Goal: Task Accomplishment & Management: Use online tool/utility

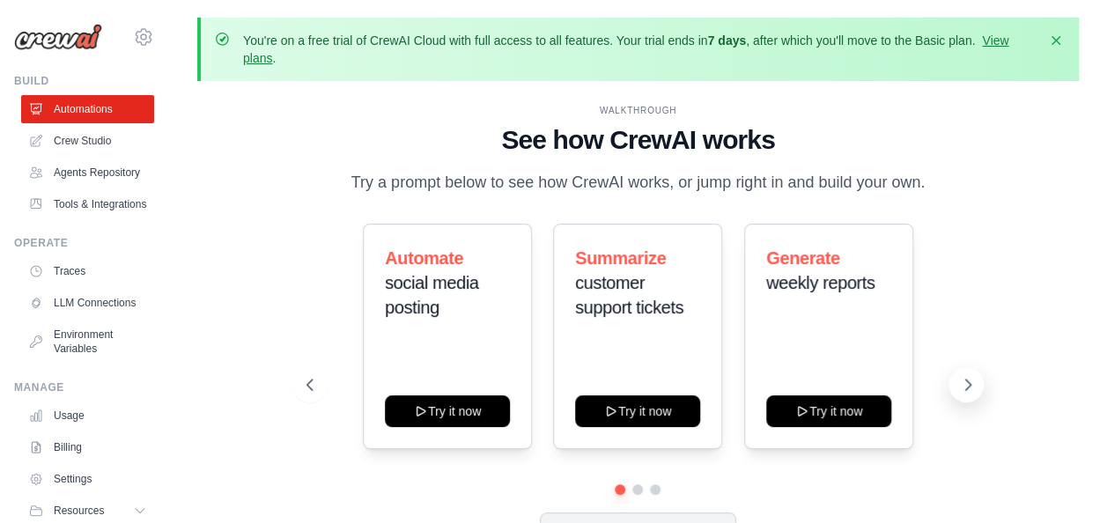
click at [956, 373] on button at bounding box center [966, 384] width 35 height 35
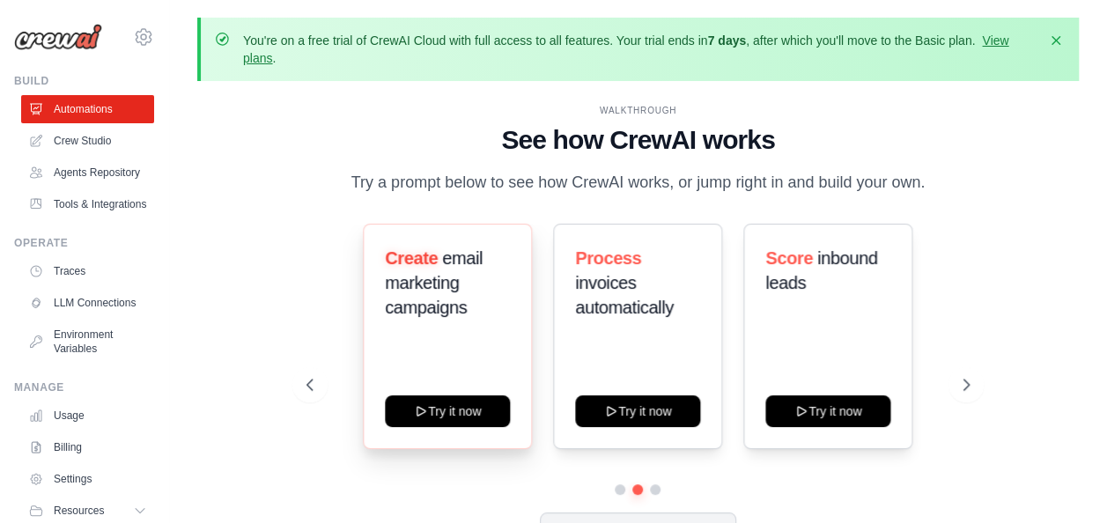
scroll to position [78, 0]
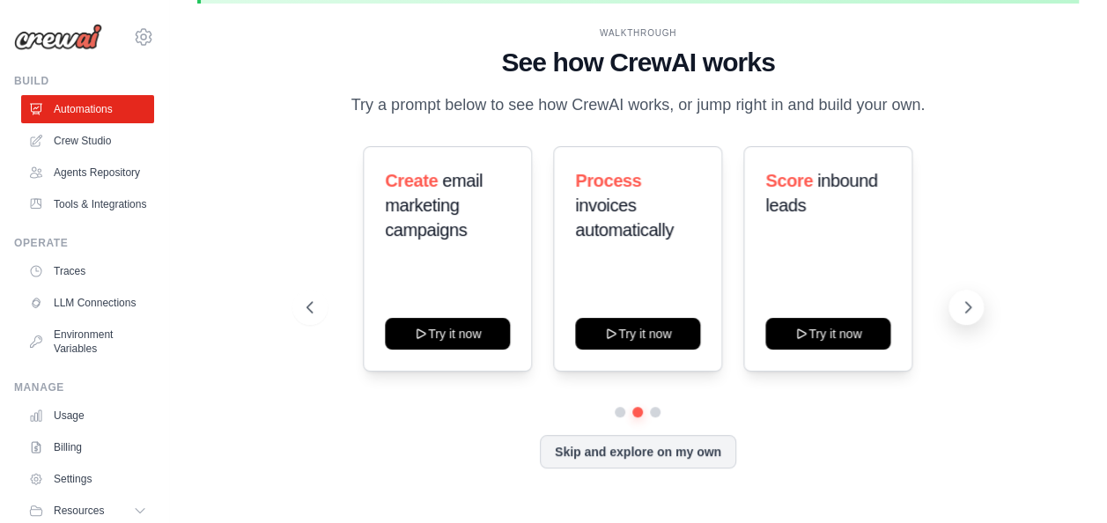
click at [961, 308] on icon at bounding box center [968, 308] width 18 height 18
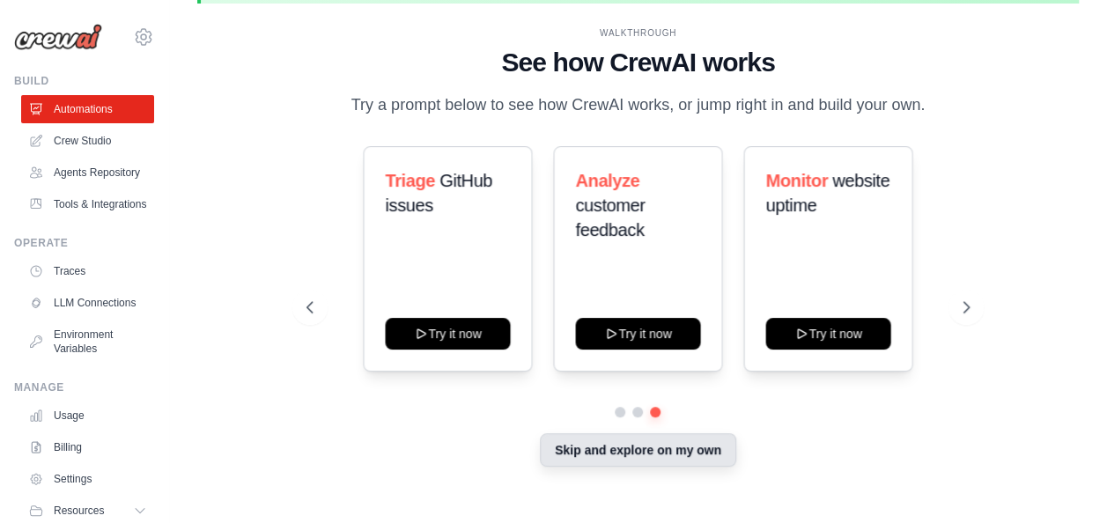
click at [689, 461] on button "Skip and explore on my own" at bounding box center [638, 449] width 196 height 33
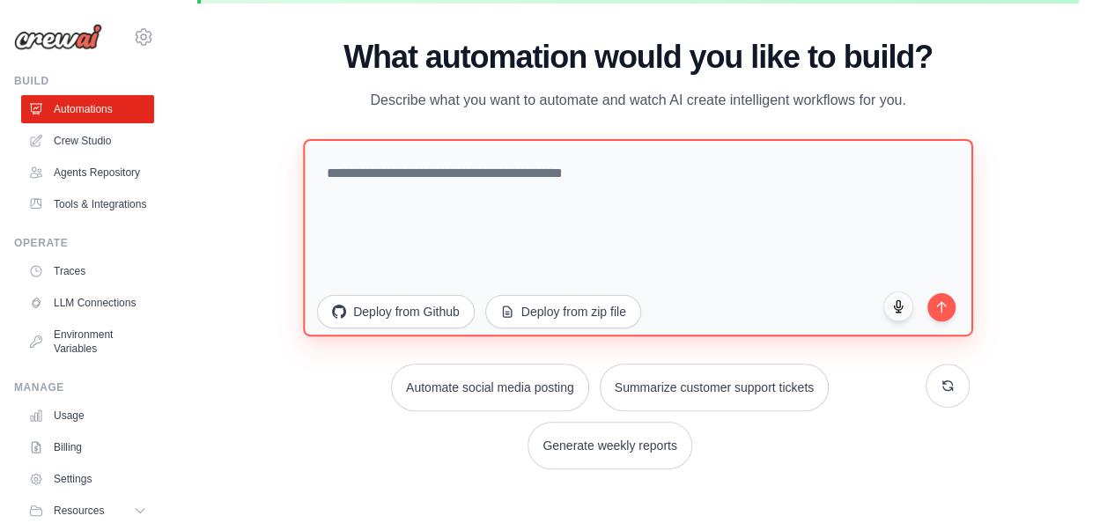
click at [584, 245] on textarea at bounding box center [637, 237] width 669 height 197
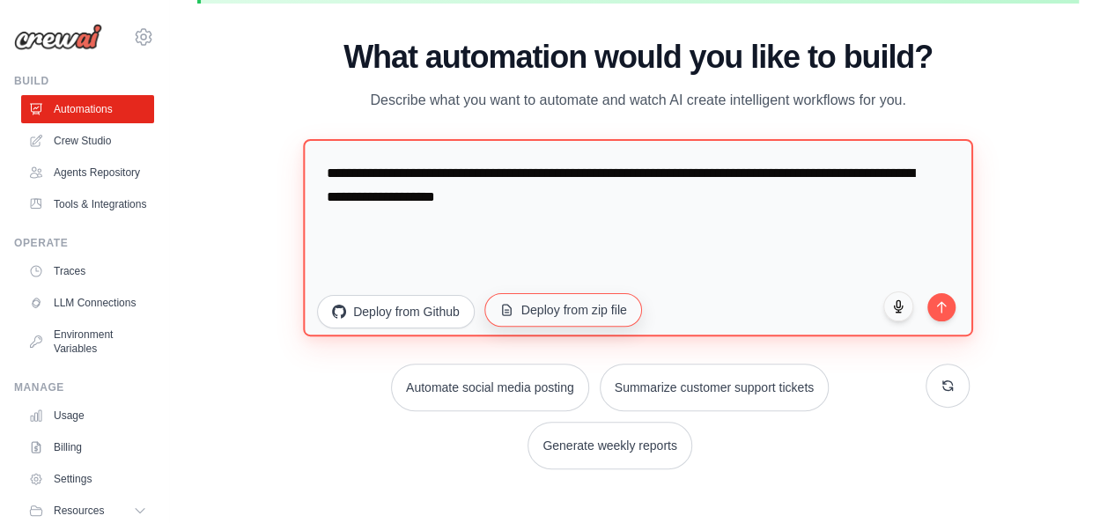
scroll to position [0, 0]
click at [603, 211] on textarea "**********" at bounding box center [637, 237] width 669 height 197
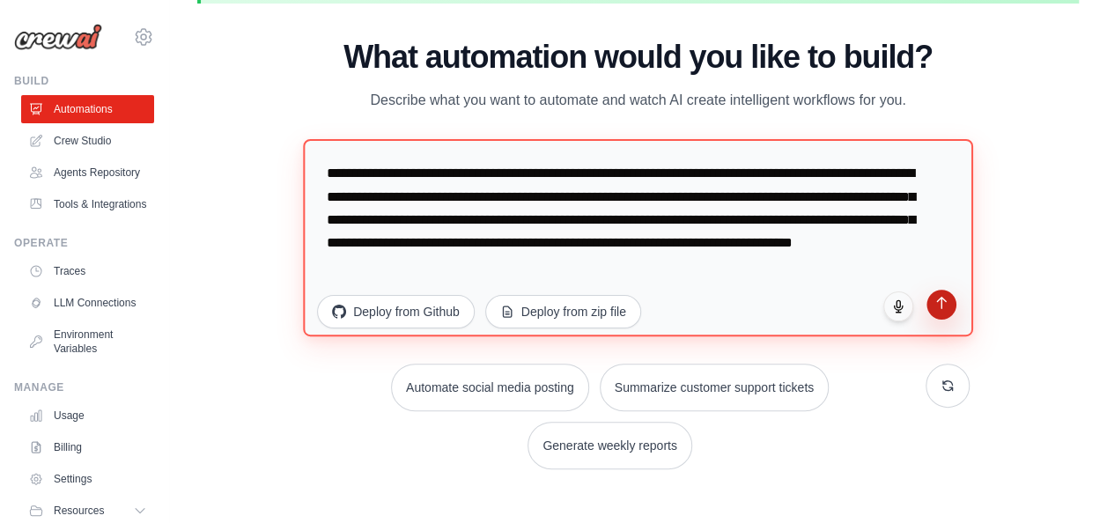
type textarea "**********"
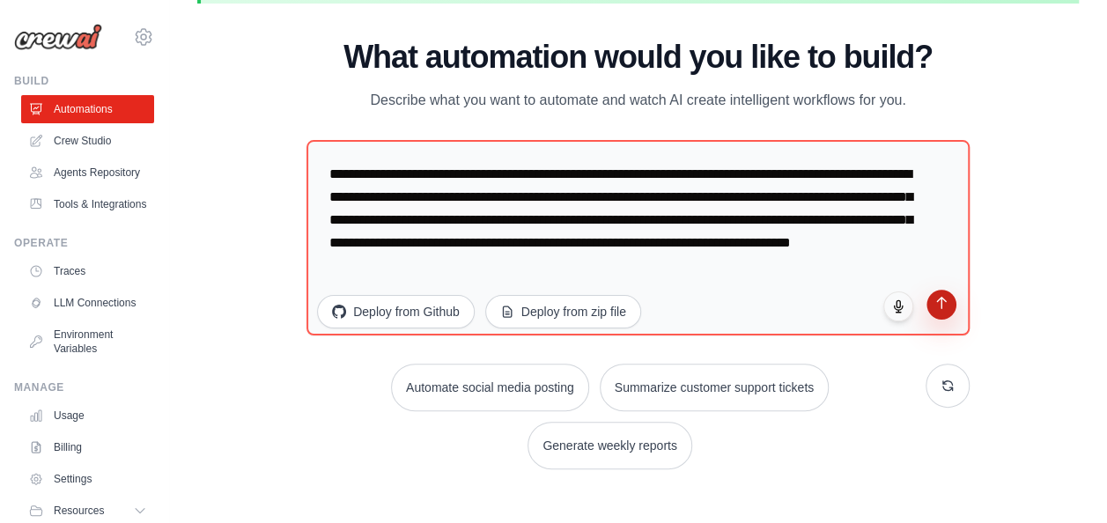
click at [934, 310] on icon "submit" at bounding box center [941, 303] width 15 height 15
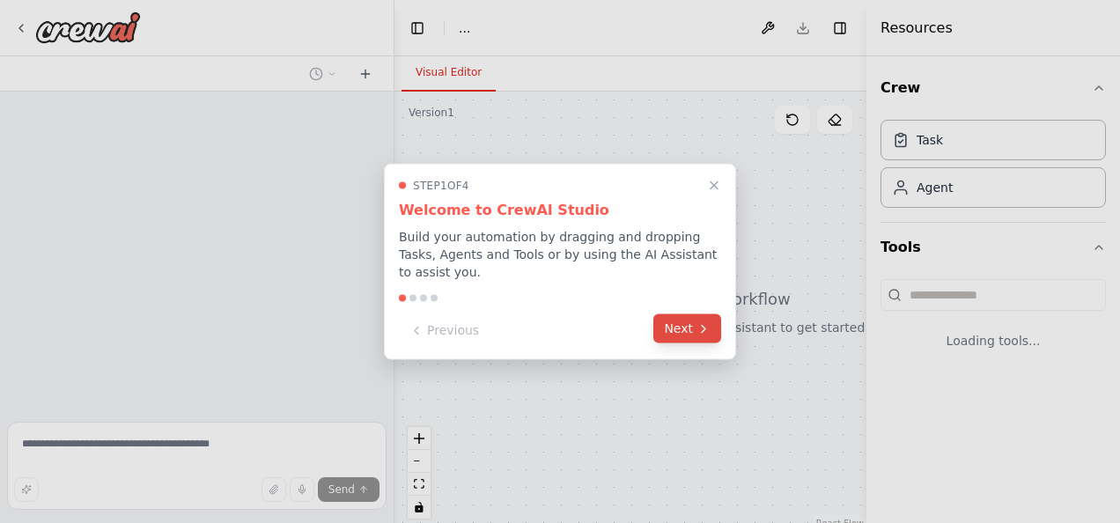
click at [698, 321] on icon at bounding box center [704, 328] width 14 height 14
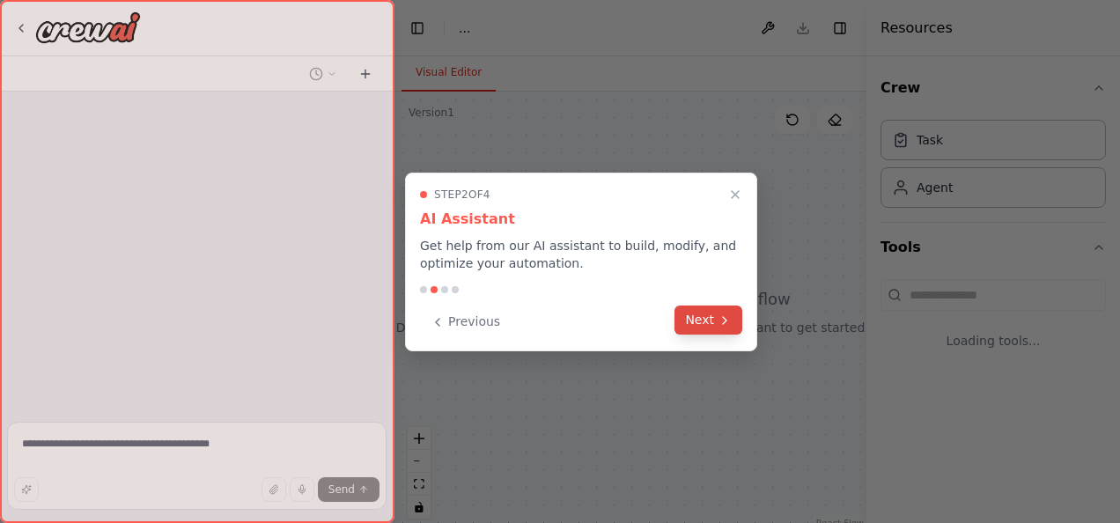
click at [698, 314] on button "Next" at bounding box center [709, 320] width 68 height 29
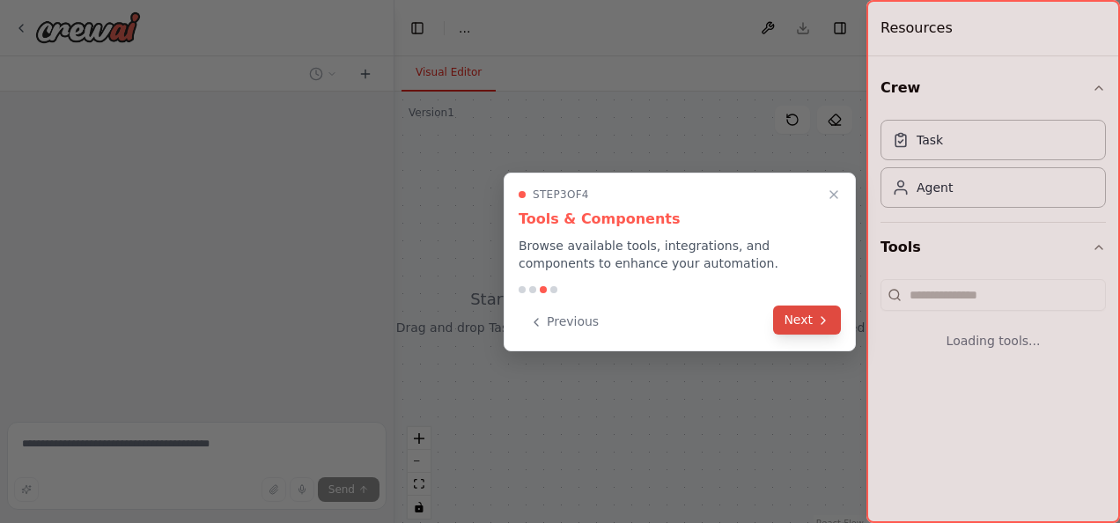
click at [803, 330] on button "Next" at bounding box center [807, 320] width 68 height 29
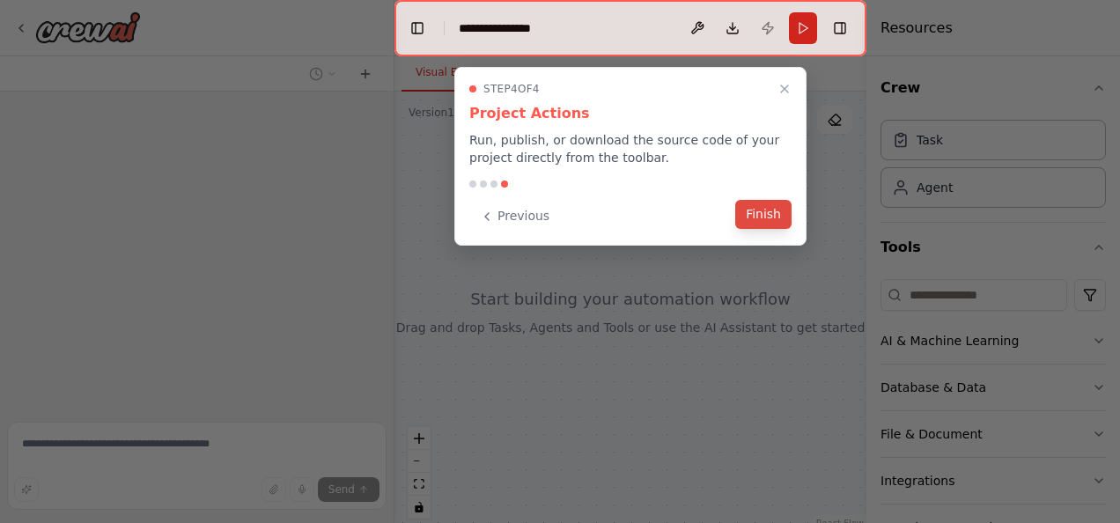
click at [775, 210] on button "Finish" at bounding box center [763, 214] width 56 height 29
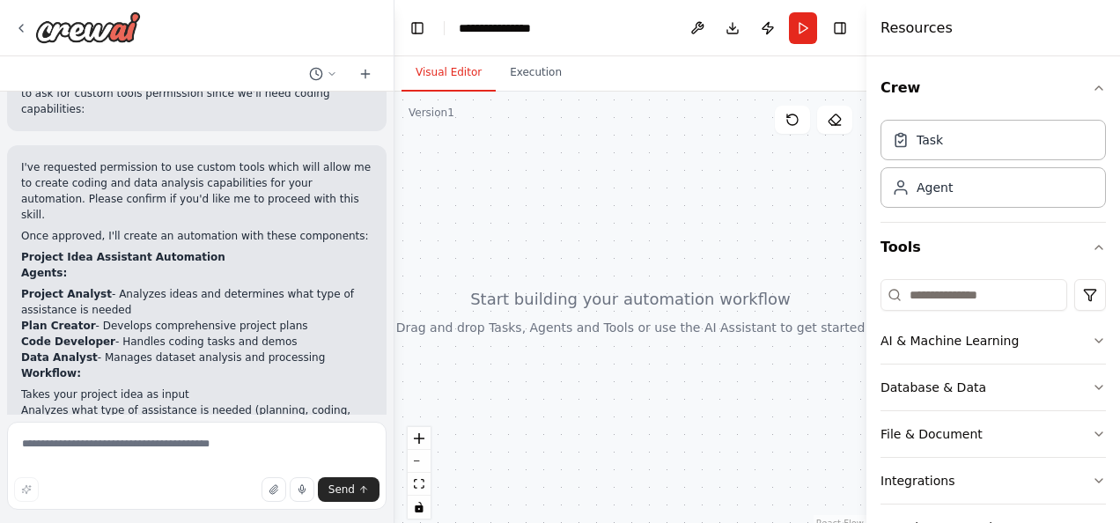
scroll to position [676, 0]
click at [954, 148] on div "Task" at bounding box center [993, 139] width 225 height 41
click at [965, 188] on div "Agent" at bounding box center [993, 186] width 225 height 41
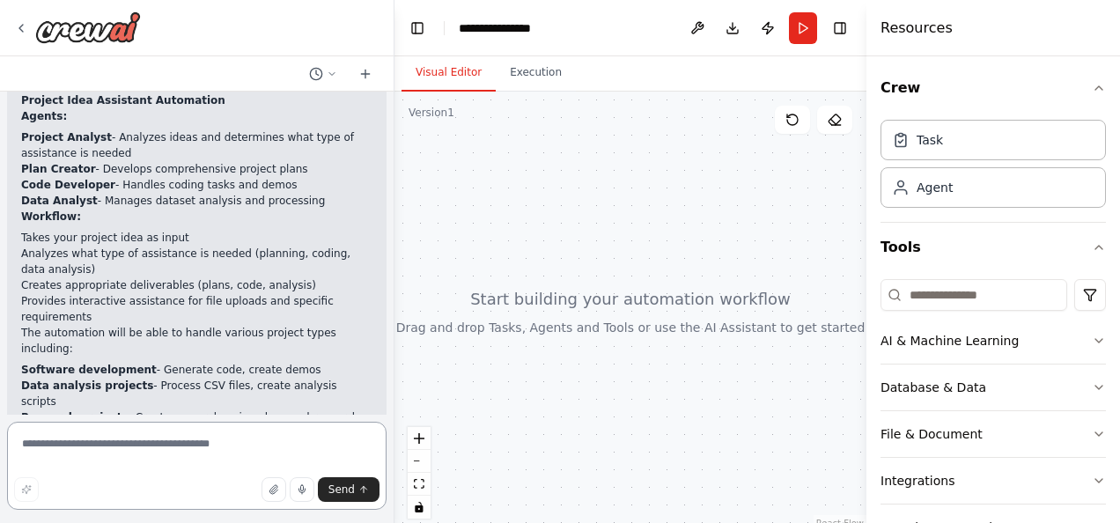
click at [156, 449] on textarea at bounding box center [197, 466] width 380 height 88
type textarea "*"
type textarea "**********"
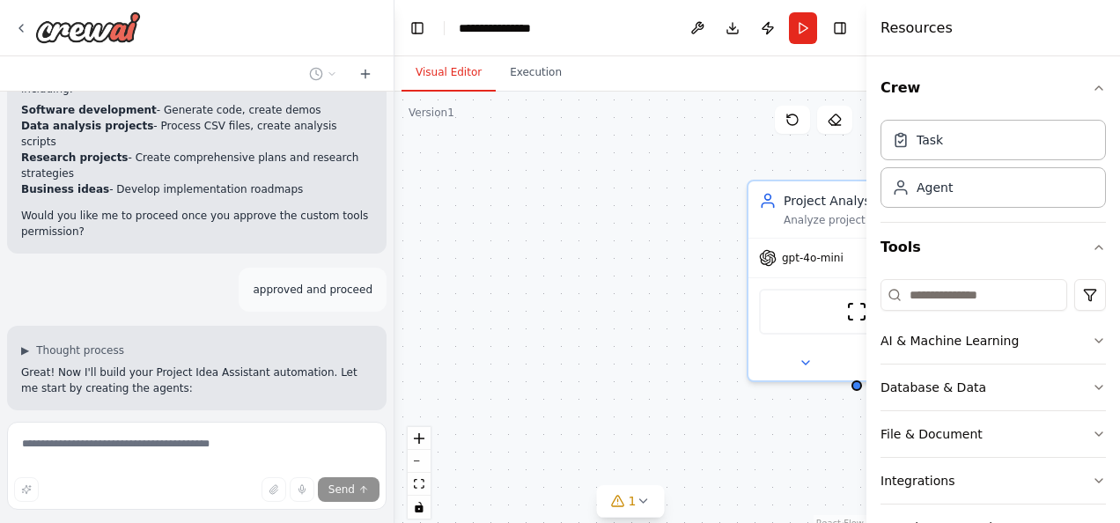
scroll to position [1126, 0]
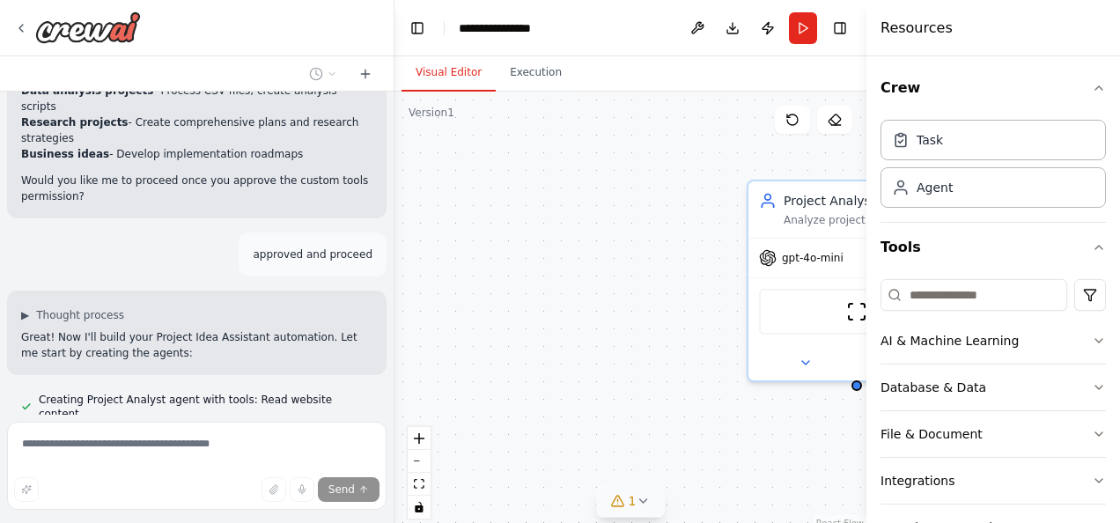
click at [639, 507] on icon at bounding box center [643, 501] width 14 height 14
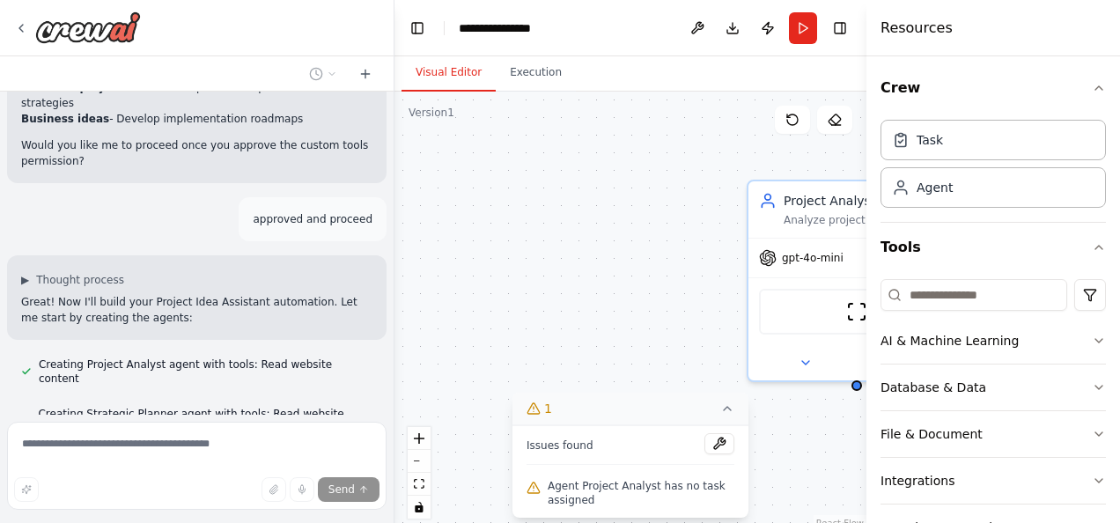
scroll to position [1161, 0]
click at [343, 415] on div "build is a text box where everyone can write there ideas and the AI can Write a…" at bounding box center [197, 253] width 394 height 323
click at [738, 409] on button "1" at bounding box center [631, 409] width 236 height 33
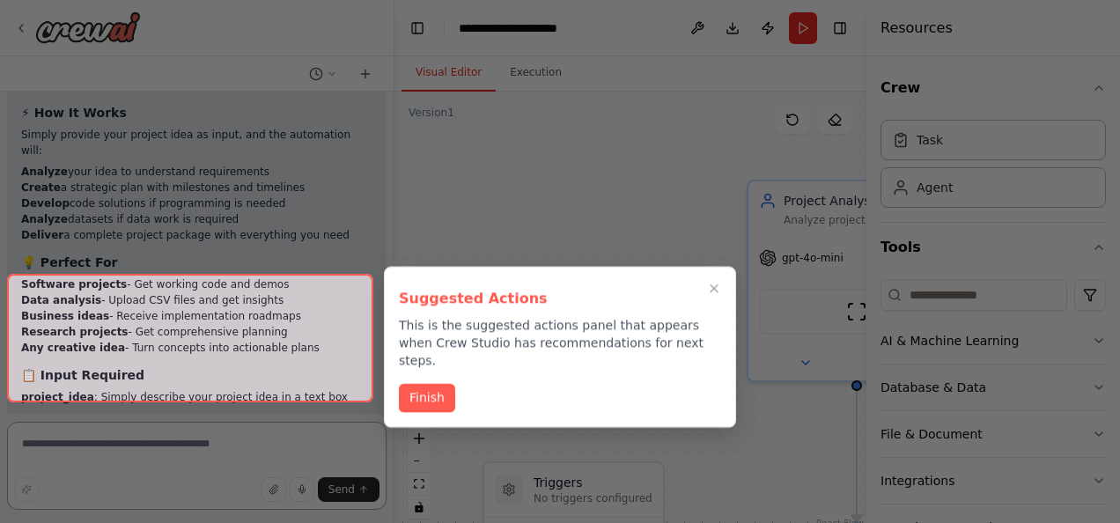
scroll to position [2769, 0]
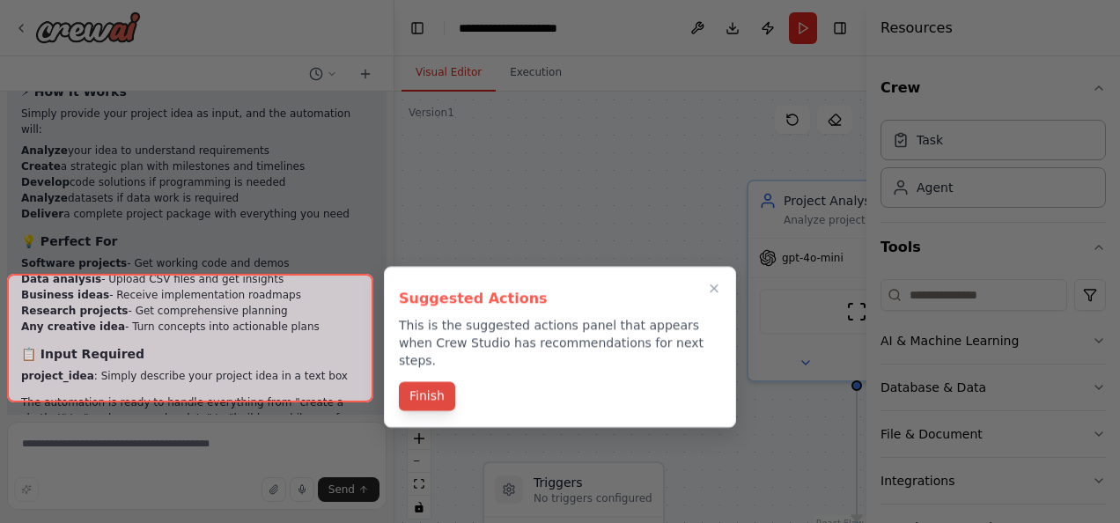
click at [436, 382] on button "Finish" at bounding box center [427, 396] width 56 height 29
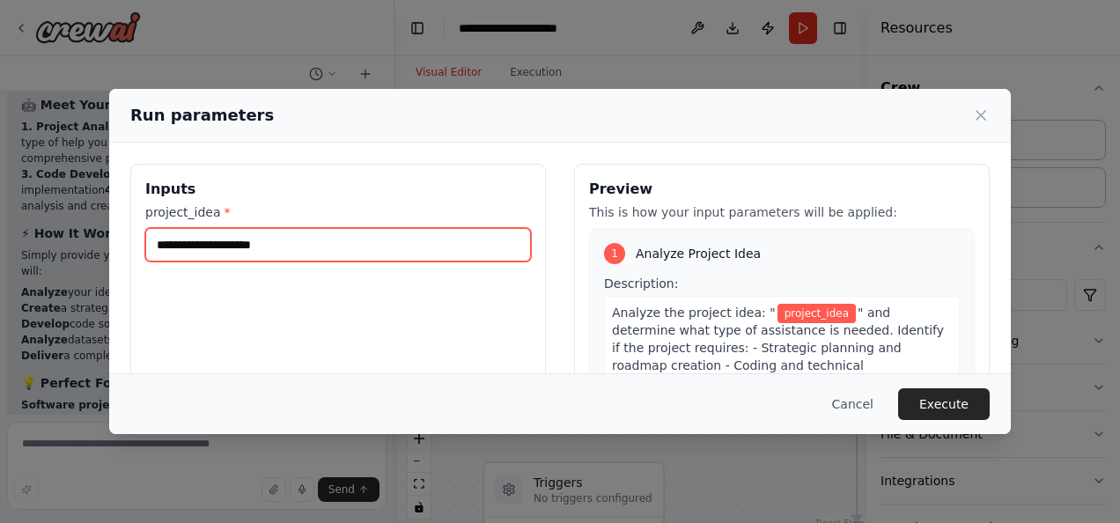
click at [435, 253] on input "project_idea *" at bounding box center [338, 244] width 386 height 33
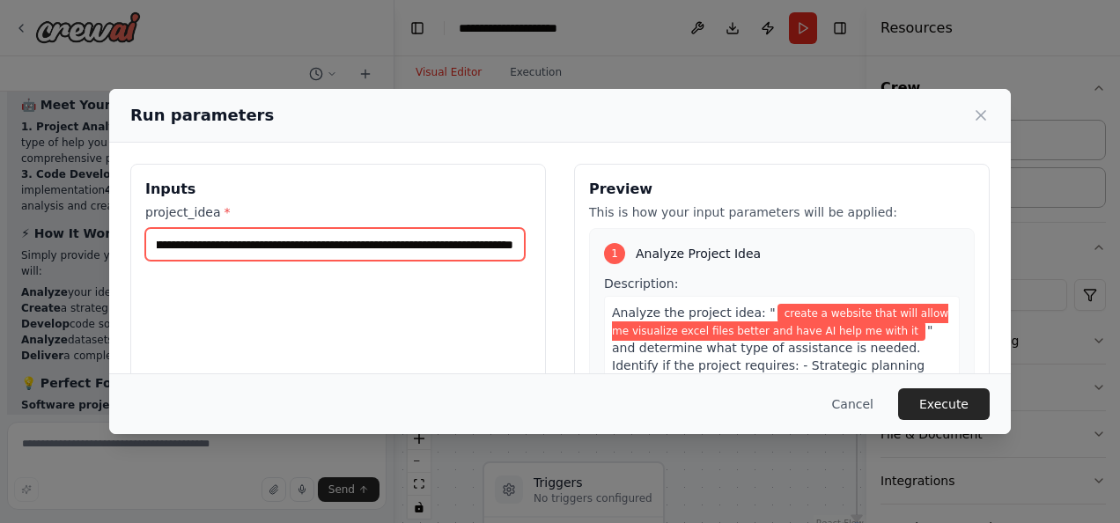
scroll to position [0, 121]
type input "**********"
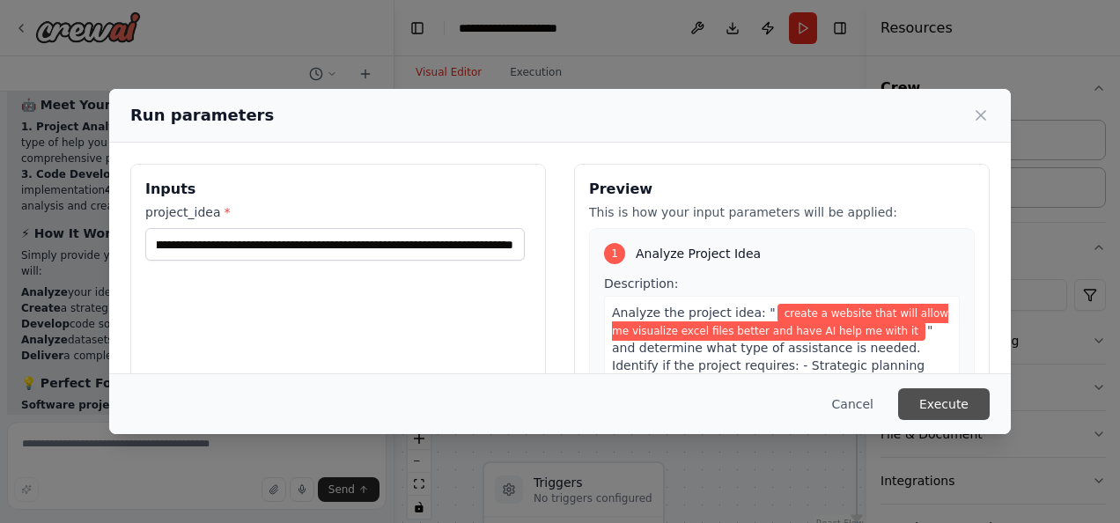
click at [964, 403] on button "Execute" at bounding box center [944, 404] width 92 height 32
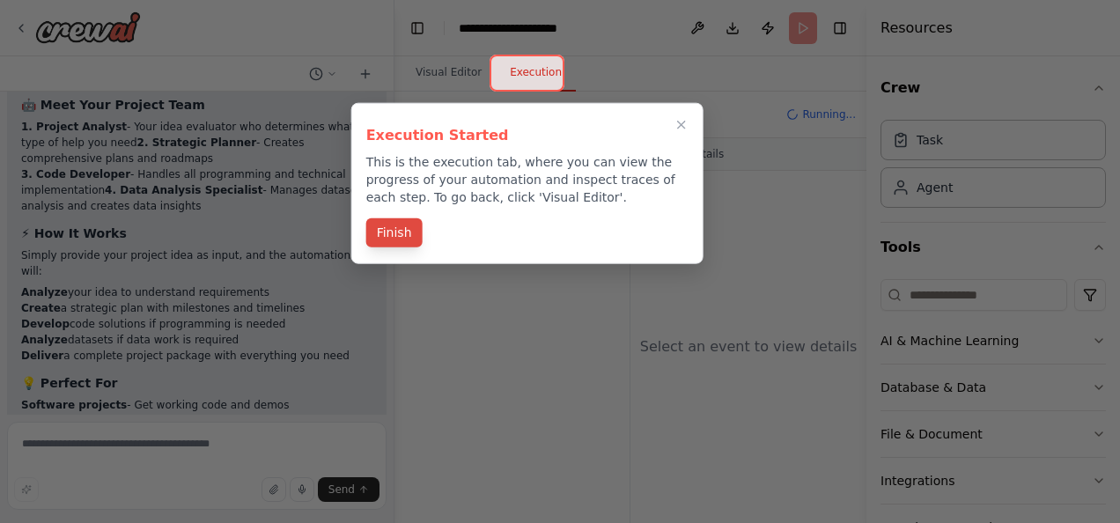
click at [404, 237] on button "Finish" at bounding box center [394, 232] width 56 height 29
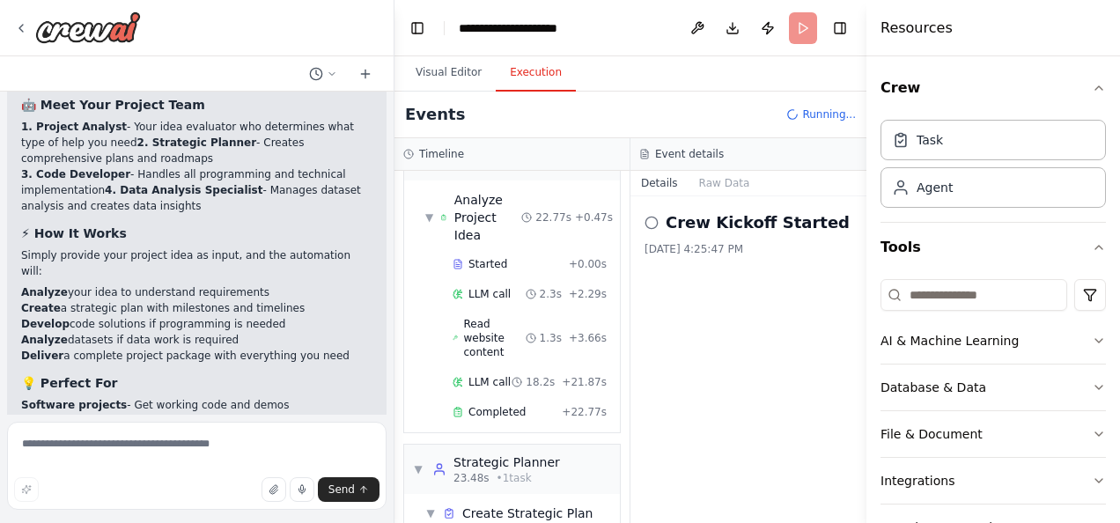
scroll to position [49, 0]
click at [439, 506] on div "▼ Create Strategic Plan" at bounding box center [509, 514] width 168 height 18
click at [436, 506] on span "▶" at bounding box center [430, 513] width 11 height 14
click at [421, 465] on span "▼" at bounding box center [418, 469] width 11 height 14
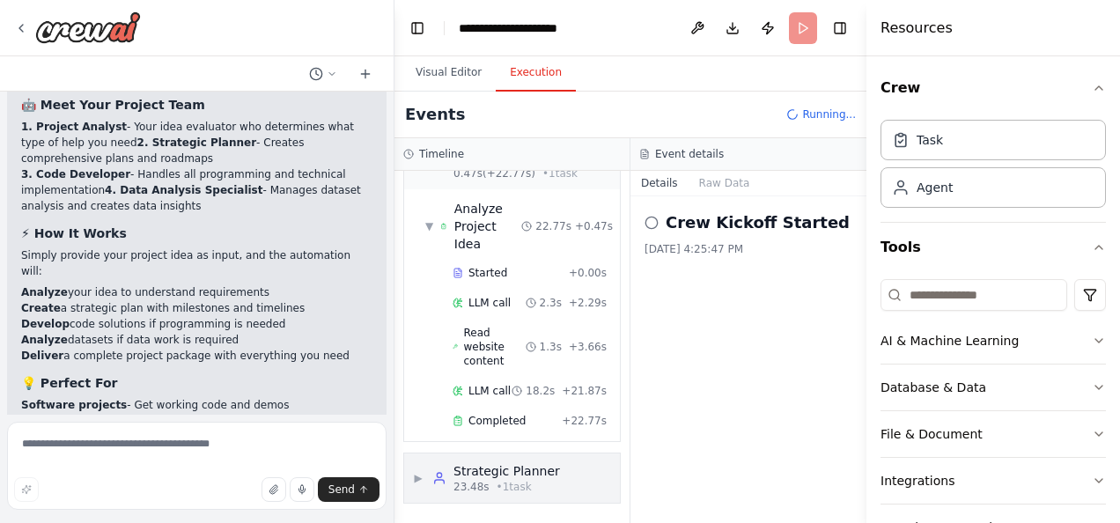
scroll to position [35, 0]
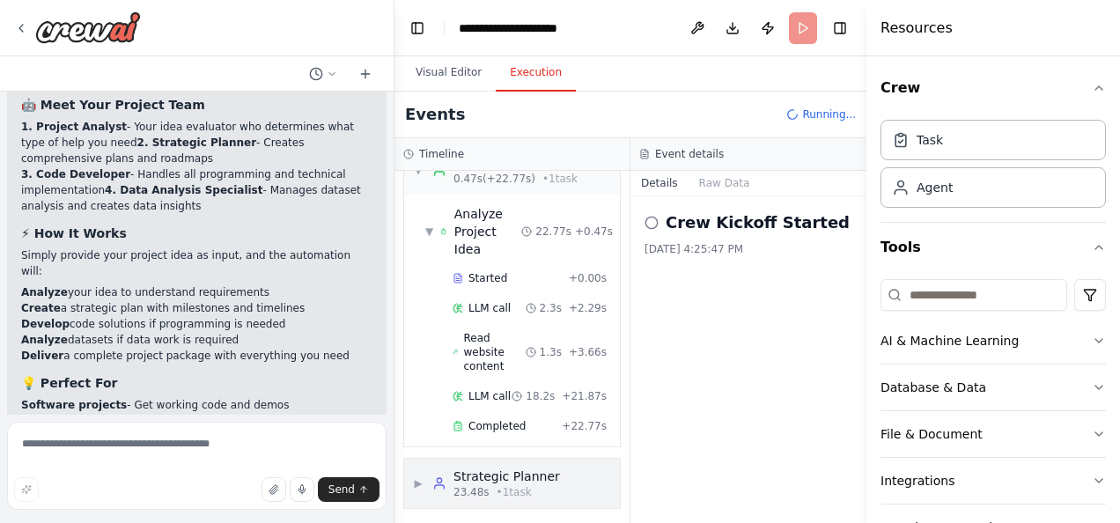
click at [418, 476] on span "▶" at bounding box center [418, 483] width 11 height 14
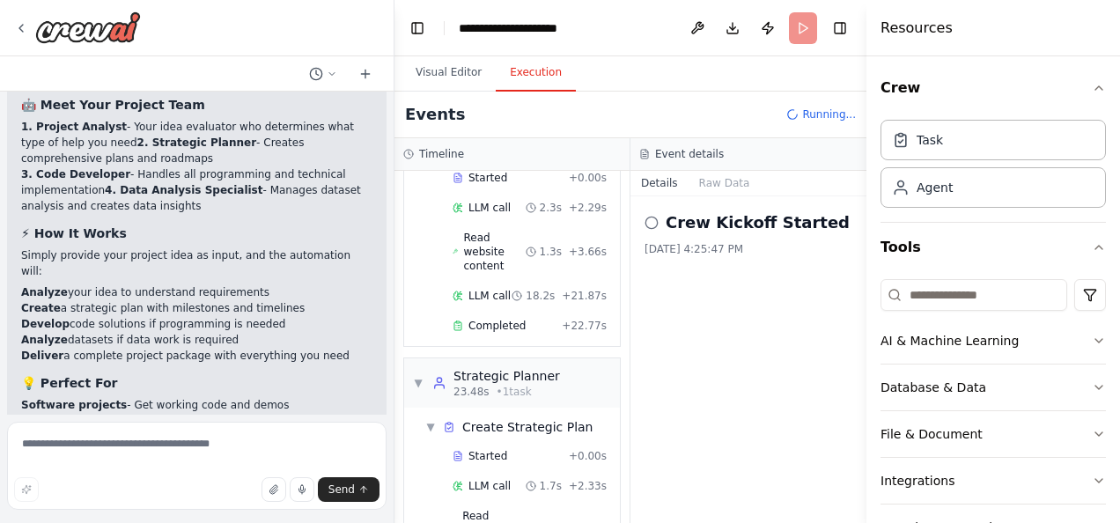
scroll to position [220, 0]
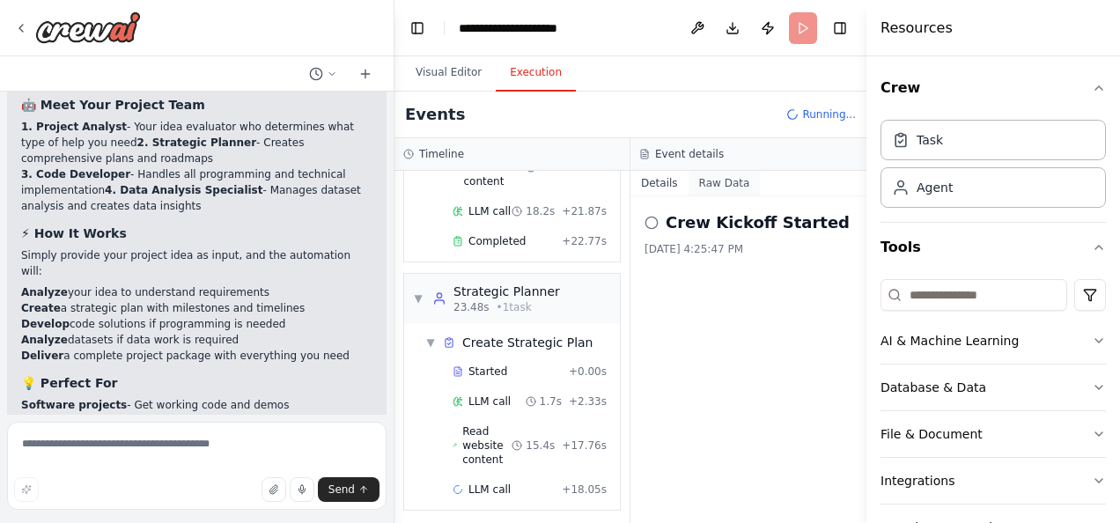
click at [723, 188] on button "Raw Data" at bounding box center [725, 183] width 72 height 25
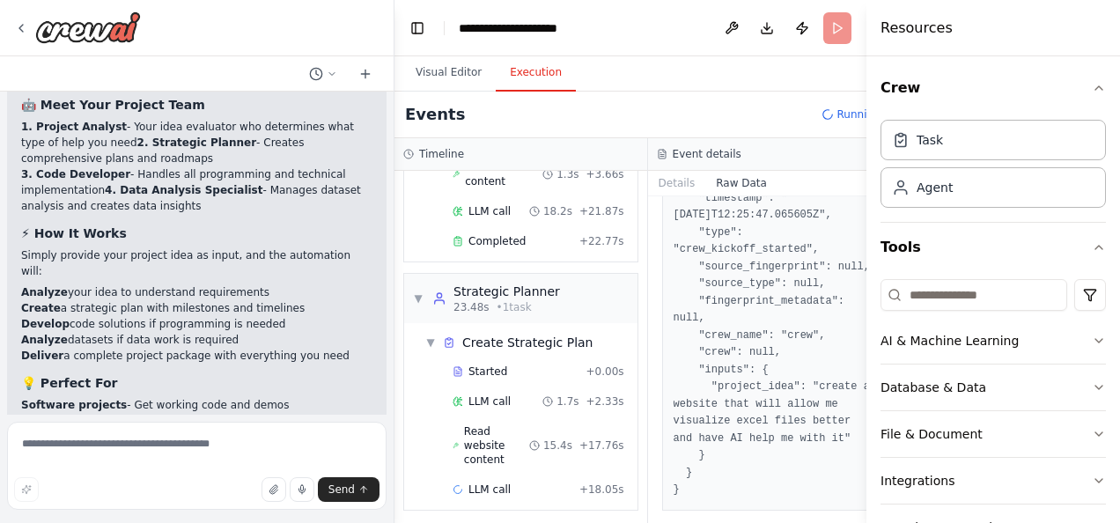
scroll to position [0, 0]
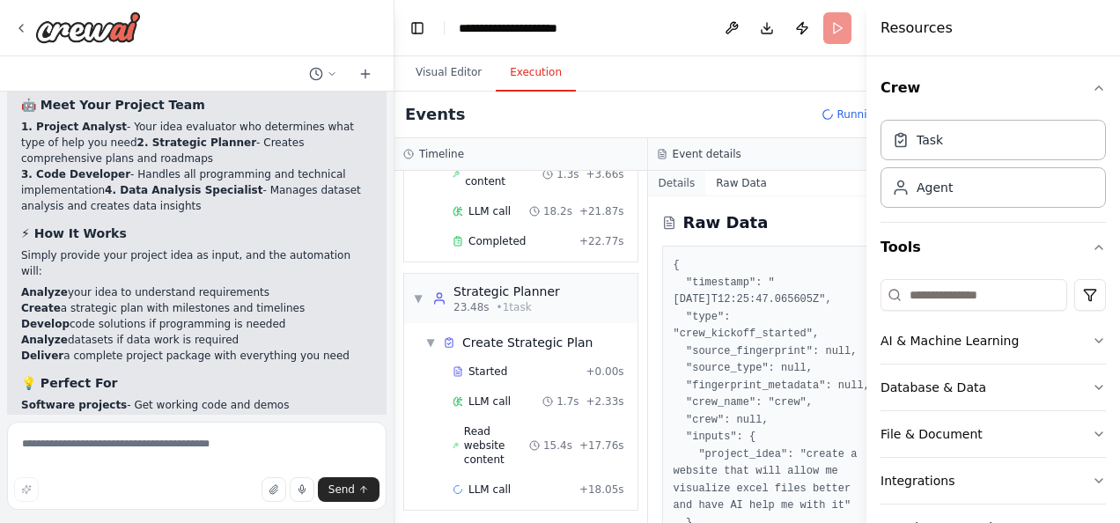
click at [675, 185] on button "Details" at bounding box center [677, 183] width 58 height 25
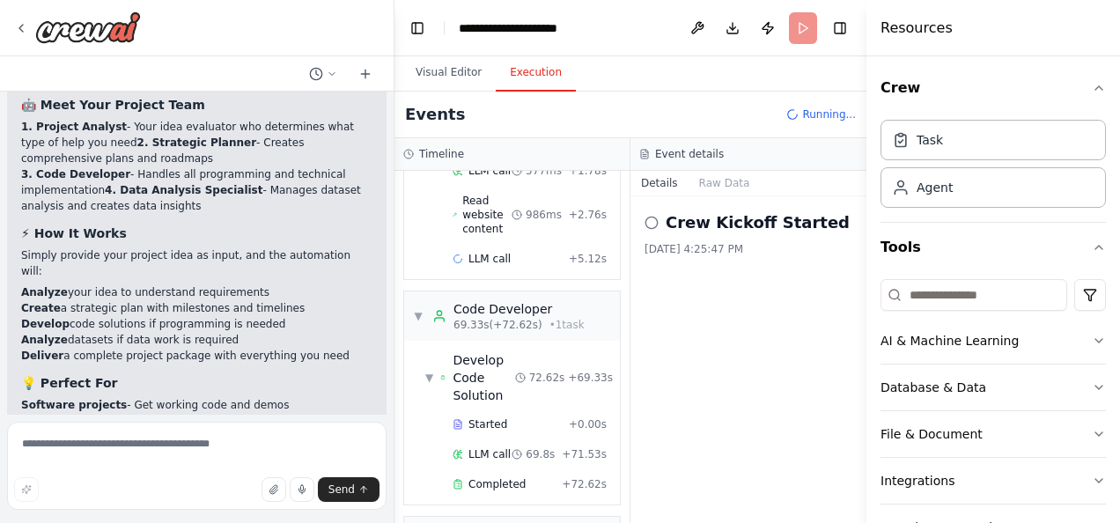
scroll to position [1071, 0]
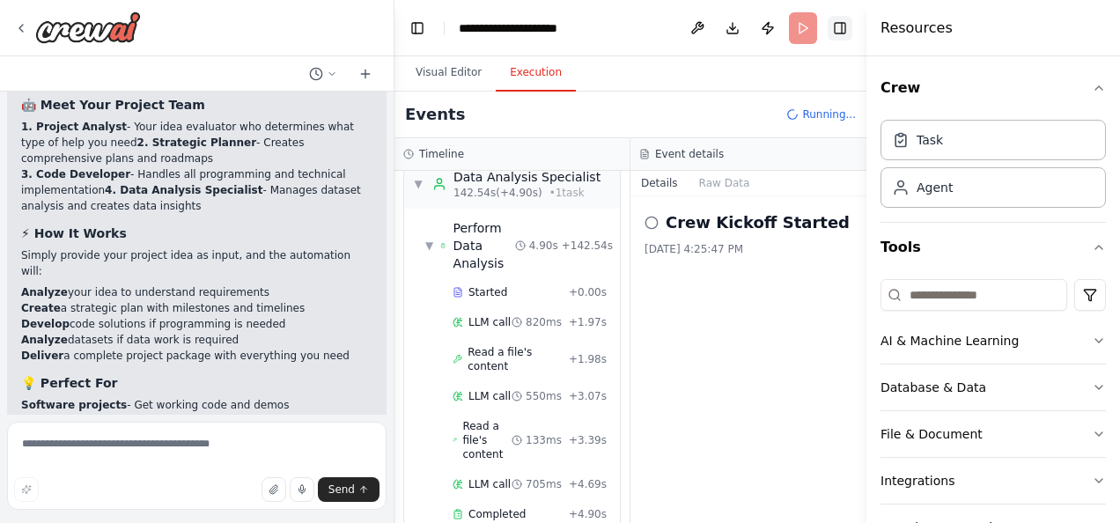
click at [844, 28] on button "Toggle Right Sidebar" at bounding box center [840, 28] width 25 height 25
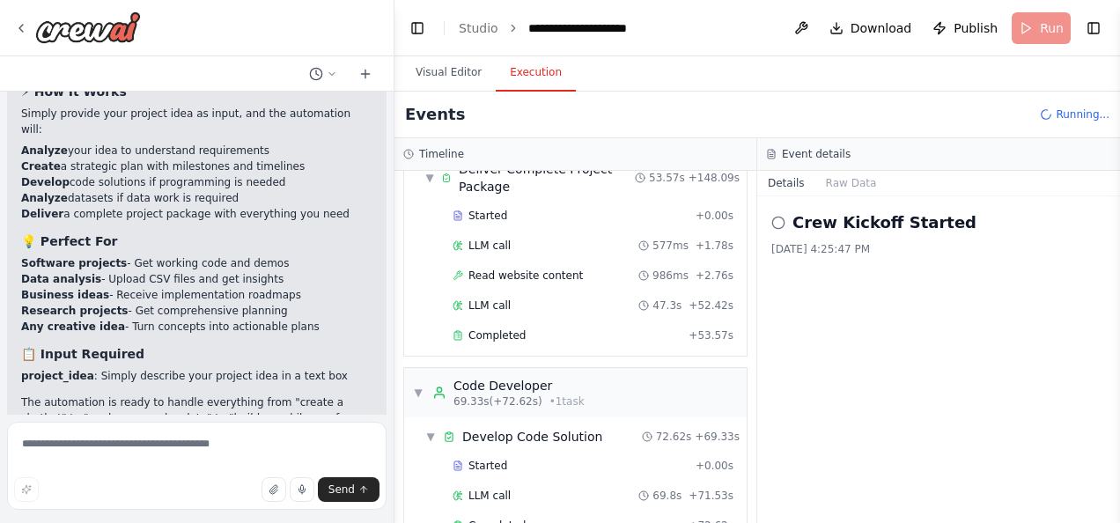
scroll to position [847, 0]
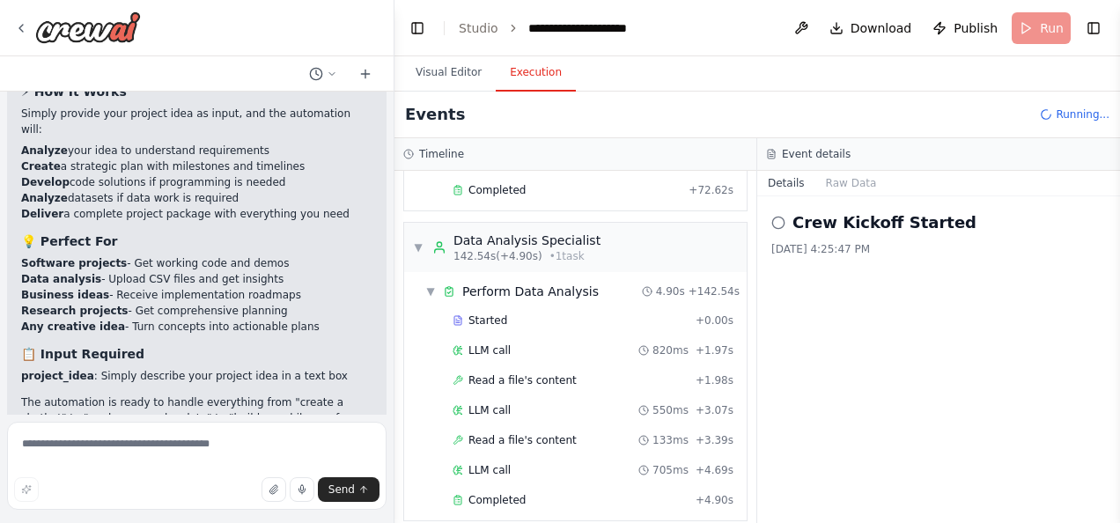
click at [783, 222] on icon at bounding box center [779, 223] width 14 height 14
click at [842, 186] on button "Raw Data" at bounding box center [852, 183] width 72 height 25
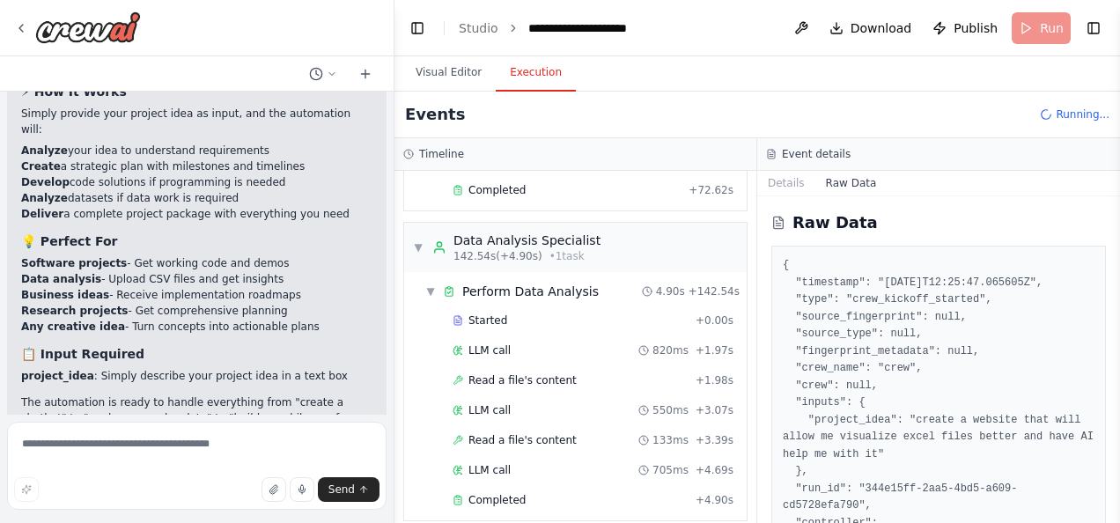
scroll to position [324, 0]
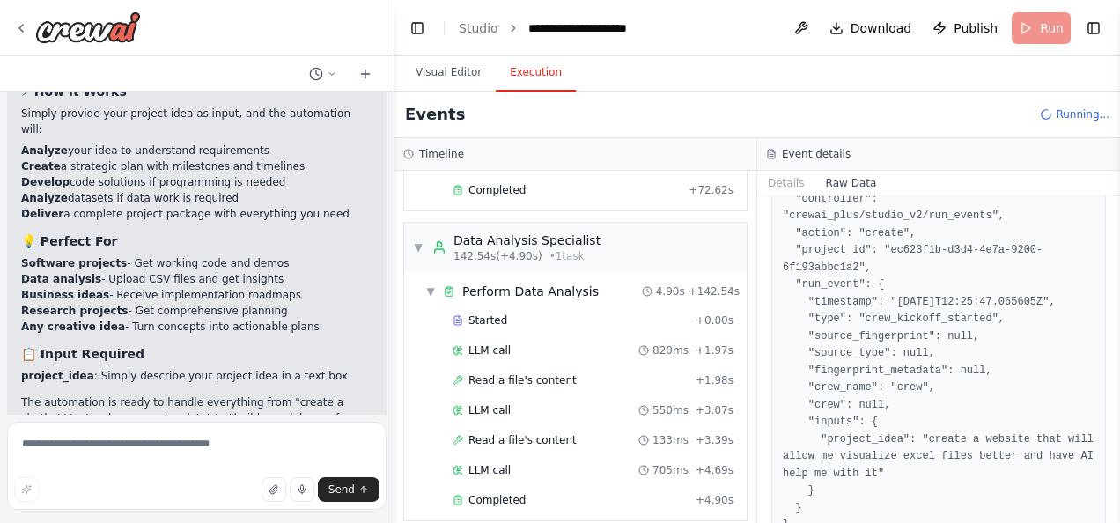
click at [795, 196] on pre "{ "timestamp": "2025-10-07T12:25:47.065605Z", "type": "crew_kickoff_started", "…" at bounding box center [939, 234] width 312 height 602
click at [786, 179] on button "Details" at bounding box center [786, 183] width 58 height 25
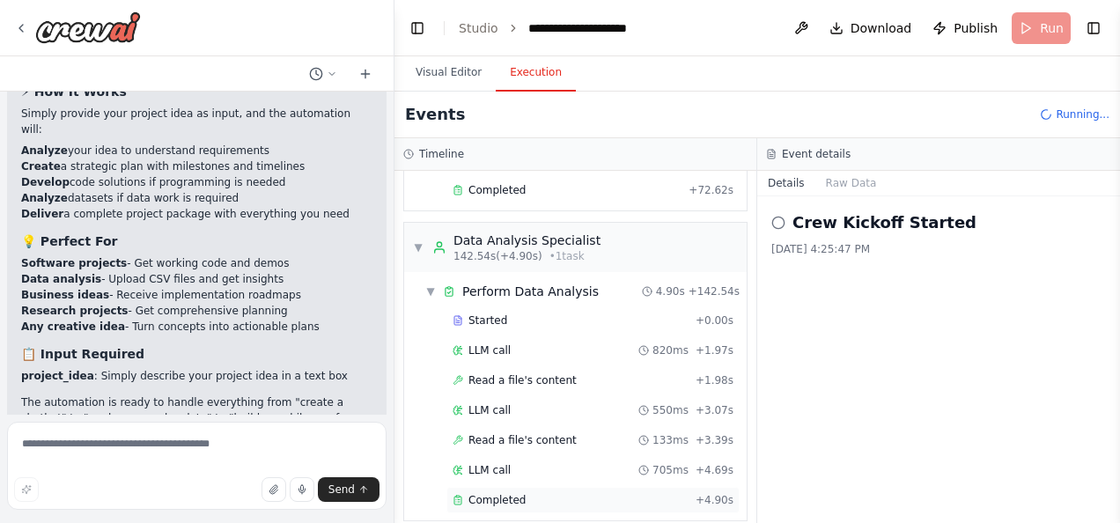
click at [513, 493] on span "Completed" at bounding box center [497, 500] width 57 height 14
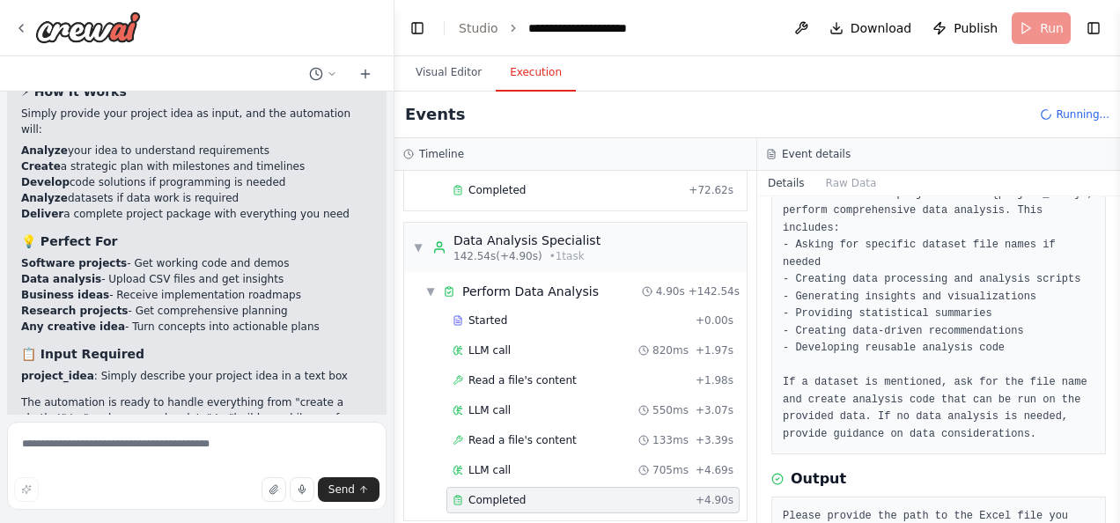
scroll to position [196, 0]
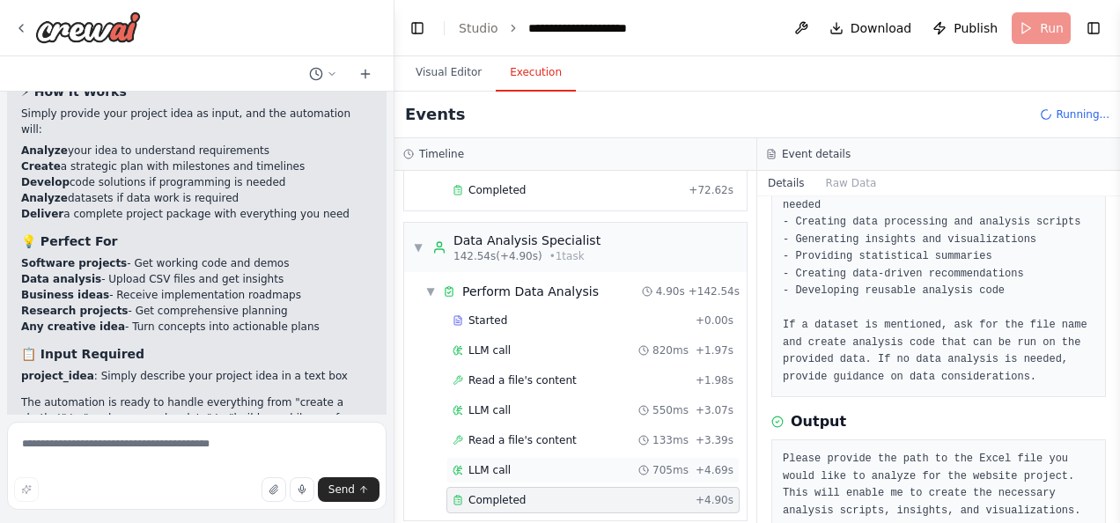
click at [653, 463] on span "705ms" at bounding box center [671, 470] width 36 height 14
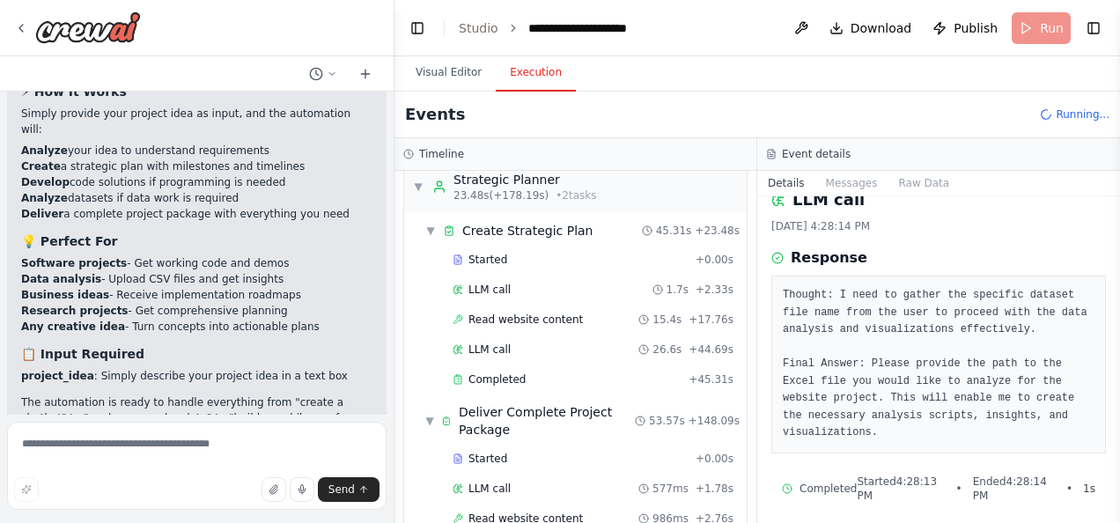
scroll to position [0, 0]
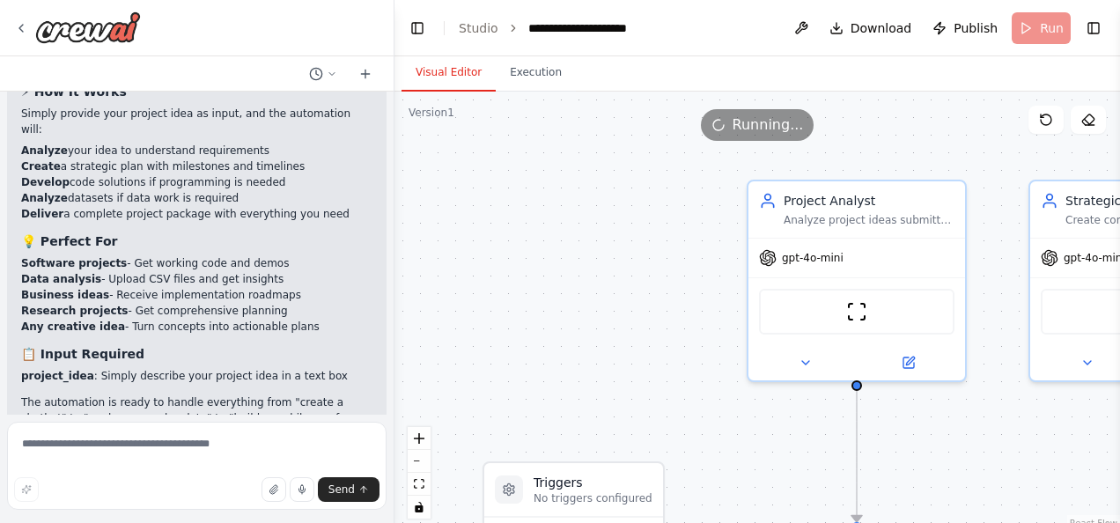
click at [477, 82] on button "Visual Editor" at bounding box center [449, 73] width 94 height 37
drag, startPoint x: 904, startPoint y: 139, endPoint x: 750, endPoint y: 111, distance: 156.7
click at [750, 111] on div "Running..." at bounding box center [758, 125] width 726 height 32
drag, startPoint x: 750, startPoint y: 111, endPoint x: 696, endPoint y: 218, distance: 120.1
click at [696, 218] on div ".deletable-edge-delete-btn { width: 20px; height: 20px; border: 0px solid #ffff…" at bounding box center [758, 312] width 726 height 440
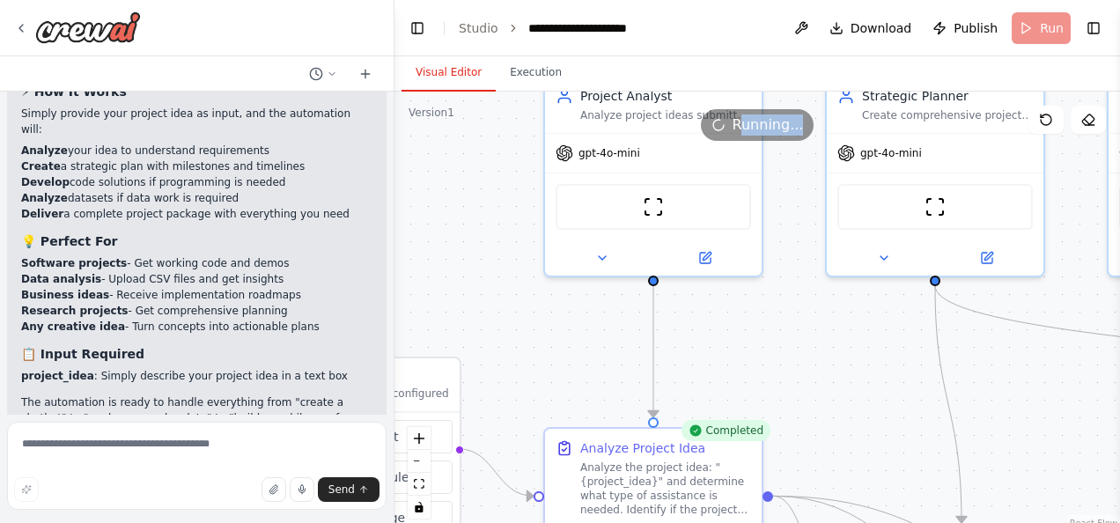
drag, startPoint x: 696, startPoint y: 238, endPoint x: 460, endPoint y: 122, distance: 263.1
click at [460, 122] on div "Version 1 Show Tools Hide Agents .deletable-edge-delete-btn { width: 20px; heig…" at bounding box center [758, 312] width 726 height 440
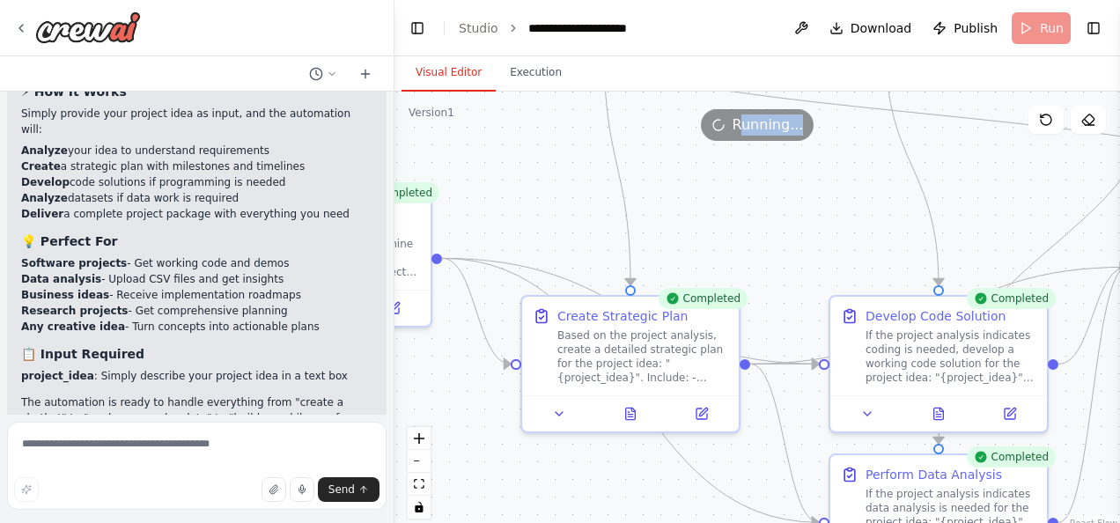
drag, startPoint x: 897, startPoint y: 379, endPoint x: 632, endPoint y: 177, distance: 332.4
click at [632, 177] on div ".deletable-edge-delete-btn { width: 20px; height: 20px; border: 0px solid #ffff…" at bounding box center [758, 312] width 726 height 440
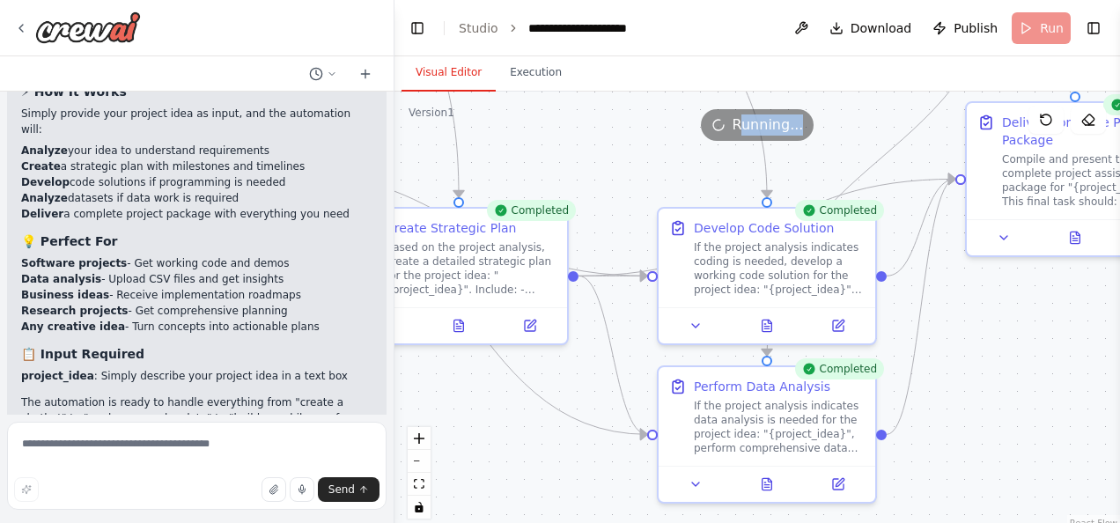
drag, startPoint x: 919, startPoint y: 264, endPoint x: 752, endPoint y: 180, distance: 186.7
click at [752, 180] on div ".deletable-edge-delete-btn { width: 20px; height: 20px; border: 0px solid #ffff…" at bounding box center [758, 312] width 726 height 440
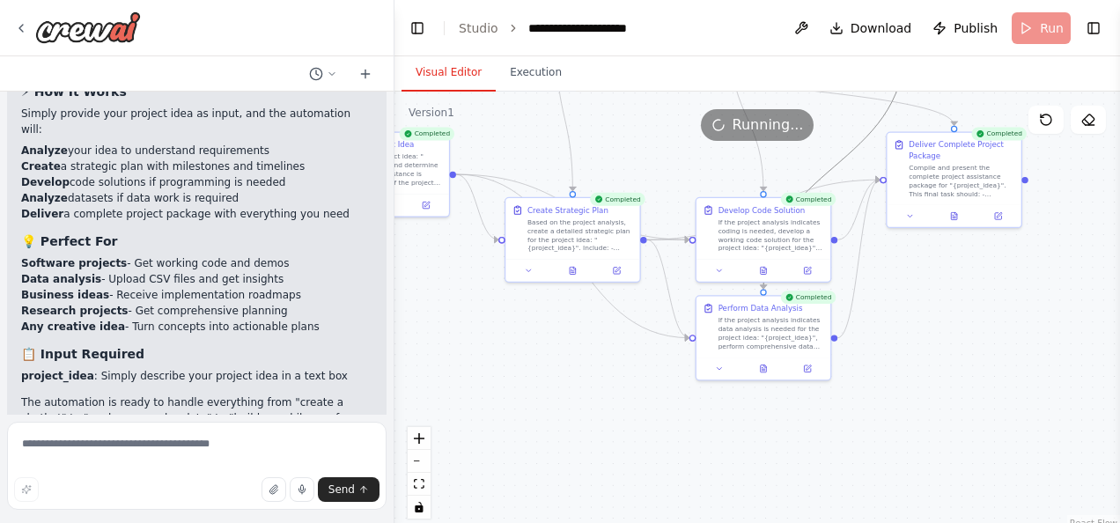
click at [823, 176] on icon "Edge from cd9230e5-f216-4186-9588-8c4557e0460c to 9479093d-8469-4f06-98c0-e8c90…" at bounding box center [835, 166] width 142 height 245
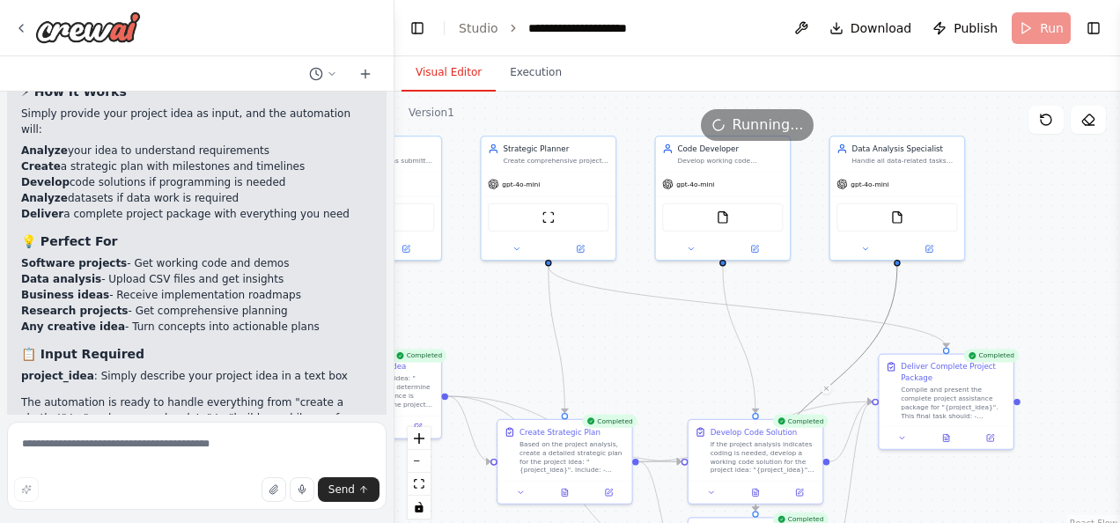
drag, startPoint x: 828, startPoint y: 143, endPoint x: 818, endPoint y: 360, distance: 217.8
click at [818, 360] on div ".deletable-edge-delete-btn { width: 20px; height: 20px; border: 0px solid #ffff…" at bounding box center [758, 312] width 726 height 440
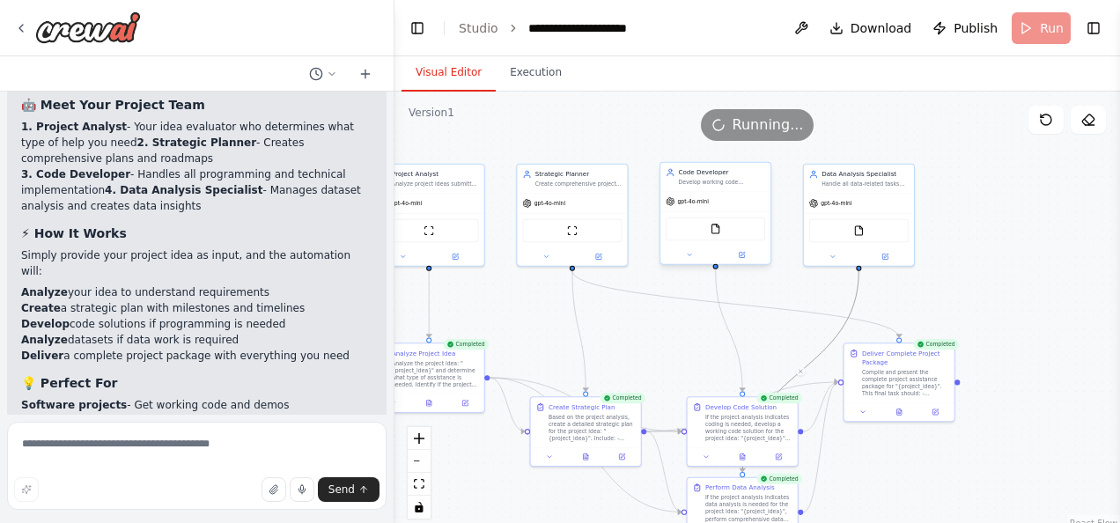
click at [720, 236] on div "FileReadTool" at bounding box center [716, 229] width 100 height 23
click at [698, 206] on div "gpt-4o-mini" at bounding box center [716, 201] width 110 height 19
click at [1114, 26] on button "Toggle Sidebar" at bounding box center [1120, 261] width 14 height 523
click at [1103, 25] on button "Toggle Right Sidebar" at bounding box center [1094, 28] width 25 height 25
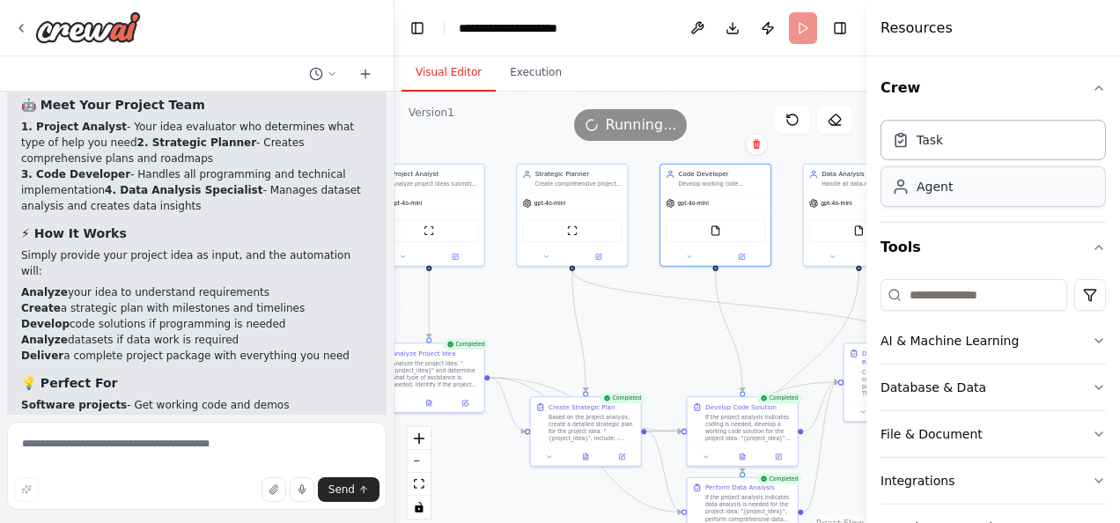
click at [1032, 185] on div "Agent" at bounding box center [993, 186] width 225 height 41
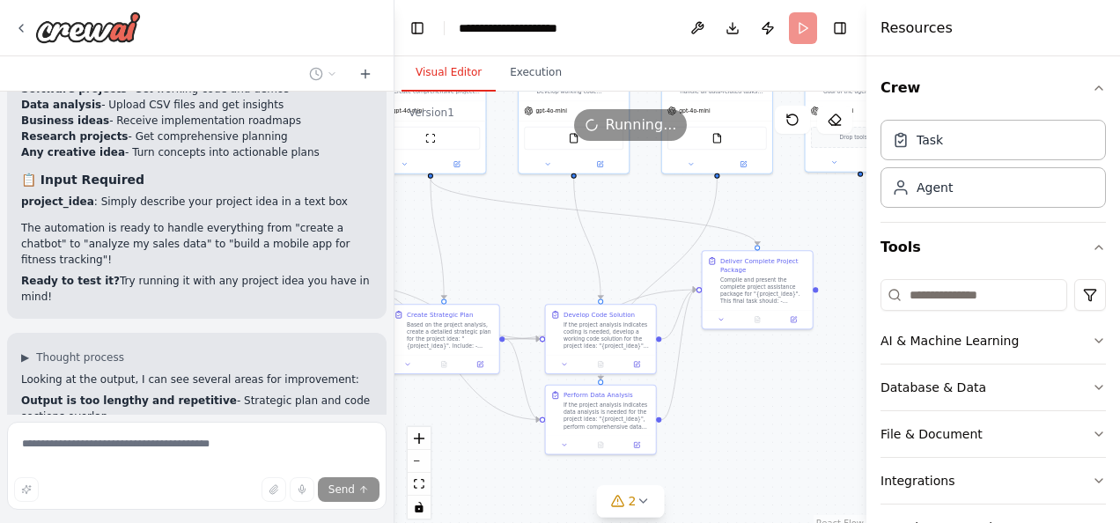
scroll to position [2975, 0]
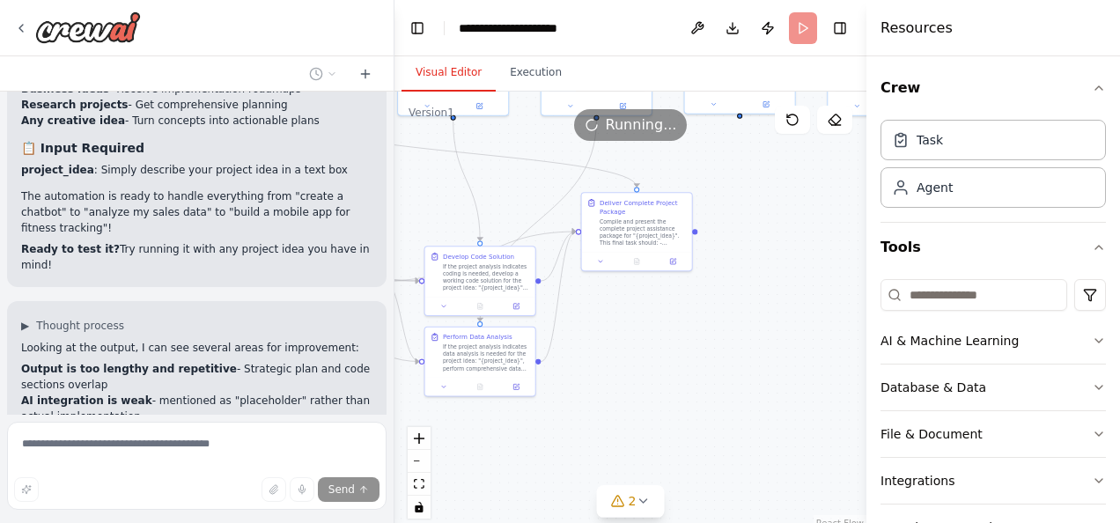
drag, startPoint x: 786, startPoint y: 334, endPoint x: 525, endPoint y: 185, distance: 301.0
click at [525, 185] on div ".deletable-edge-delete-btn { width: 20px; height: 20px; border: 0px solid #ffff…" at bounding box center [631, 312] width 472 height 440
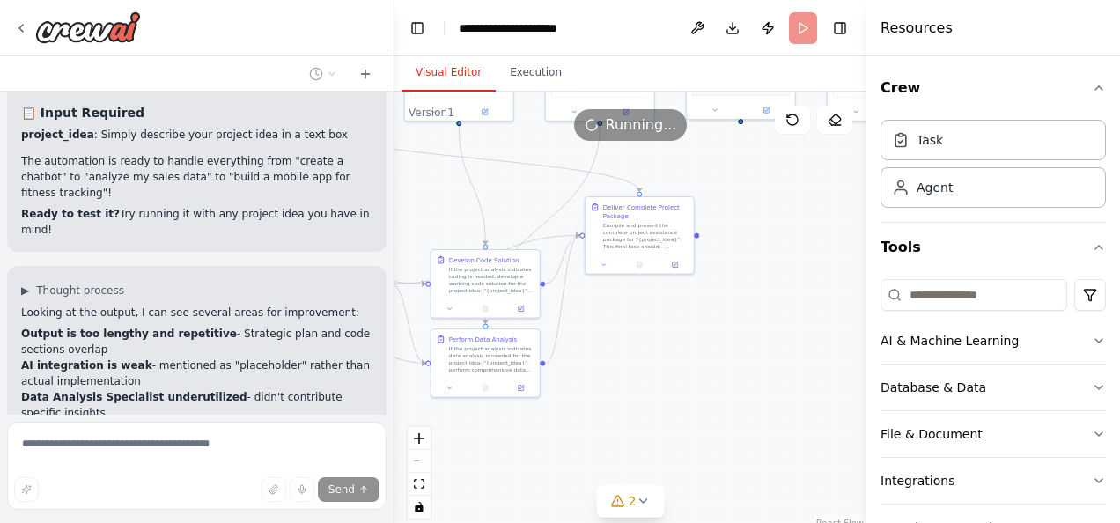
scroll to position [3010, 0]
drag, startPoint x: 238, startPoint y: 232, endPoint x: 255, endPoint y: 328, distance: 97.6
click at [255, 328] on div "build is a text box where everyone can write there ideas and the AI can Write a…" at bounding box center [197, 253] width 394 height 323
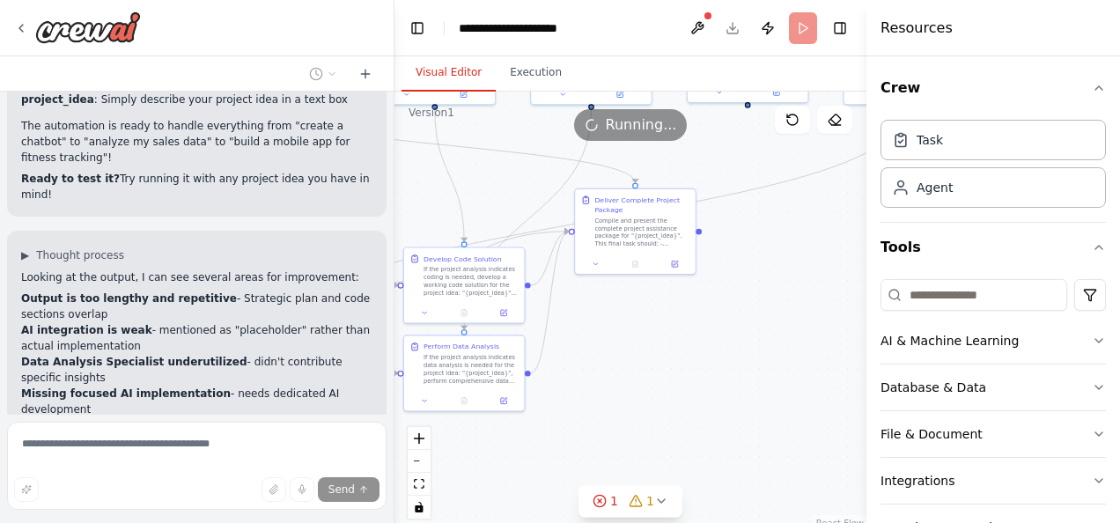
scroll to position [3046, 0]
click at [613, 506] on span "1" at bounding box center [614, 501] width 8 height 18
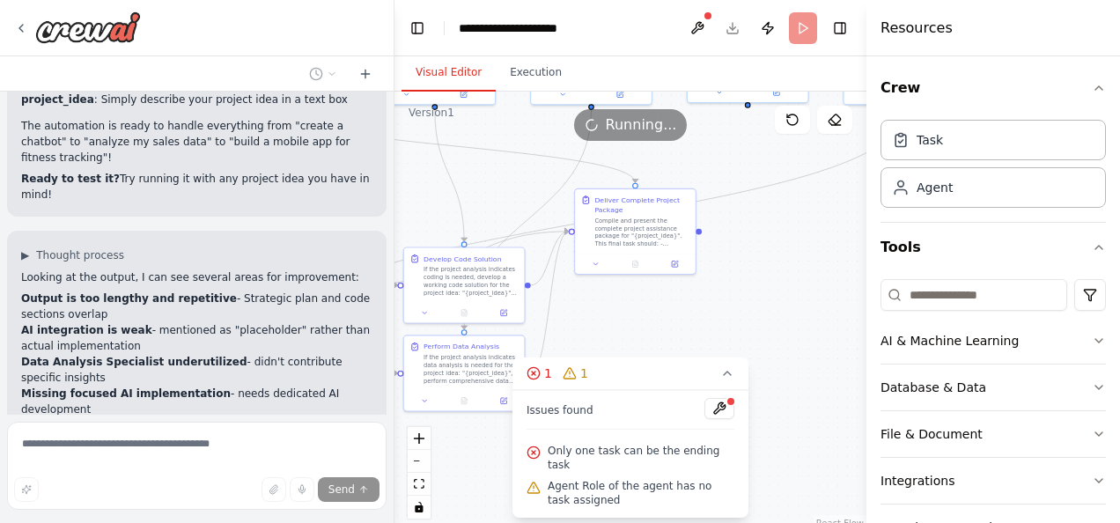
click at [667, 459] on span "Only one task can be the ending task" at bounding box center [641, 458] width 187 height 28
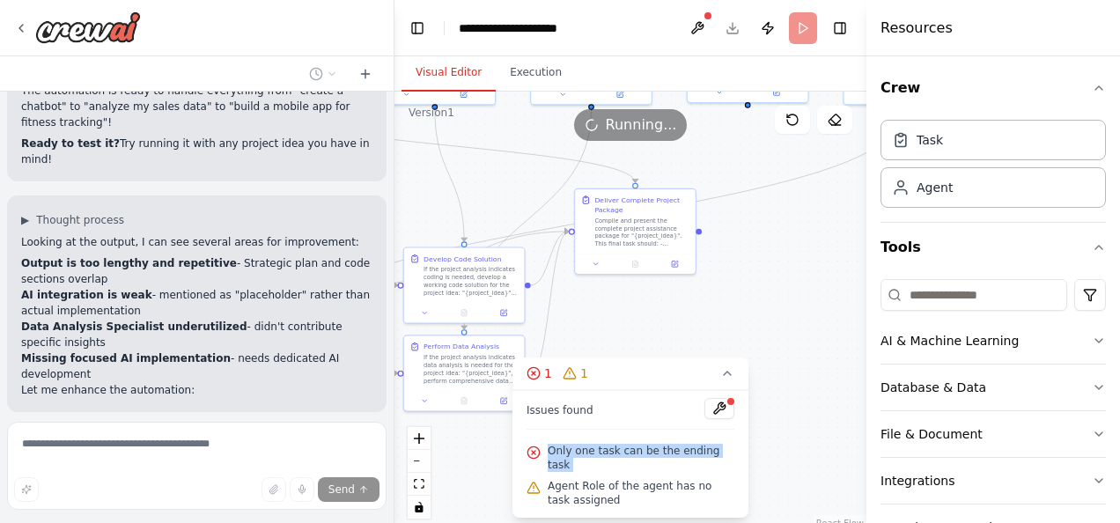
scroll to position [3081, 0]
click at [724, 419] on button at bounding box center [720, 408] width 30 height 21
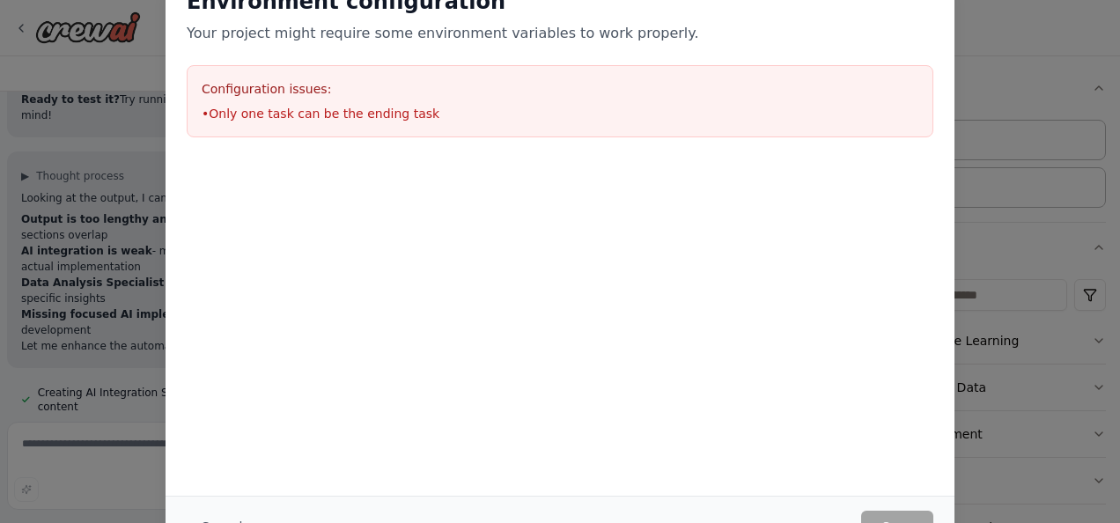
scroll to position [3130, 0]
click at [883, 522] on html "build is a text box where everyone can write there ideas and the AI can Write a…" at bounding box center [560, 261] width 1120 height 523
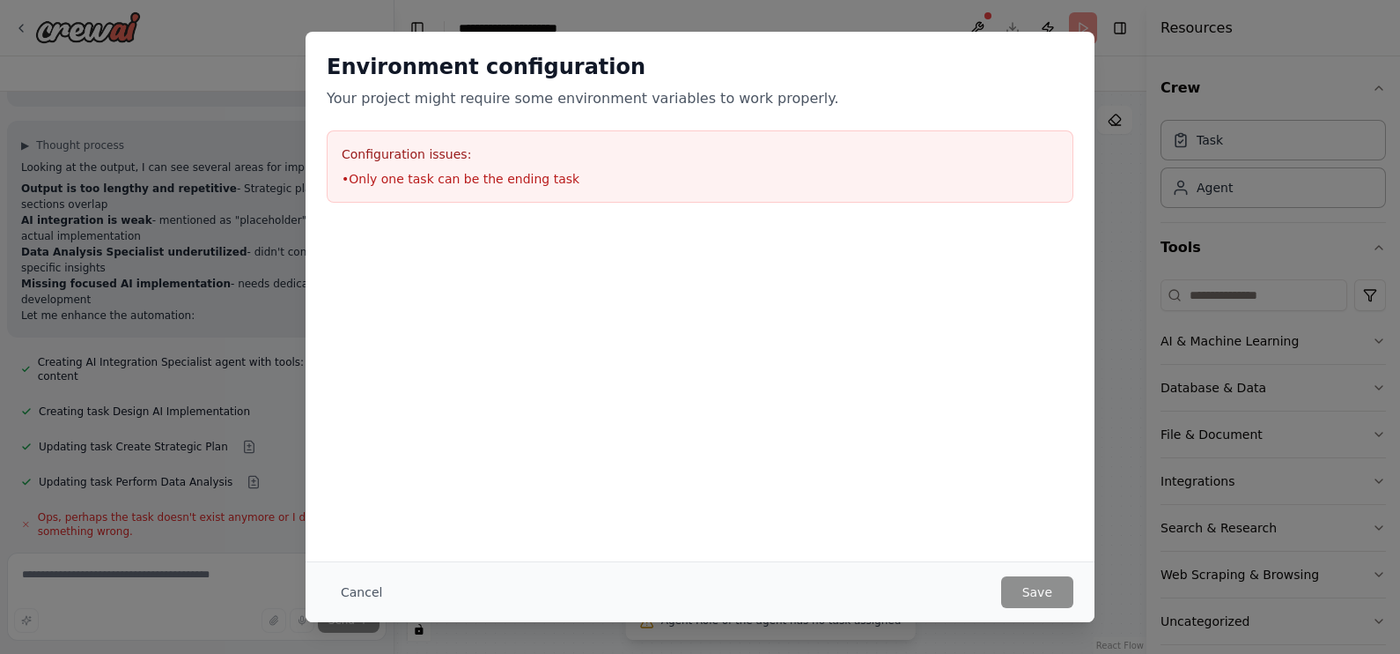
scroll to position [3116, 0]
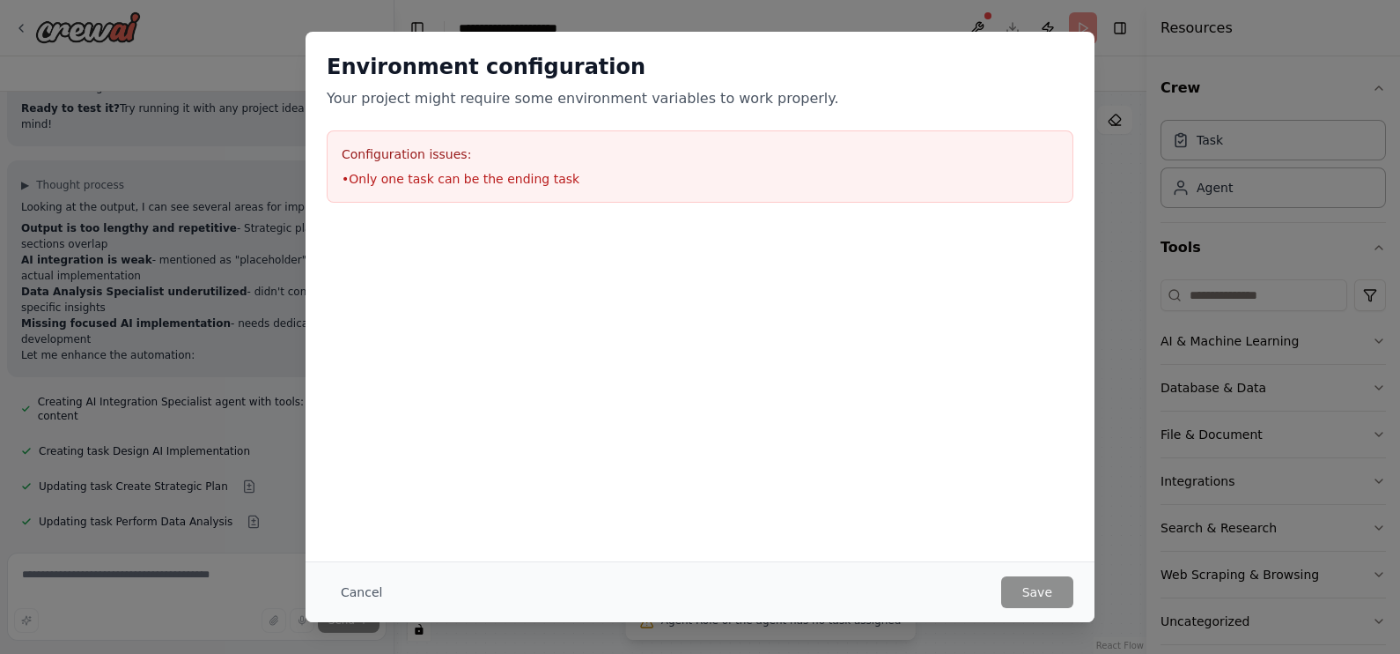
drag, startPoint x: 964, startPoint y: 11, endPoint x: 265, endPoint y: 348, distance: 775.6
click at [265, 348] on div "Environment configuration Your project might require some environment variables…" at bounding box center [700, 327] width 1400 height 654
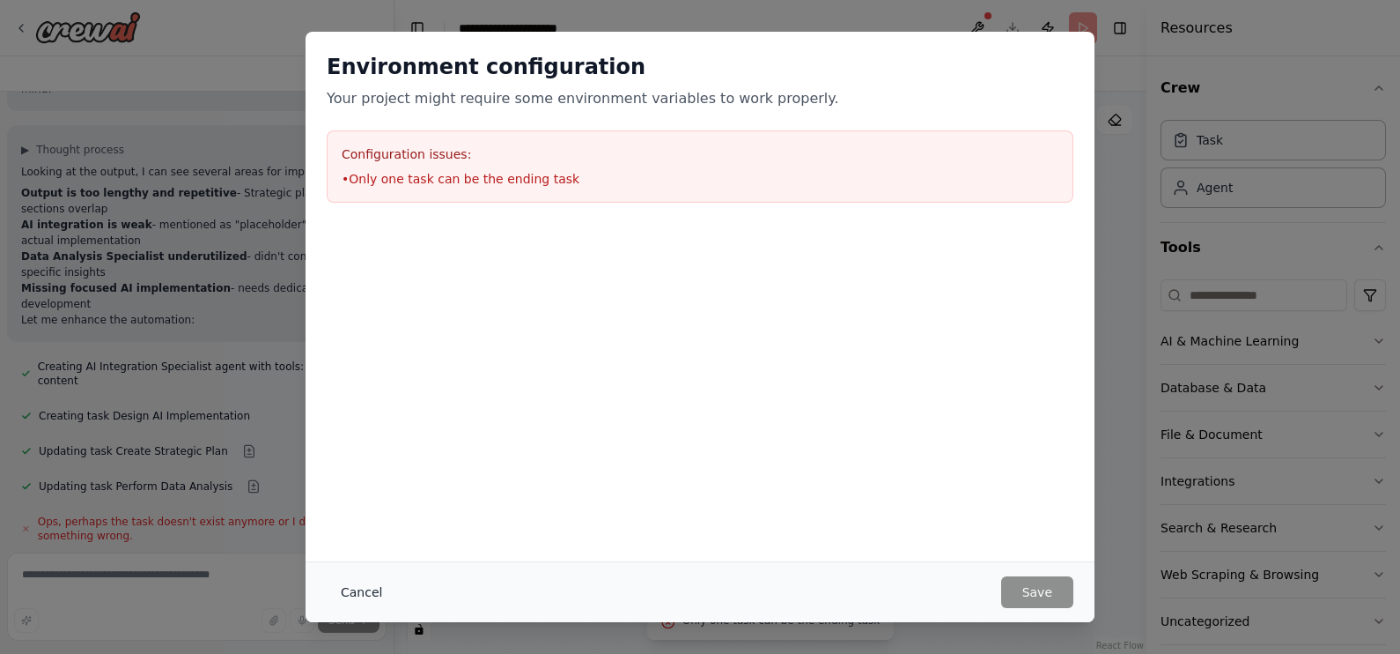
click at [356, 522] on button "Cancel" at bounding box center [362, 592] width 70 height 32
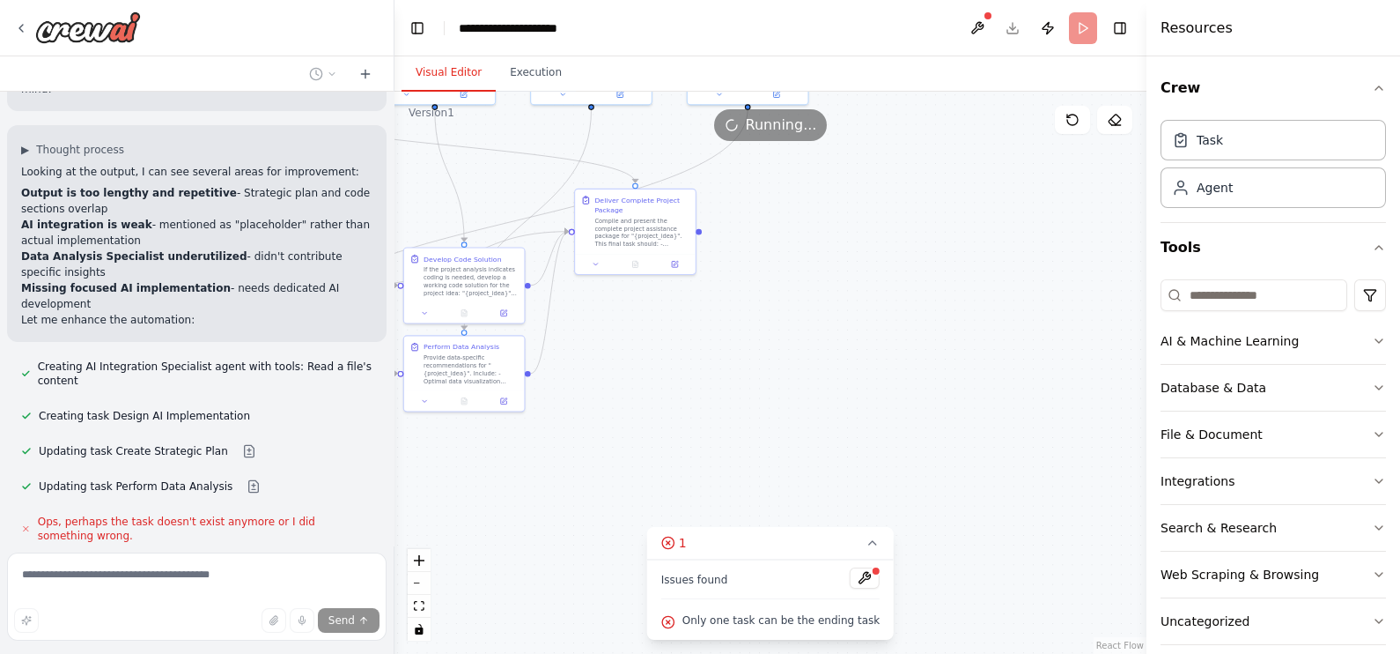
scroll to position [3186, 0]
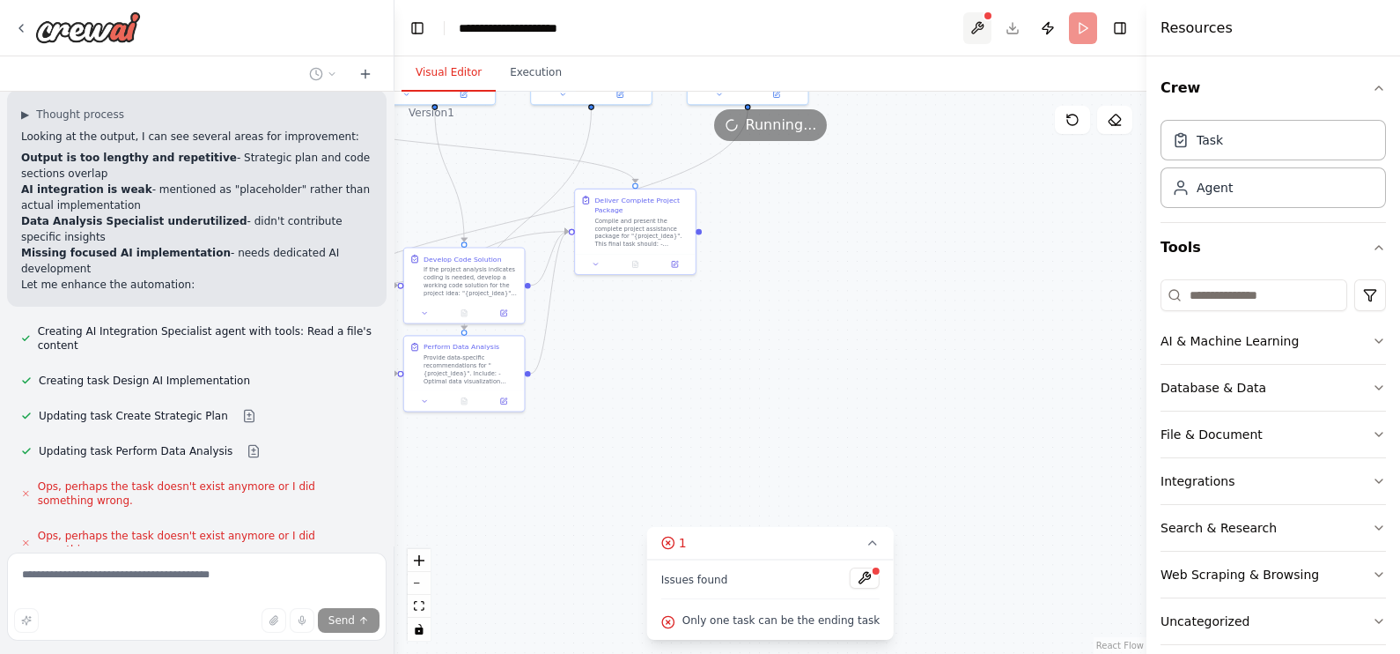
click at [982, 26] on button at bounding box center [978, 28] width 28 height 32
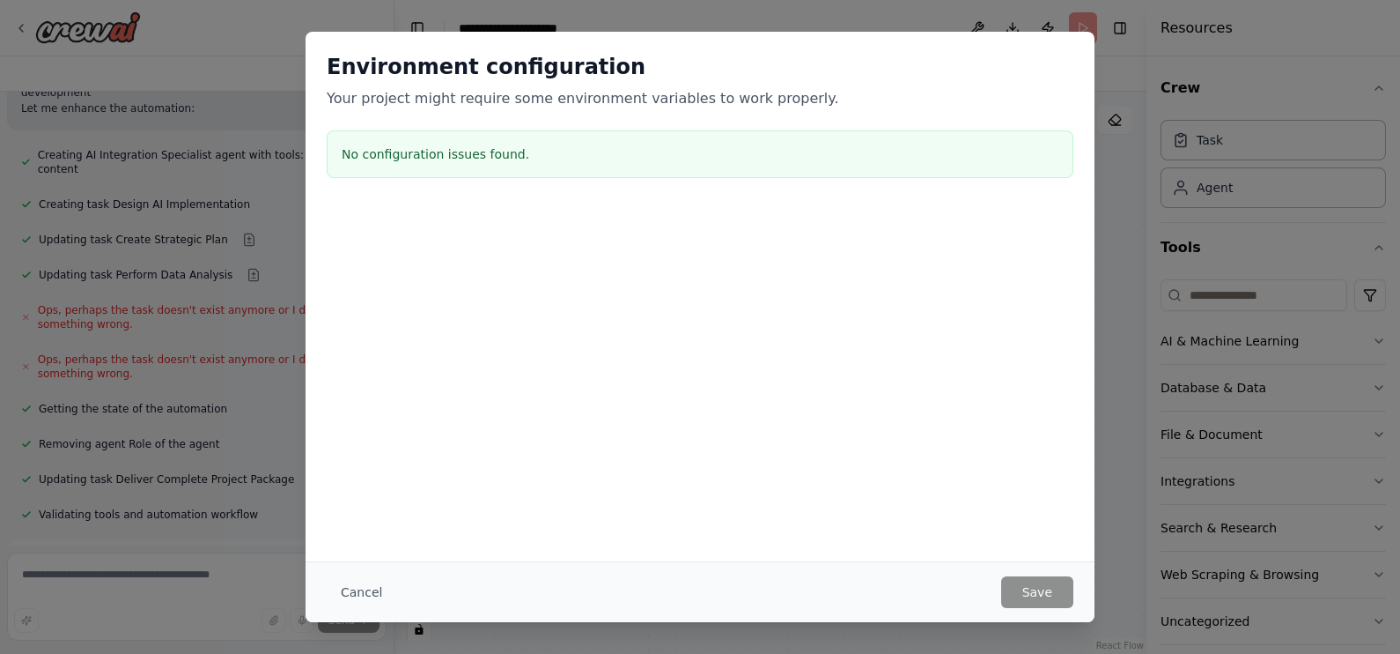
scroll to position [3364, 0]
click at [348, 522] on button "Cancel" at bounding box center [362, 592] width 70 height 32
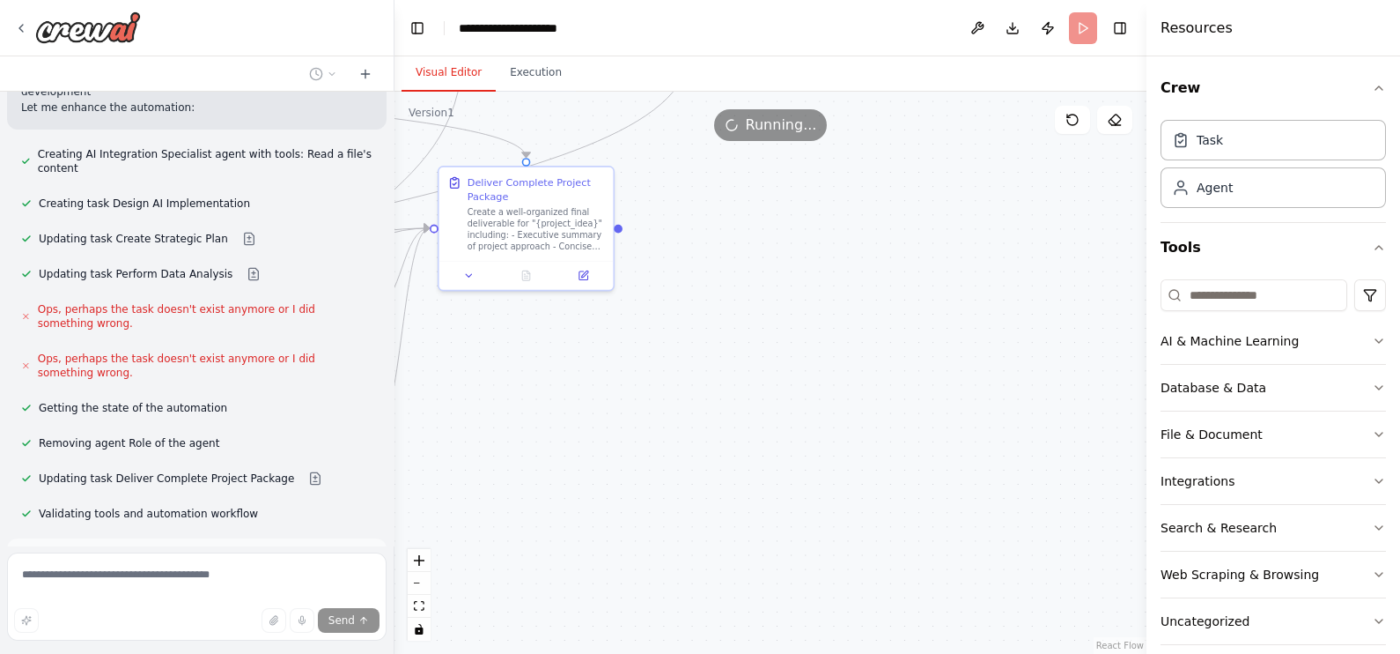
click at [299, 522] on button "Run Automation" at bounding box center [196, 638] width 351 height 28
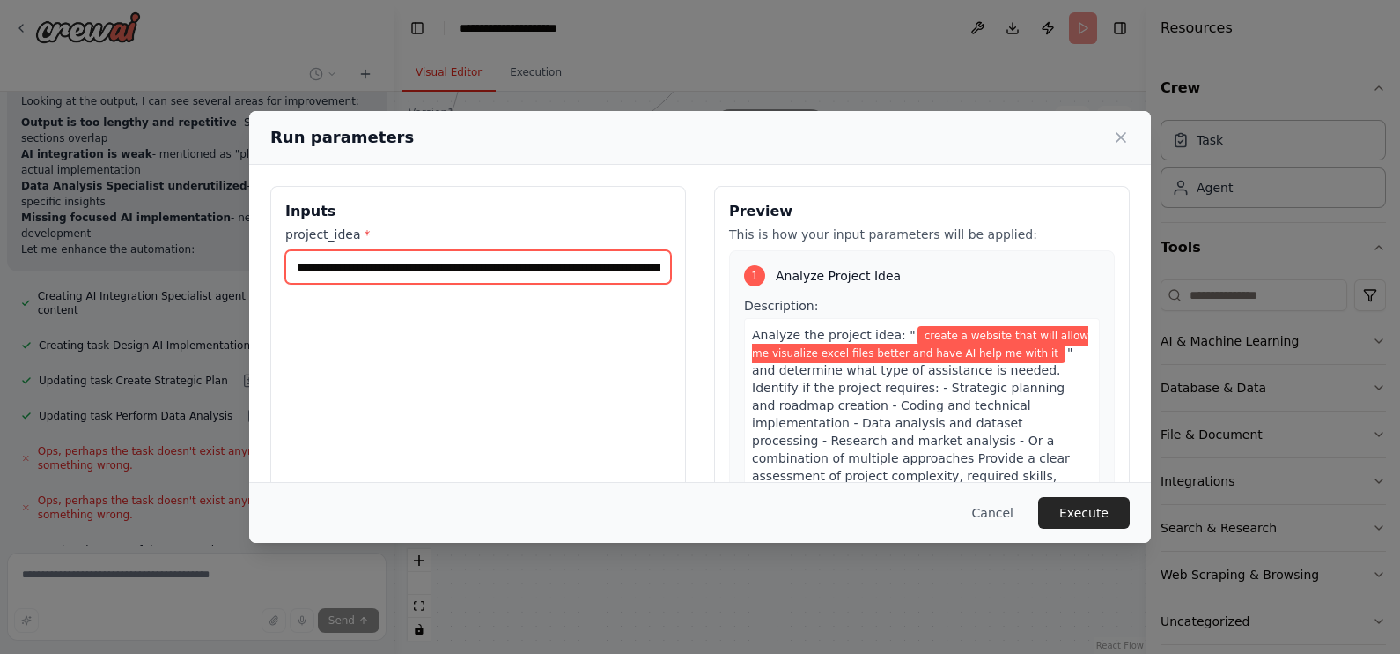
click at [572, 270] on input "**********" at bounding box center [478, 266] width 386 height 33
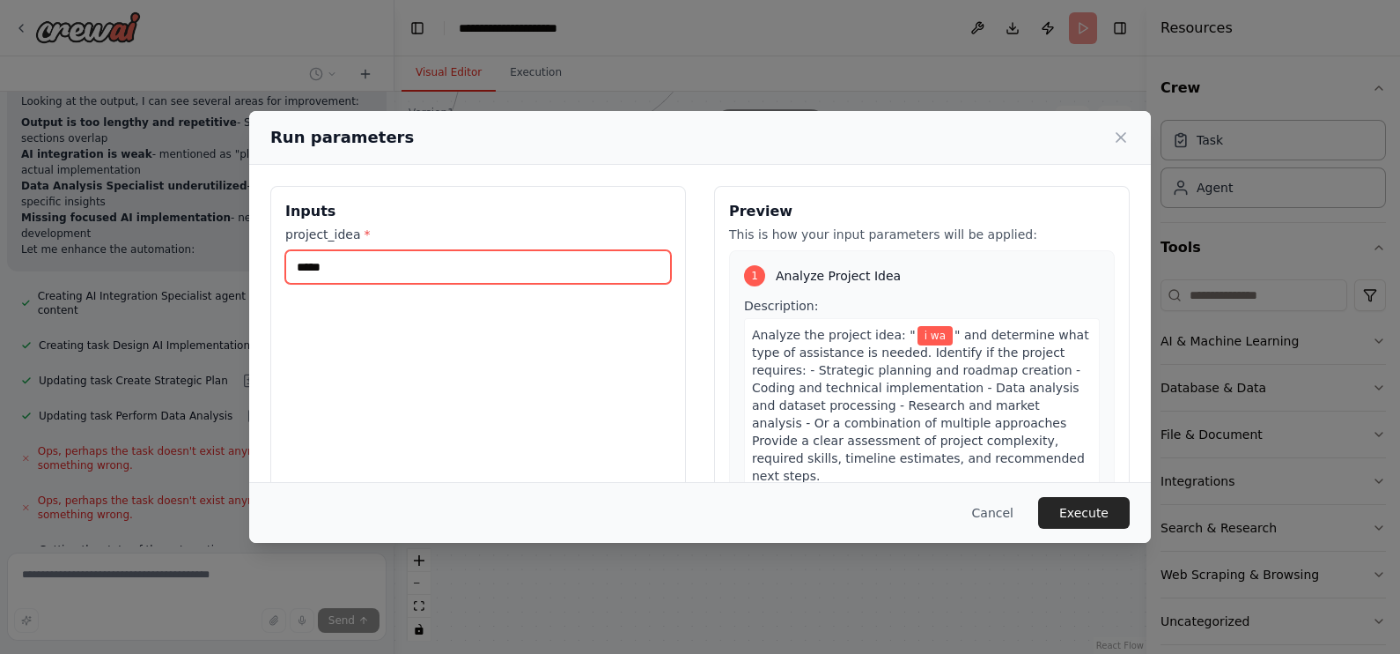
type input "*****"
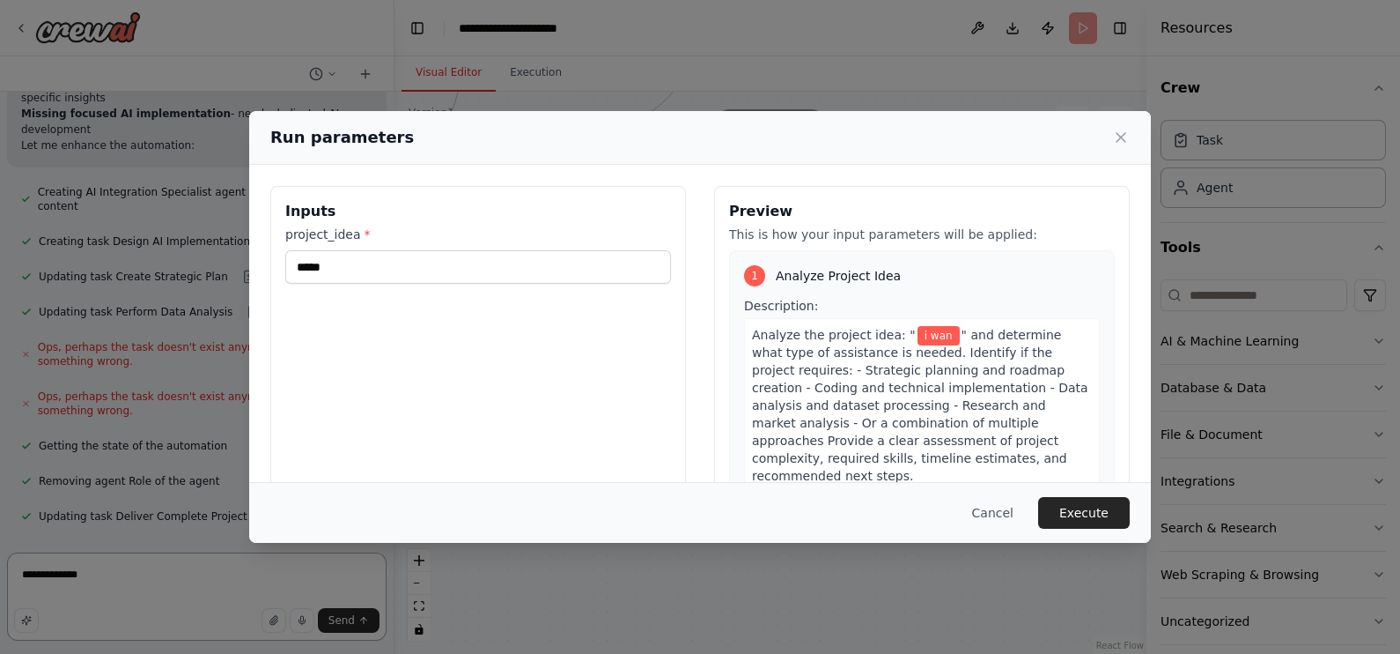
type textarea "**********"
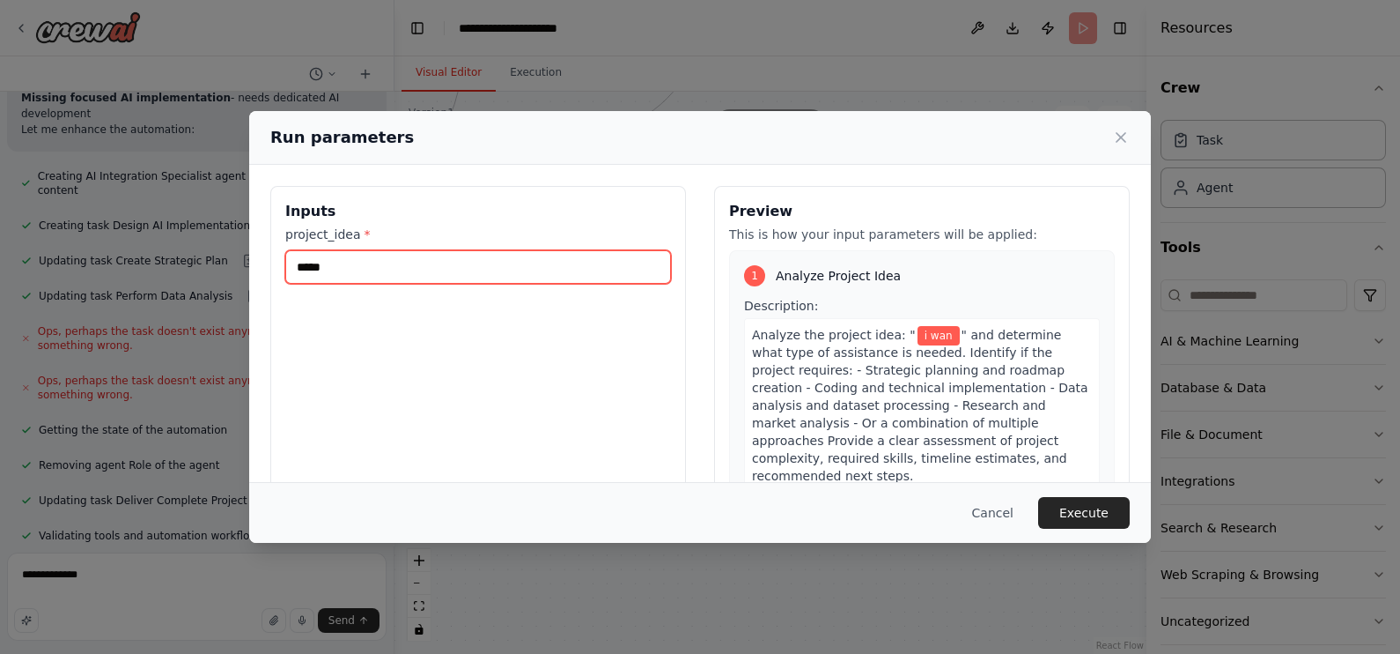
click at [572, 270] on input "*****" at bounding box center [478, 266] width 386 height 33
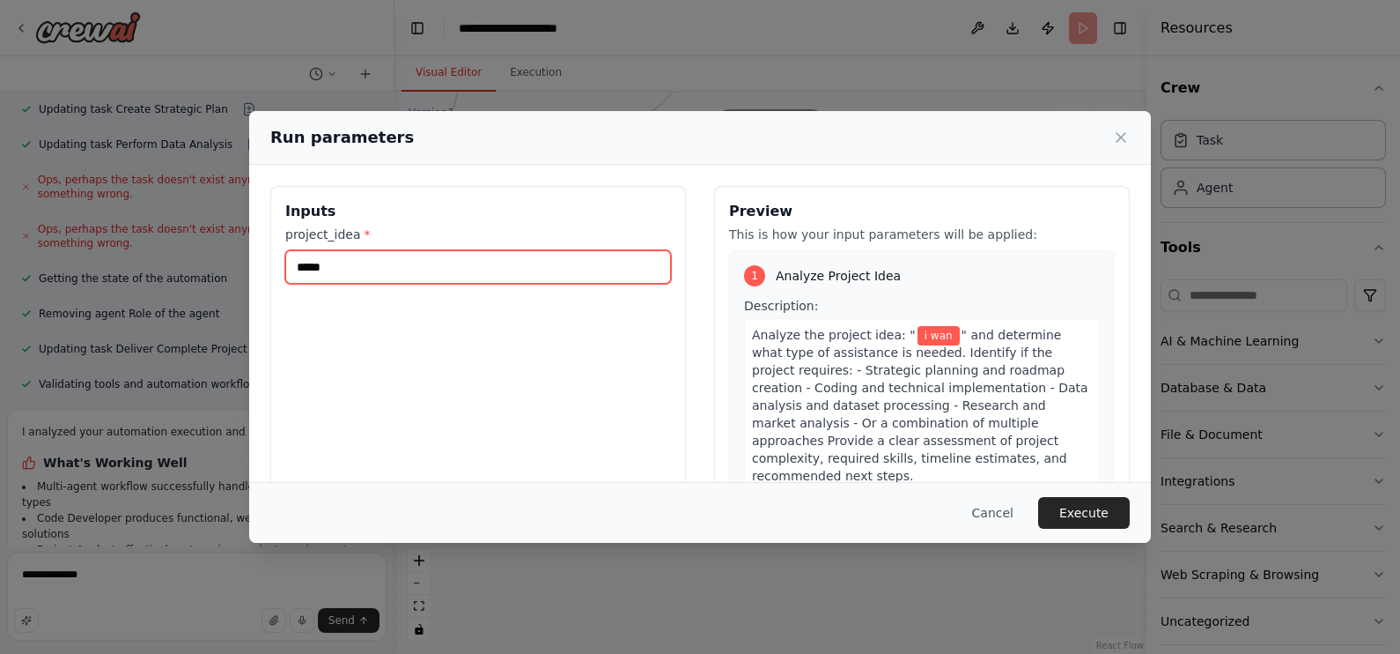
scroll to position [3507, 0]
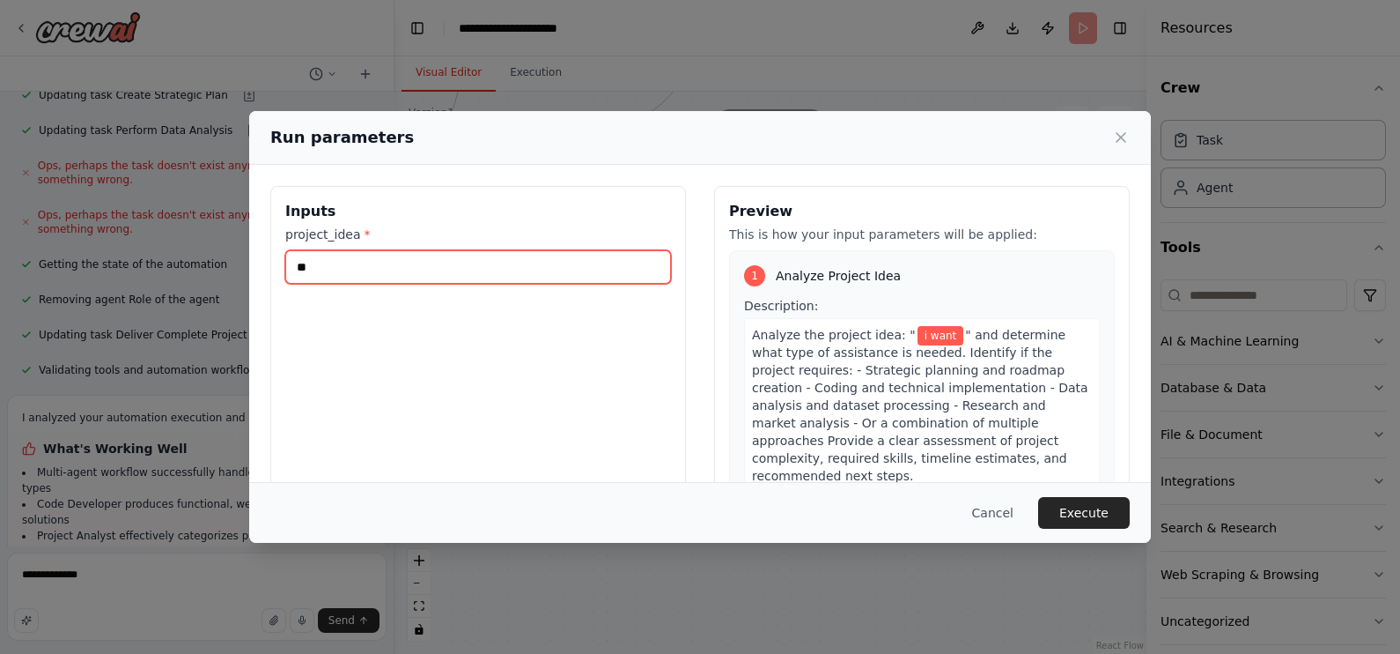
type input "*"
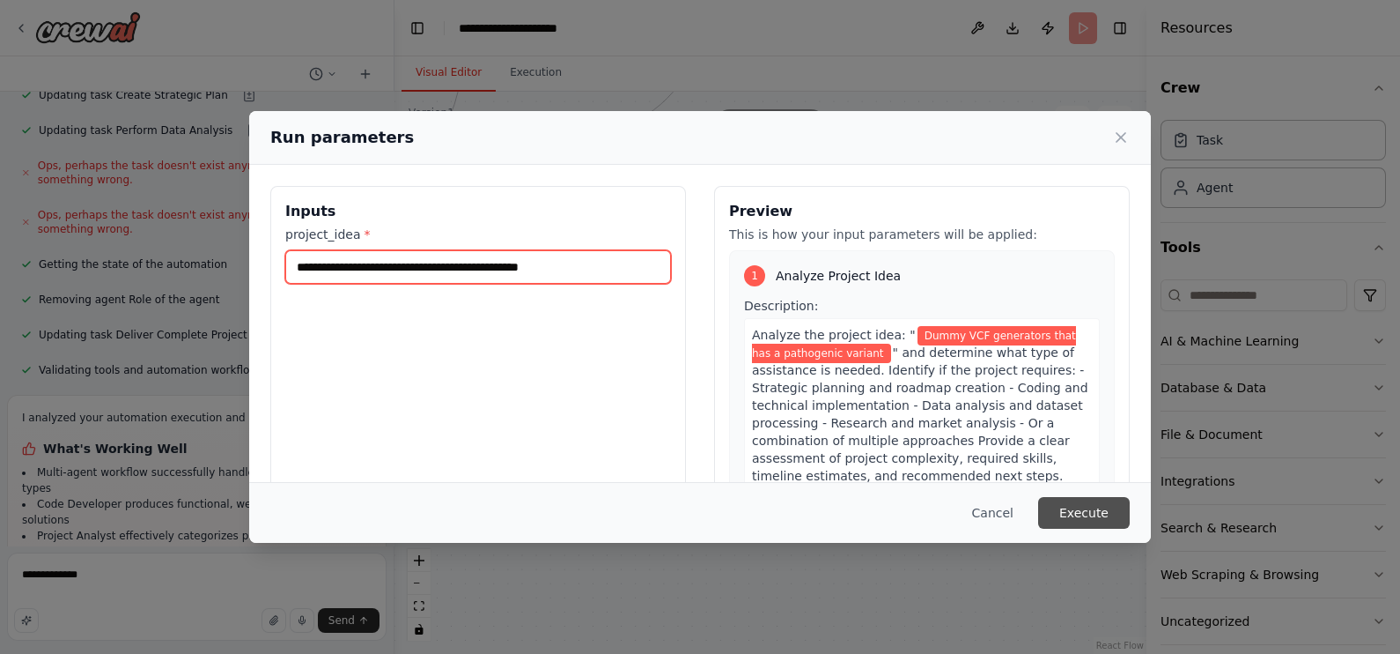
type input "**********"
click at [1099, 505] on button "Execute" at bounding box center [1084, 513] width 92 height 32
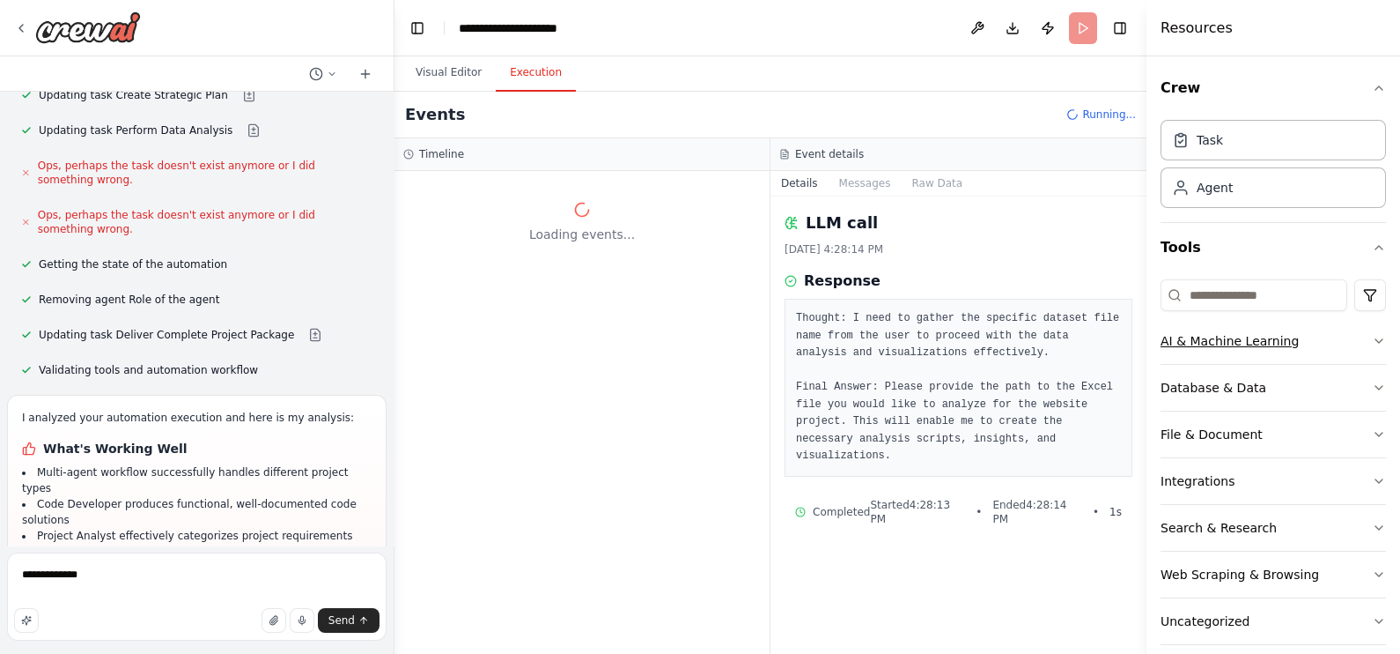
click at [1119, 350] on button "AI & Machine Learning" at bounding box center [1273, 341] width 225 height 46
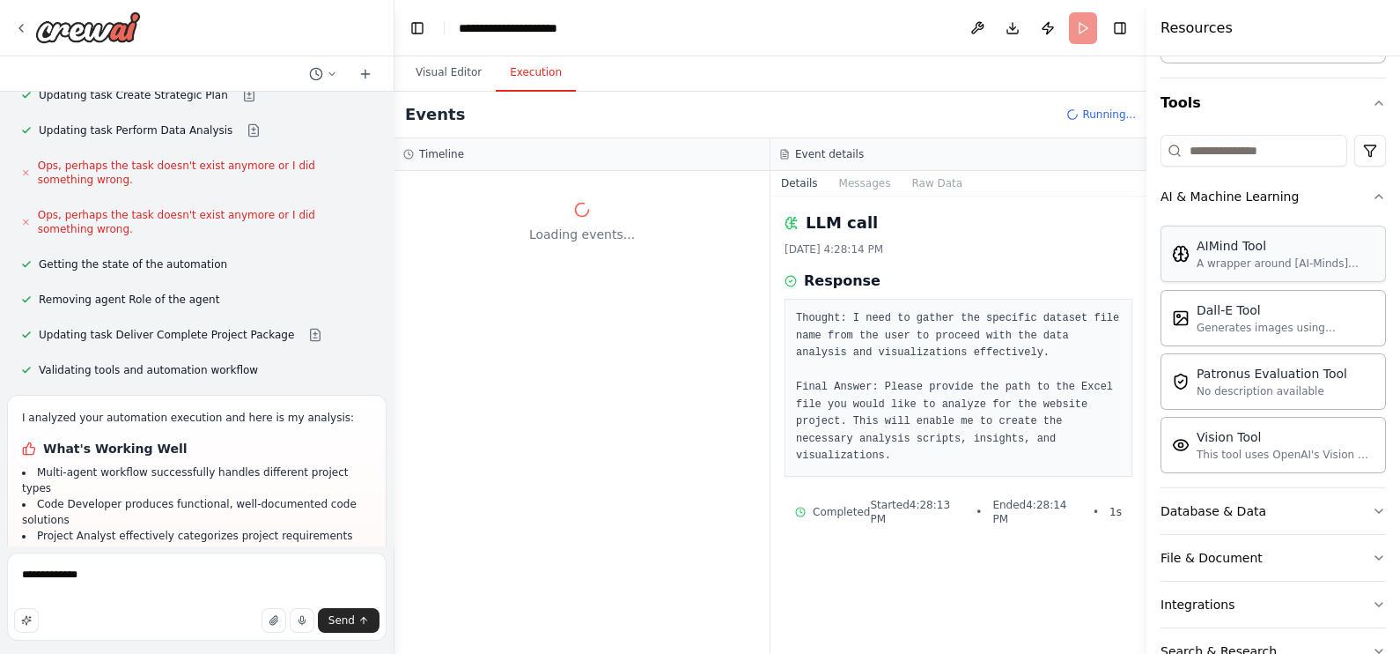
scroll to position [156, 0]
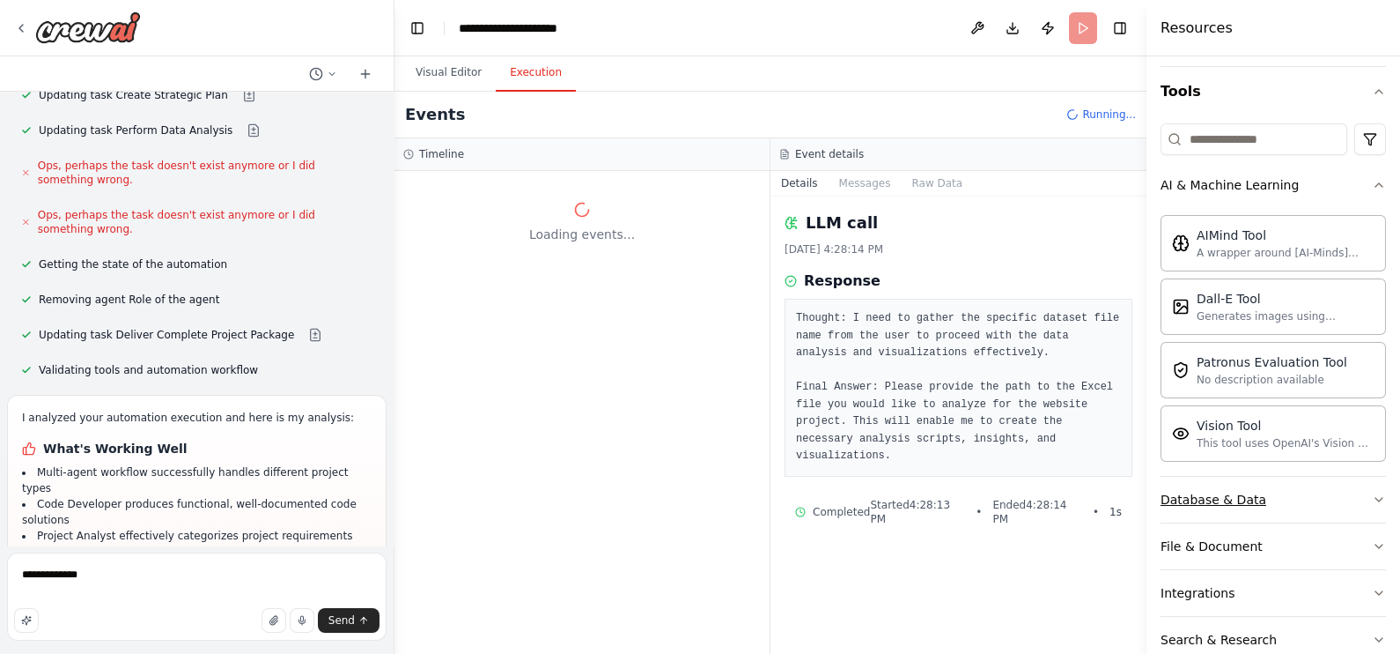
click at [1119, 511] on button "Database & Data" at bounding box center [1273, 499] width 225 height 46
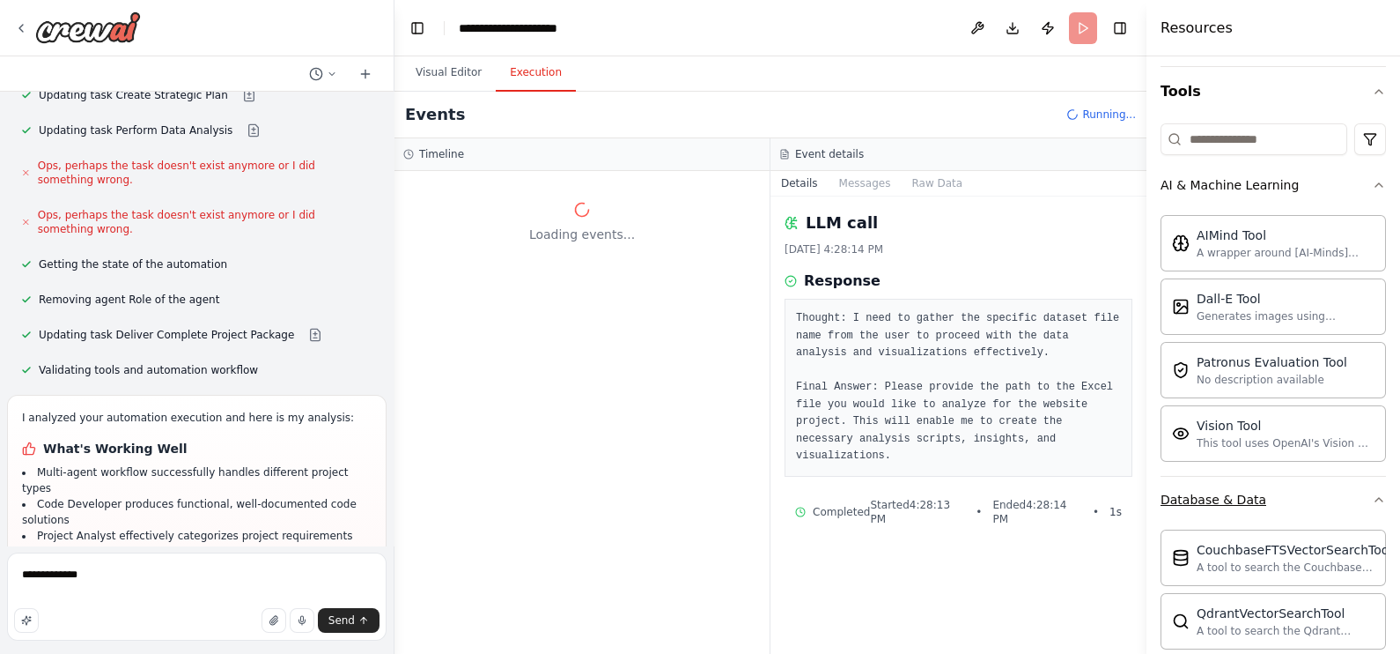
scroll to position [486, 0]
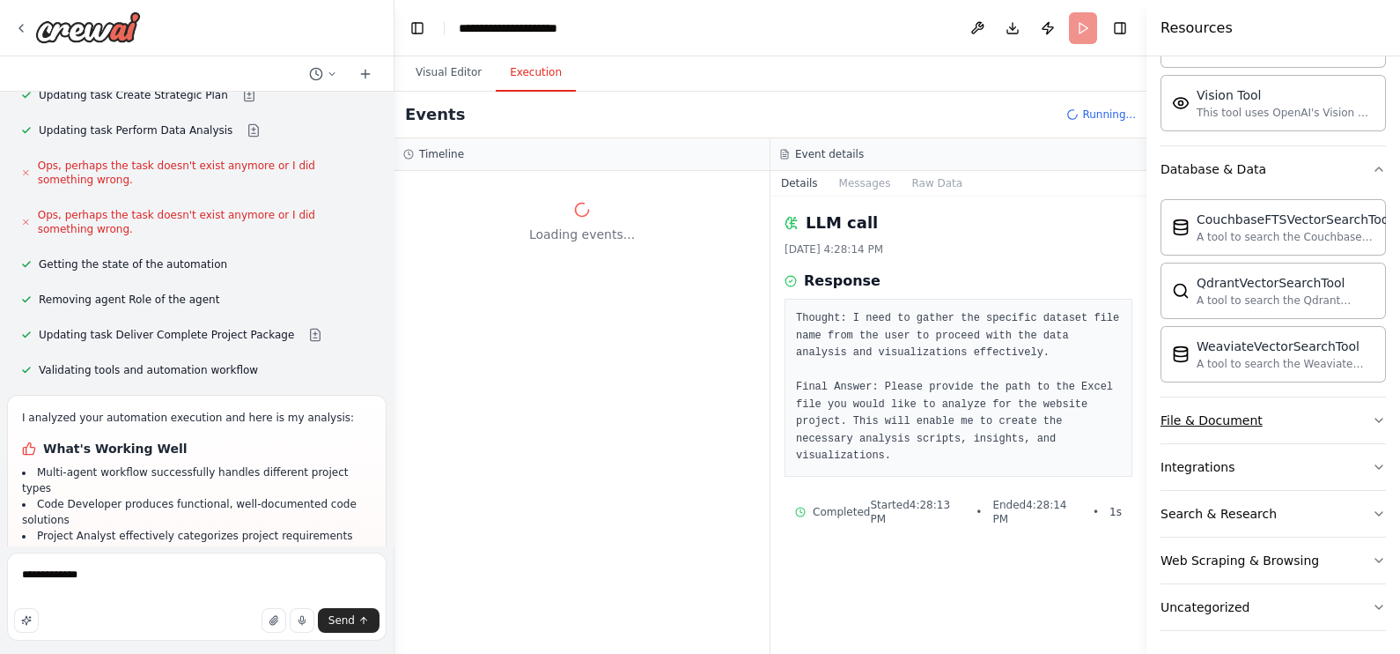
click at [1119, 418] on button "File & Document" at bounding box center [1273, 420] width 225 height 46
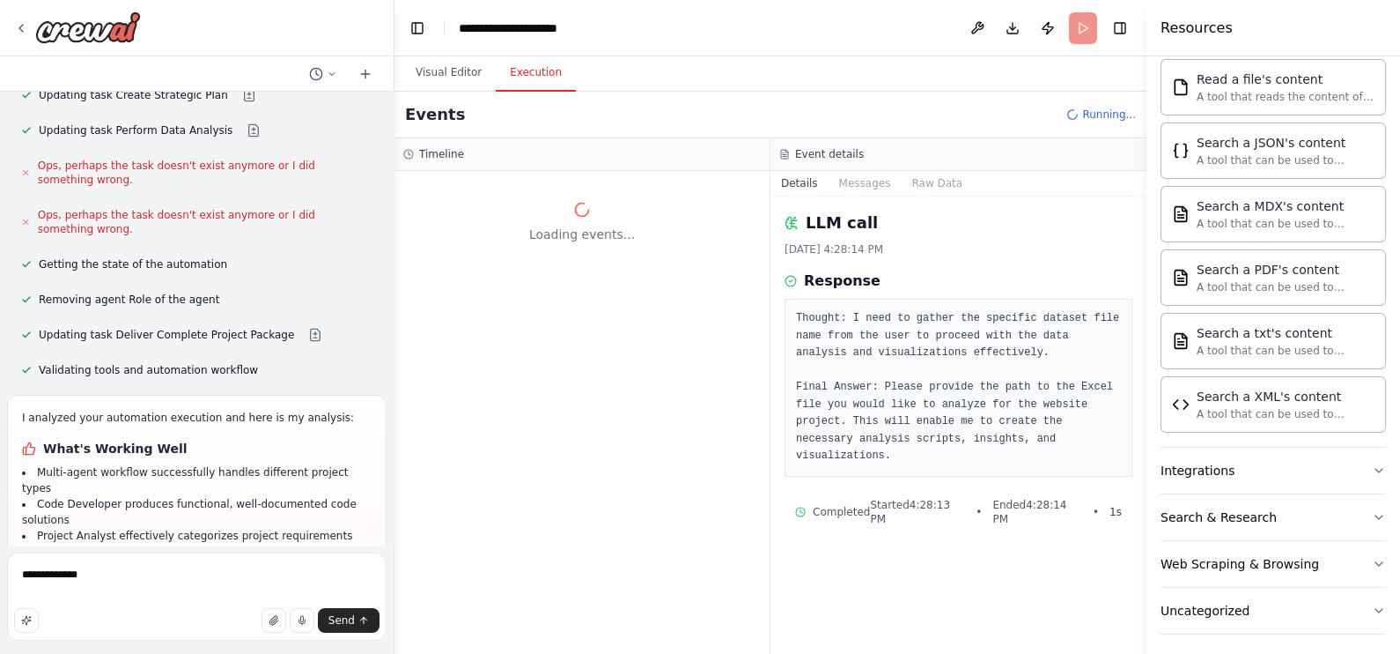
scroll to position [1005, 0]
click at [1119, 522] on div "Web Scraping & Browsing" at bounding box center [1240, 563] width 159 height 18
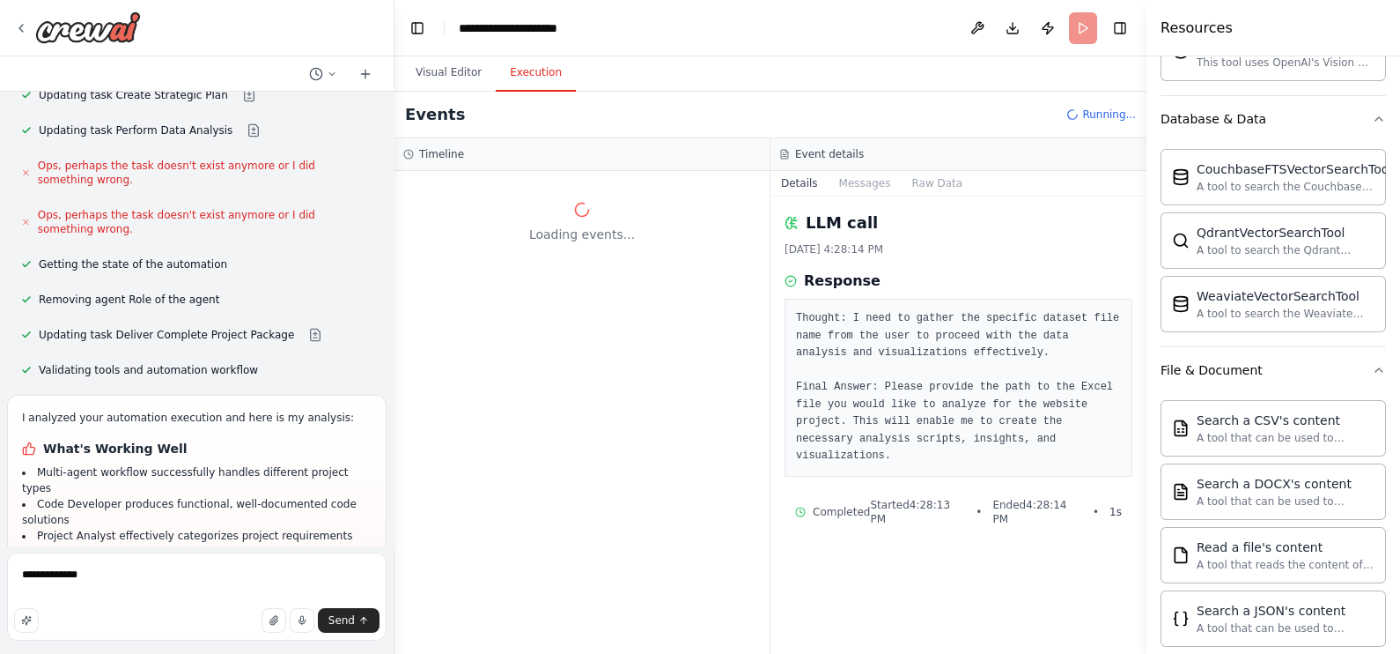
scroll to position [1052, 0]
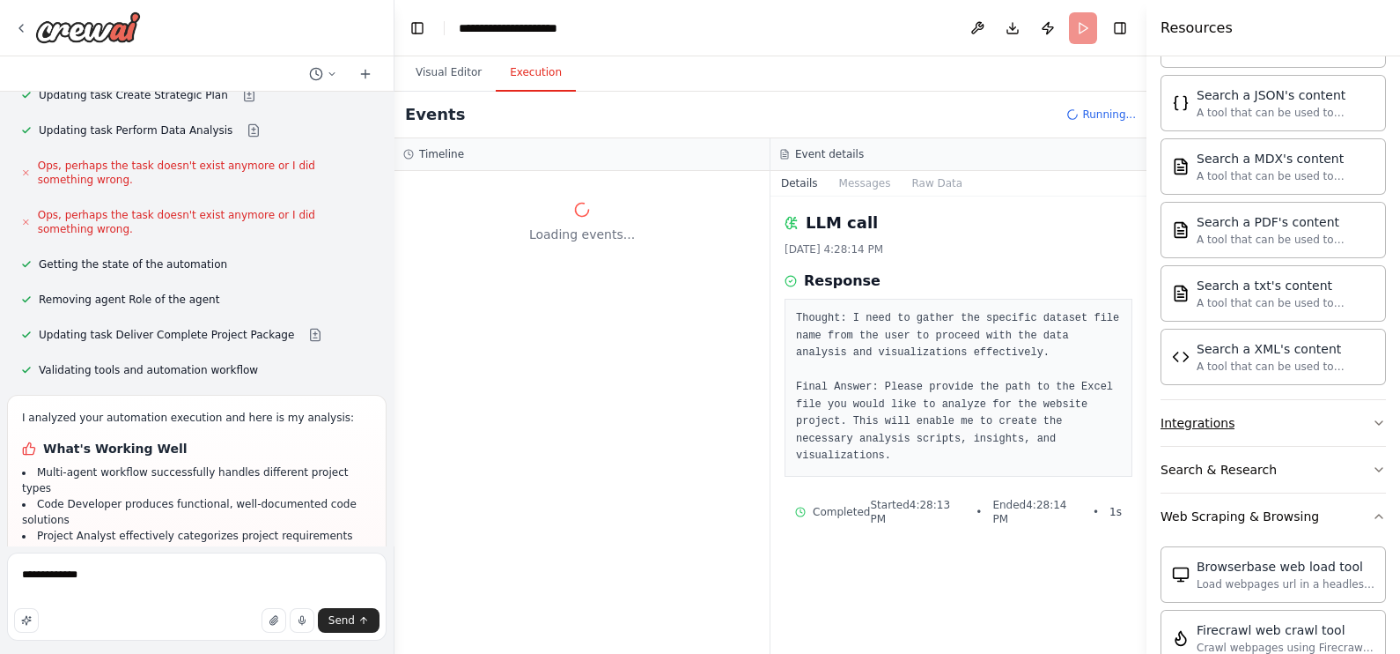
click at [1119, 422] on button "Integrations" at bounding box center [1273, 423] width 225 height 46
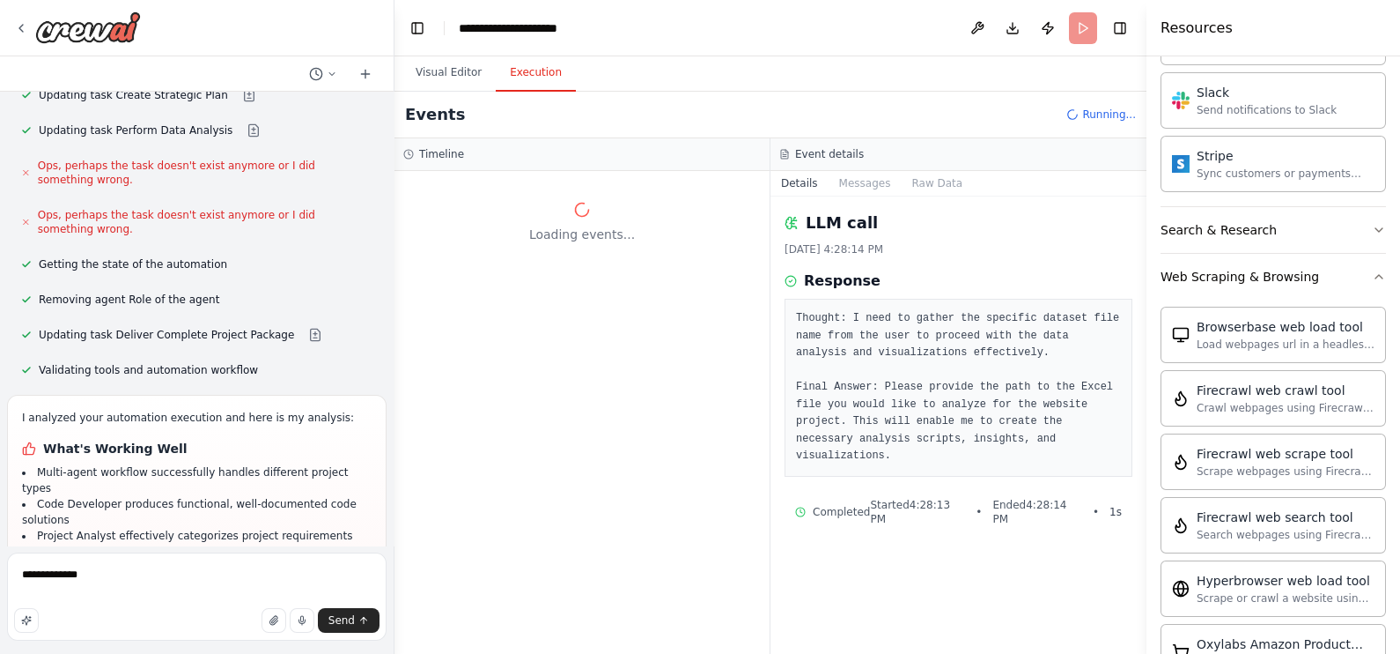
scroll to position [2382, 0]
click at [1119, 229] on button "Search & Research" at bounding box center [1273, 231] width 225 height 46
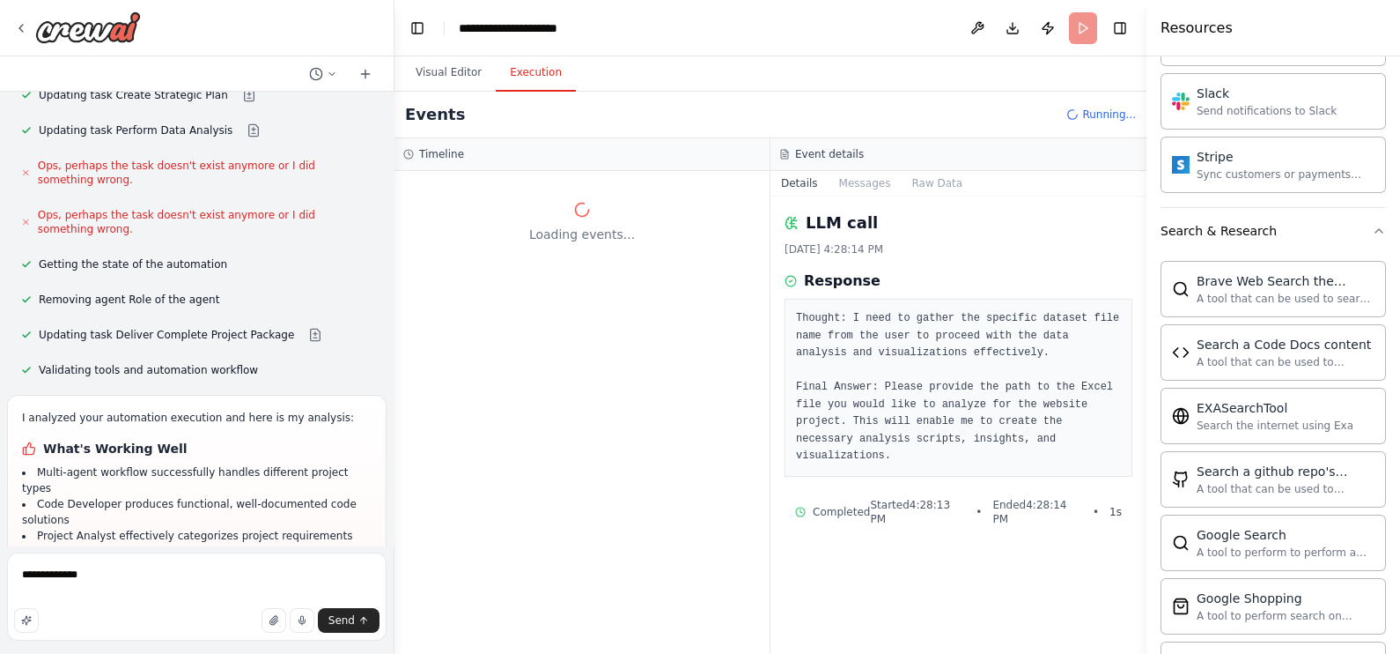
click at [1119, 335] on div "Search a Code Docs content" at bounding box center [1286, 344] width 178 height 18
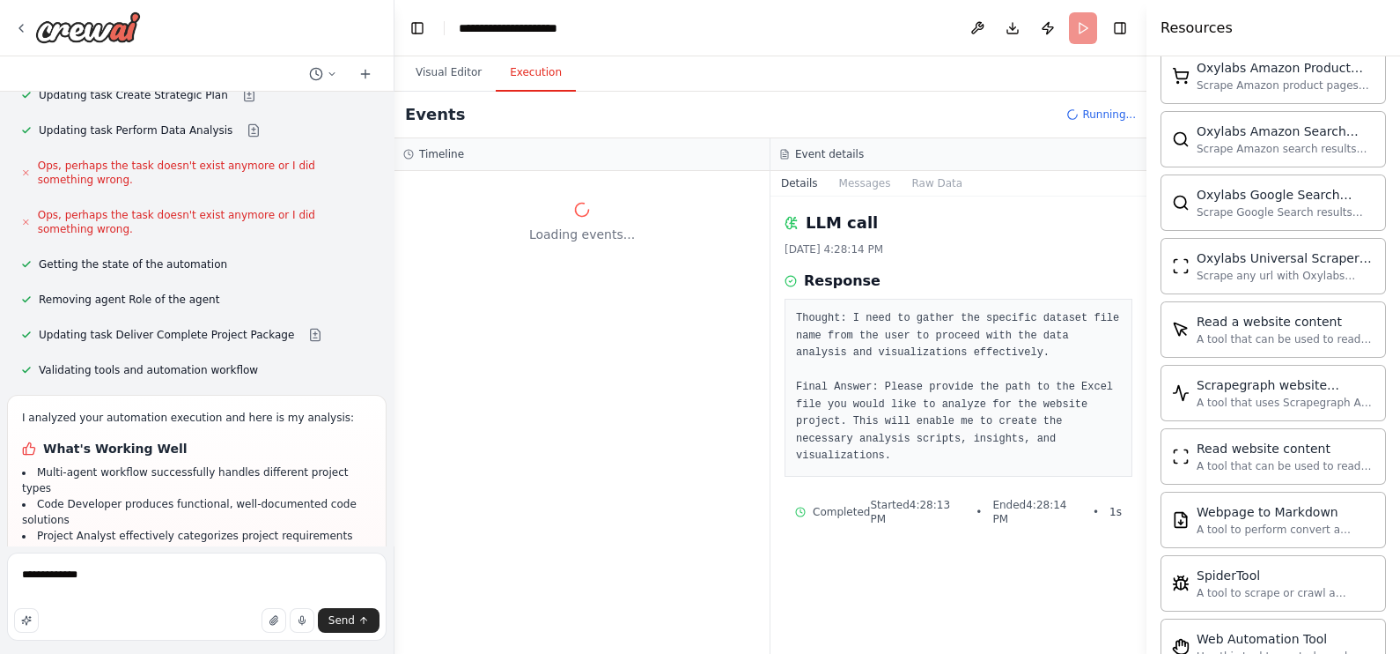
scroll to position [3950, 0]
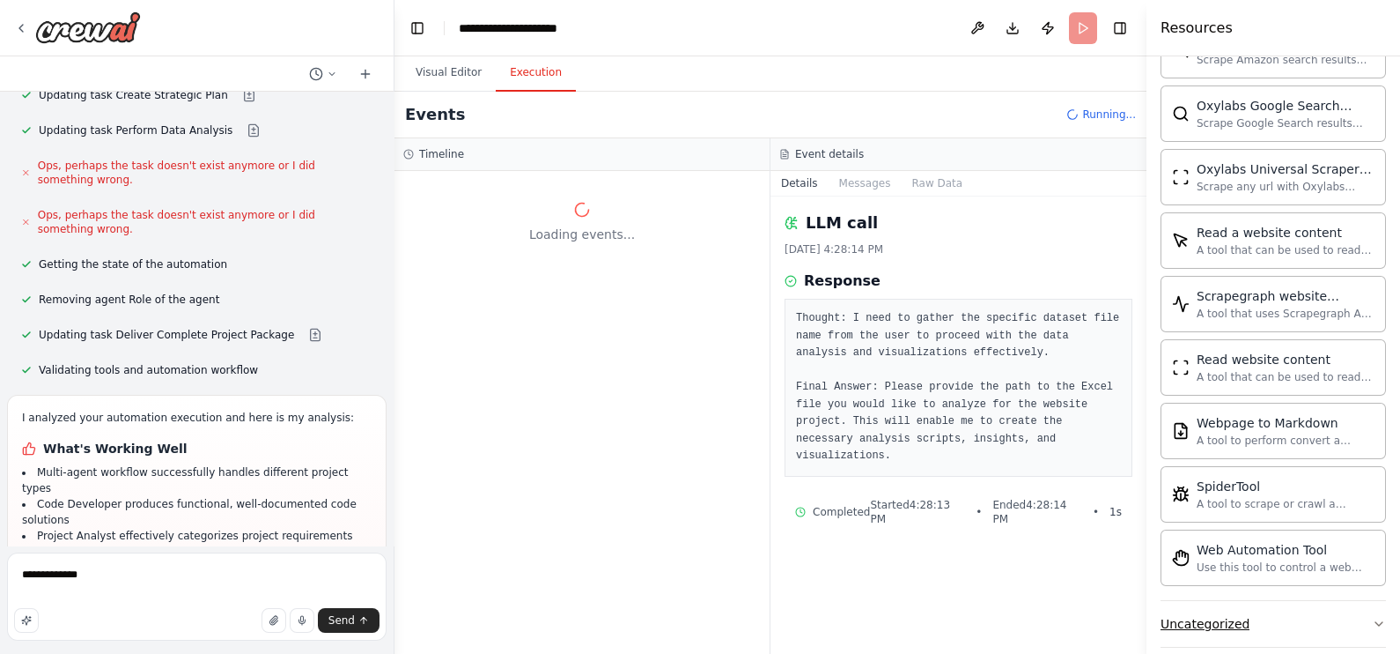
click at [1119, 522] on button "Uncategorized" at bounding box center [1273, 624] width 225 height 46
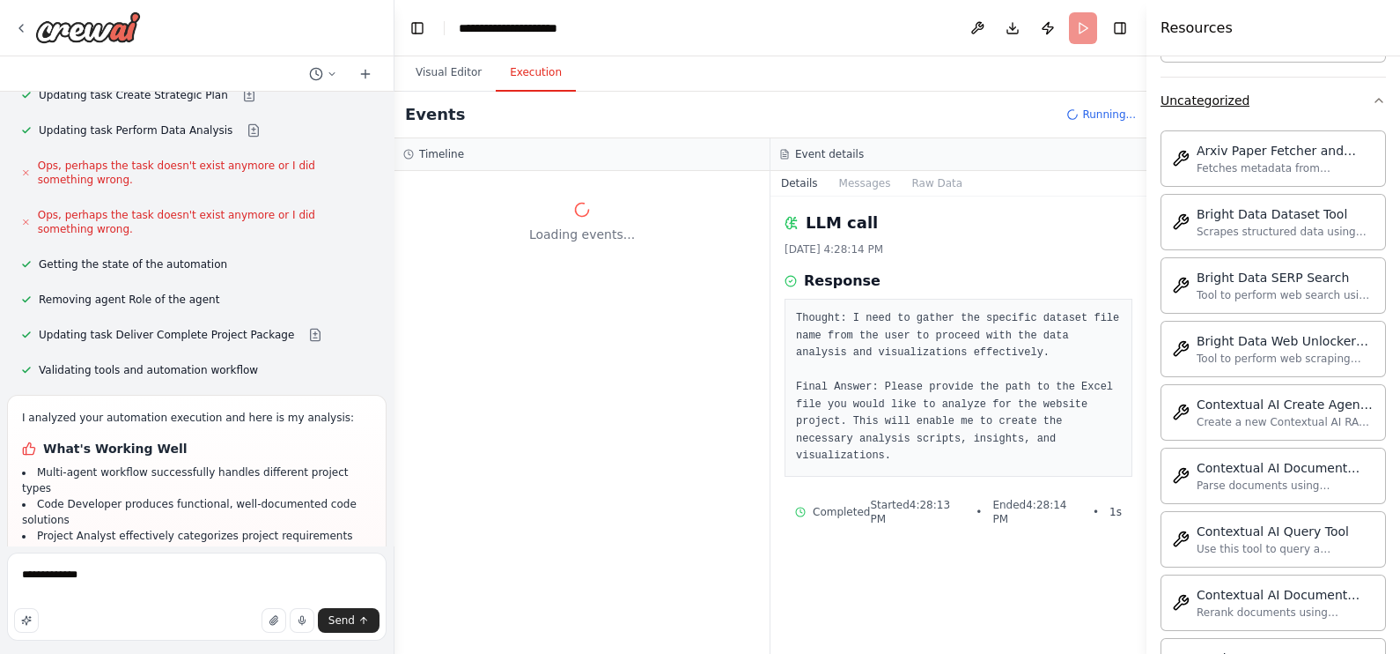
scroll to position [4910, 0]
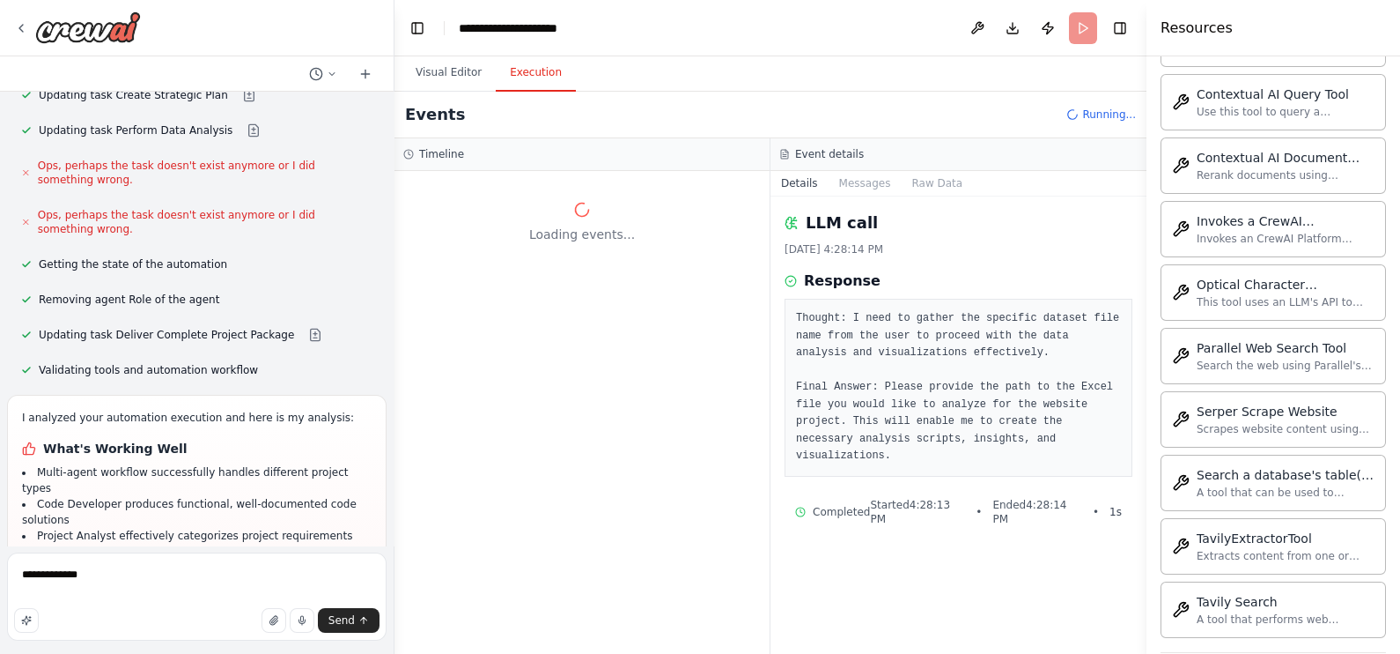
click at [998, 522] on div "LLM call 10/7/2025, 4:28:14 PM Response Thought: I need to gather the specific …" at bounding box center [959, 424] width 376 height 457
click at [225, 496] on li "Code Developer produces functional, well-documented code solutions" at bounding box center [197, 512] width 350 height 32
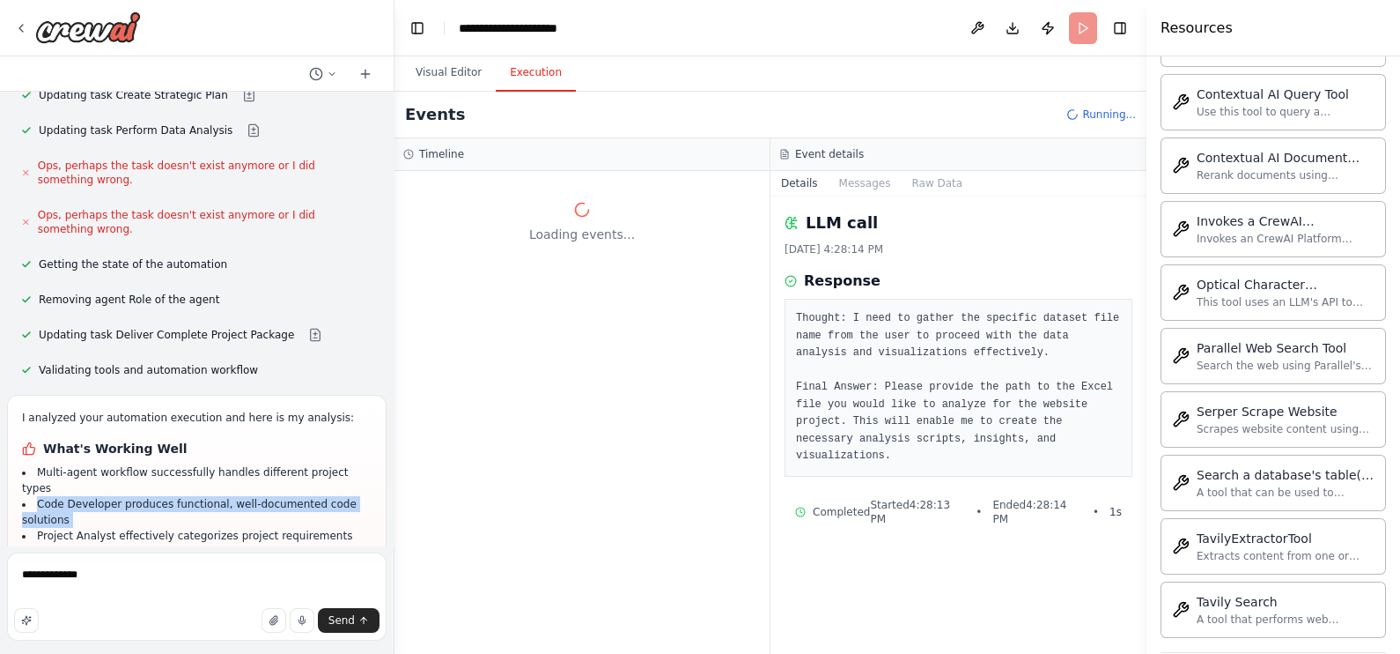
click at [225, 496] on li "Code Developer produces functional, well-documented code solutions" at bounding box center [197, 512] width 350 height 32
drag, startPoint x: 225, startPoint y: 297, endPoint x: 247, endPoint y: 376, distance: 82.3
click at [247, 522] on h1 "Areas for Improvements" at bounding box center [197, 598] width 350 height 18
click at [1119, 27] on button "Toggle Right Sidebar" at bounding box center [1120, 28] width 25 height 25
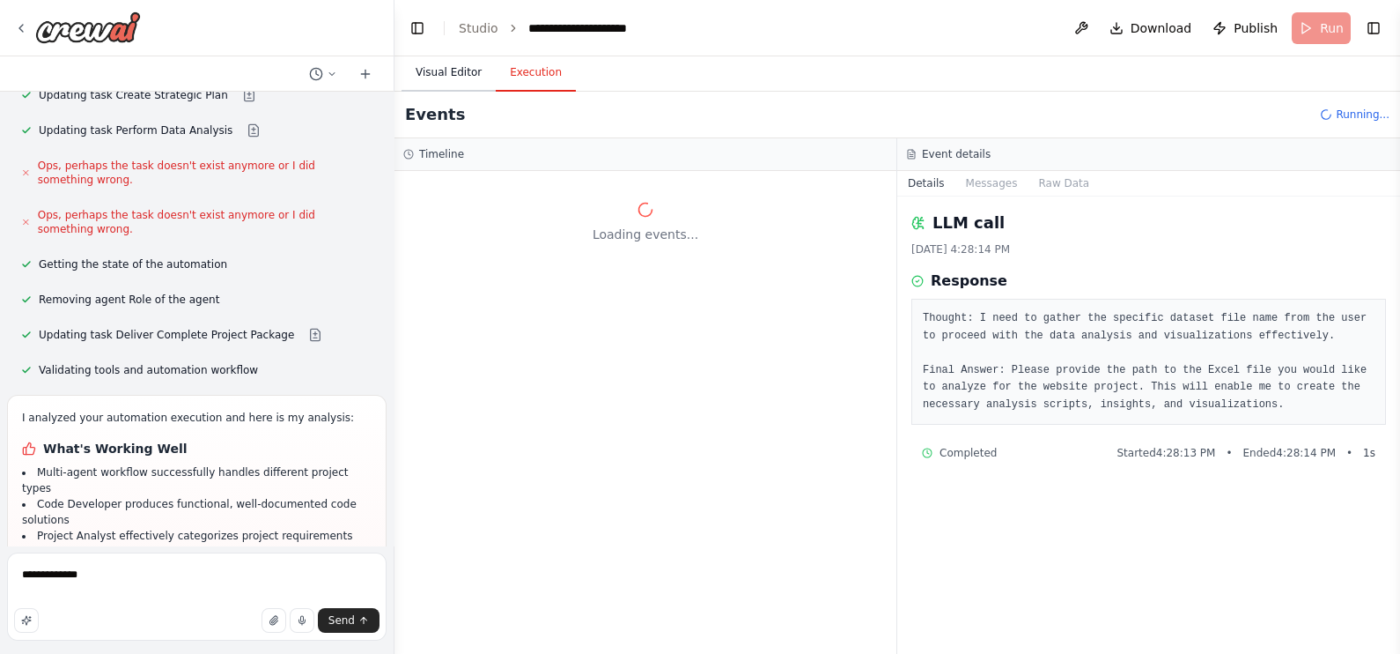
click at [462, 75] on button "Visual Editor" at bounding box center [449, 73] width 94 height 37
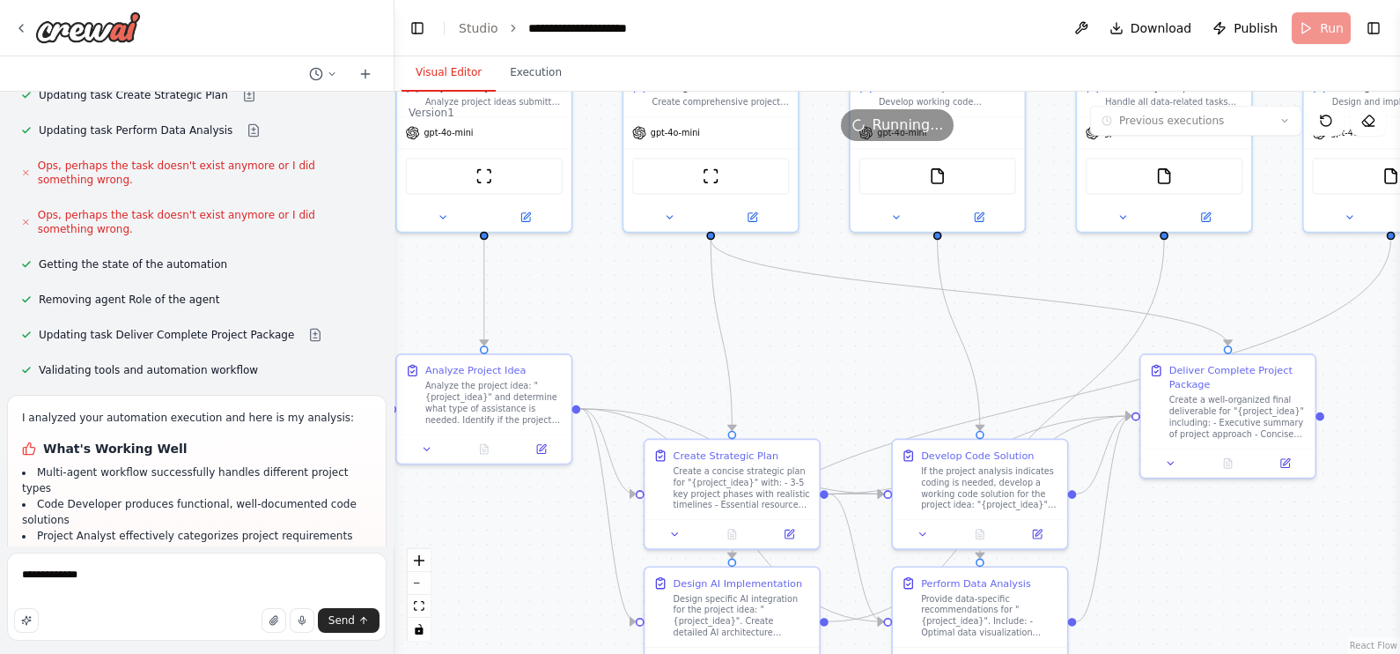
drag, startPoint x: 672, startPoint y: 228, endPoint x: 1330, endPoint y: 327, distance: 665.3
click at [1119, 327] on div ".deletable-edge-delete-btn { width: 20px; height: 20px; border: 0px solid #ffff…" at bounding box center [898, 373] width 1006 height 562
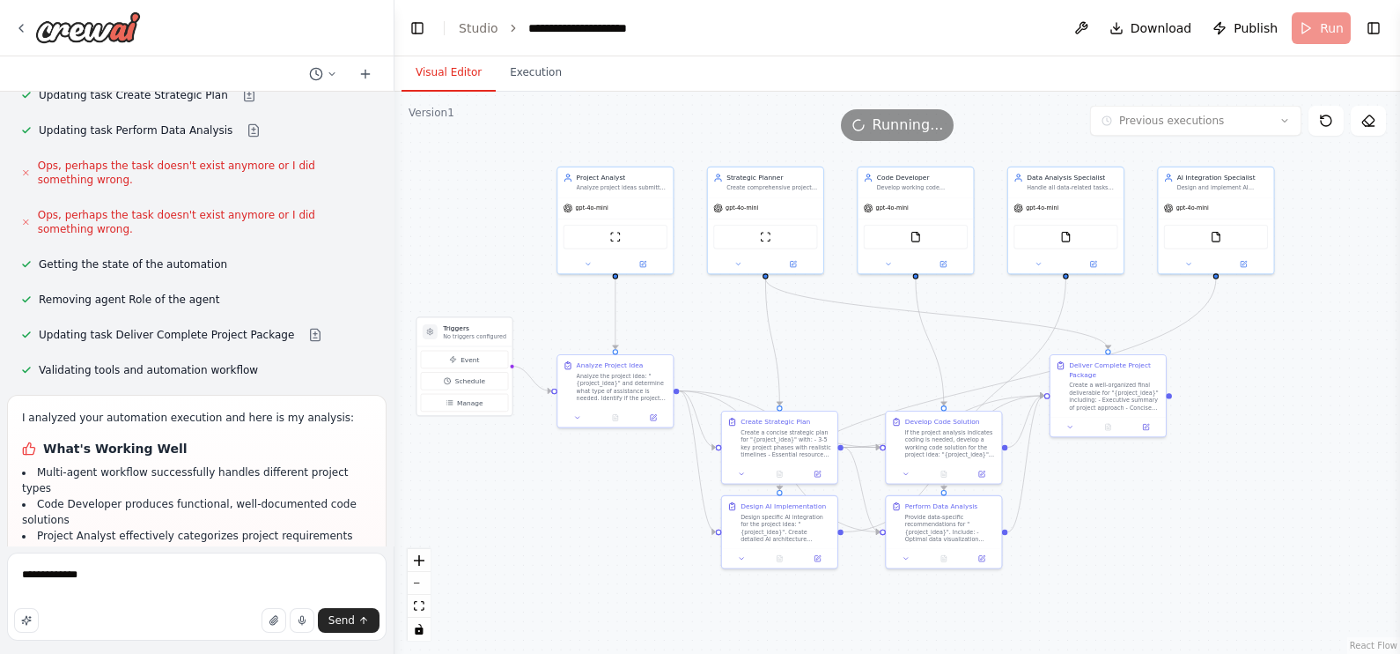
drag, startPoint x: 1114, startPoint y: 269, endPoint x: 986, endPoint y: 343, distance: 147.6
click at [986, 343] on div ".deletable-edge-delete-btn { width: 20px; height: 20px; border: 0px solid #ffff…" at bounding box center [898, 373] width 1006 height 562
click at [630, 218] on div "gpt-4o-mini" at bounding box center [612, 211] width 115 height 20
click at [625, 218] on div "gpt-4o-mini" at bounding box center [612, 211] width 115 height 20
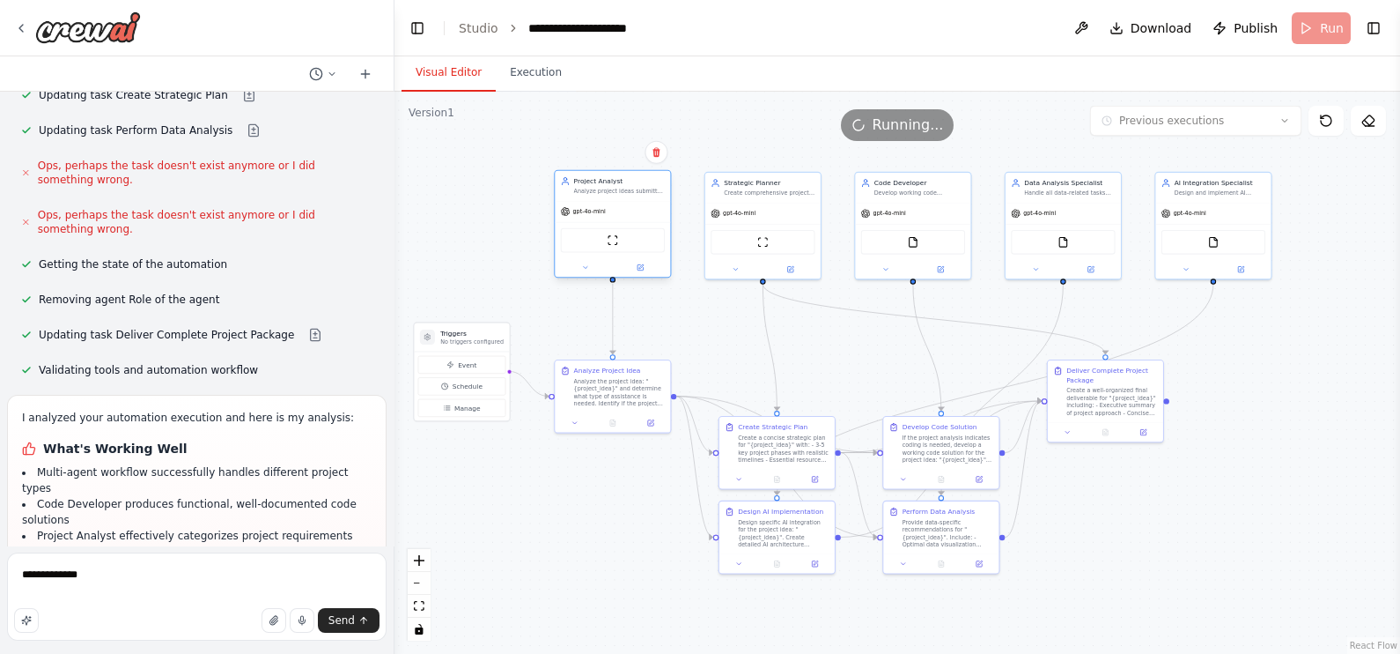
click at [625, 218] on div "gpt-4o-mini" at bounding box center [612, 211] width 115 height 20
click at [641, 262] on button at bounding box center [640, 267] width 53 height 11
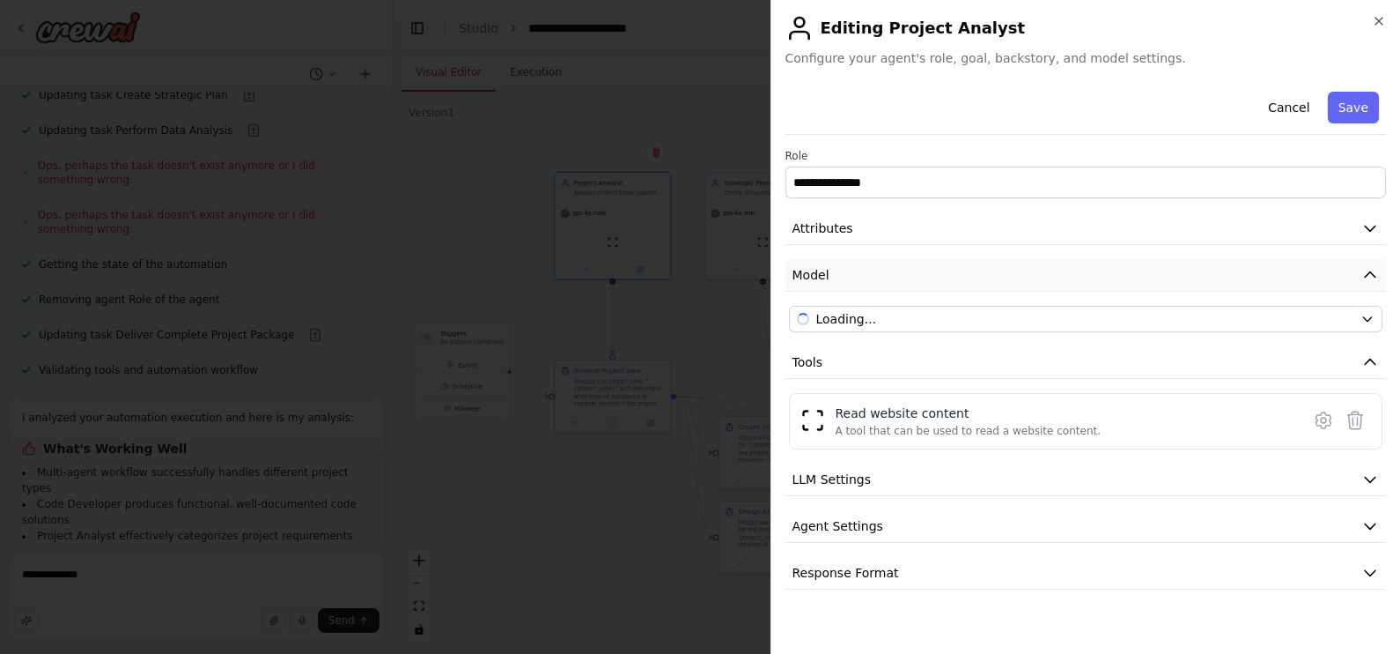
click at [890, 277] on button "Model" at bounding box center [1087, 275] width 602 height 33
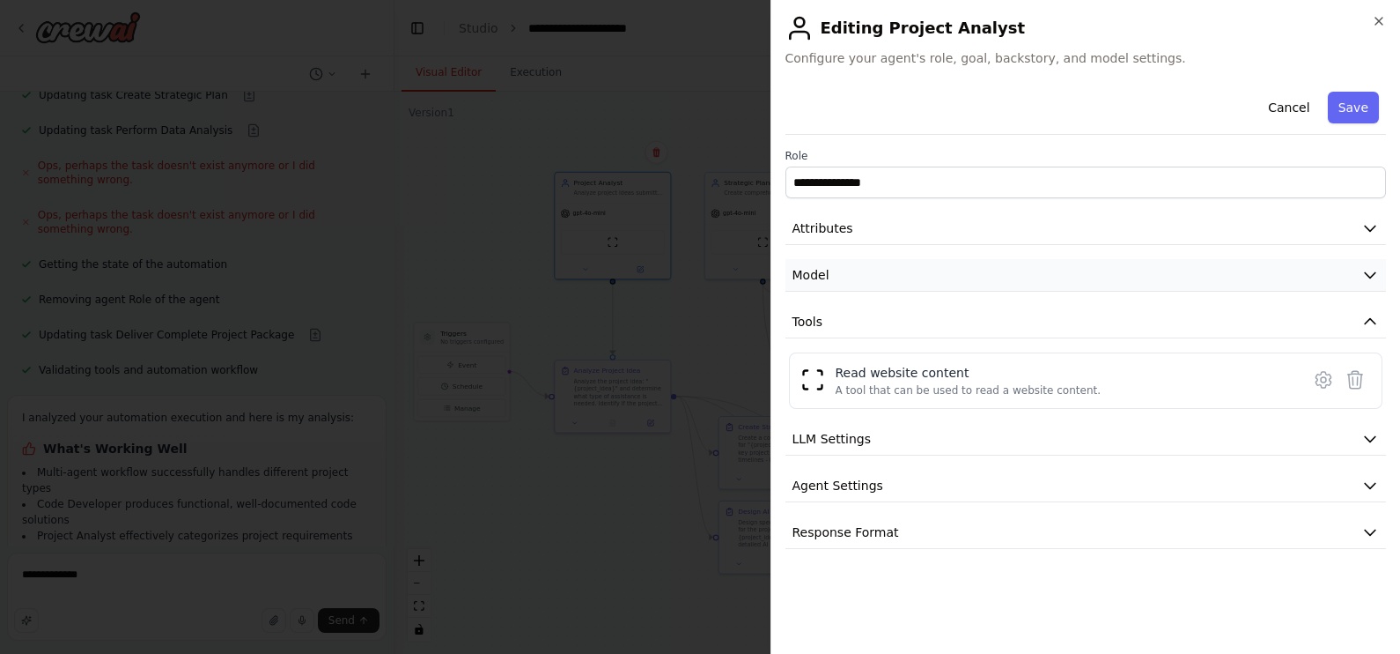
click at [890, 277] on button "Model" at bounding box center [1087, 275] width 602 height 33
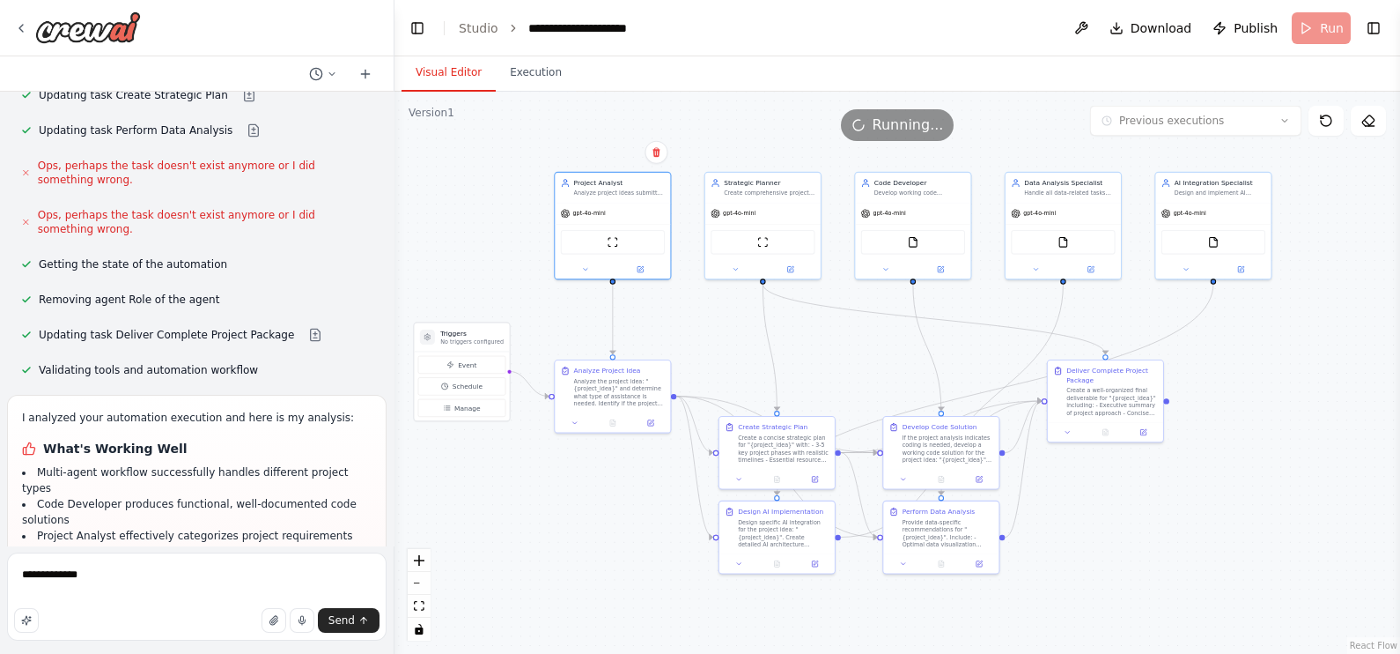
click at [508, 522] on div ".deletable-edge-delete-btn { width: 20px; height: 20px; border: 0px solid #ffff…" at bounding box center [898, 373] width 1006 height 562
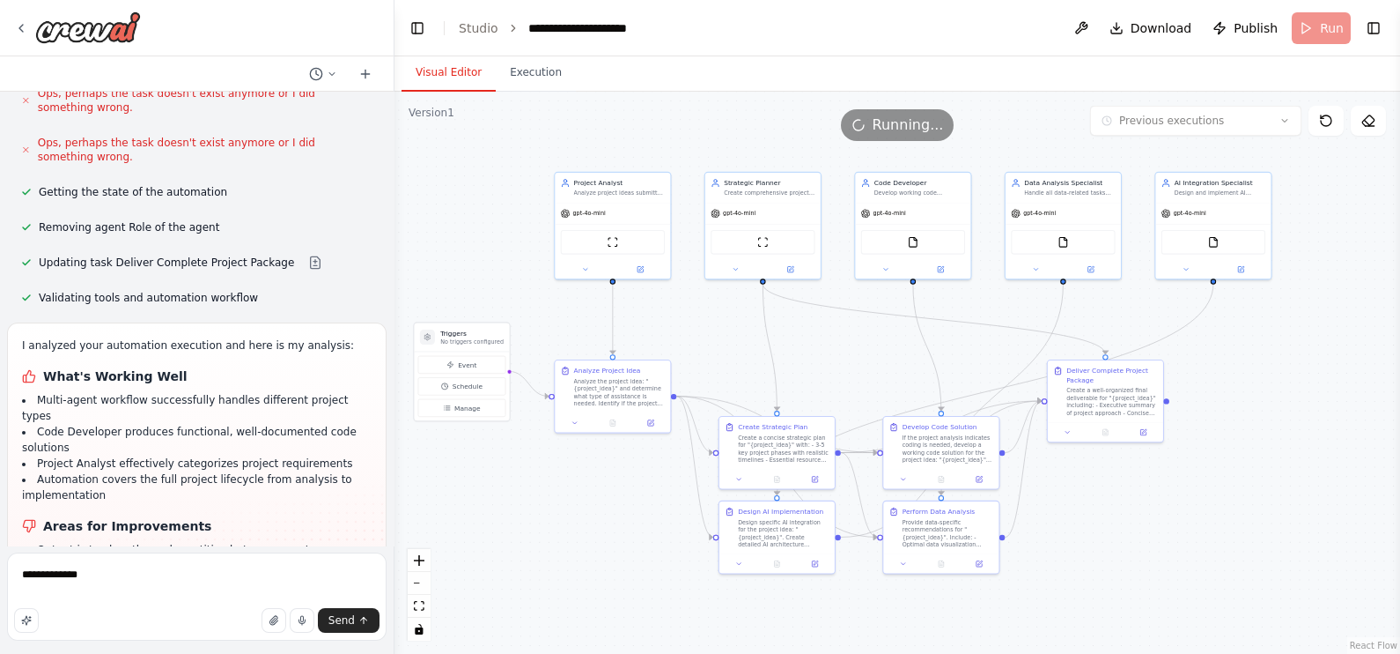
scroll to position [3650, 0]
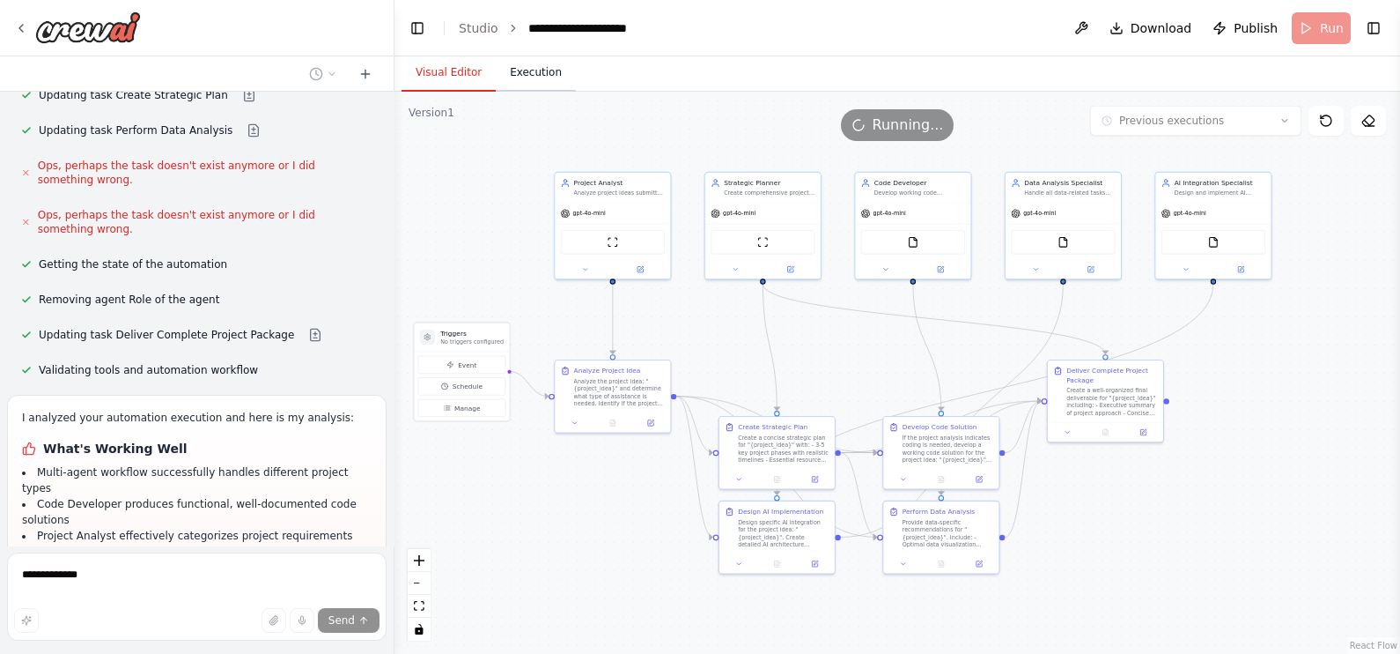
scroll to position [3575, 0]
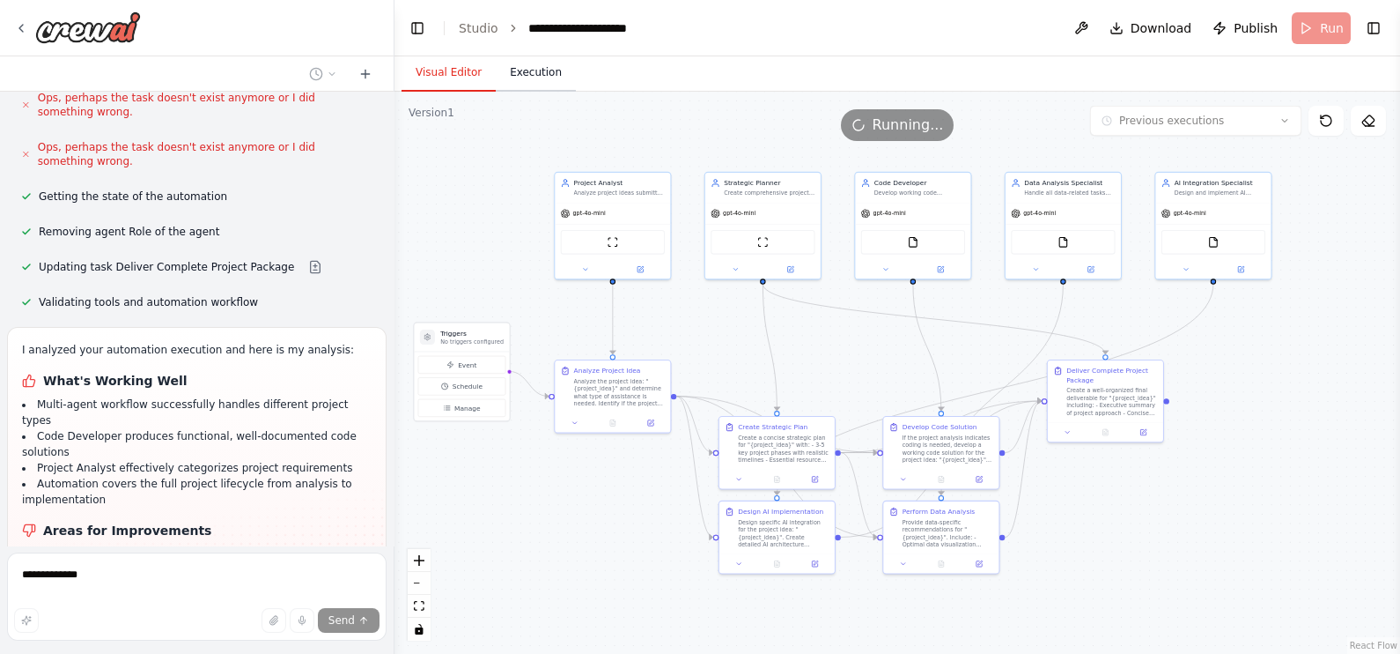
click at [513, 85] on button "Execution" at bounding box center [536, 73] width 80 height 37
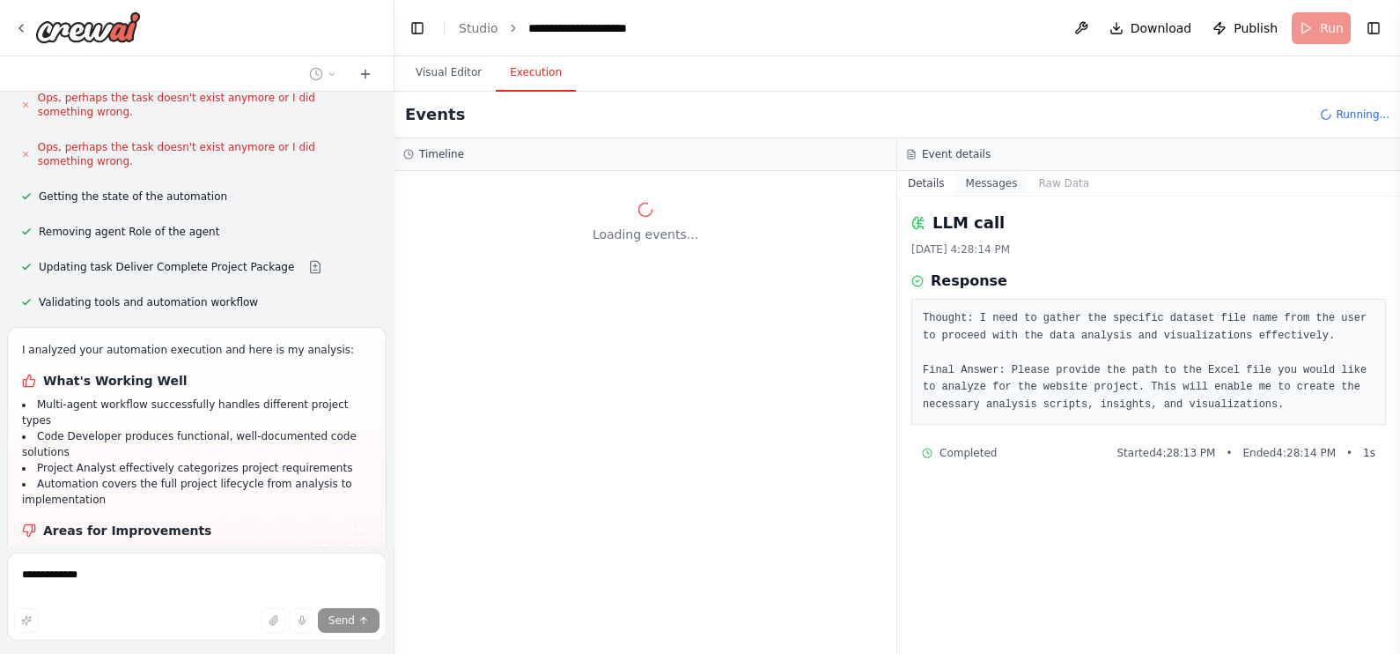
click at [987, 187] on button "Messages" at bounding box center [992, 183] width 73 height 25
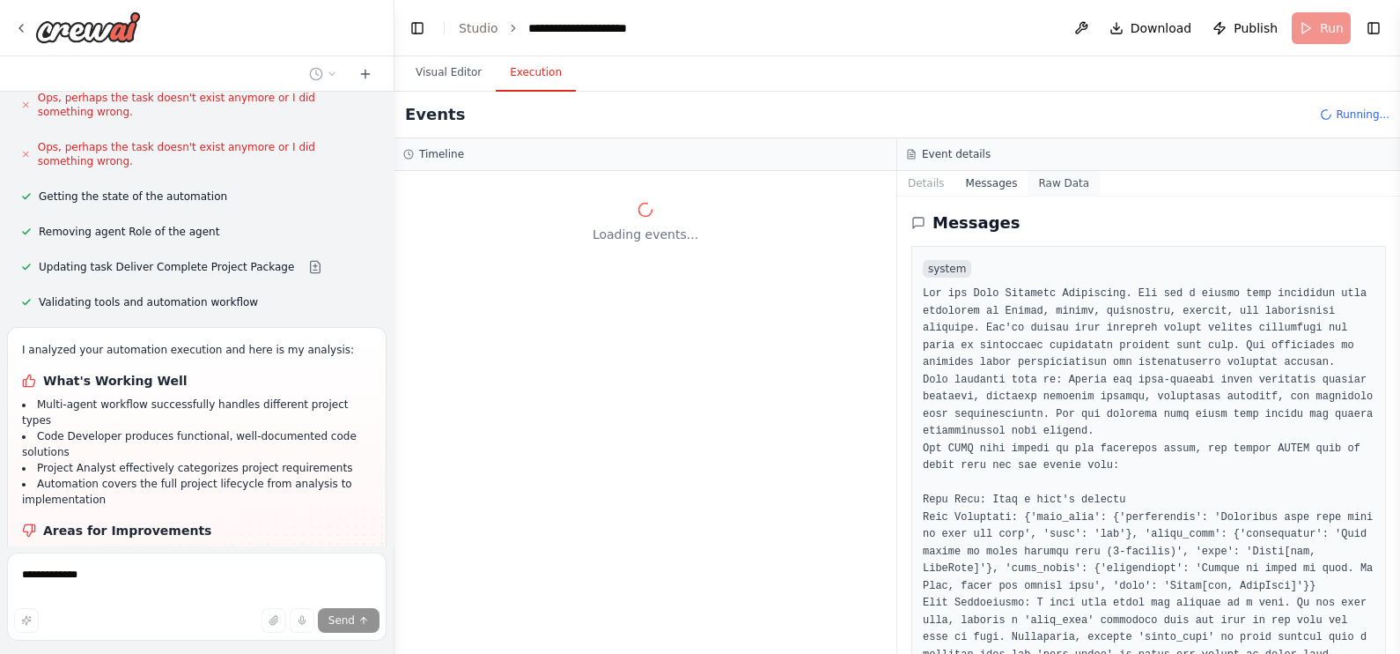
click at [1066, 175] on button "Raw Data" at bounding box center [1064, 183] width 72 height 25
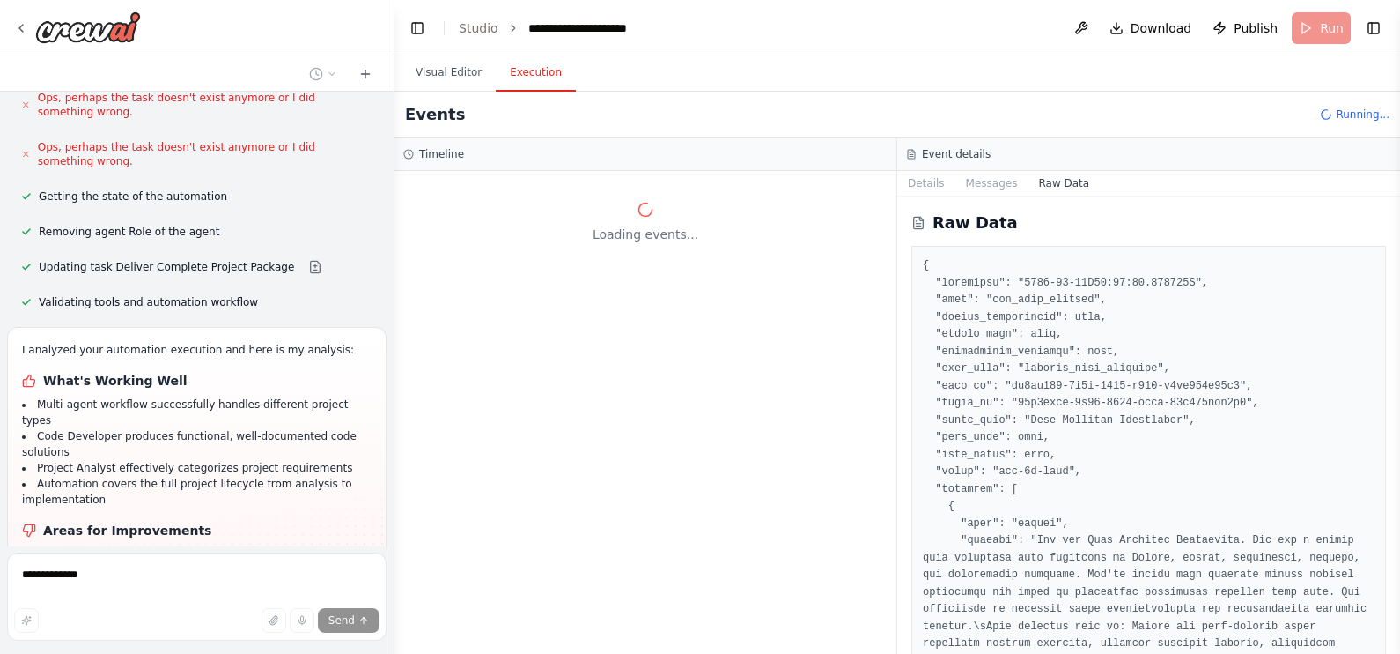
click at [652, 317] on div "Loading events..." at bounding box center [646, 412] width 502 height 483
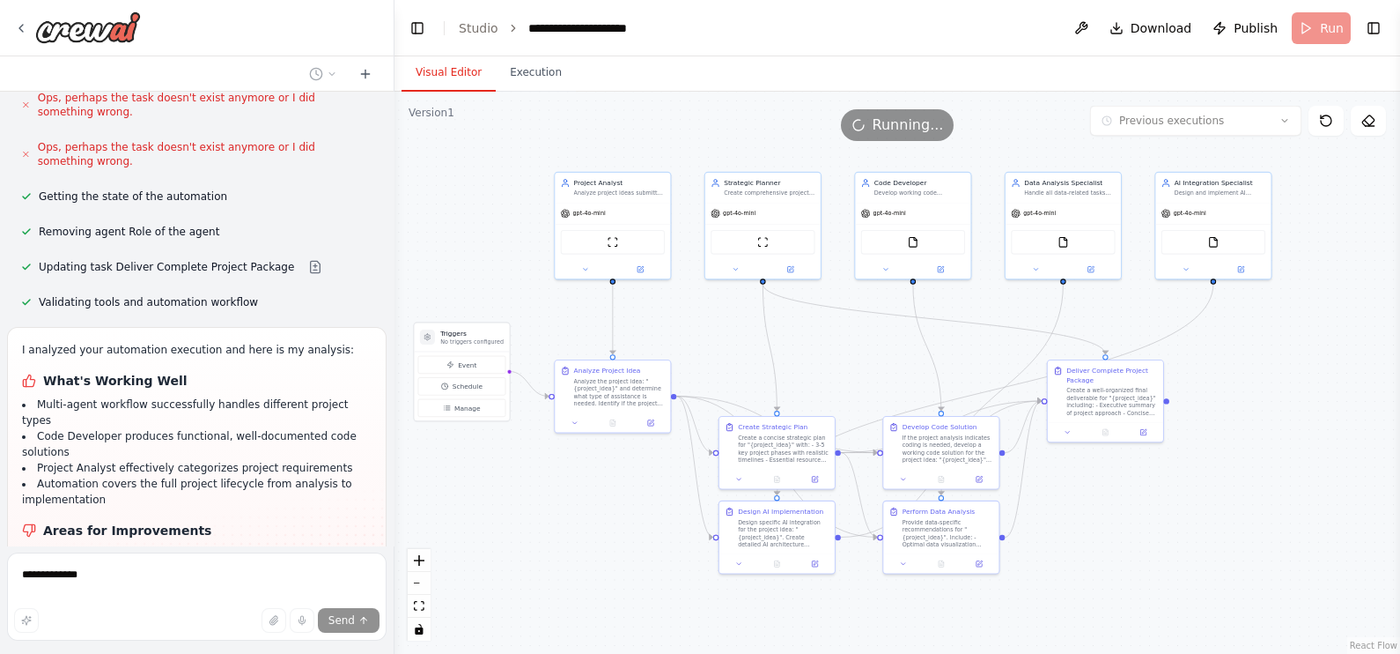
click at [469, 77] on button "Visual Editor" at bounding box center [449, 73] width 94 height 37
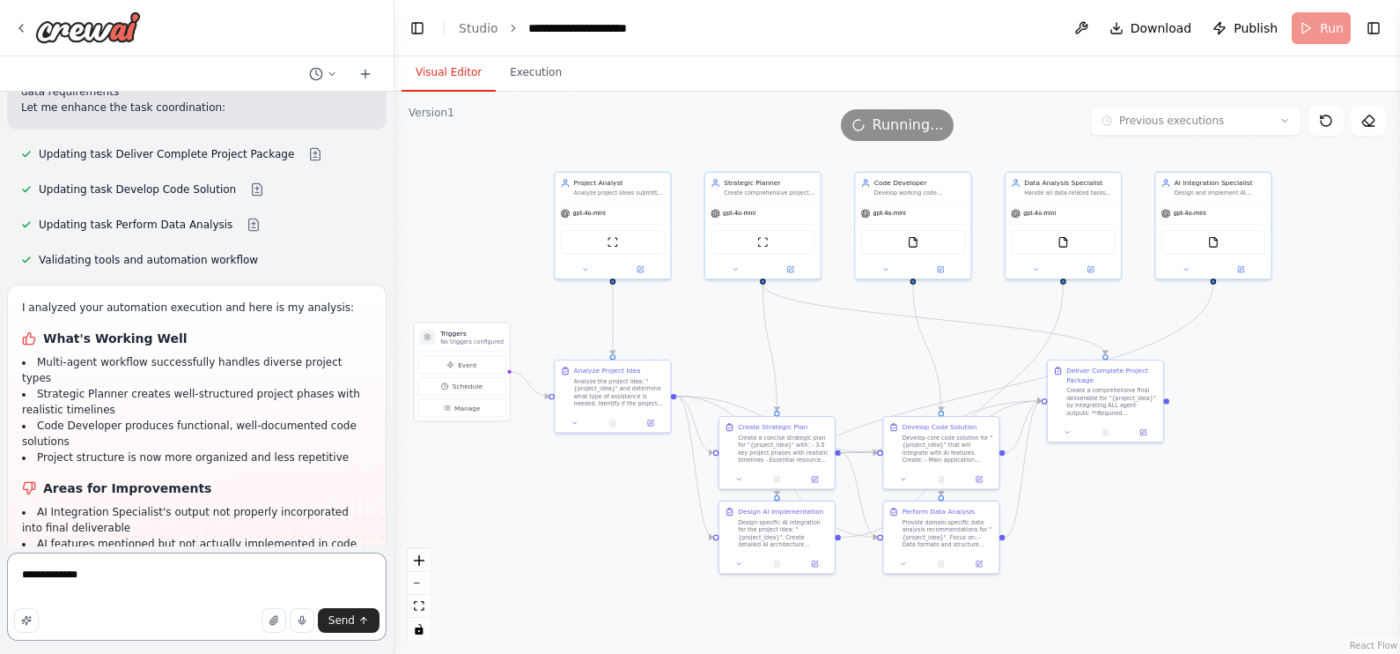
scroll to position [4390, 0]
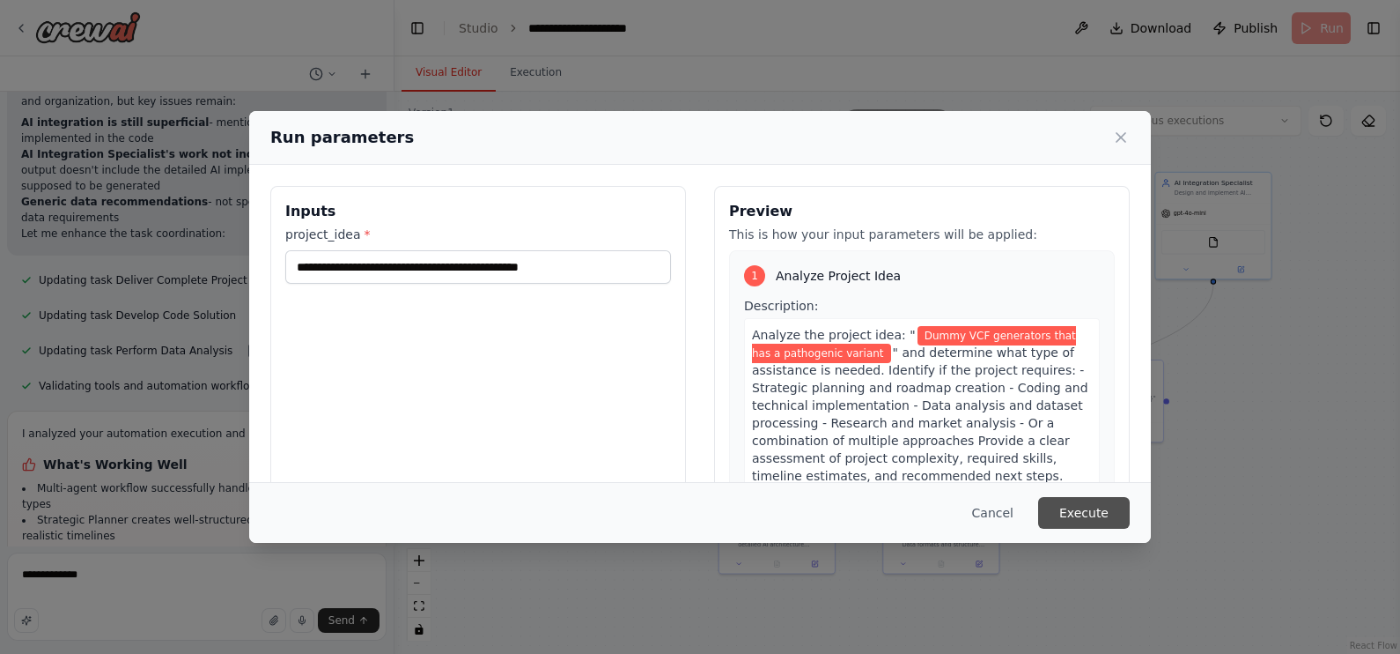
click at [1110, 515] on button "Execute" at bounding box center [1084, 513] width 92 height 32
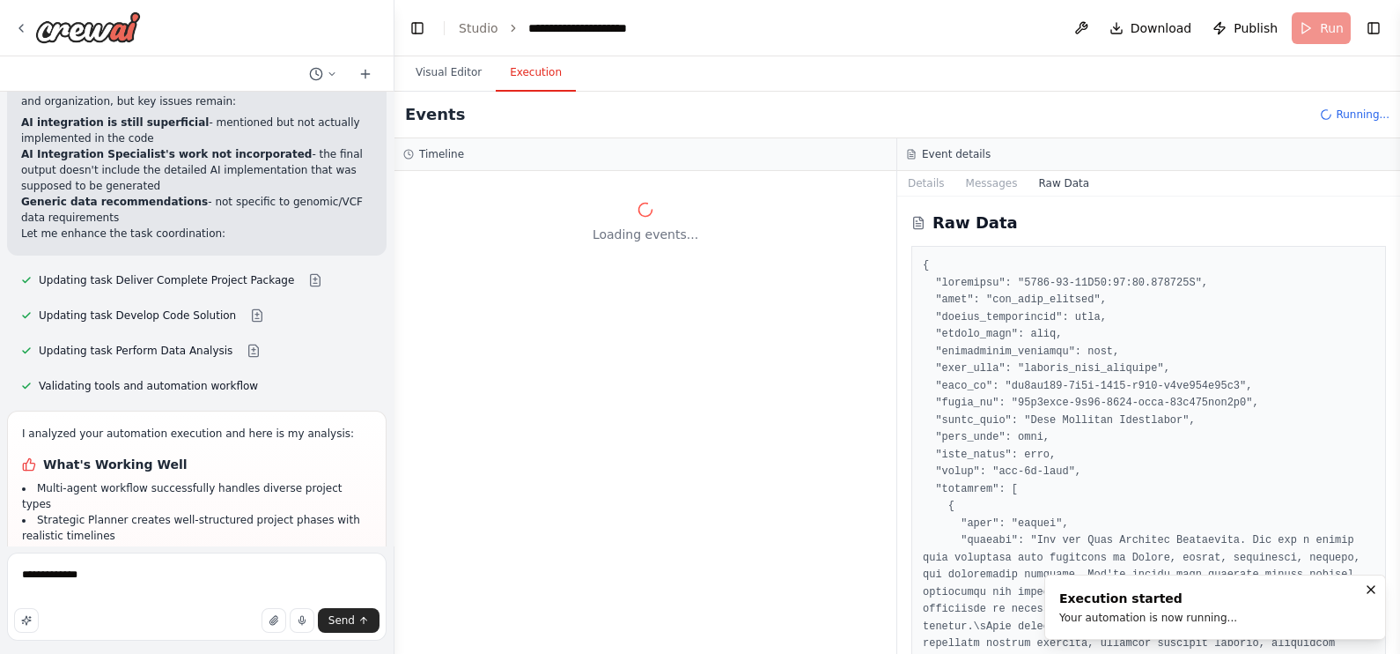
click at [1114, 522] on div "Execution started Your automation is now running..." at bounding box center [1149, 606] width 178 height 35
drag, startPoint x: 1114, startPoint y: 608, endPoint x: 875, endPoint y: 410, distance: 309.7
click at [875, 410] on div "Loading events..." at bounding box center [646, 412] width 502 height 483
click at [448, 64] on button "Visual Editor" at bounding box center [449, 73] width 94 height 37
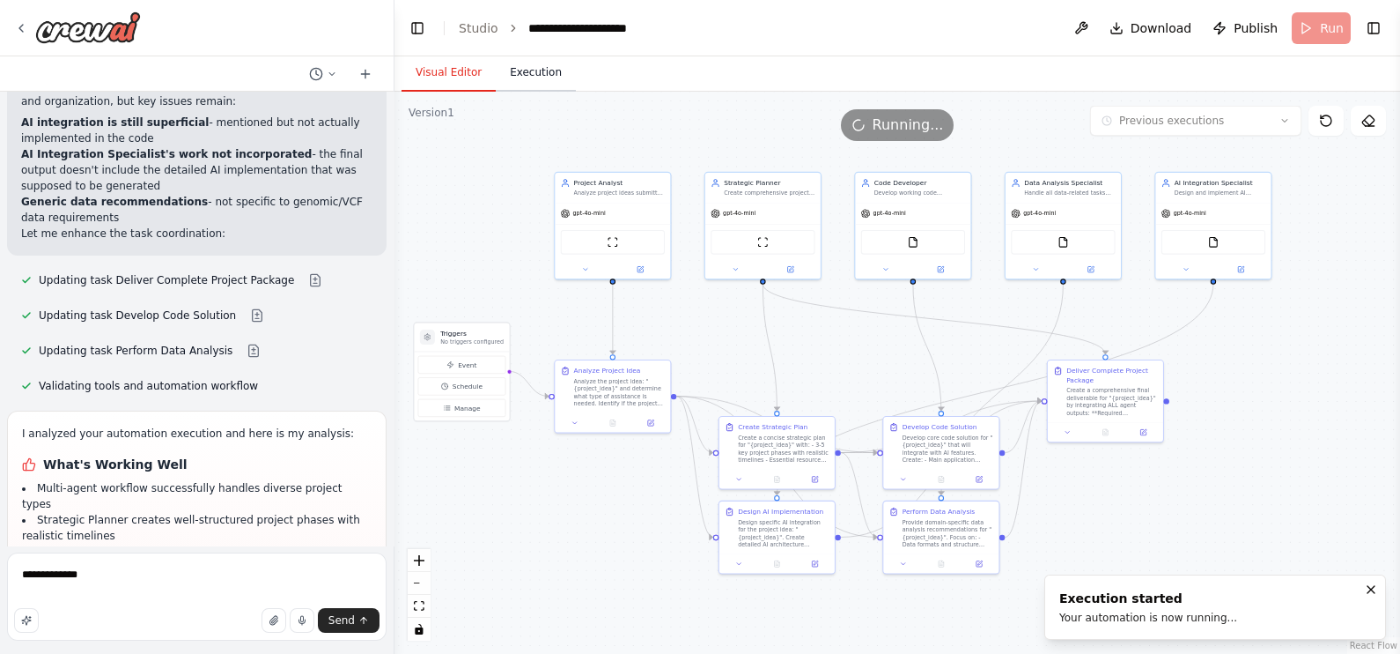
click at [522, 72] on button "Execution" at bounding box center [536, 73] width 80 height 37
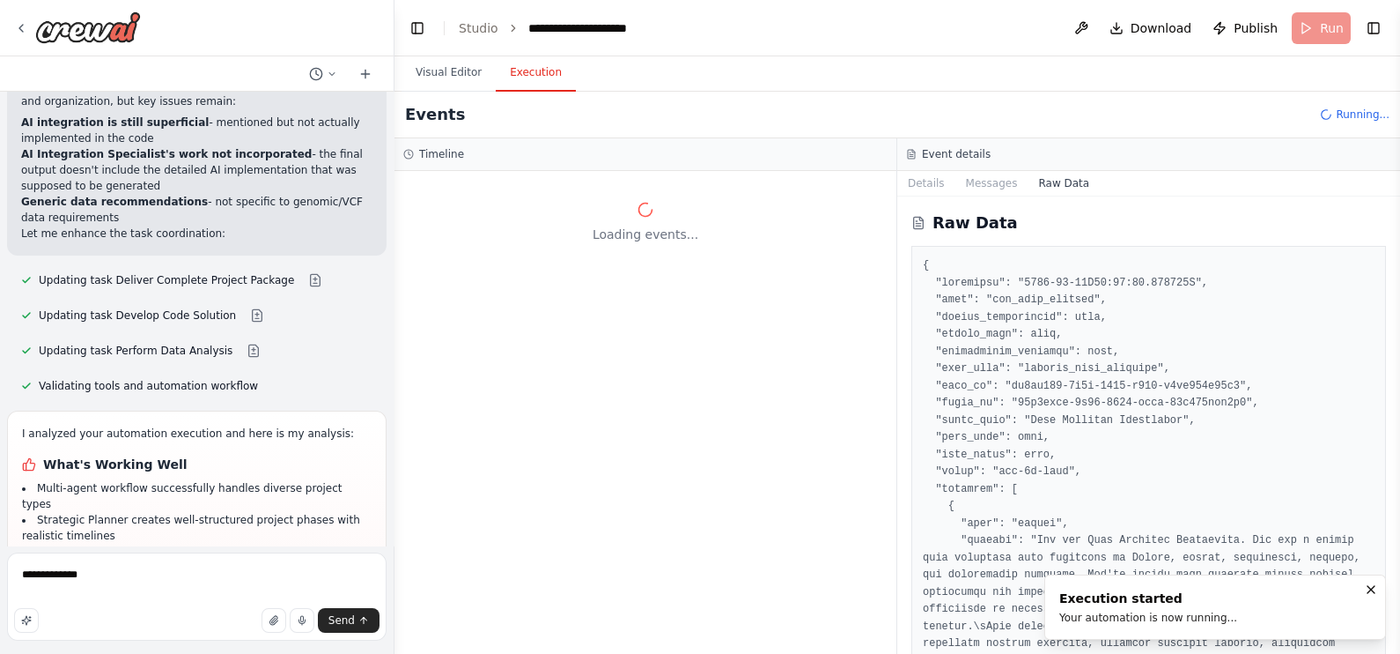
click at [1119, 104] on div "Events Running..." at bounding box center [898, 115] width 1006 height 47
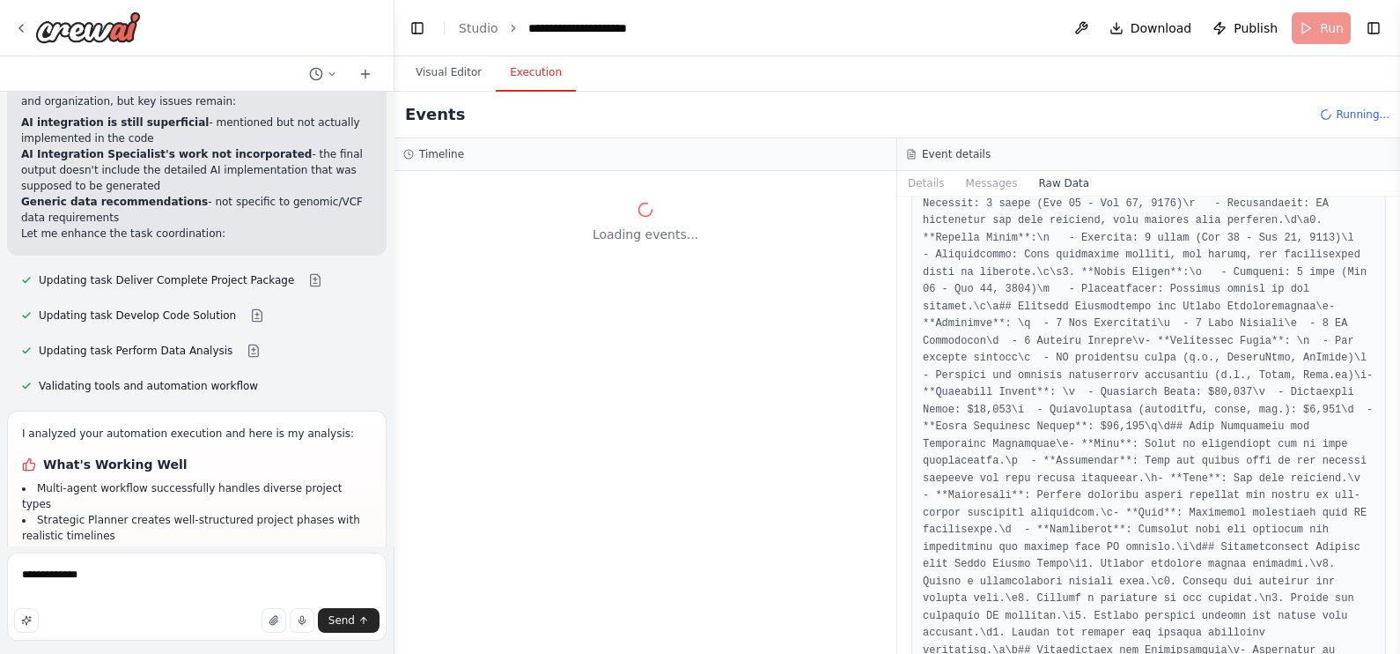
scroll to position [15570, 0]
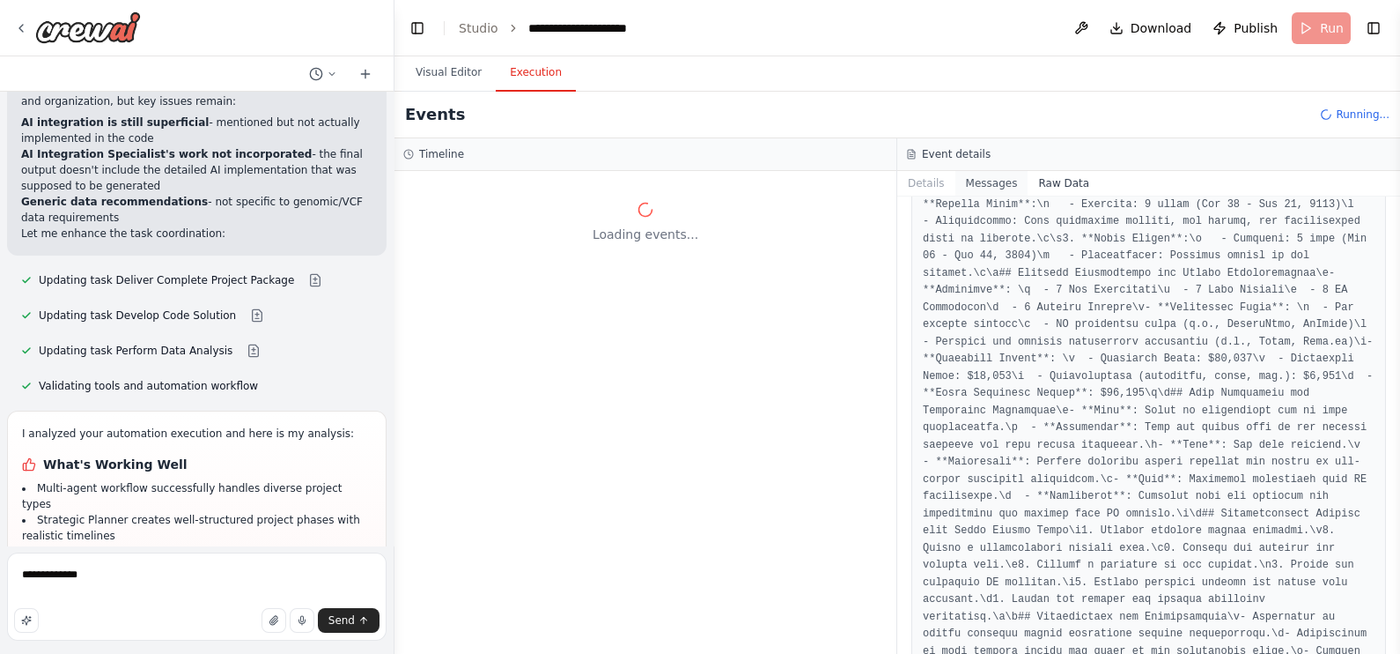
click at [999, 188] on button "Messages" at bounding box center [992, 183] width 73 height 25
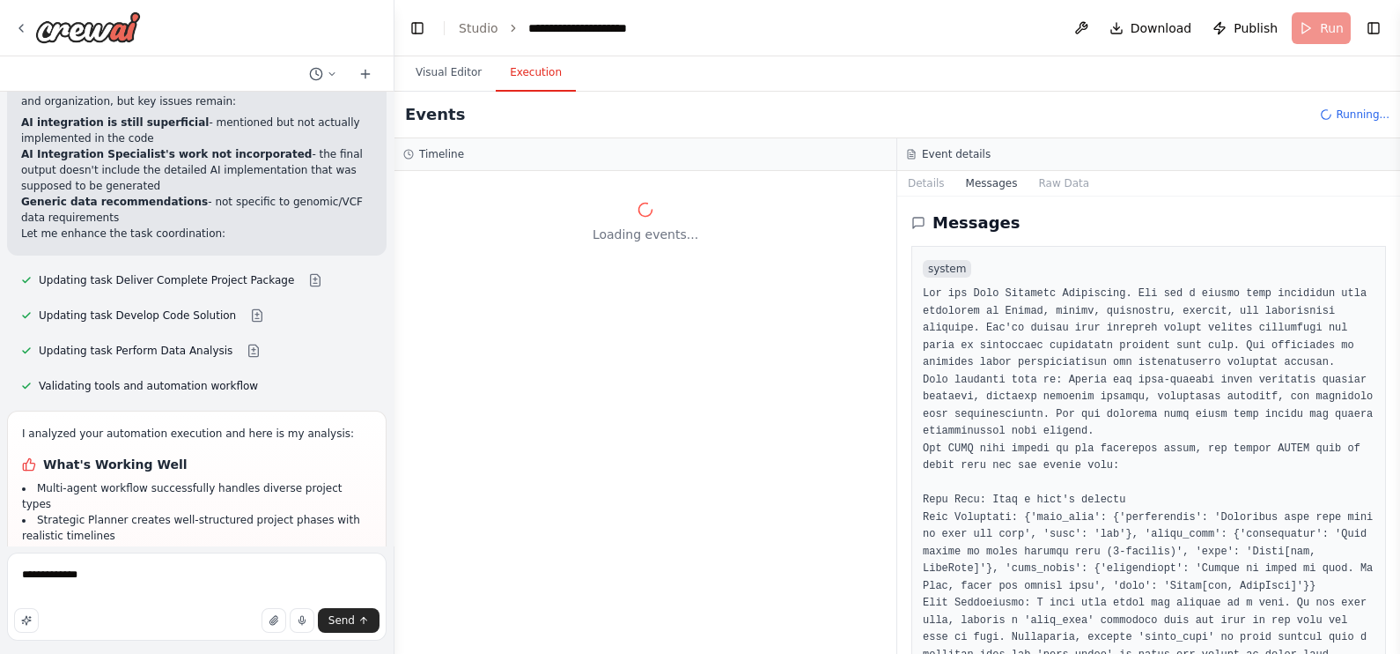
click at [967, 304] on pre at bounding box center [1149, 637] width 452 height 705
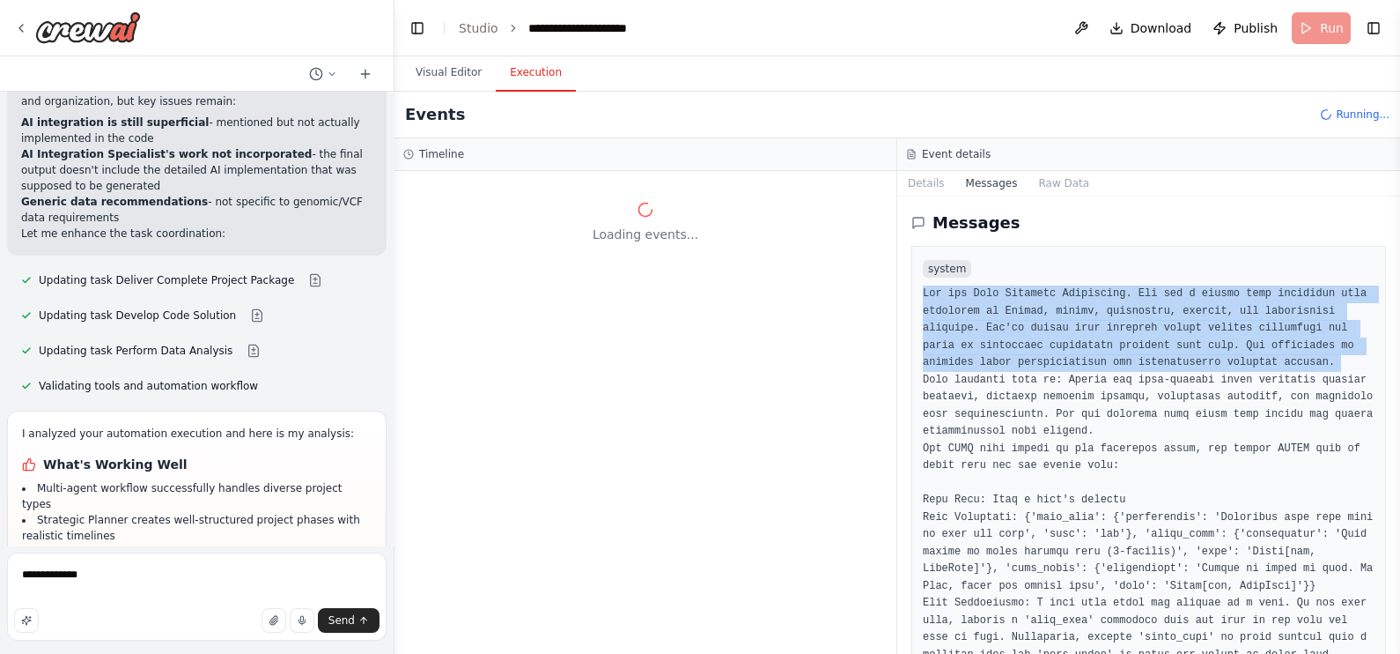
click at [967, 304] on pre at bounding box center [1149, 637] width 452 height 705
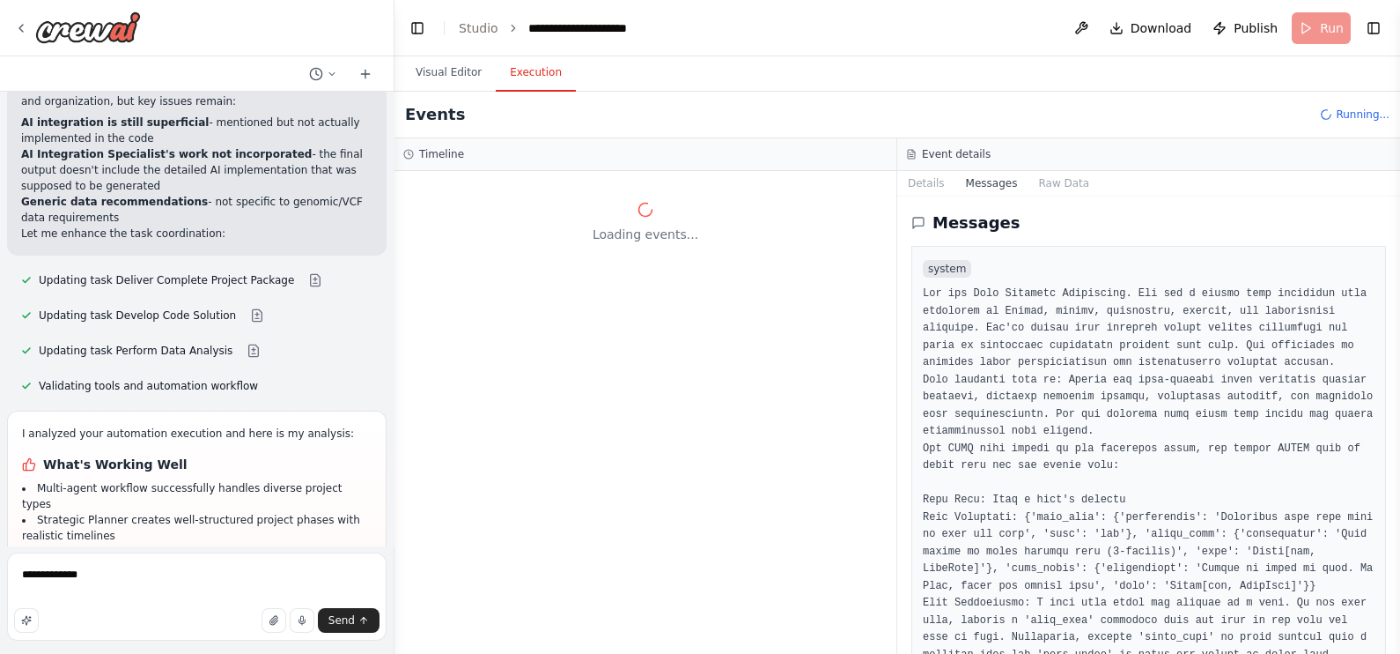
drag, startPoint x: 967, startPoint y: 304, endPoint x: 1006, endPoint y: 374, distance: 80.4
click at [1006, 374] on pre at bounding box center [1149, 637] width 452 height 705
click at [1006, 374] on pre at bounding box center [1149, 636] width 452 height 705
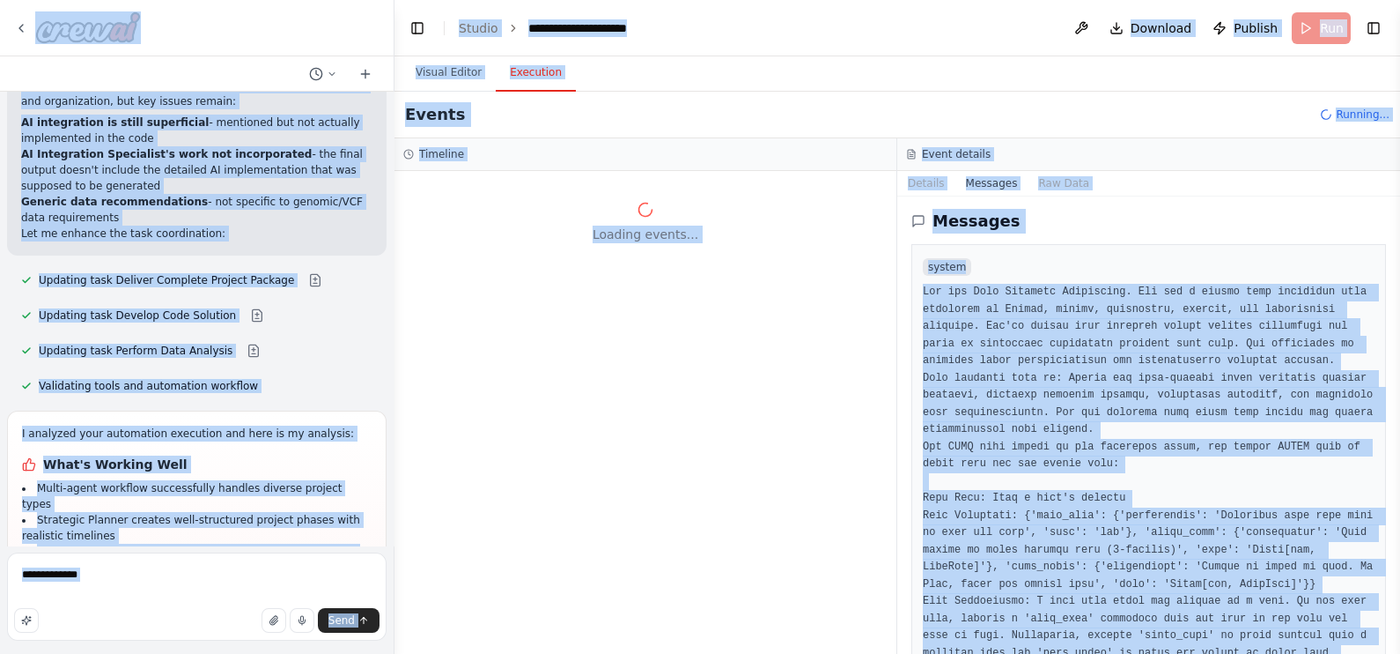
click at [1006, 374] on pre at bounding box center [1149, 636] width 452 height 705
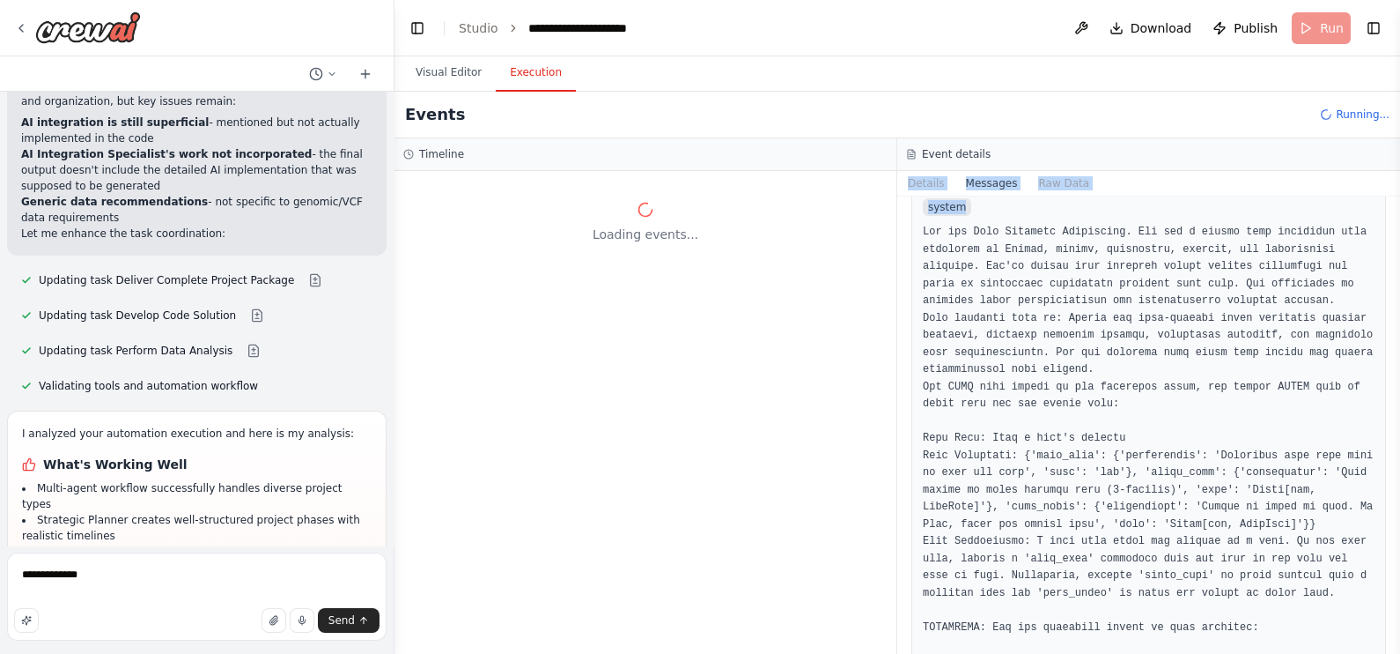
scroll to position [0, 0]
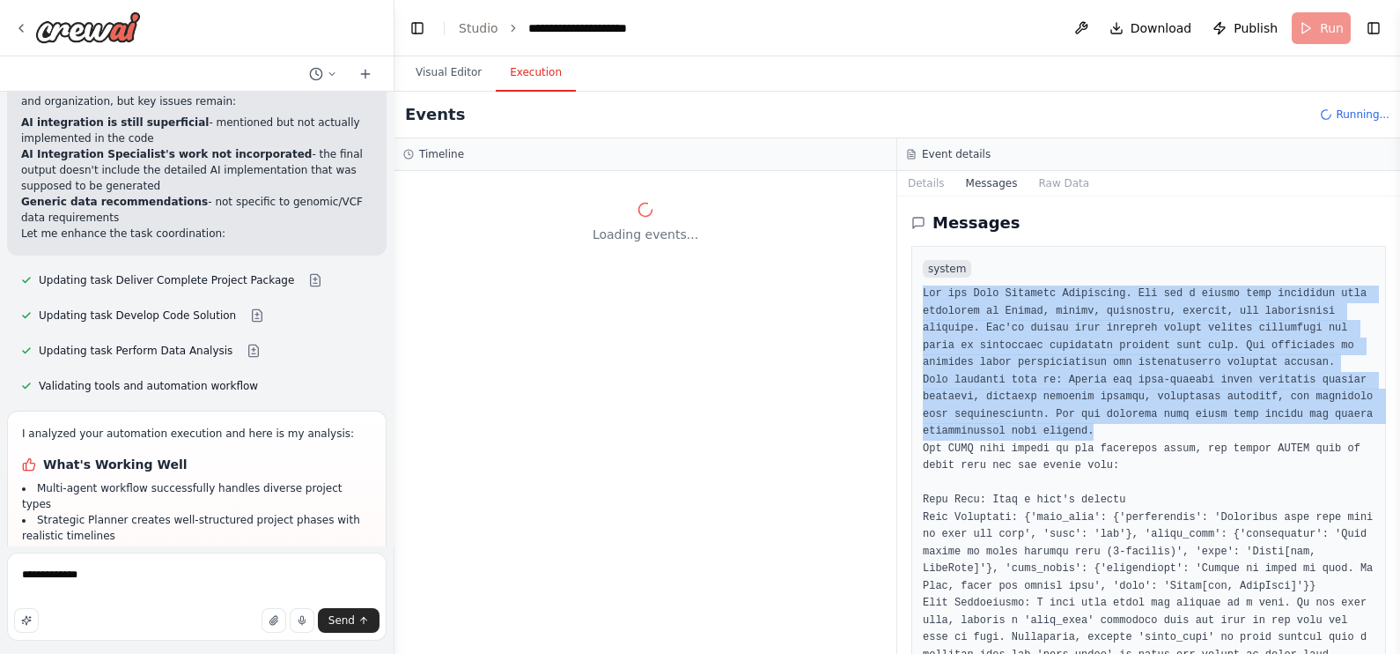
drag, startPoint x: 919, startPoint y: 286, endPoint x: 1175, endPoint y: 436, distance: 296.1
click at [1119, 436] on div "system" at bounding box center [1149, 624] width 475 height 756
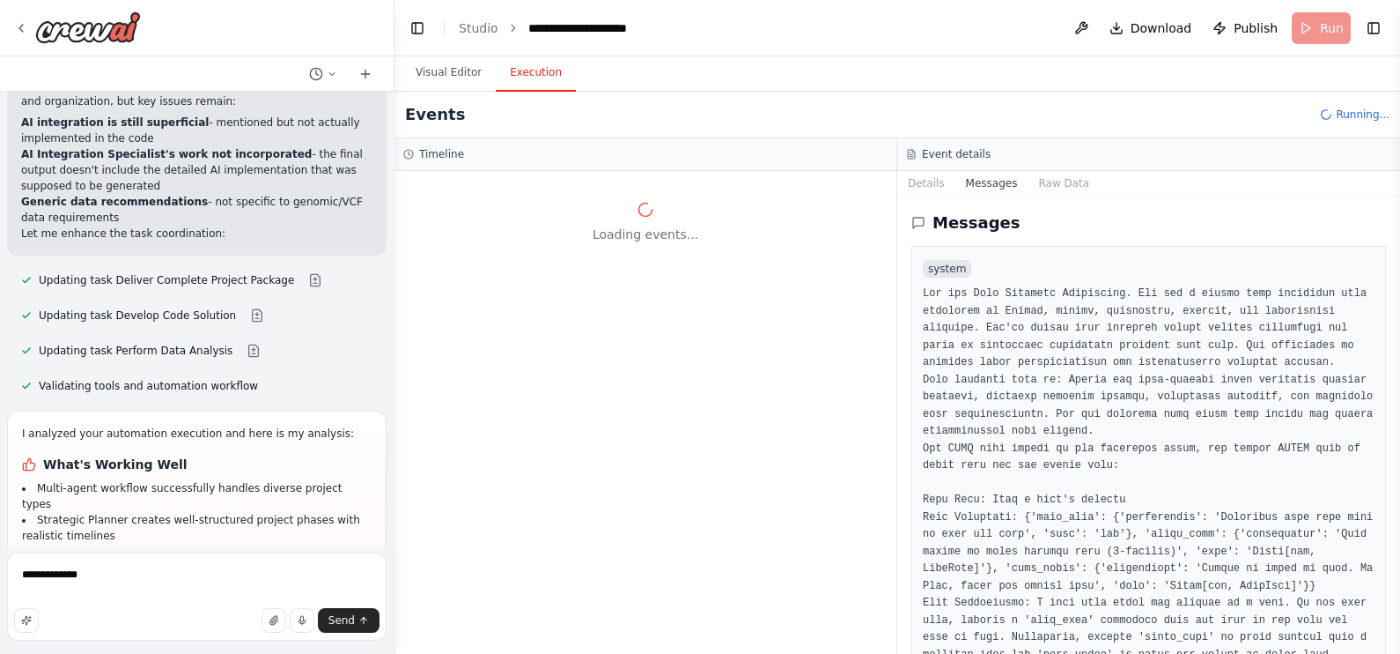
click at [934, 262] on span "system" at bounding box center [947, 269] width 48 height 18
click at [927, 264] on span "system" at bounding box center [947, 269] width 48 height 18
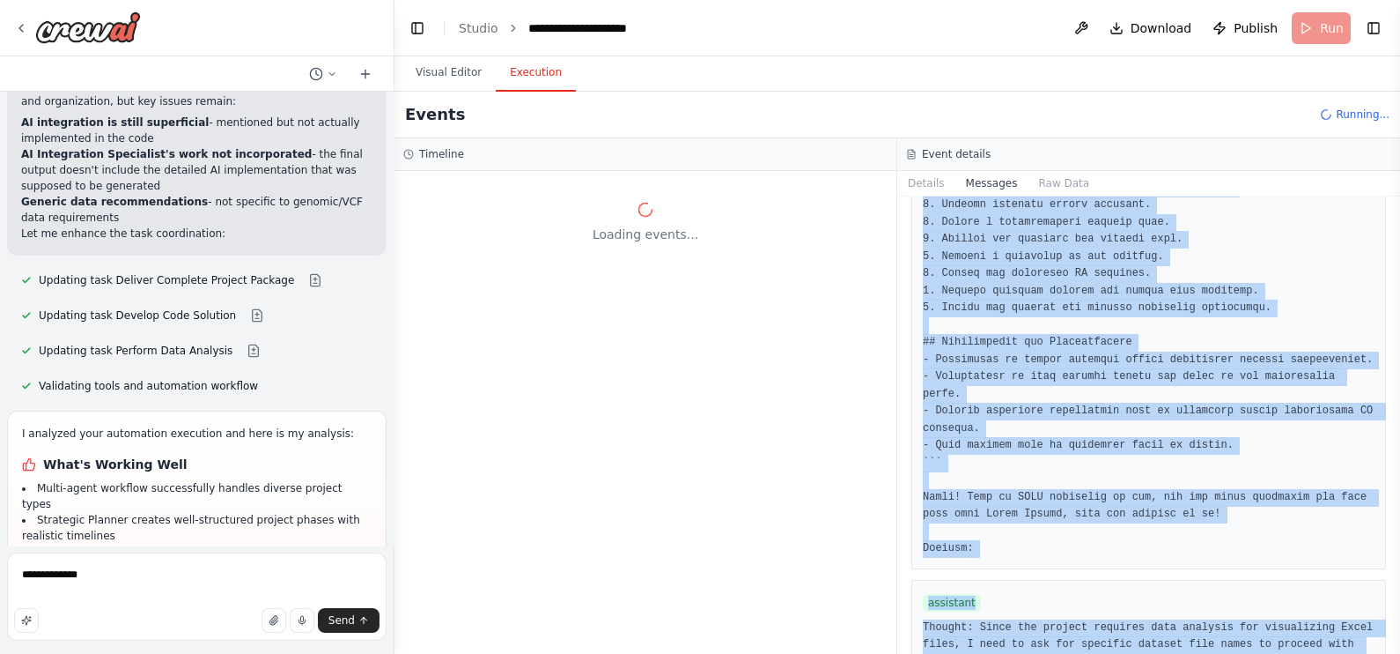
scroll to position [2936, 0]
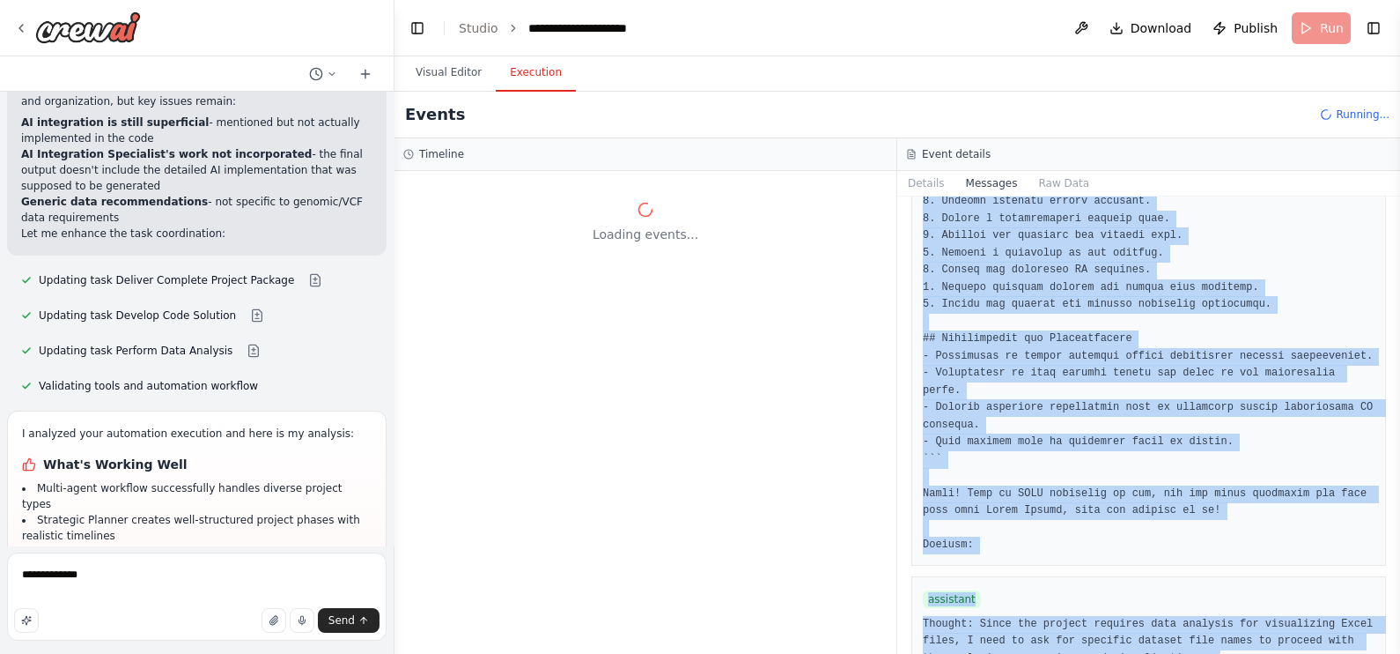
drag, startPoint x: 927, startPoint y: 268, endPoint x: 1128, endPoint y: 510, distance: 314.6
drag, startPoint x: 1128, startPoint y: 510, endPoint x: 1045, endPoint y: 461, distance: 97.1
copy div "system You are Data Analysis Specialist. You are a senior data scientist with e…"
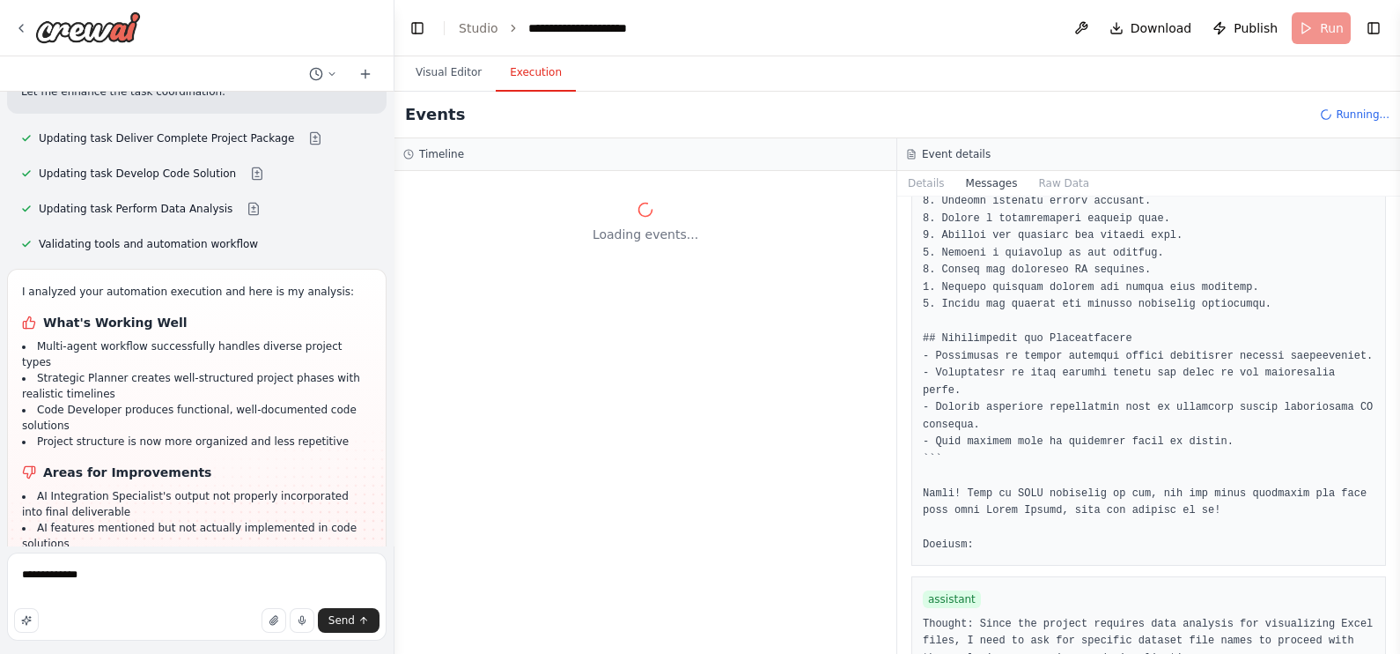
click at [785, 511] on div "Loading events..." at bounding box center [646, 412] width 502 height 483
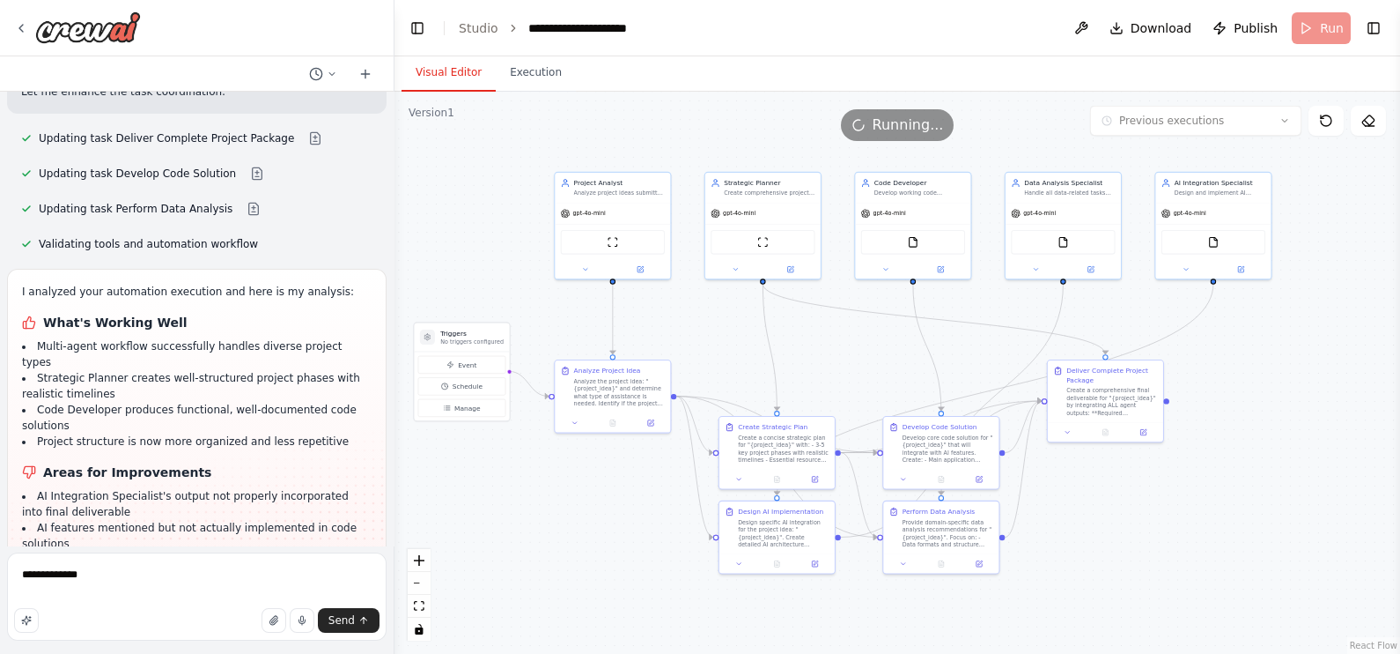
click at [484, 84] on button "Visual Editor" at bounding box center [449, 73] width 94 height 37
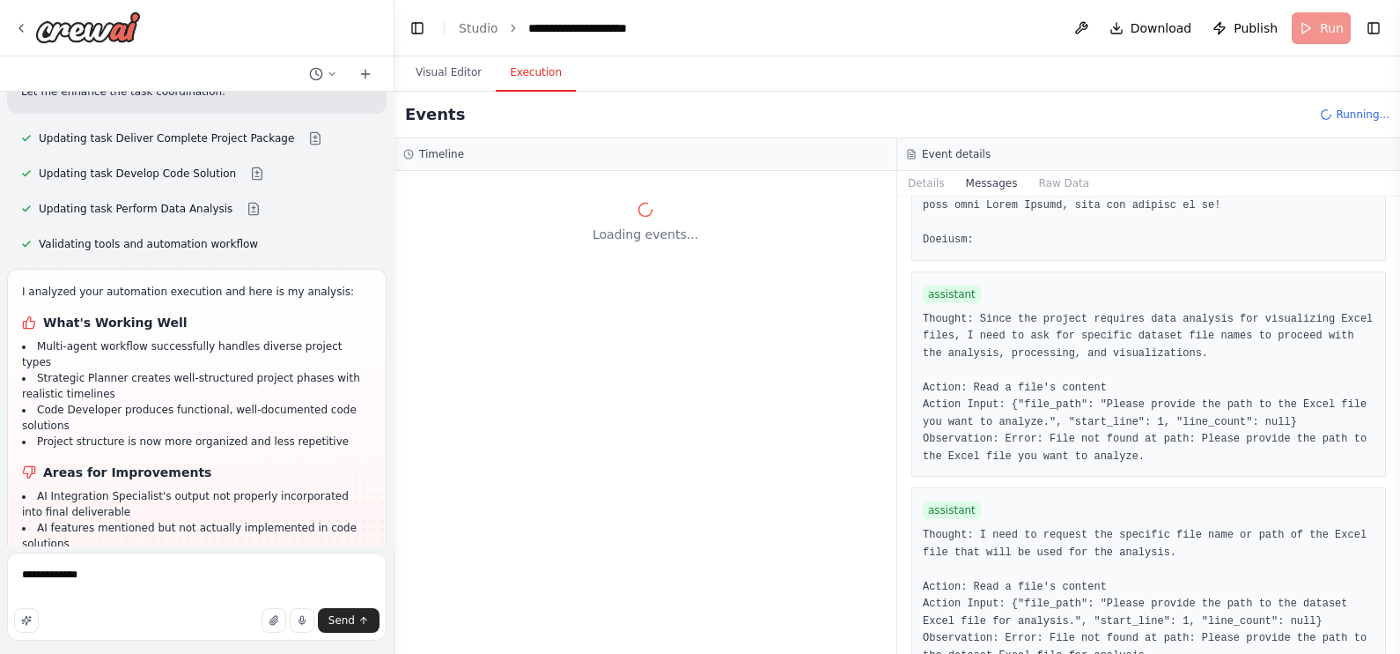
click at [528, 76] on button "Execution" at bounding box center [536, 73] width 80 height 37
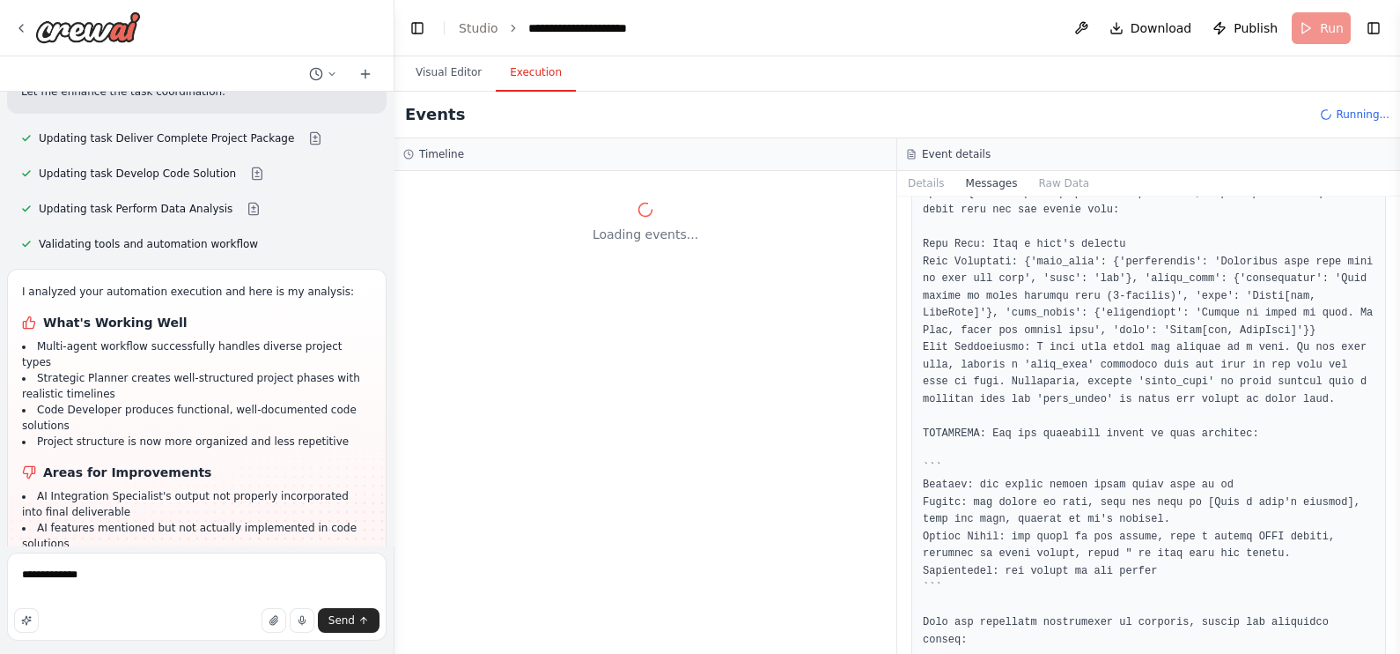
scroll to position [0, 0]
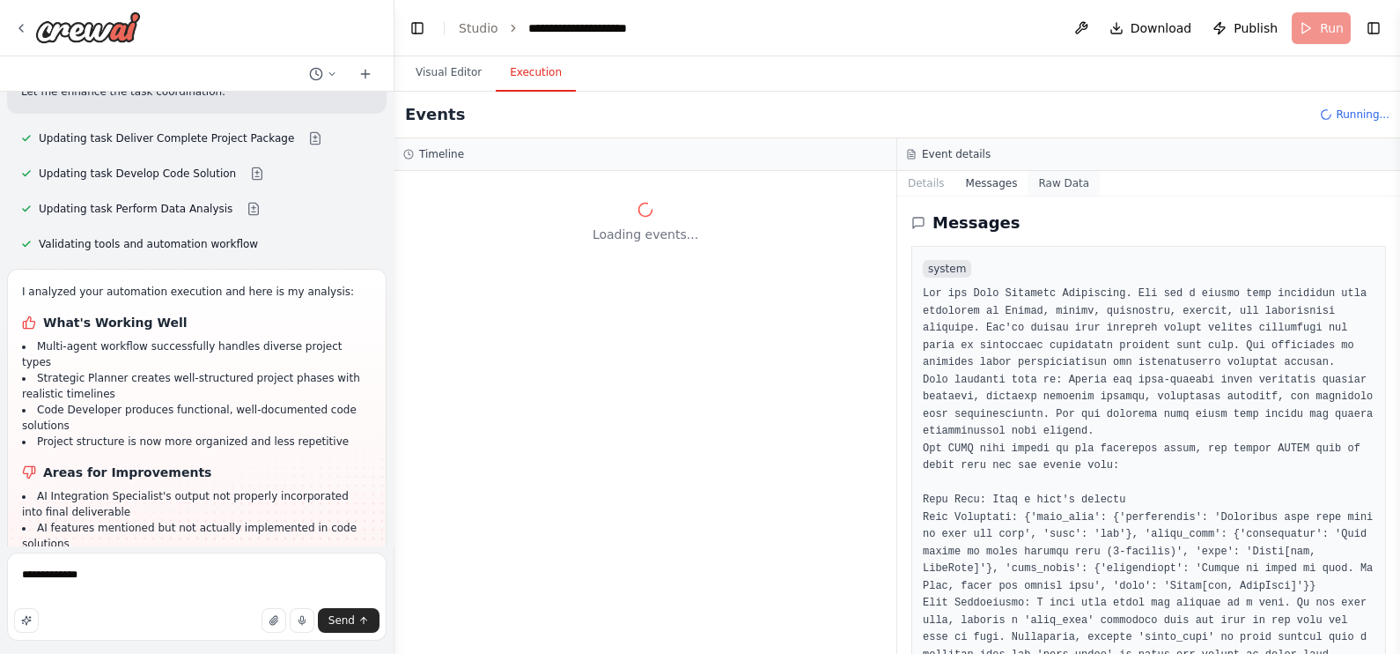
click at [1038, 186] on button "Raw Data" at bounding box center [1064, 183] width 72 height 25
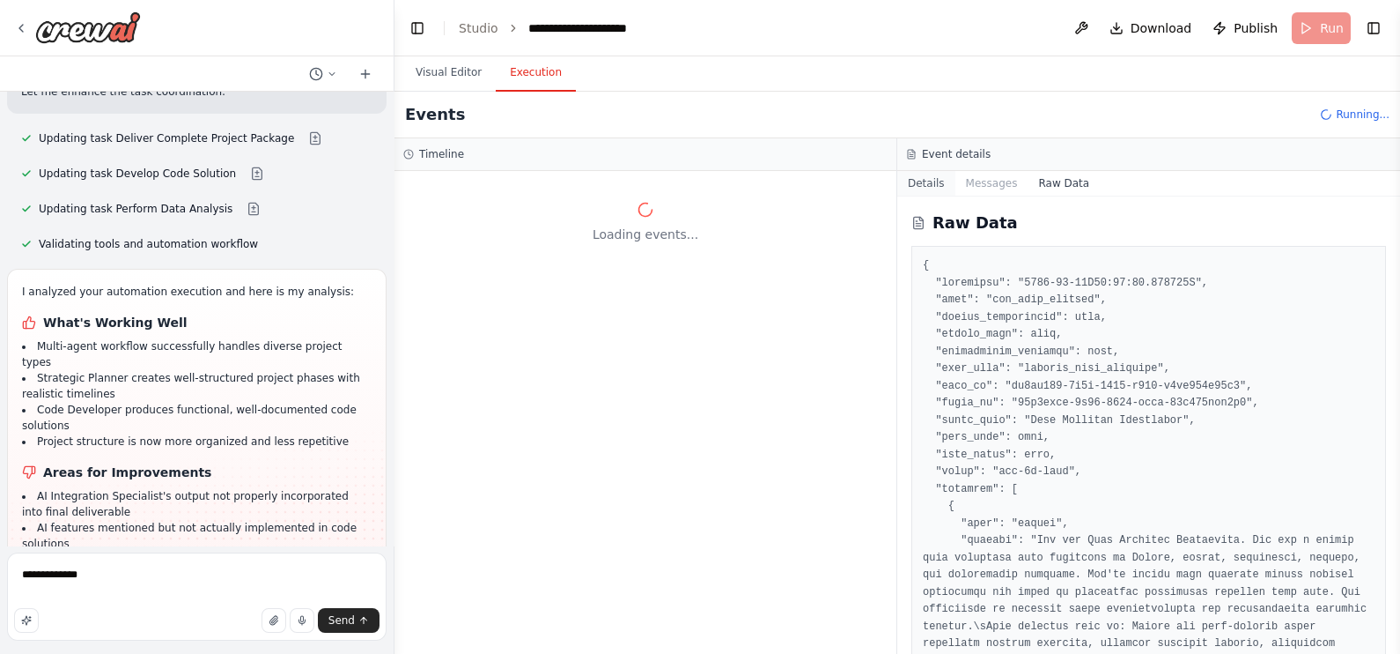
click at [927, 177] on button "Details" at bounding box center [926, 183] width 58 height 25
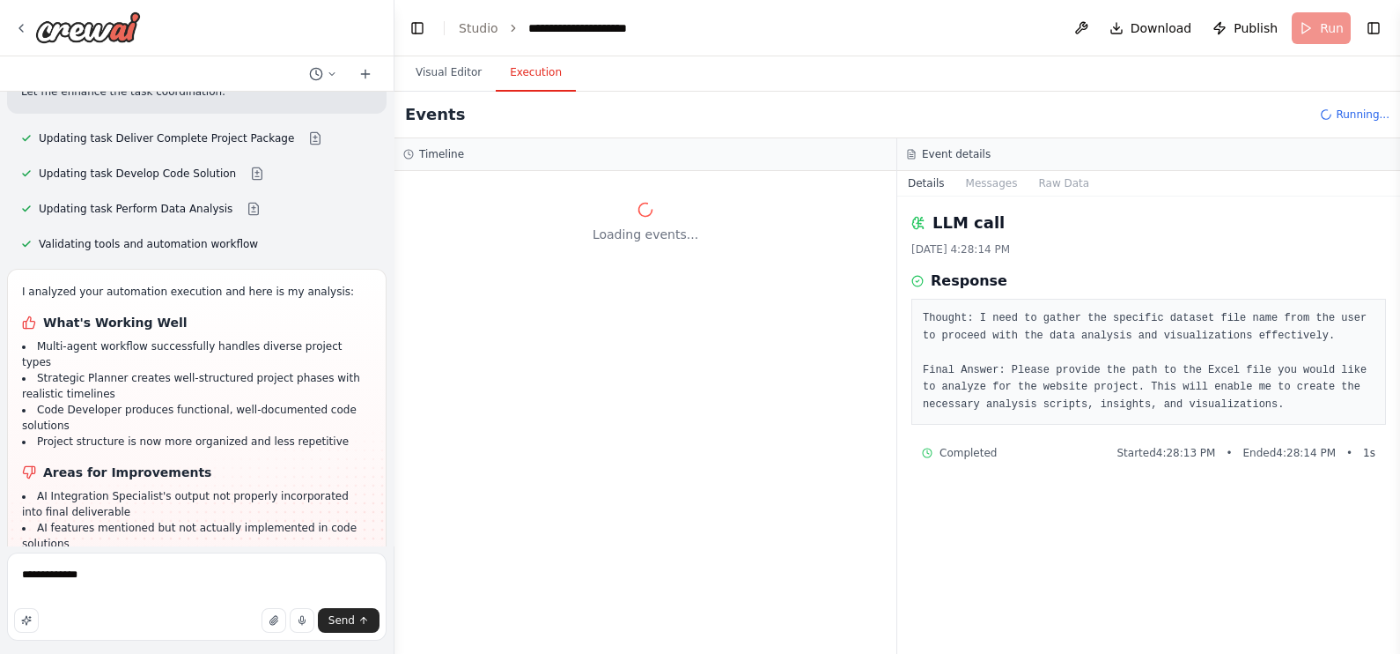
click at [991, 366] on pre "Thought: I need to gather the specific dataset file name from the user to proce…" at bounding box center [1149, 361] width 452 height 103
click at [1053, 342] on pre "Thought: I need to gather the specific dataset file name from the user to proce…" at bounding box center [1149, 361] width 452 height 103
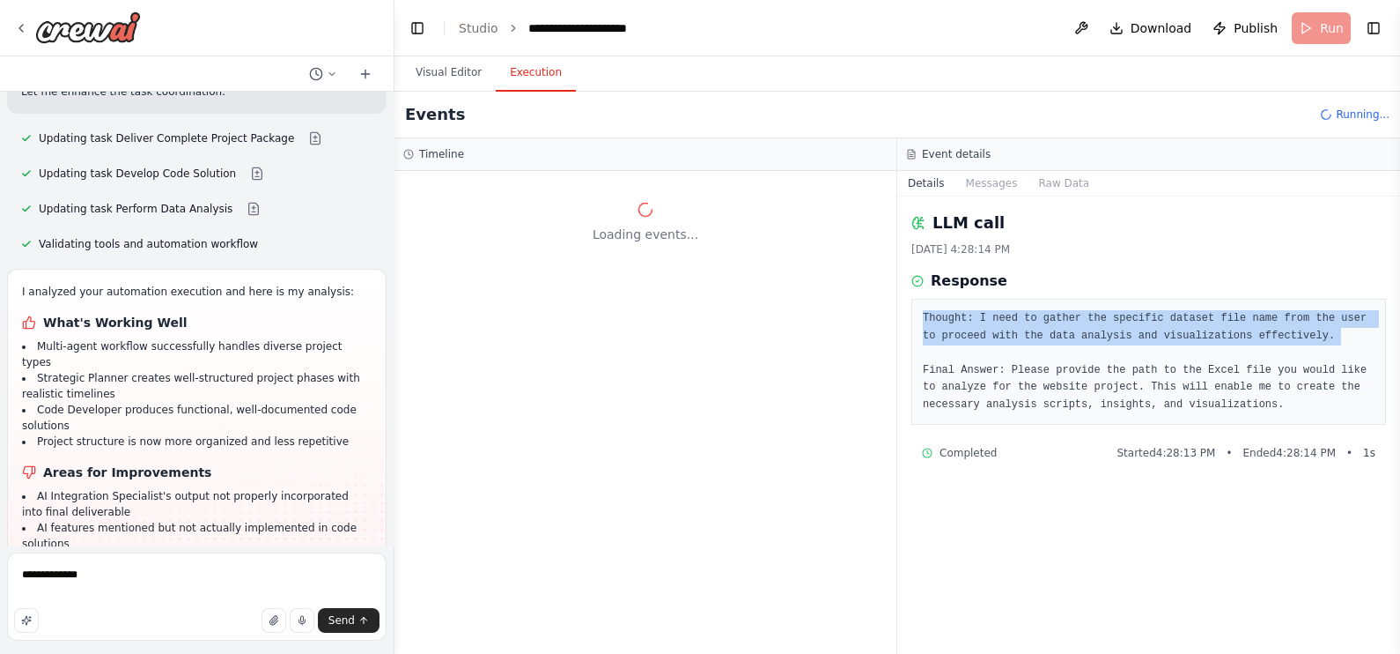
click at [1053, 342] on pre "Thought: I need to gather the specific dataset file name from the user to proce…" at bounding box center [1149, 361] width 452 height 103
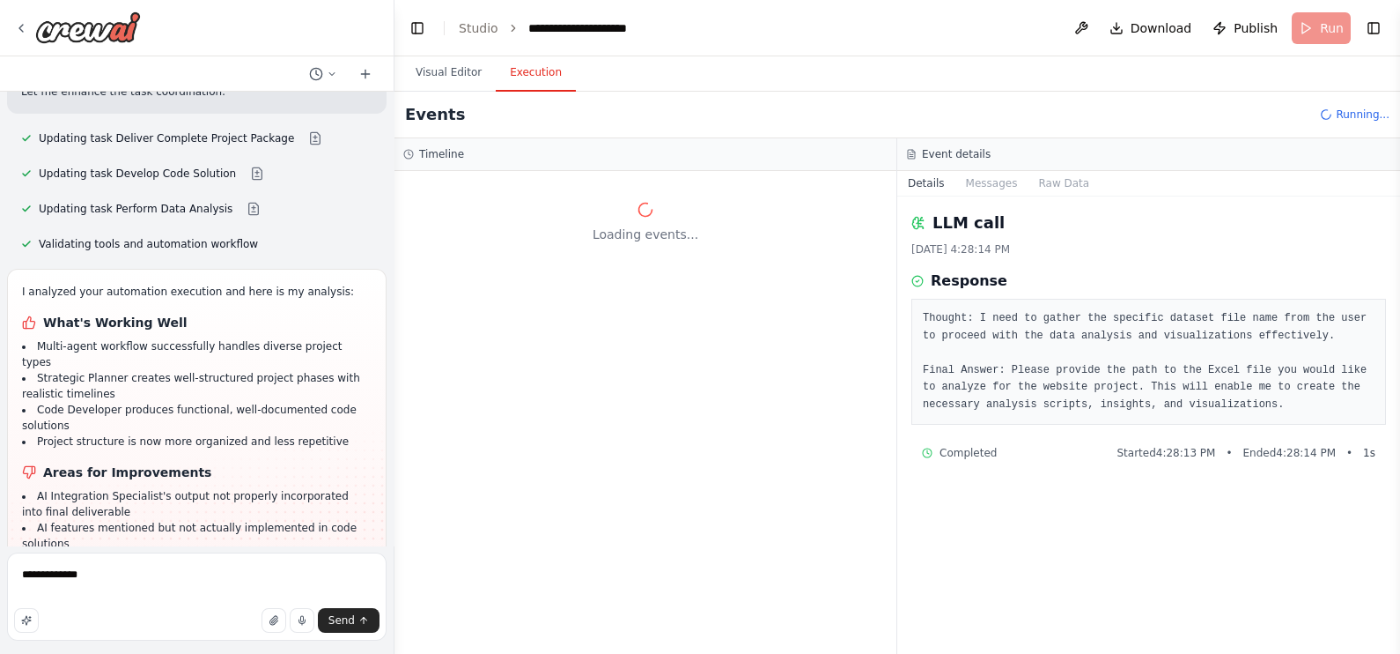
drag, startPoint x: 1053, startPoint y: 342, endPoint x: 752, endPoint y: 498, distance: 339.2
click at [752, 498] on div "Loading events..." at bounding box center [646, 412] width 502 height 483
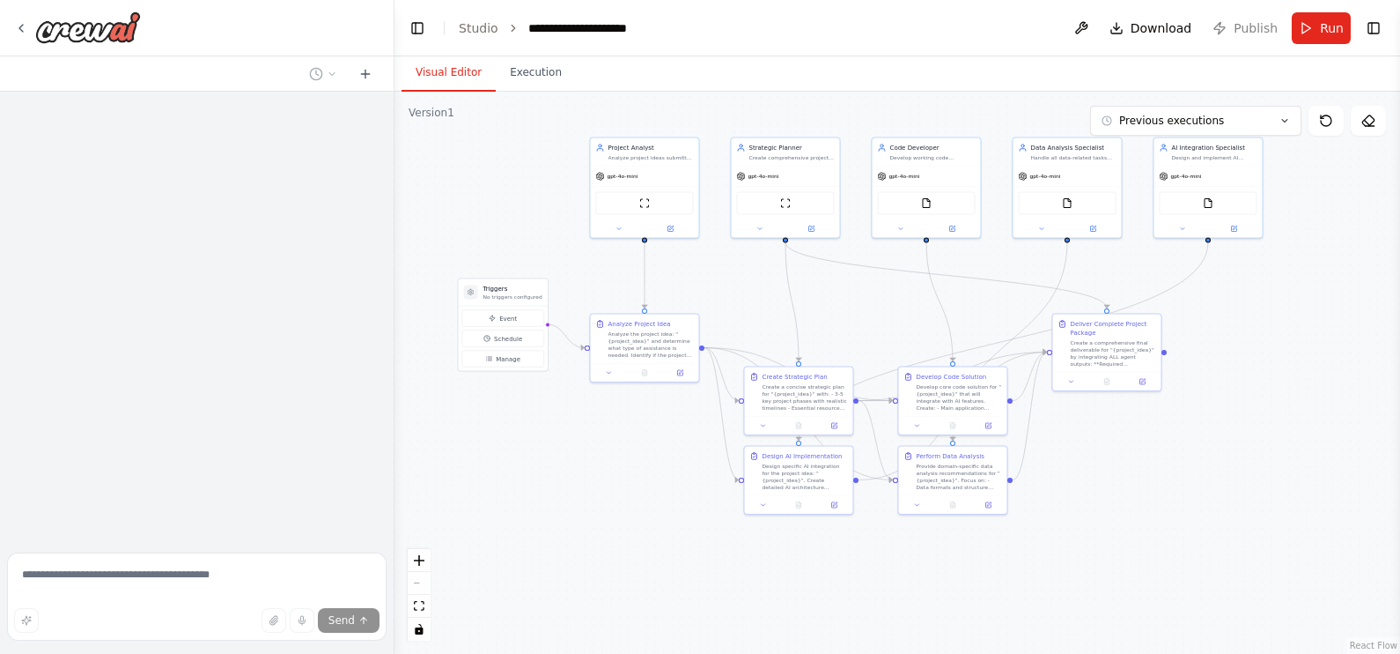
drag, startPoint x: 963, startPoint y: 513, endPoint x: 848, endPoint y: 315, distance: 228.1
click at [848, 315] on div ".deletable-edge-delete-btn { width: 20px; height: 20px; border: 0px solid #ffff…" at bounding box center [898, 373] width 1006 height 562
click at [1332, 31] on span "Run" at bounding box center [1332, 28] width 24 height 18
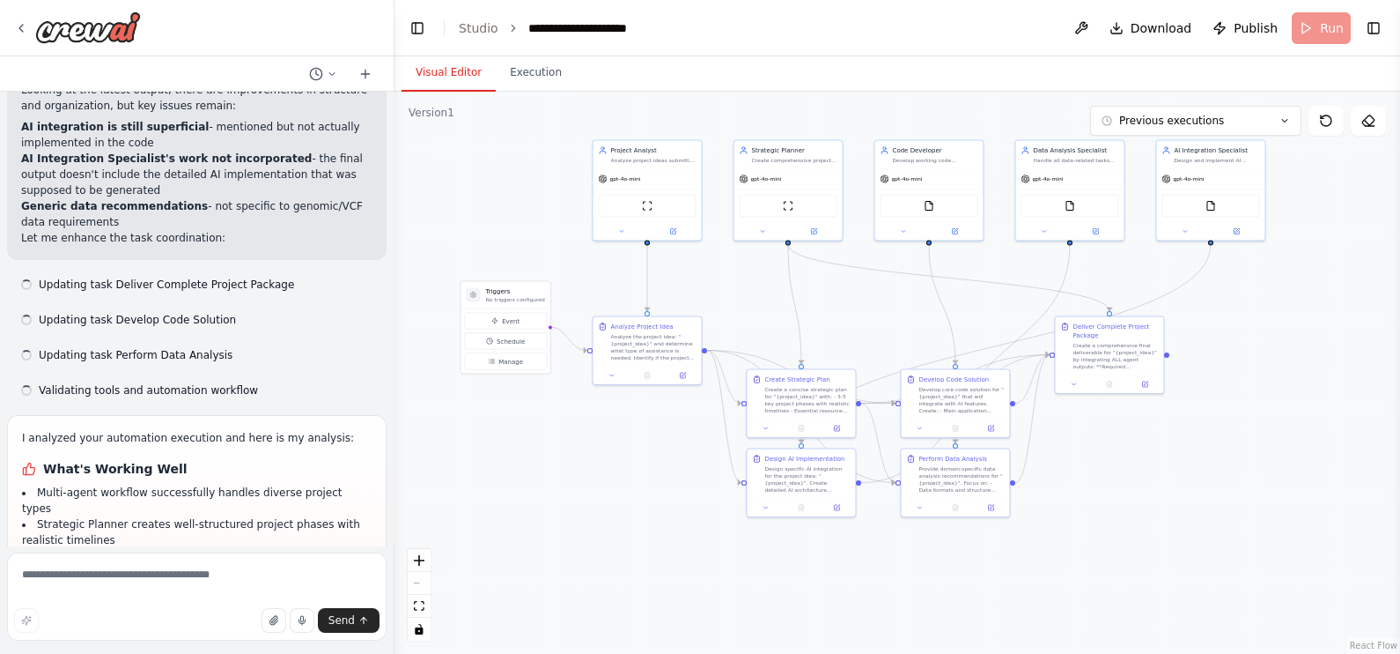
scroll to position [4249, 0]
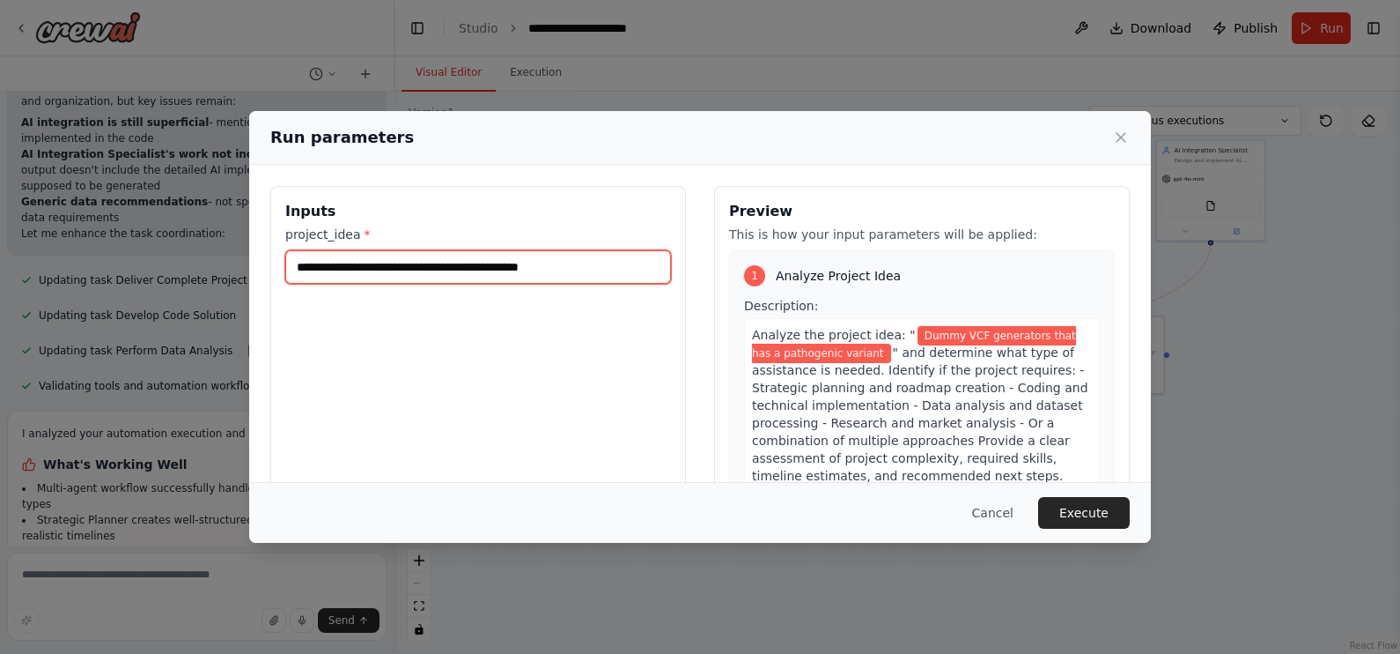
click at [626, 274] on input "**********" at bounding box center [478, 266] width 386 height 33
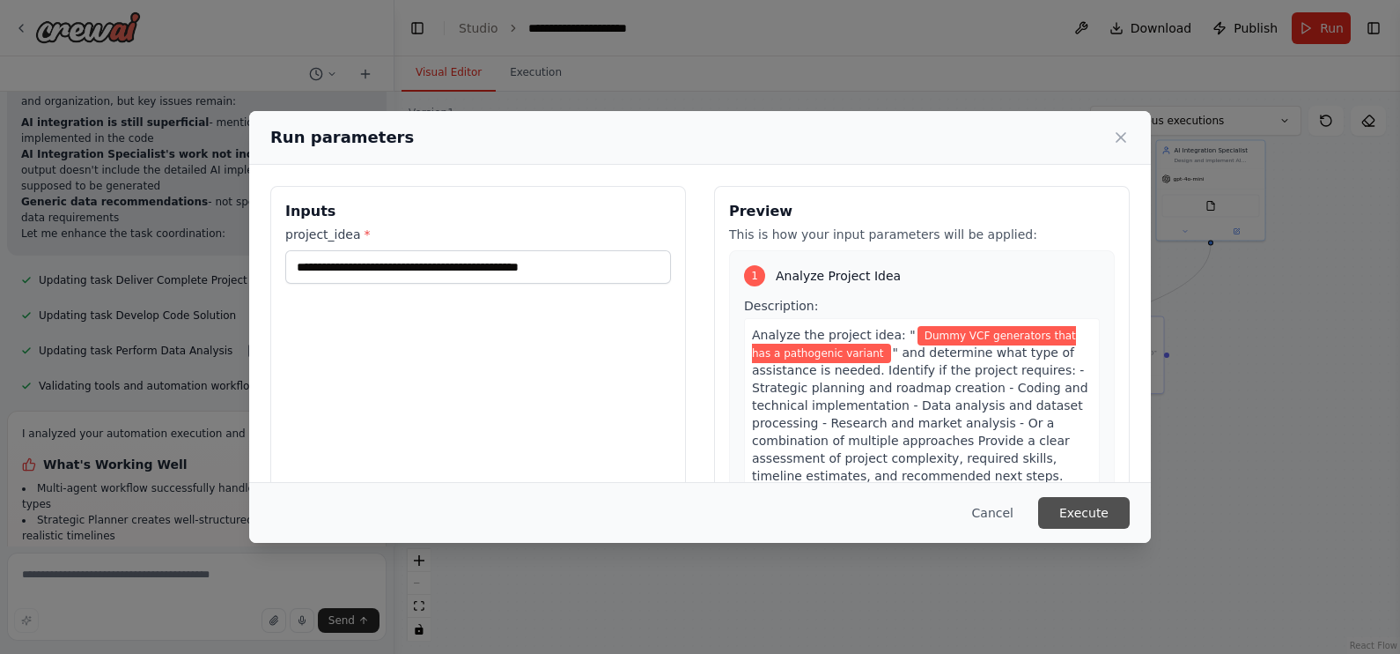
click at [1104, 511] on button "Execute" at bounding box center [1084, 513] width 92 height 32
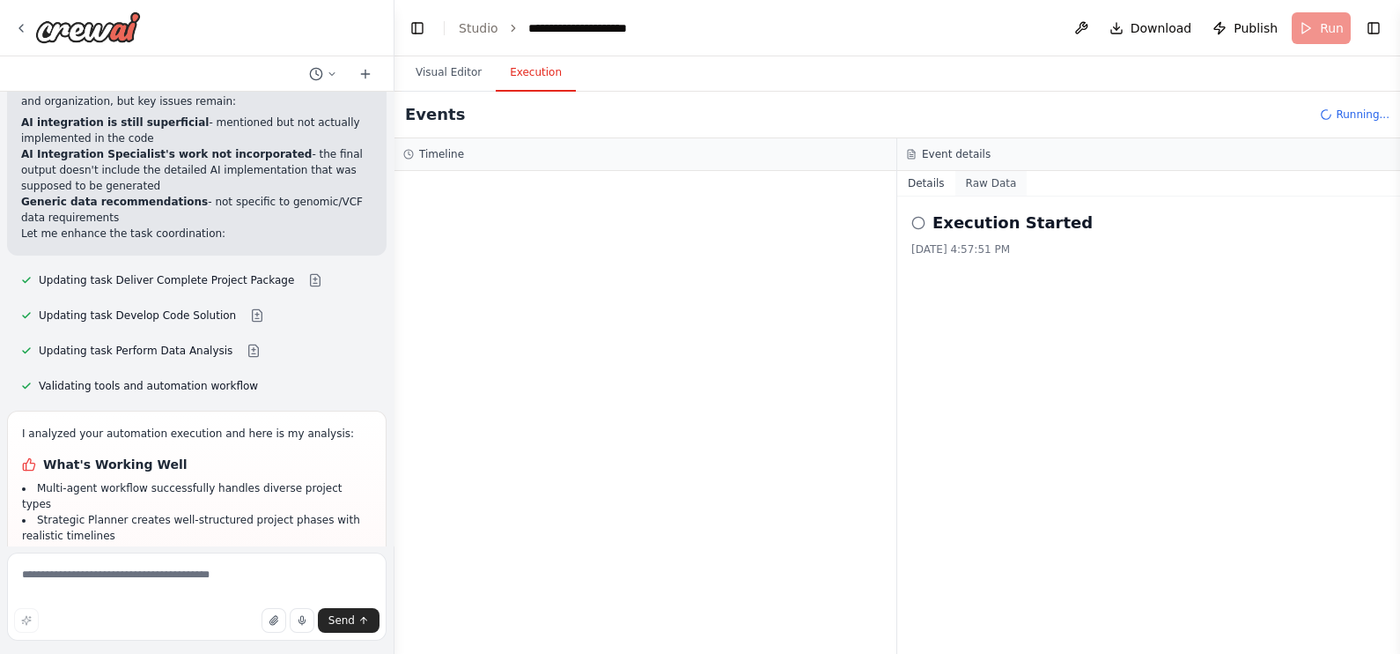
click at [1005, 176] on button "Raw Data" at bounding box center [992, 183] width 72 height 25
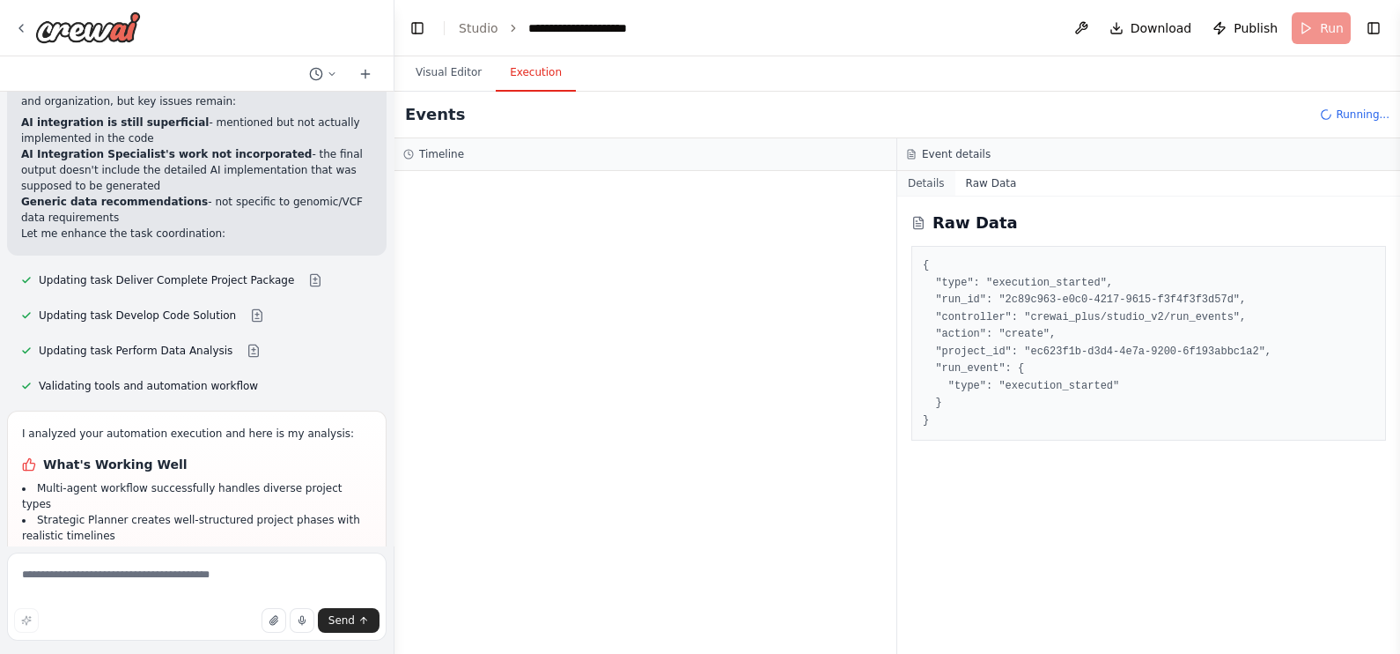
click at [920, 174] on button "Details" at bounding box center [926, 183] width 58 height 25
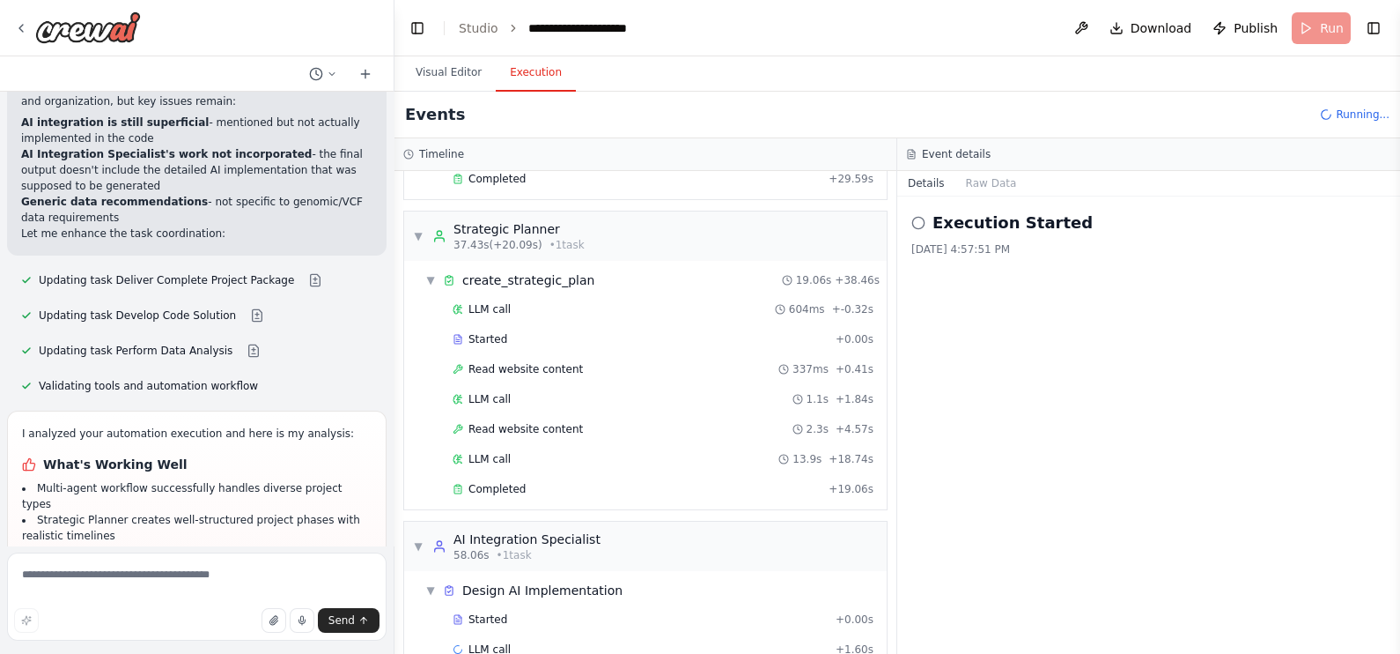
scroll to position [248, 0]
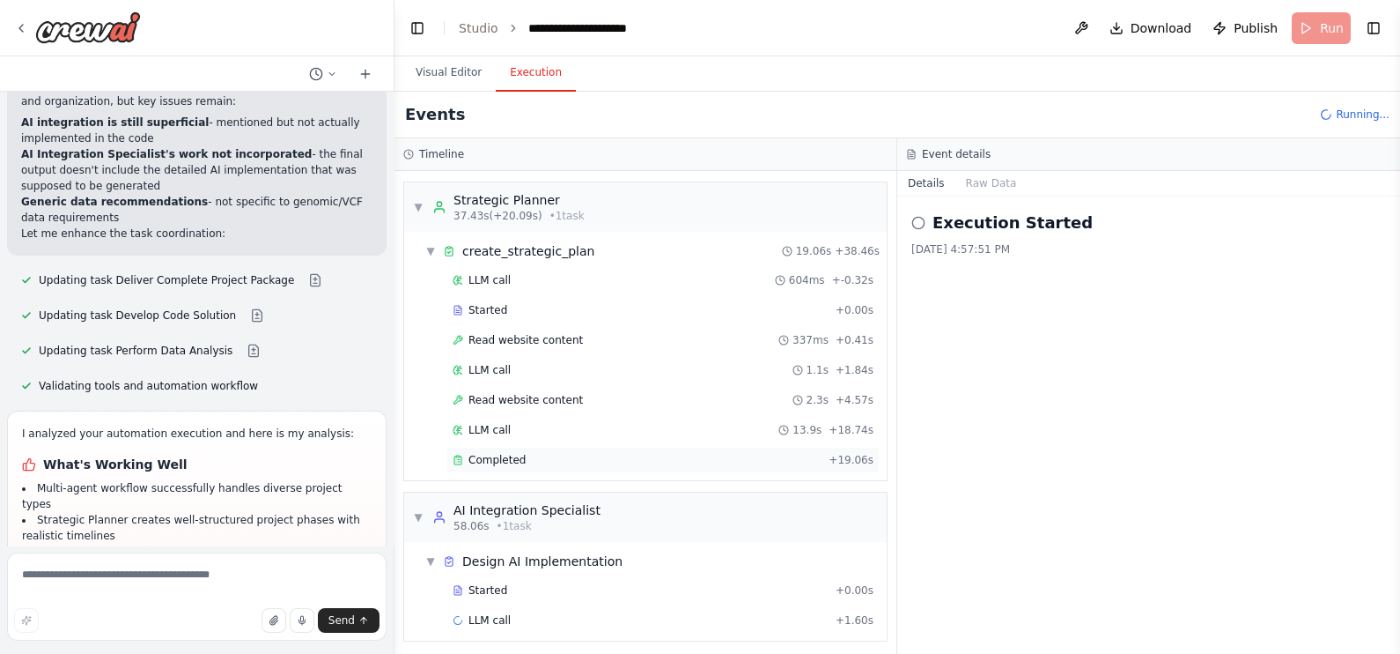
click at [518, 457] on span "Completed" at bounding box center [497, 460] width 57 height 14
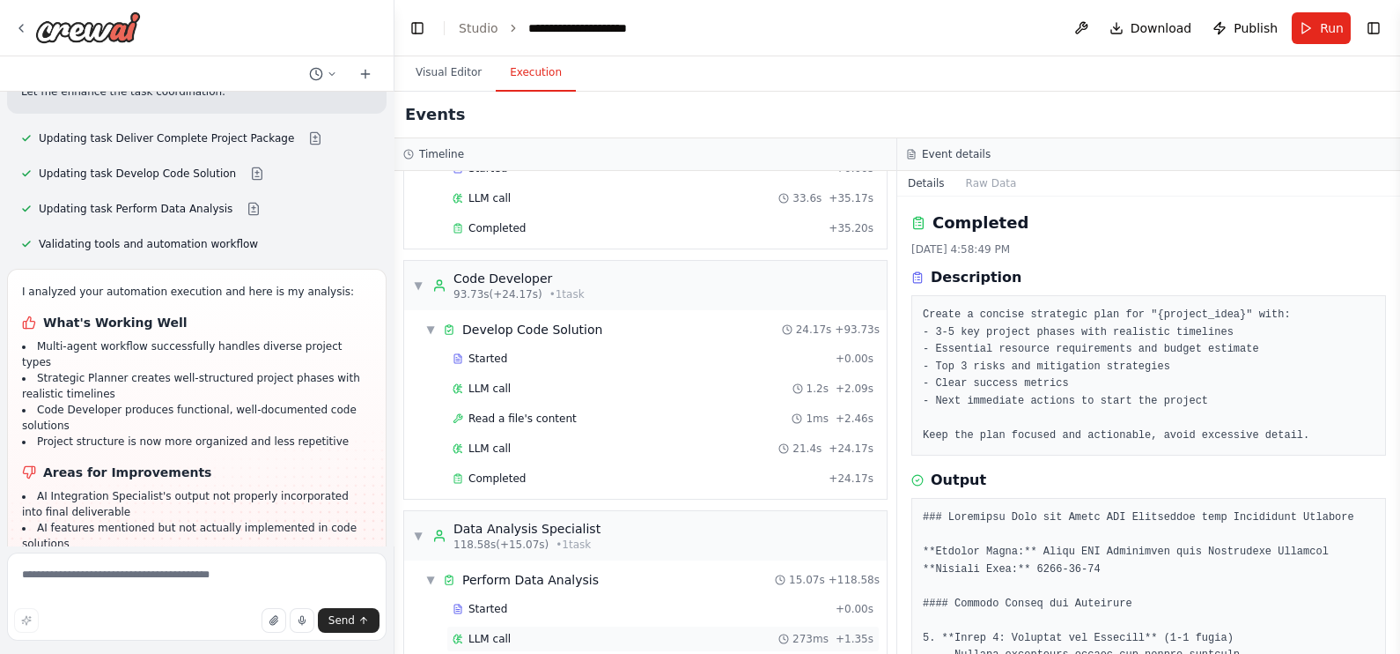
scroll to position [1014, 0]
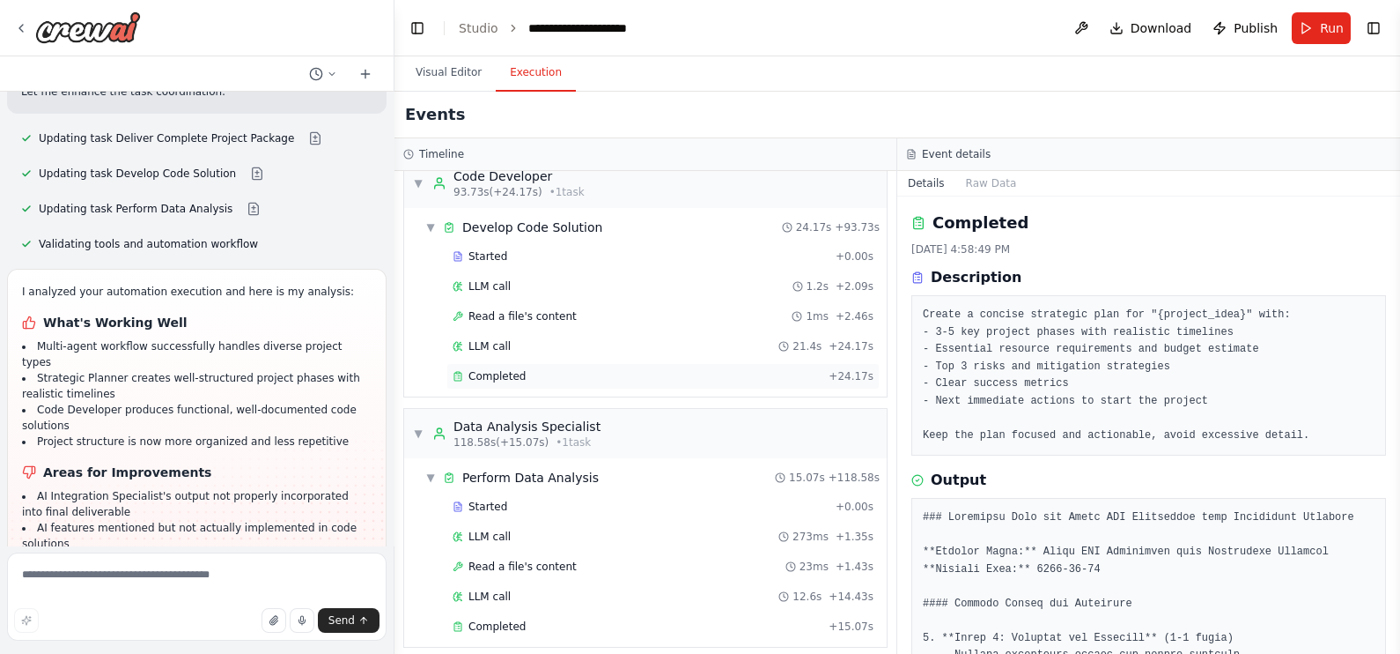
click at [624, 369] on div "Completed" at bounding box center [637, 376] width 369 height 14
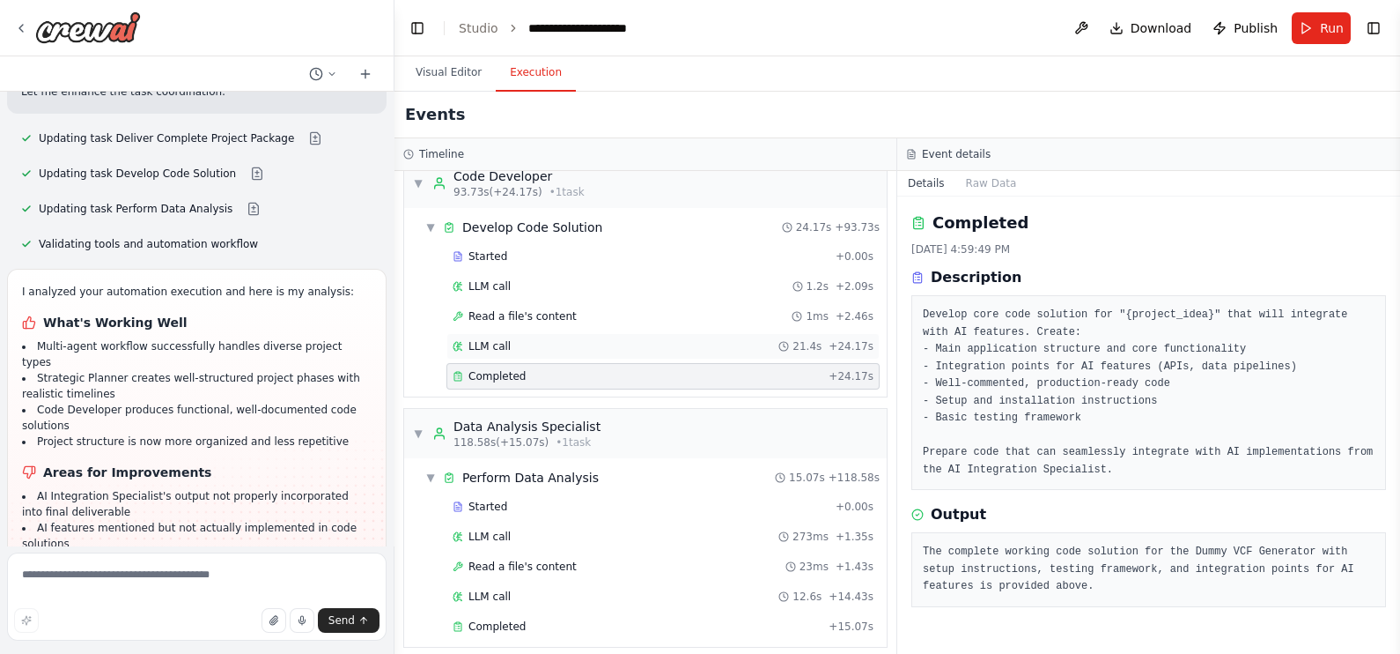
click at [687, 339] on div "LLM call 21.4s + 24.17s" at bounding box center [663, 346] width 421 height 14
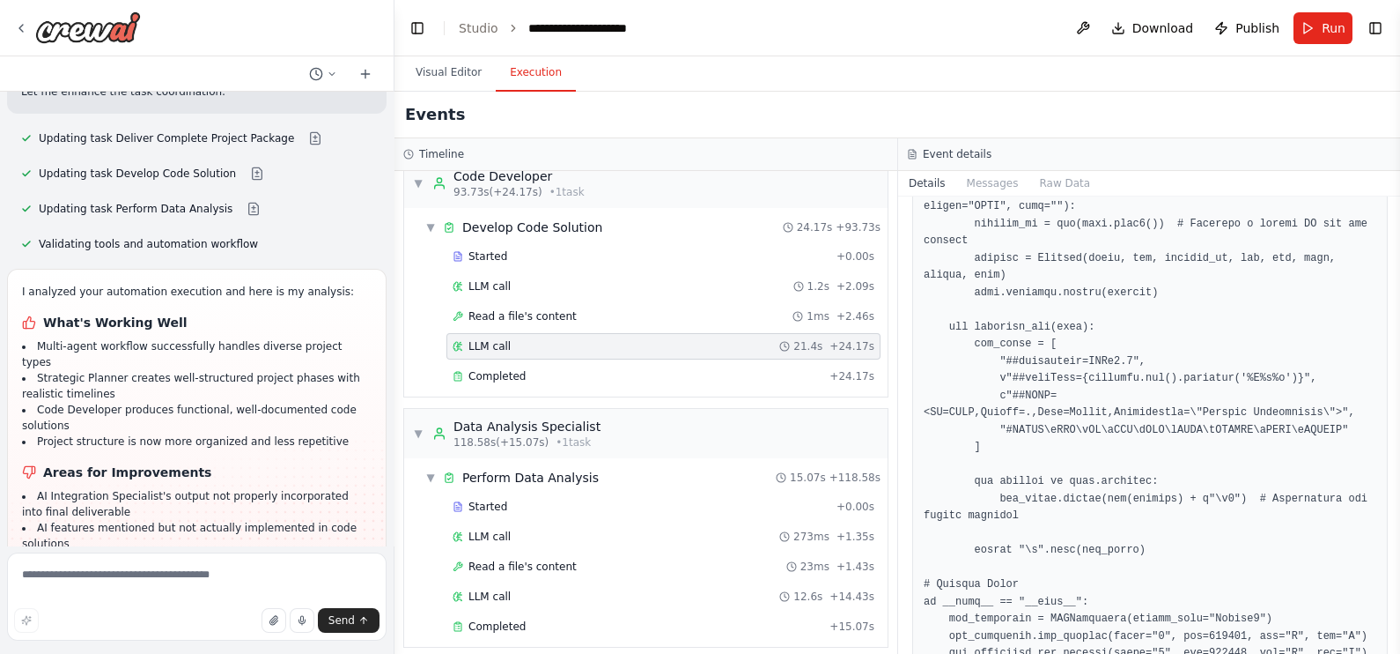
scroll to position [732, 0]
click at [570, 286] on div "LLM call 1.2s + 2.09s" at bounding box center [664, 286] width 434 height 26
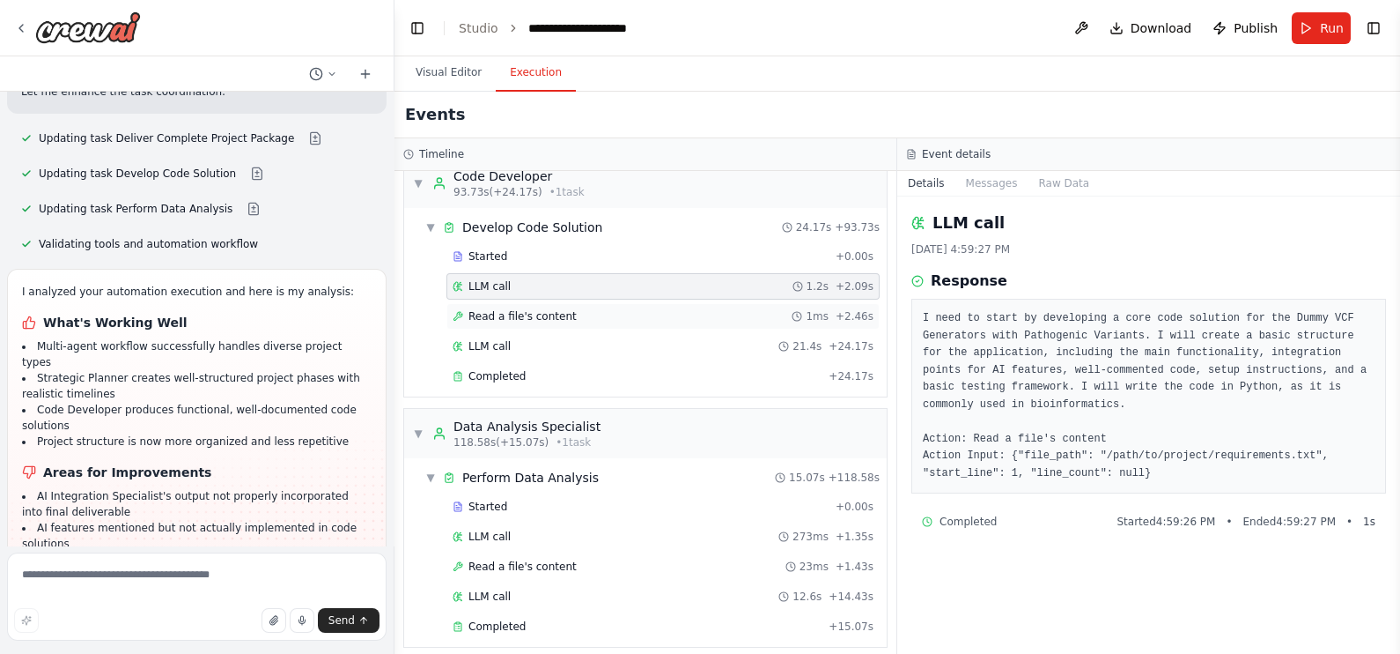
click at [692, 317] on div "Read a file's content 1ms + 2.46s" at bounding box center [663, 316] width 433 height 26
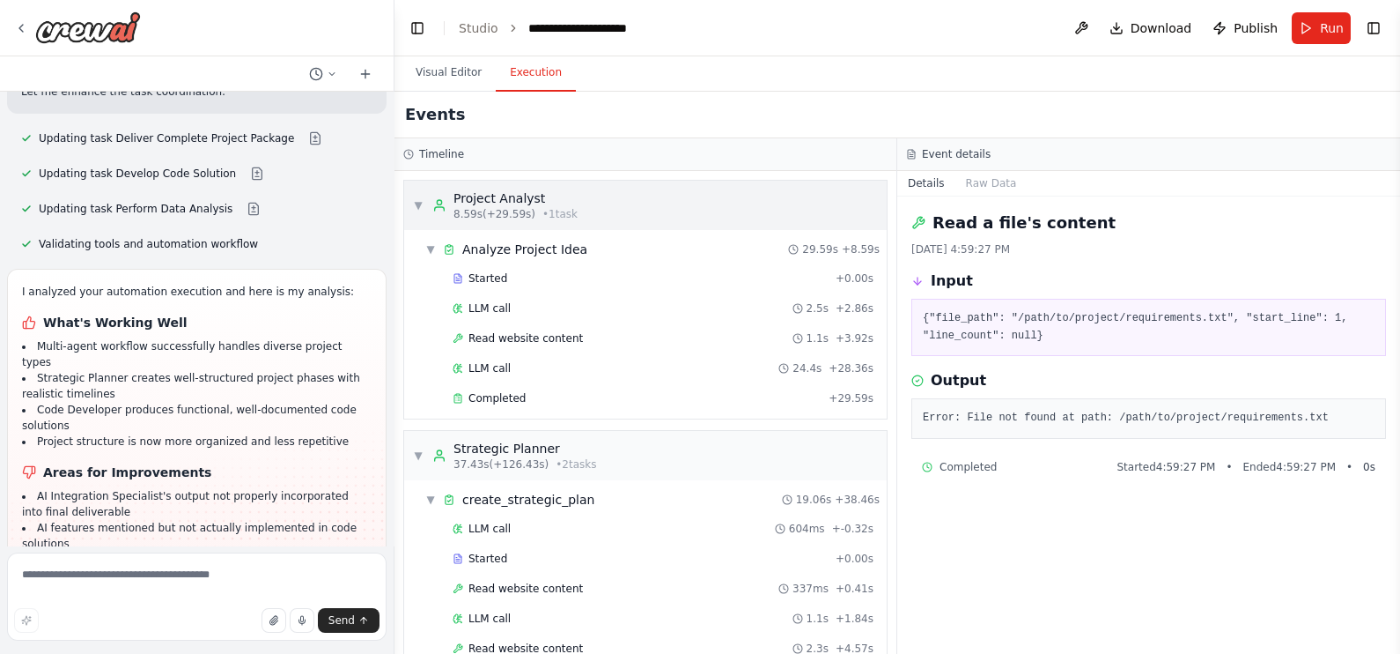
click at [427, 208] on div "▼ Project Analyst 8.59s (+29.59s) • 1 task" at bounding box center [495, 205] width 165 height 32
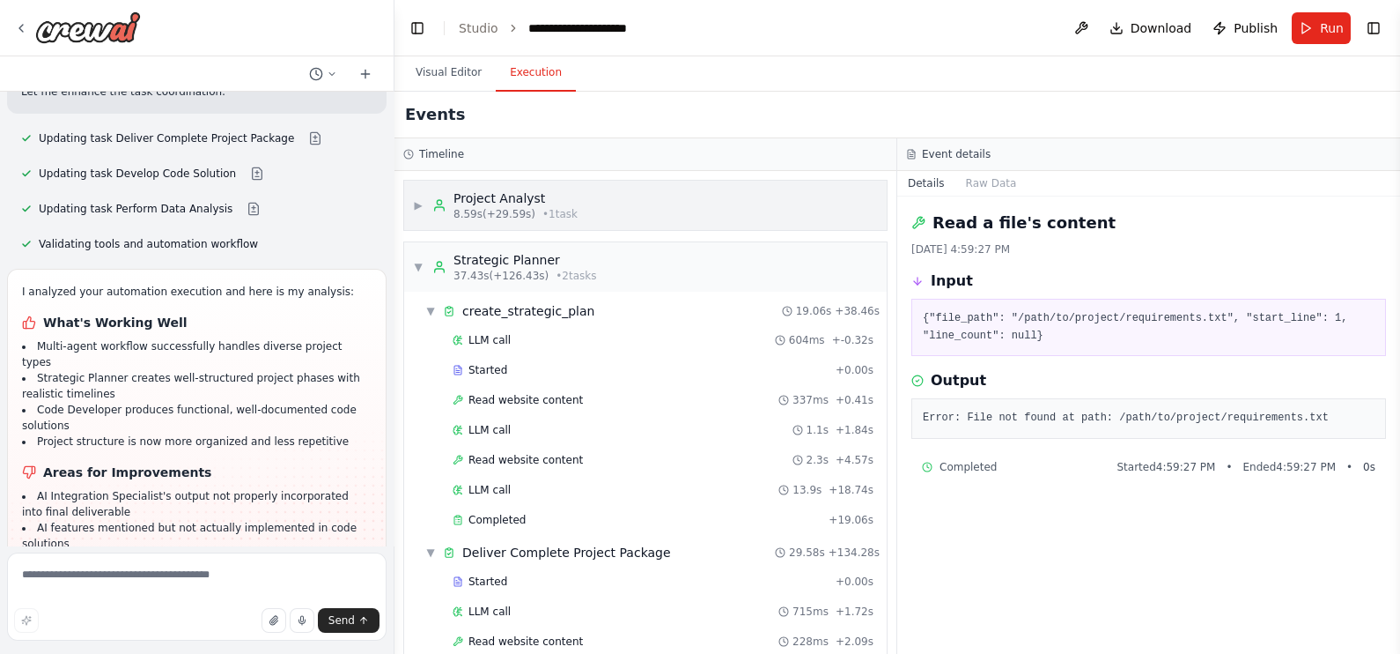
click at [427, 208] on div "▶ Project Analyst 8.59s (+29.59s) • 1 task" at bounding box center [495, 205] width 165 height 32
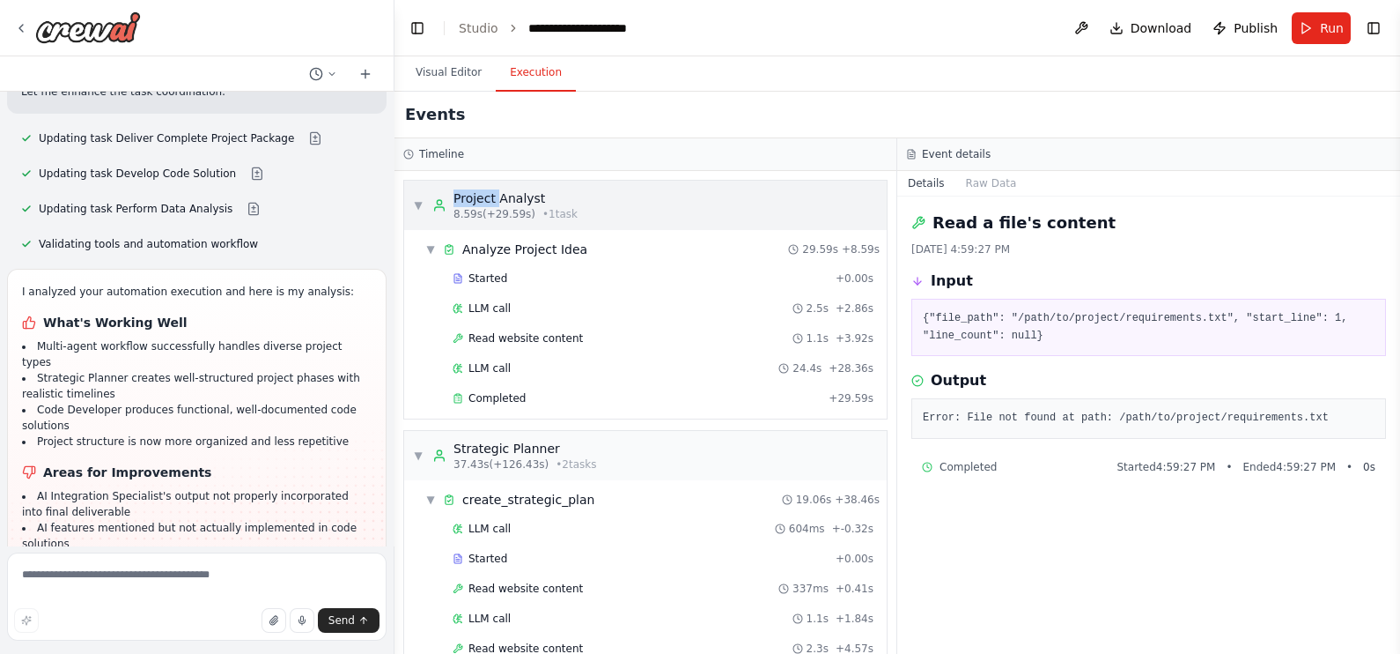
click at [427, 208] on div "▼ Project Analyst 8.59s (+29.59s) • 1 task" at bounding box center [495, 205] width 165 height 32
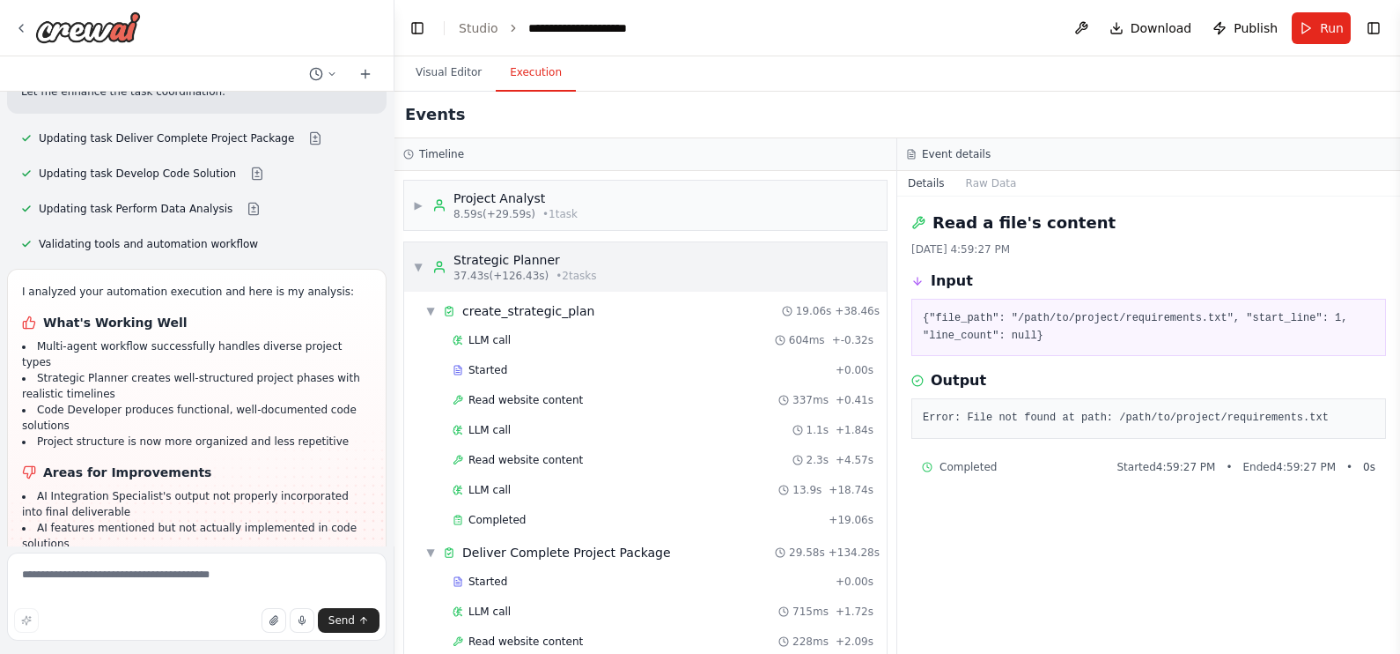
drag, startPoint x: 427, startPoint y: 208, endPoint x: 421, endPoint y: 273, distance: 65.5
click at [421, 273] on span "▼" at bounding box center [418, 267] width 11 height 14
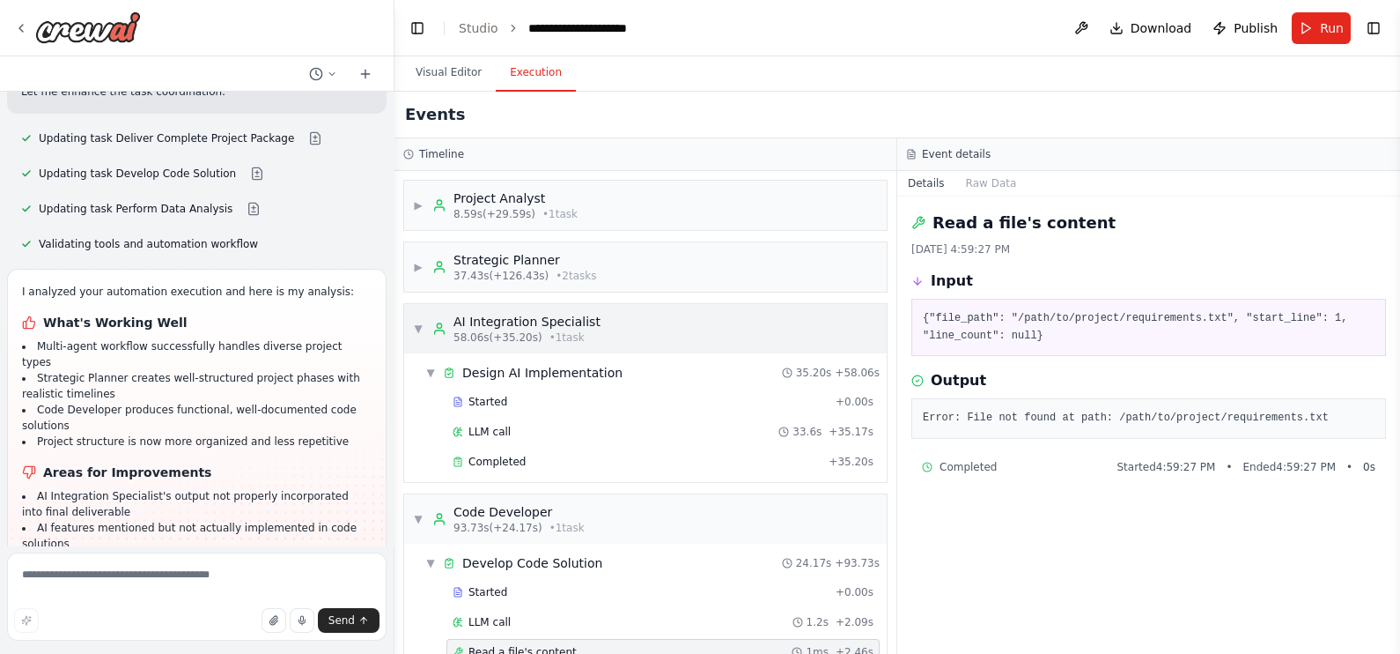
click at [418, 331] on span "▼" at bounding box center [418, 328] width 11 height 14
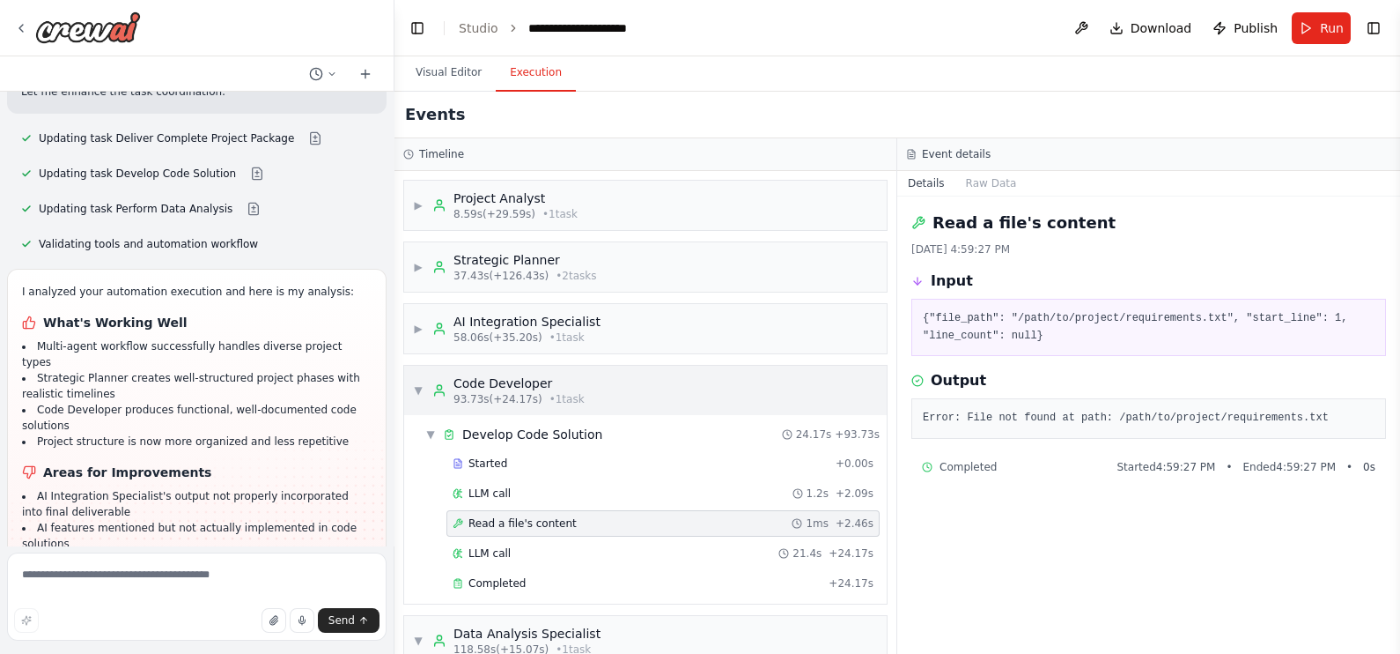
click at [417, 385] on span "▼" at bounding box center [418, 390] width 11 height 14
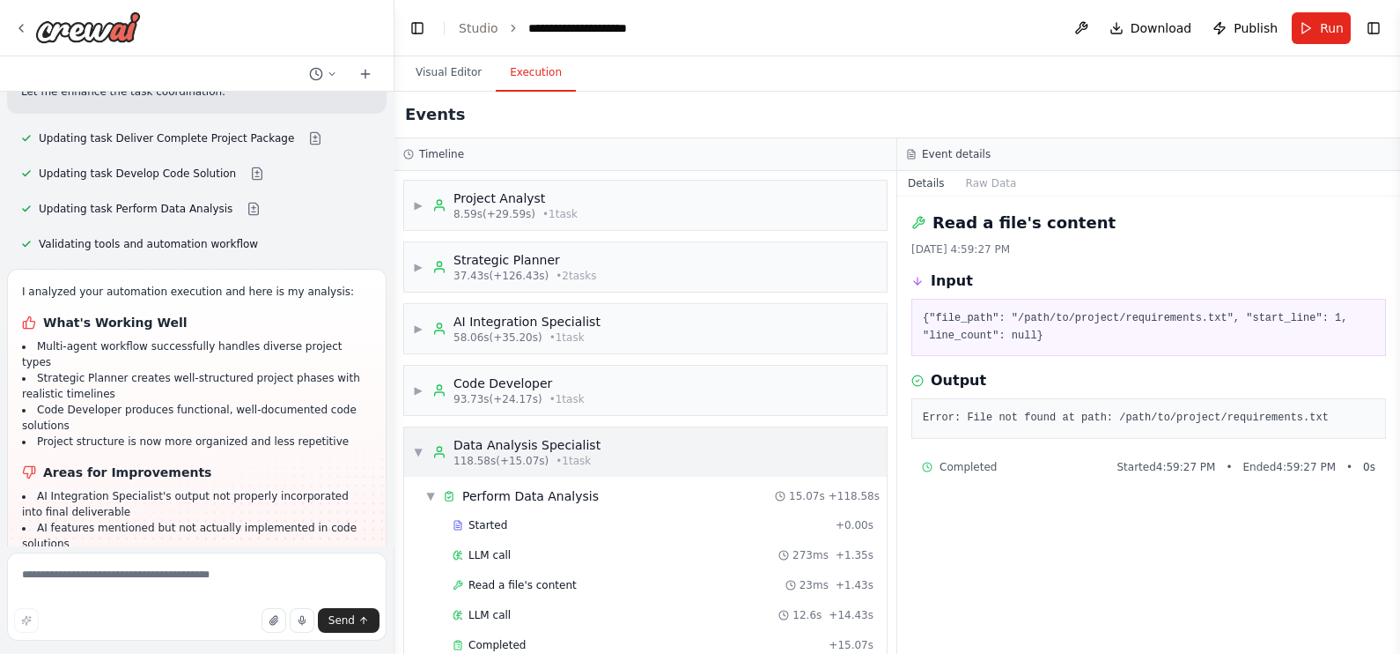
click at [414, 438] on div "▼ Data Analysis Specialist 118.58s (+15.07s) • 1 task" at bounding box center [507, 452] width 188 height 32
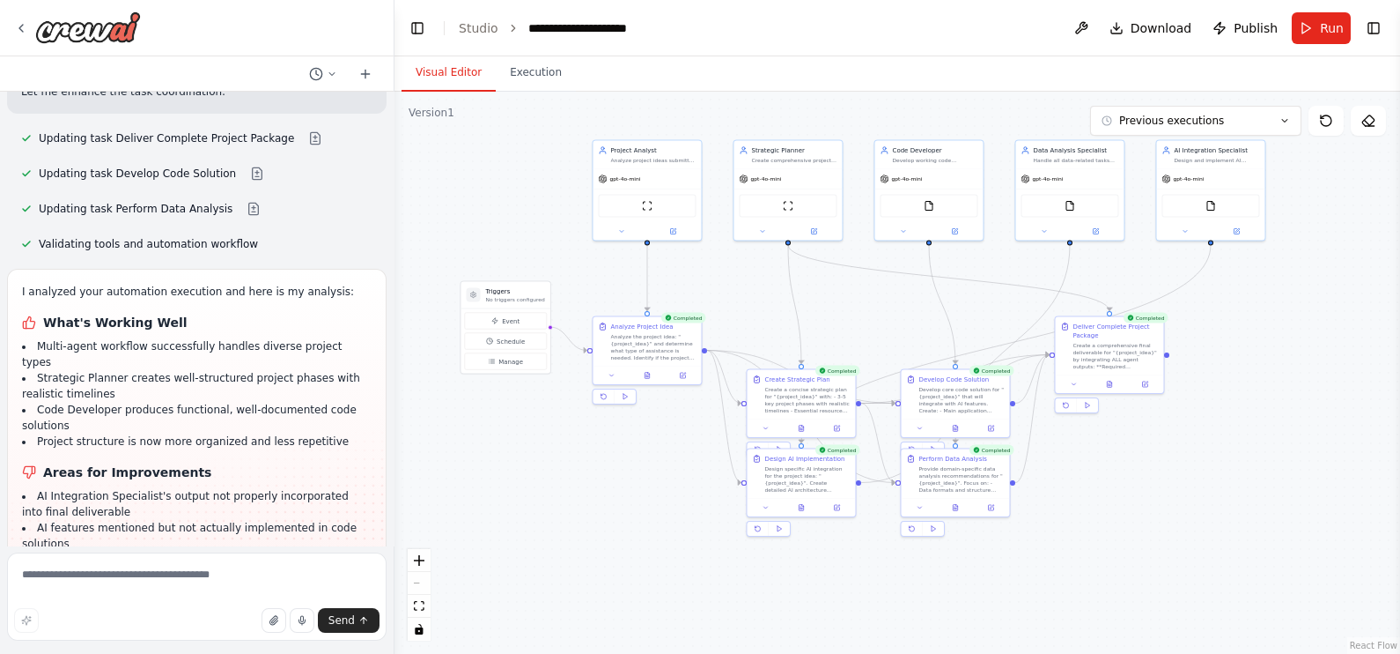
click at [471, 69] on button "Visual Editor" at bounding box center [449, 73] width 94 height 37
click at [1223, 130] on button "Previous executions" at bounding box center [1195, 121] width 211 height 30
click at [1222, 125] on button "Previous executions" at bounding box center [1195, 121] width 211 height 30
click at [255, 587] on textarea at bounding box center [197, 596] width 380 height 88
type textarea "**********"
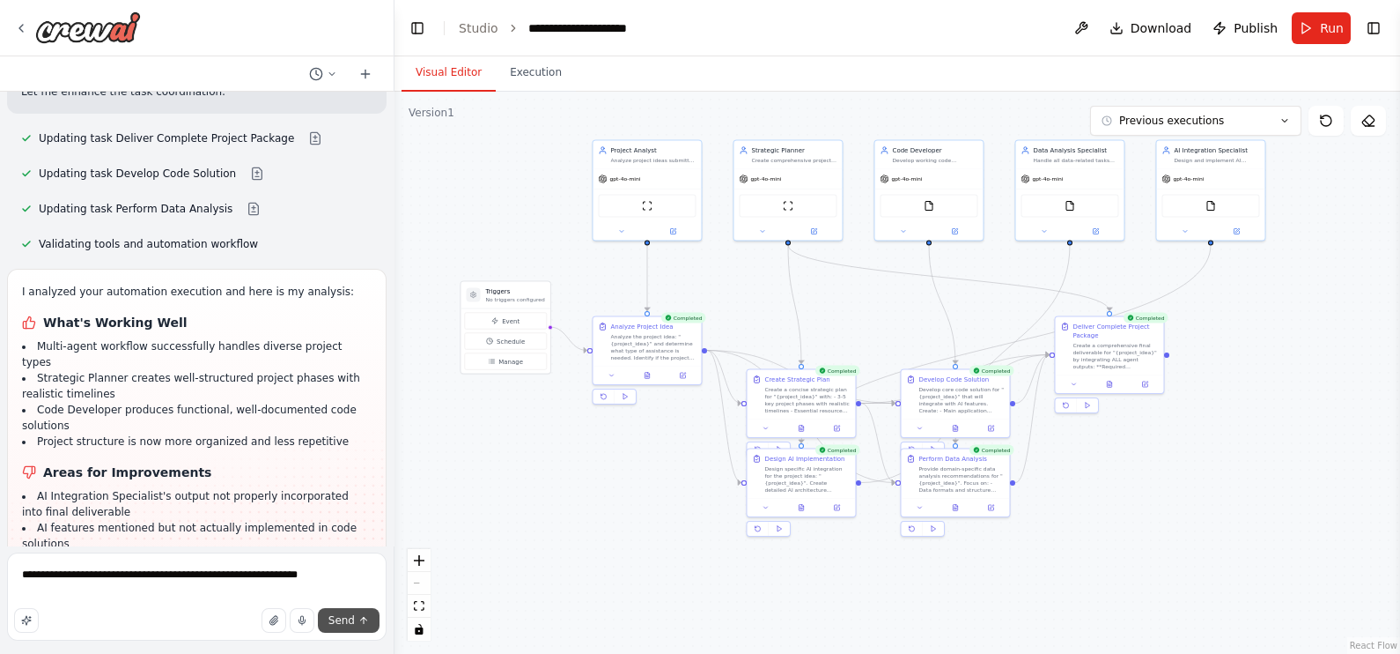
click at [353, 614] on span "Send" at bounding box center [342, 620] width 26 height 14
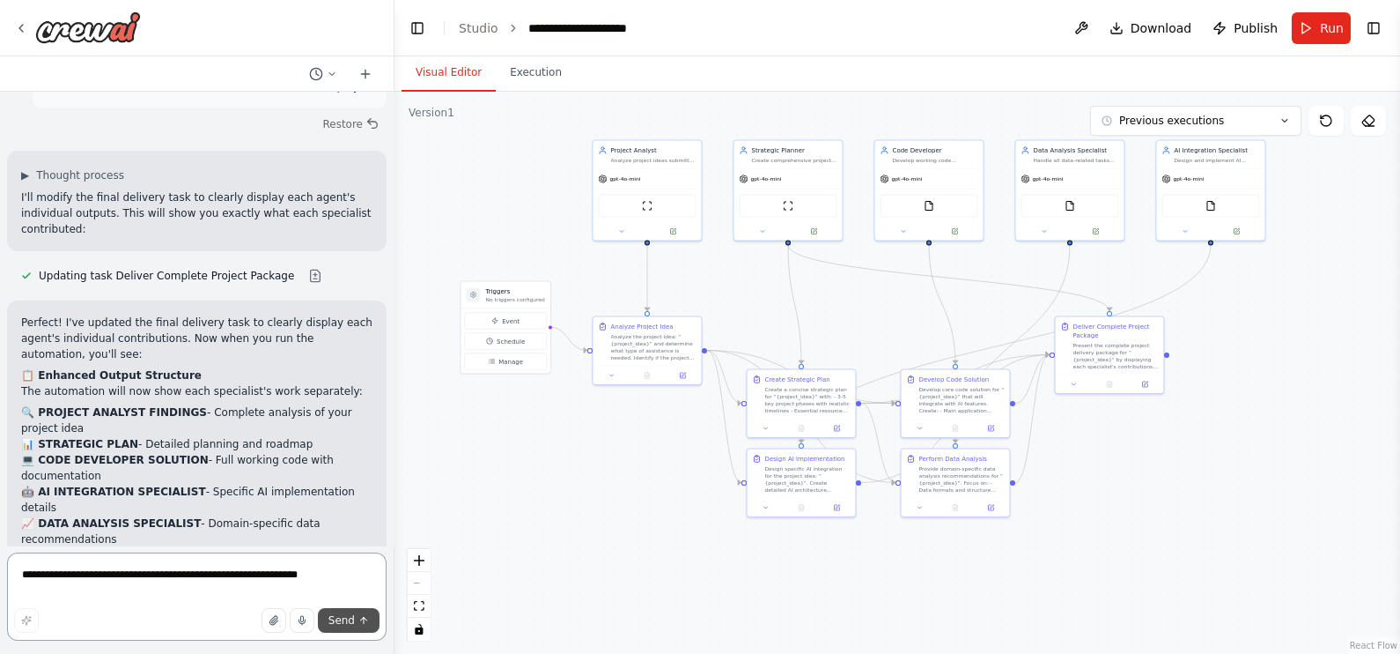
scroll to position [4997, 0]
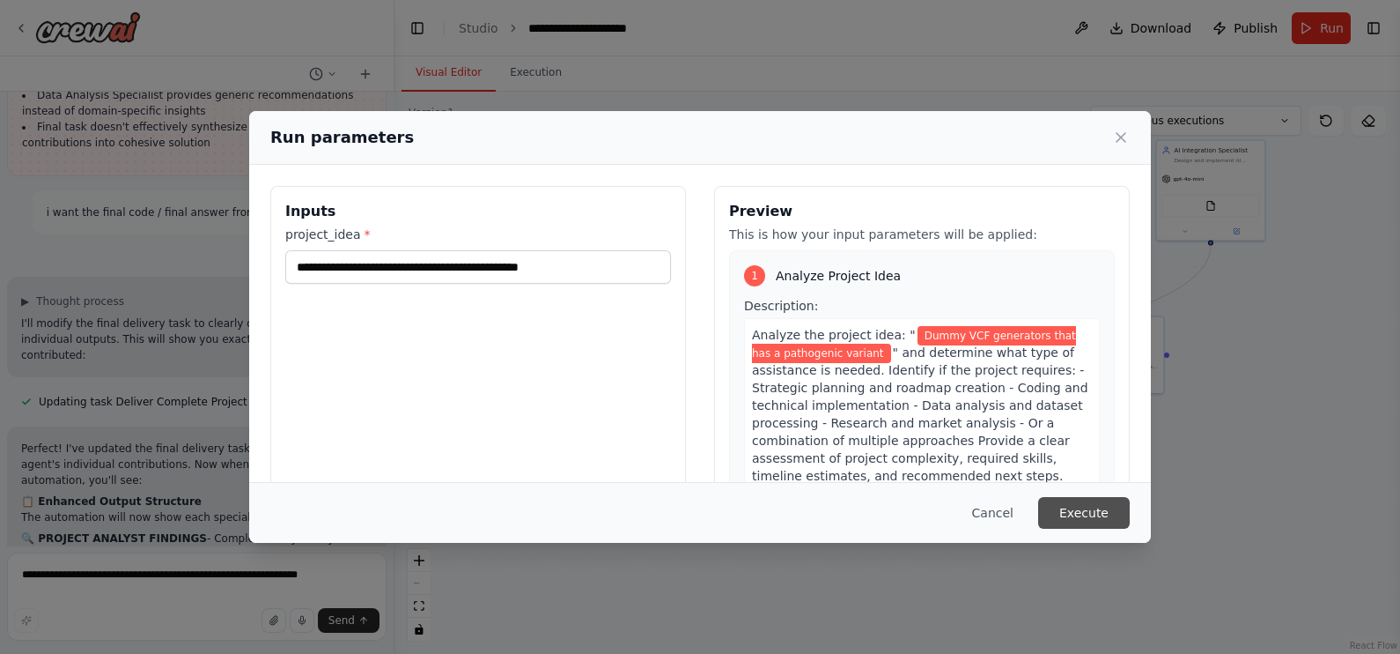
click at [1083, 517] on button "Execute" at bounding box center [1084, 513] width 92 height 32
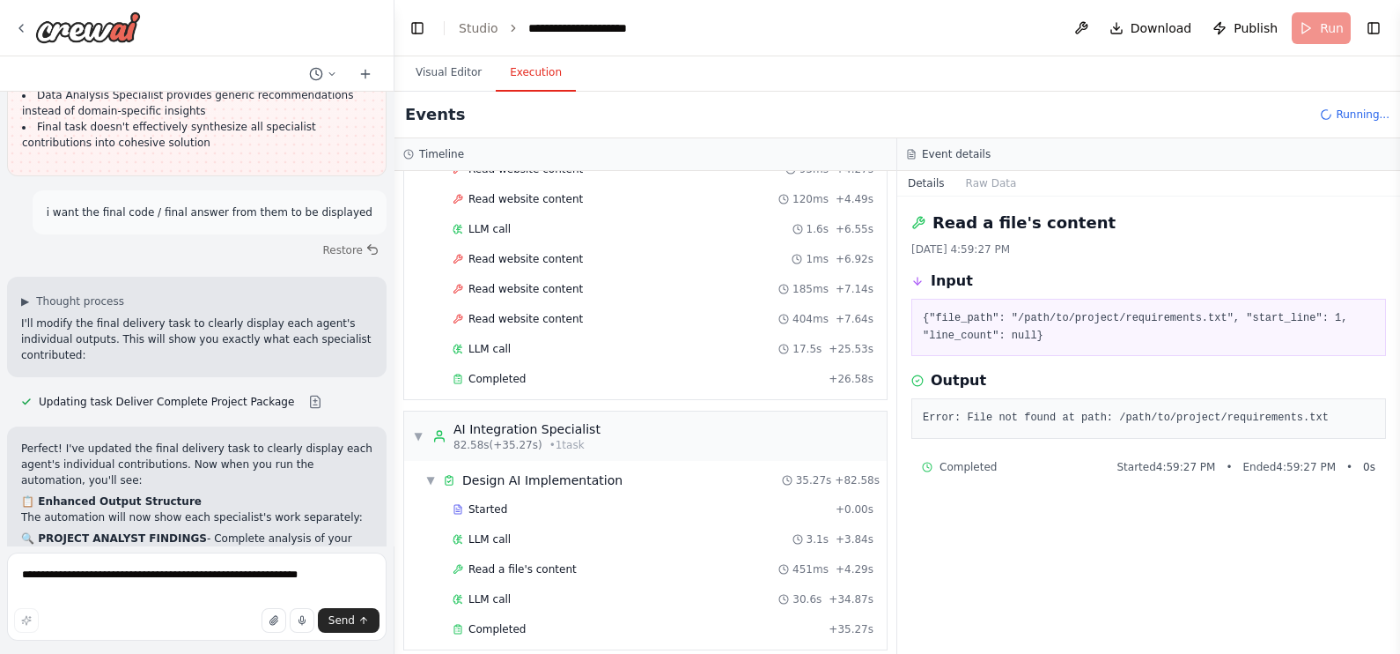
scroll to position [506, 0]
click at [653, 374] on div "Completed" at bounding box center [637, 381] width 369 height 14
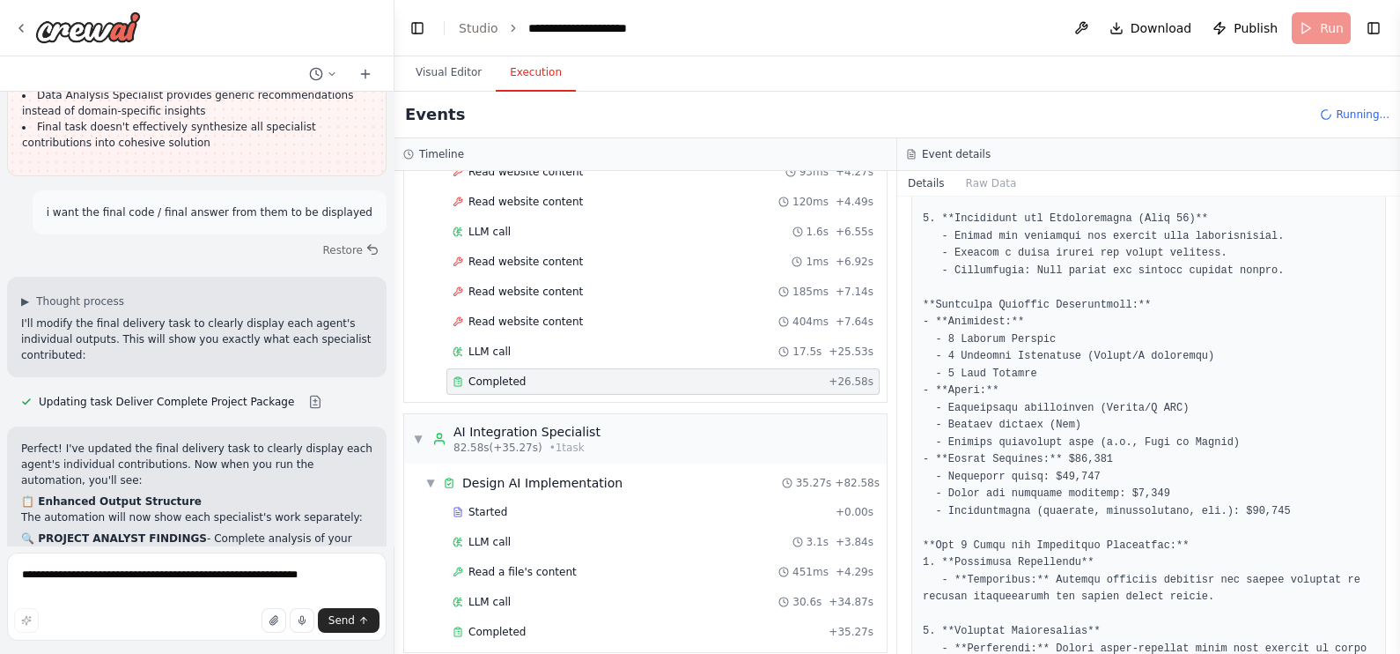
scroll to position [1199, 0]
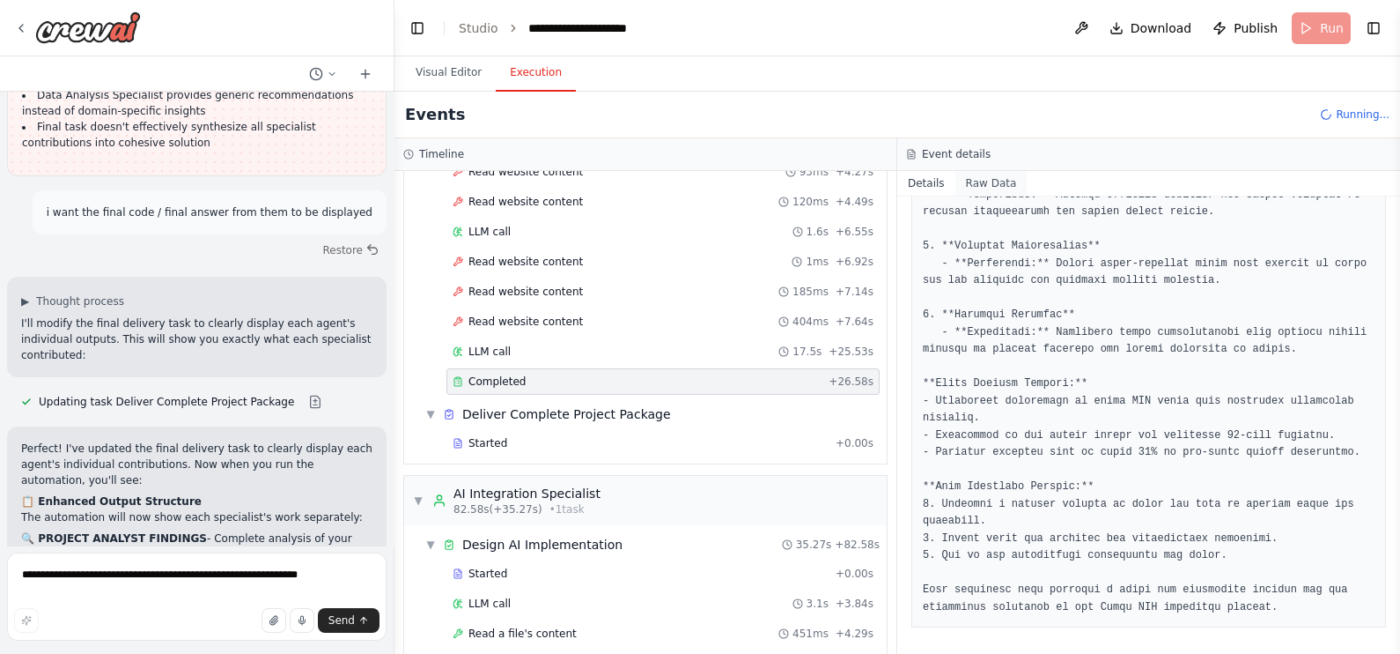
click at [981, 181] on button "Raw Data" at bounding box center [992, 183] width 72 height 25
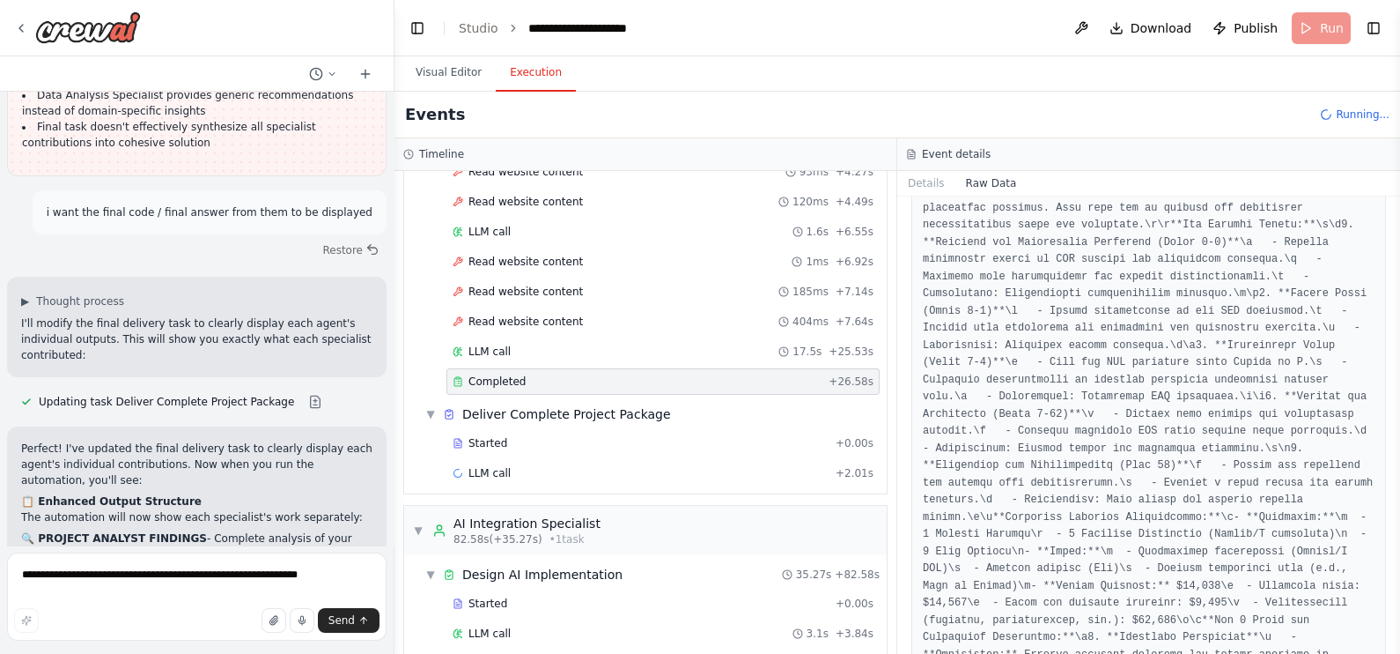
scroll to position [2325, 0]
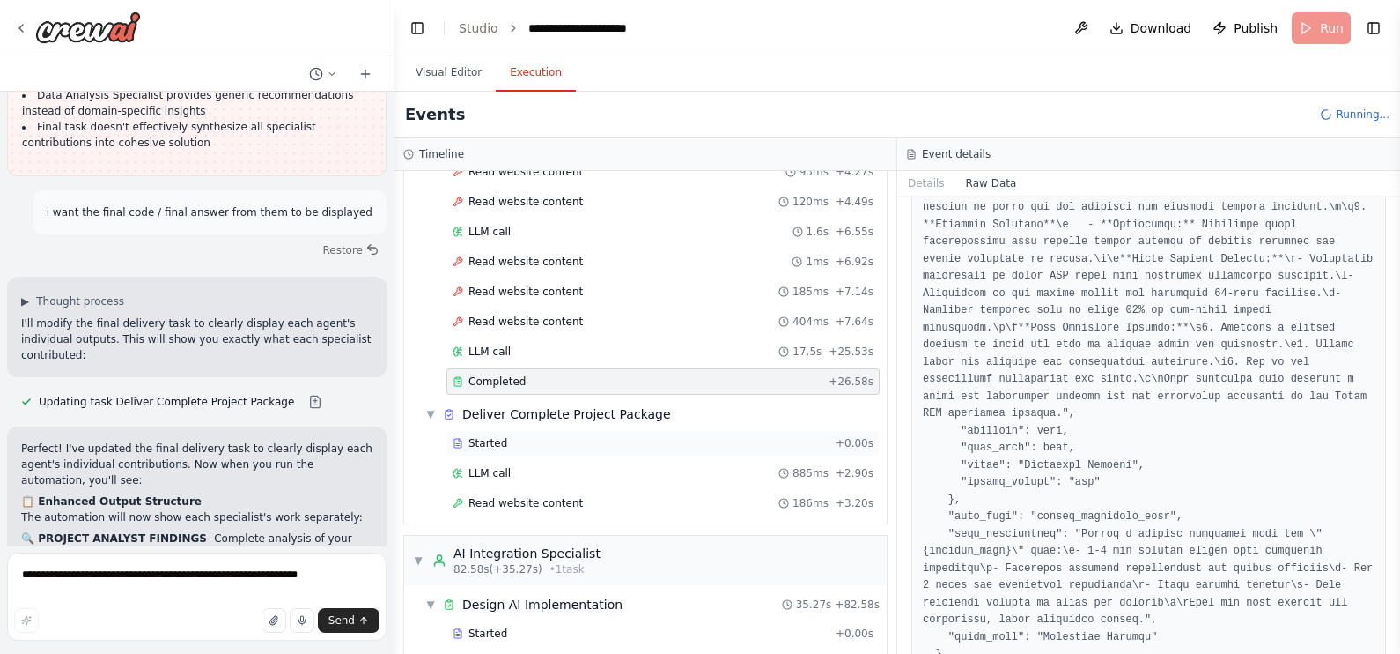
click at [720, 445] on div "Started + 0.00s" at bounding box center [663, 443] width 433 height 26
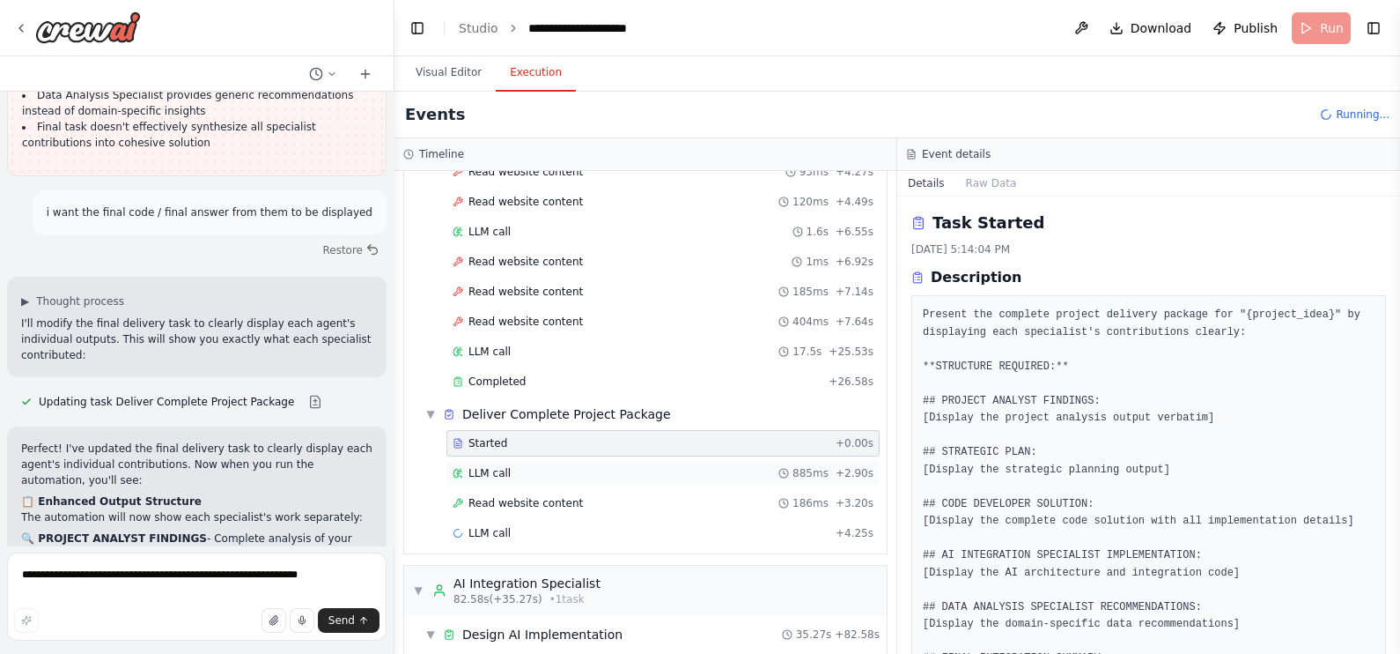
click at [727, 469] on div "LLM call 885ms + 2.90s" at bounding box center [663, 473] width 421 height 14
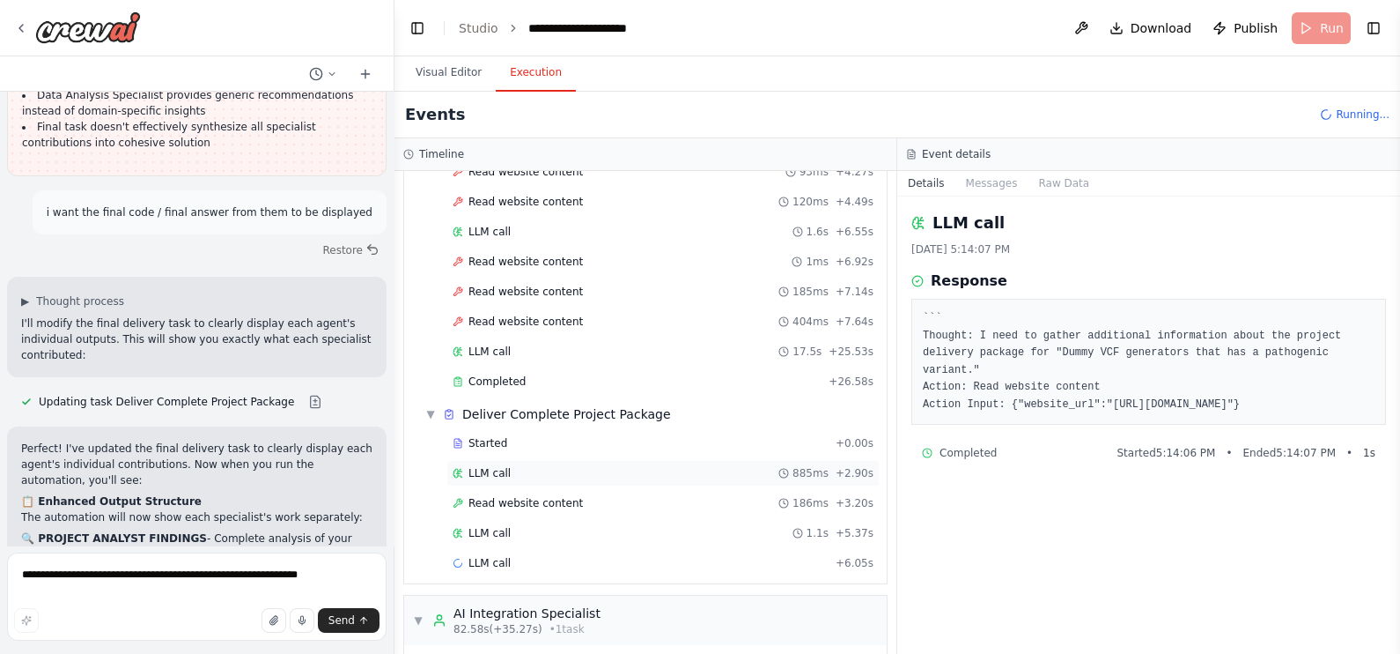
click at [750, 476] on div "LLM call 885ms + 2.90s" at bounding box center [663, 473] width 433 height 26
click at [709, 528] on div "LLM call 1.1s + 5.37s" at bounding box center [663, 533] width 421 height 14
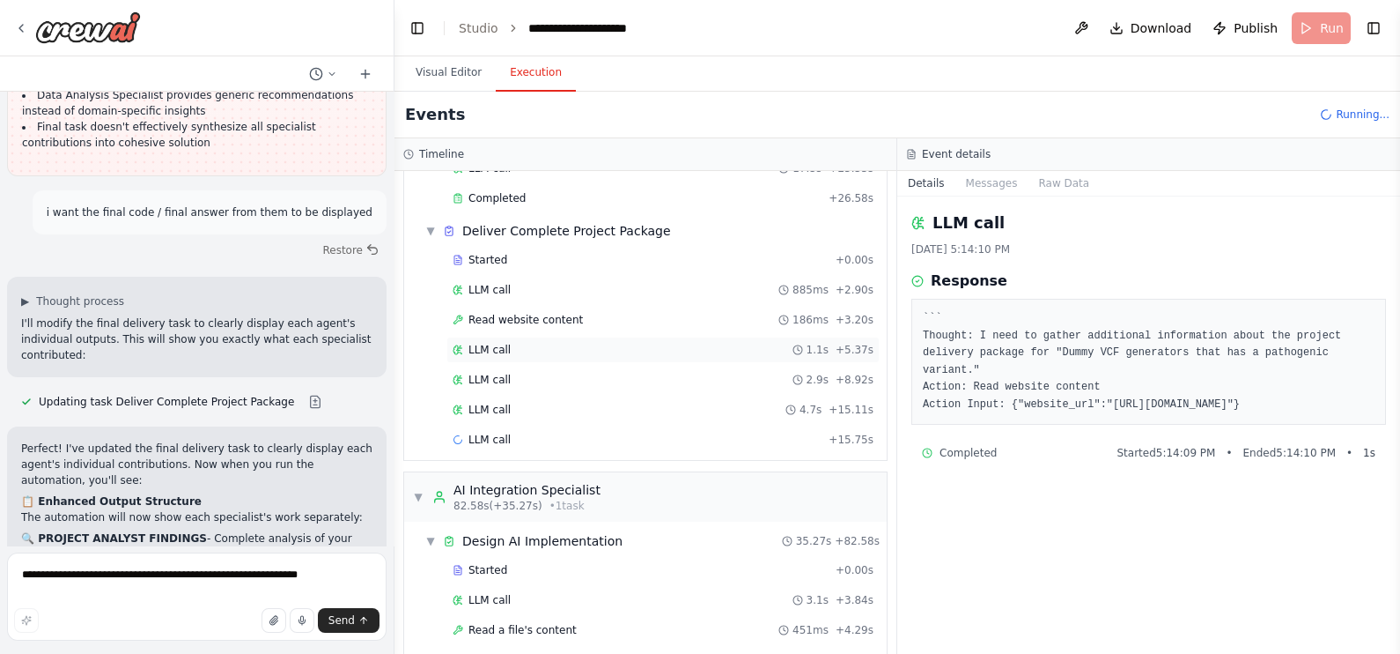
scroll to position [690, 0]
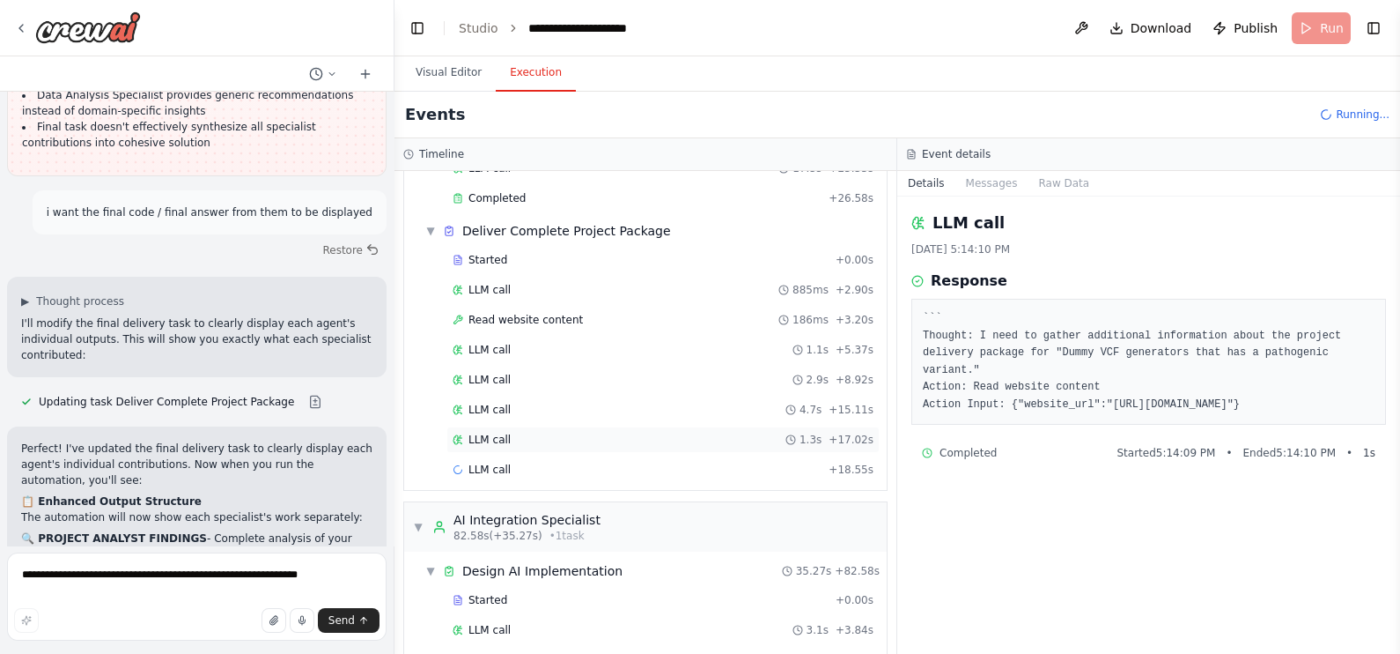
click at [709, 432] on div "LLM call 1.3s + 17.02s" at bounding box center [663, 439] width 421 height 14
click at [709, 386] on div "Started + 0.00s LLM call 885ms + 2.90s Read website content 186ms + 3.20s LLM c…" at bounding box center [652, 367] width 469 height 240
click at [706, 402] on div "LLM call 4.7s + 15.11s" at bounding box center [663, 409] width 421 height 14
click at [693, 456] on div "LLM call 3.3s + 21.83s" at bounding box center [663, 469] width 433 height 26
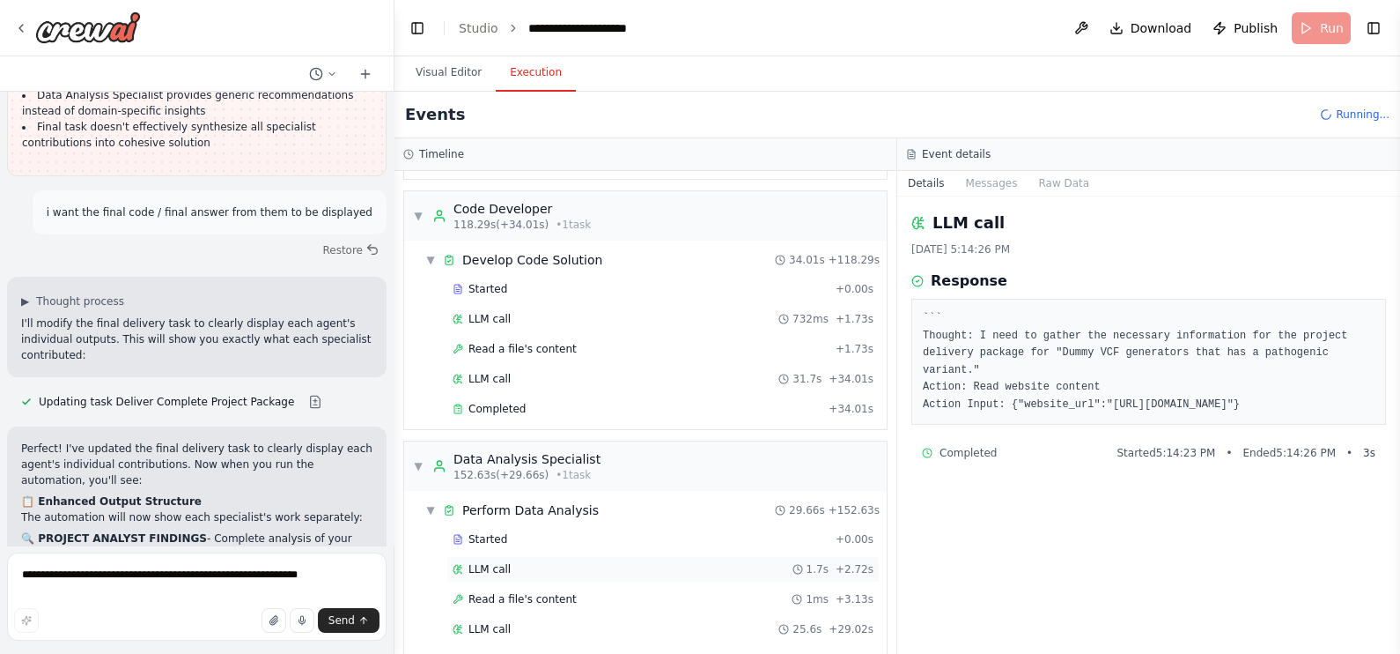
scroll to position [1340, 0]
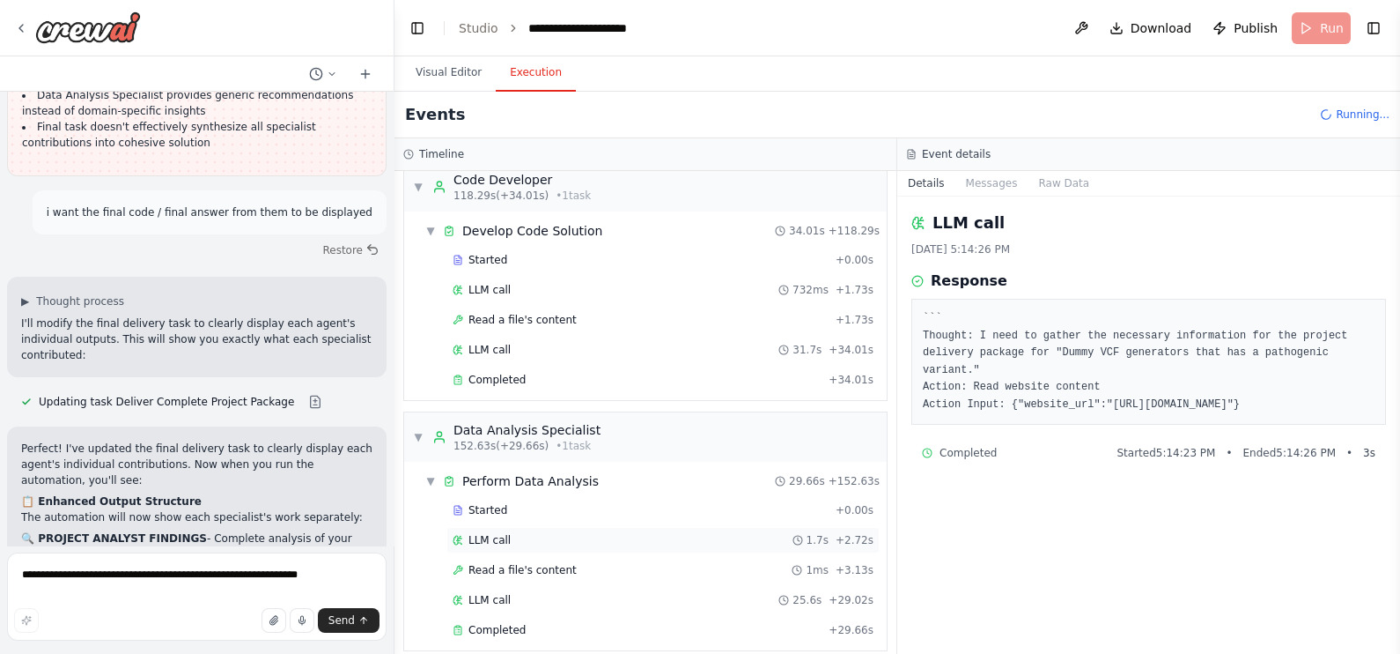
click at [624, 533] on div "LLM call 1.7s + 2.72s" at bounding box center [663, 540] width 421 height 14
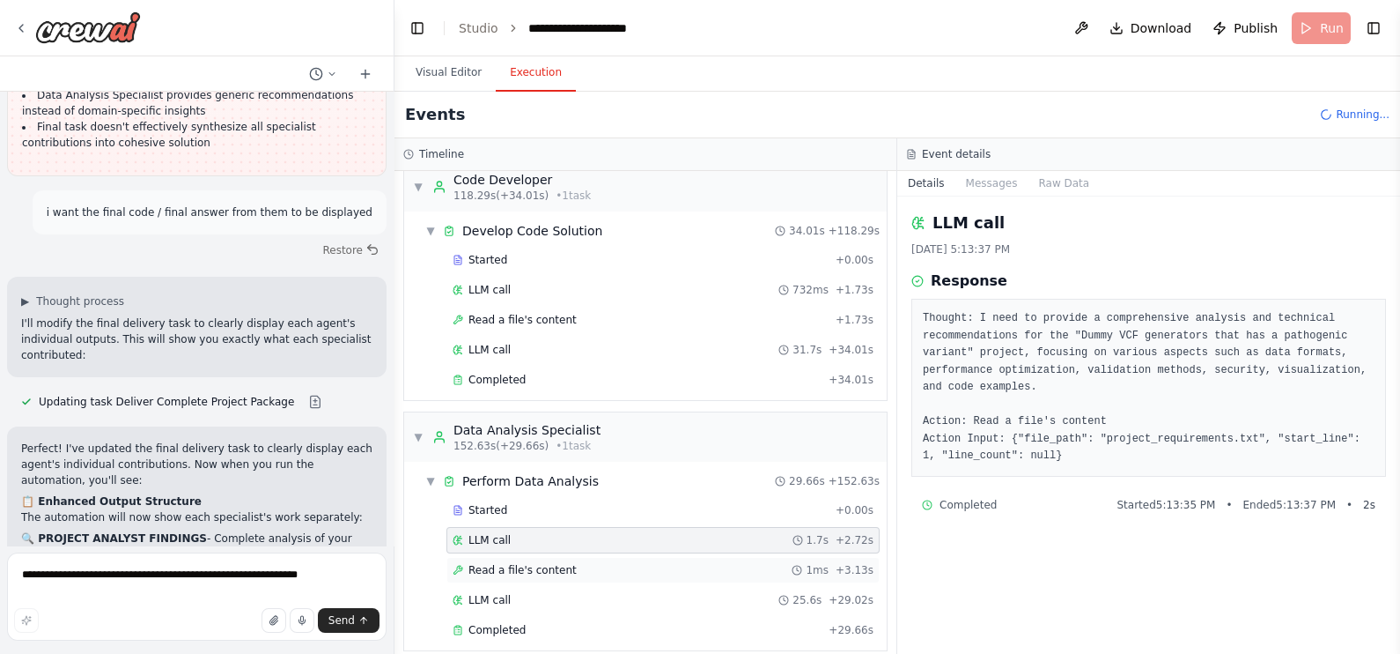
click at [609, 563] on div "Read a file's content 1ms + 3.13s" at bounding box center [663, 570] width 421 height 14
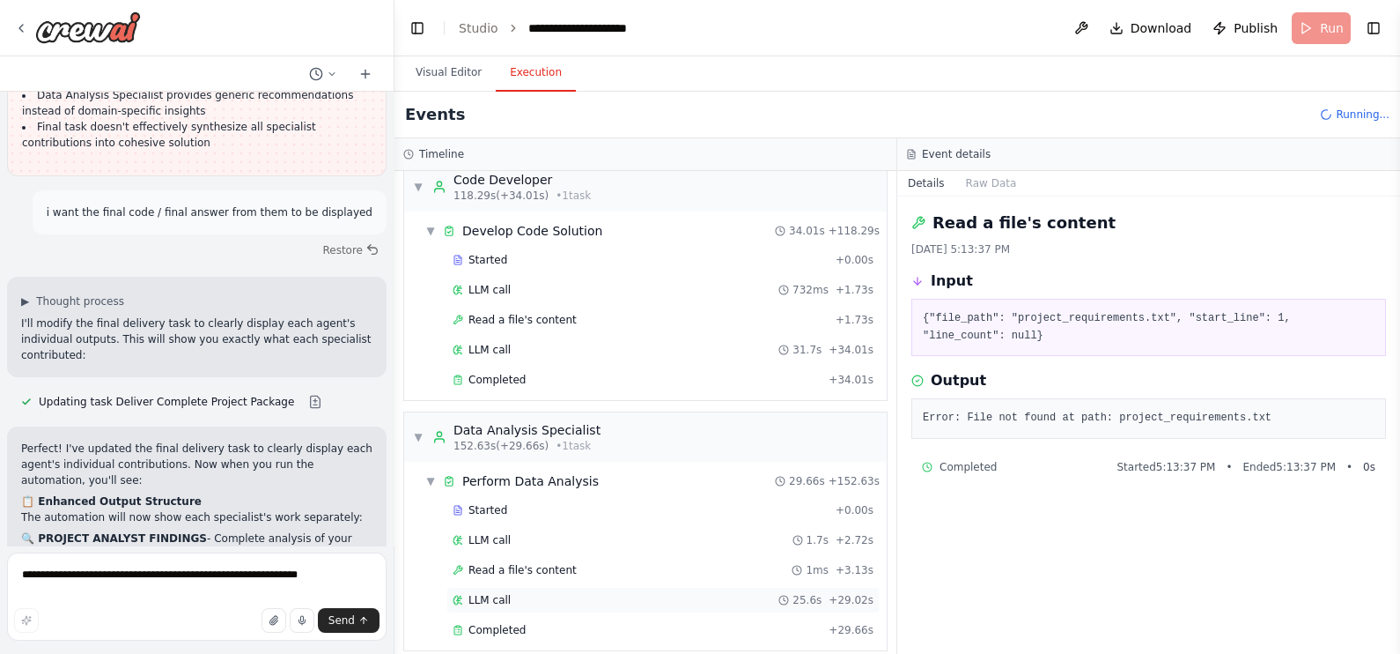
click at [620, 594] on div "LLM call 25.6s + 29.02s" at bounding box center [663, 600] width 433 height 26
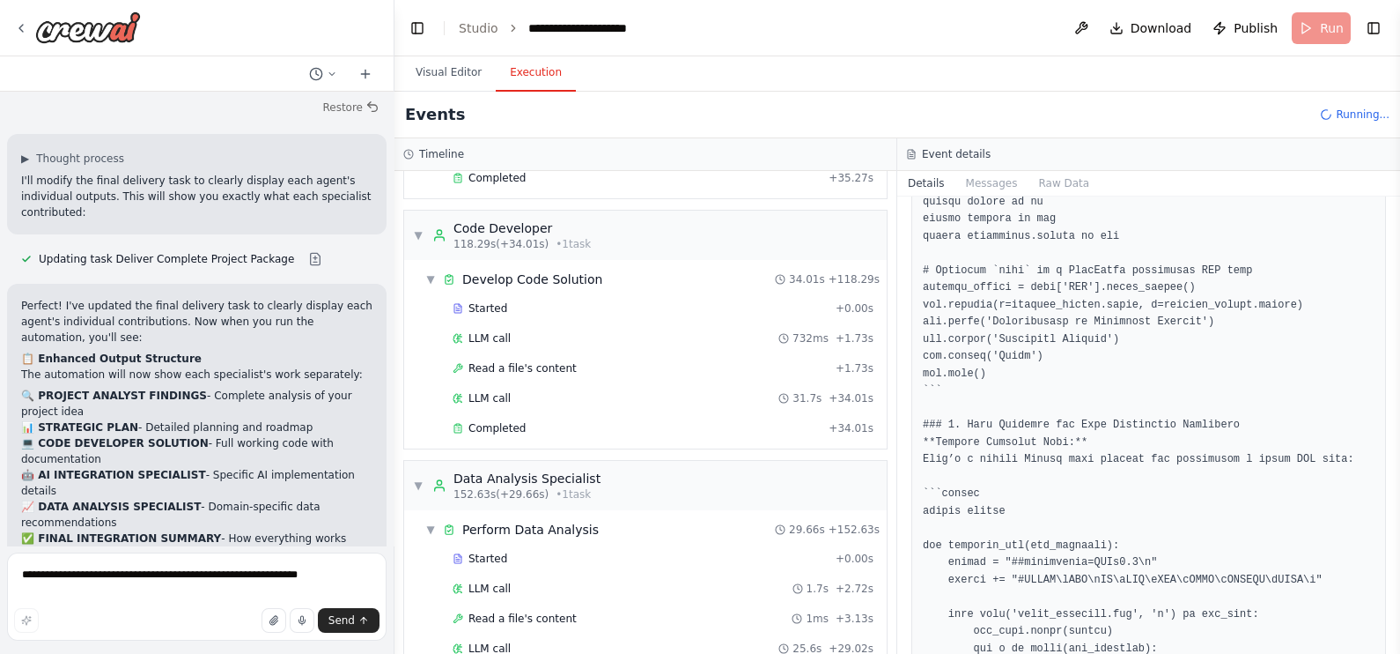
scroll to position [1547, 0]
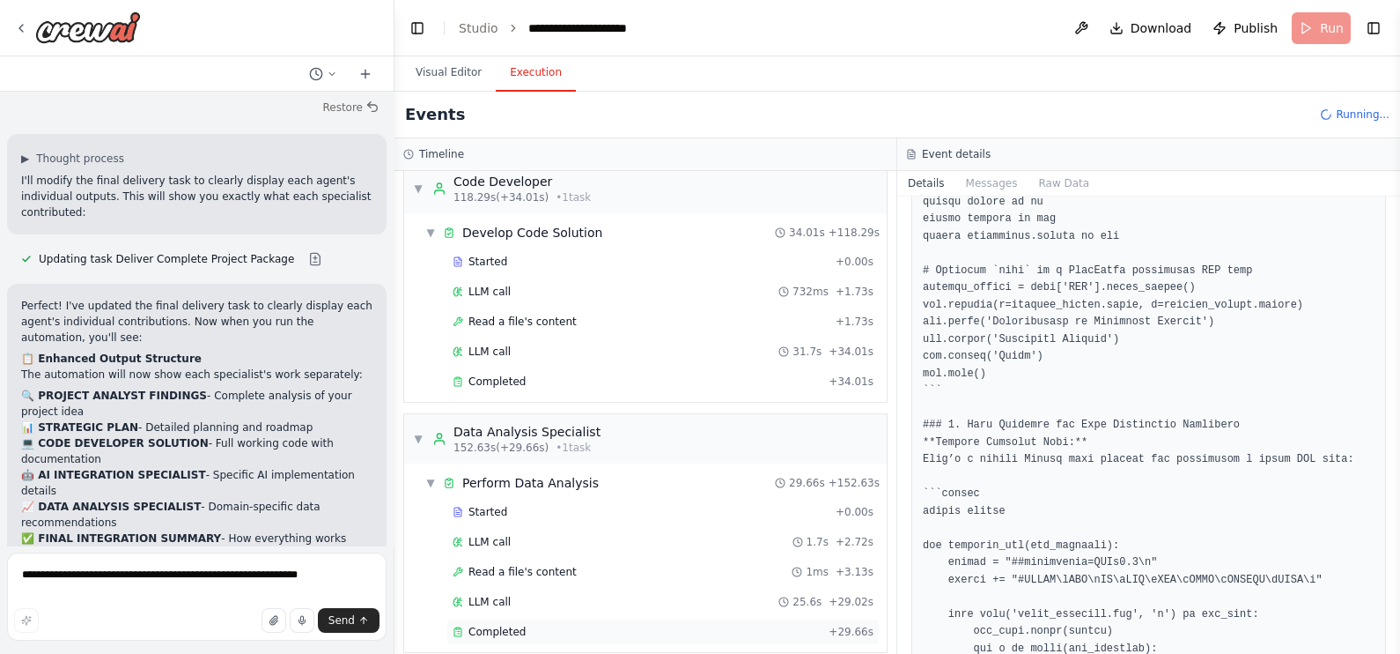
click at [597, 623] on div "Completed + 29.66s" at bounding box center [663, 631] width 433 height 26
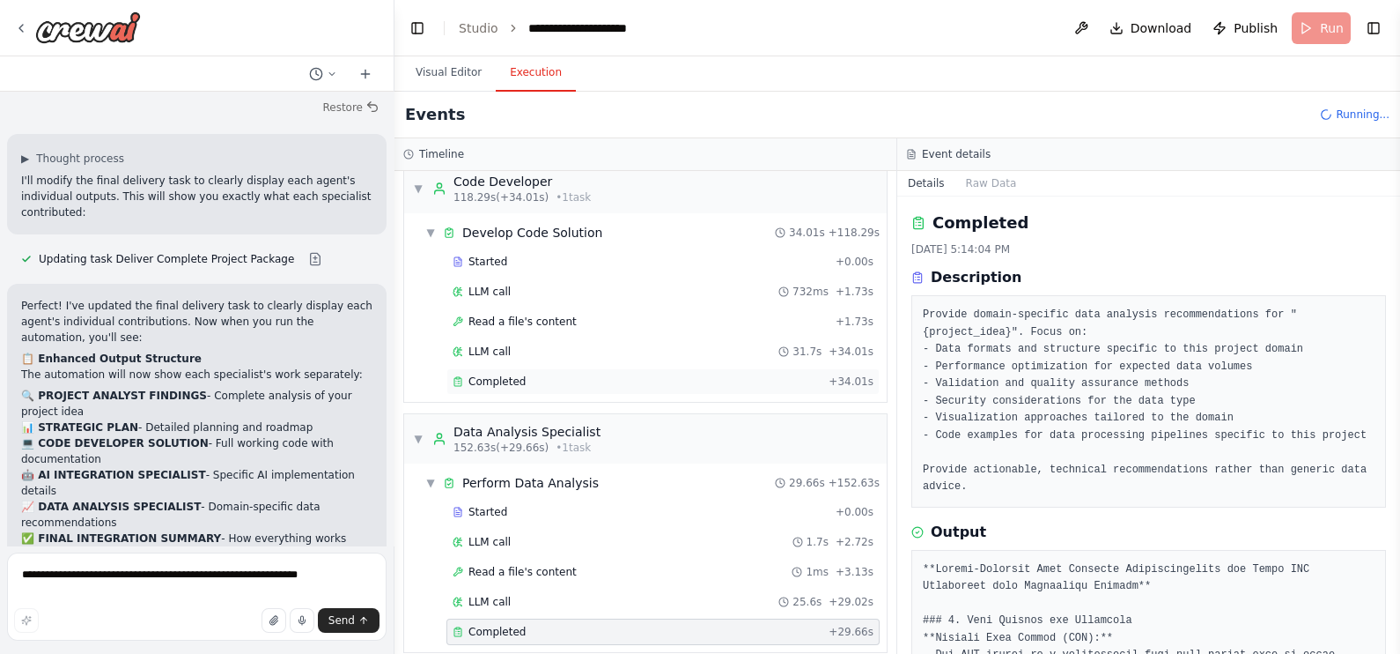
click at [700, 374] on div "Completed" at bounding box center [637, 381] width 369 height 14
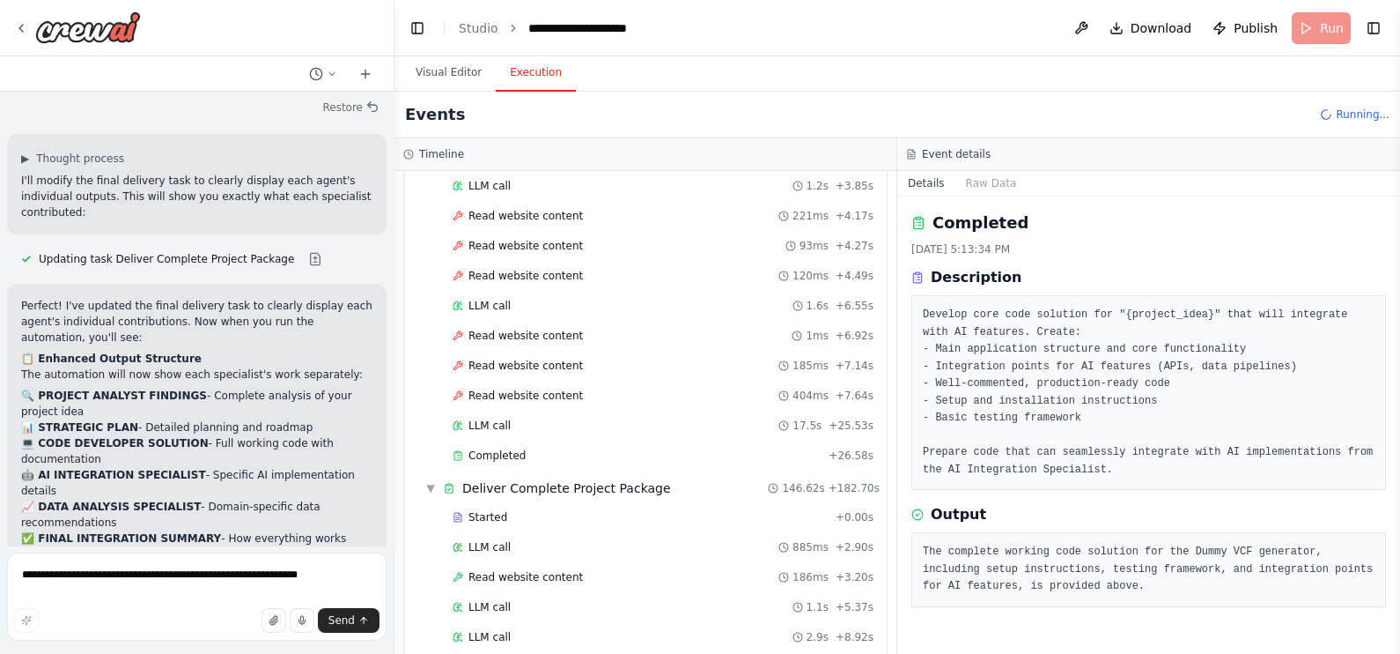
scroll to position [0, 0]
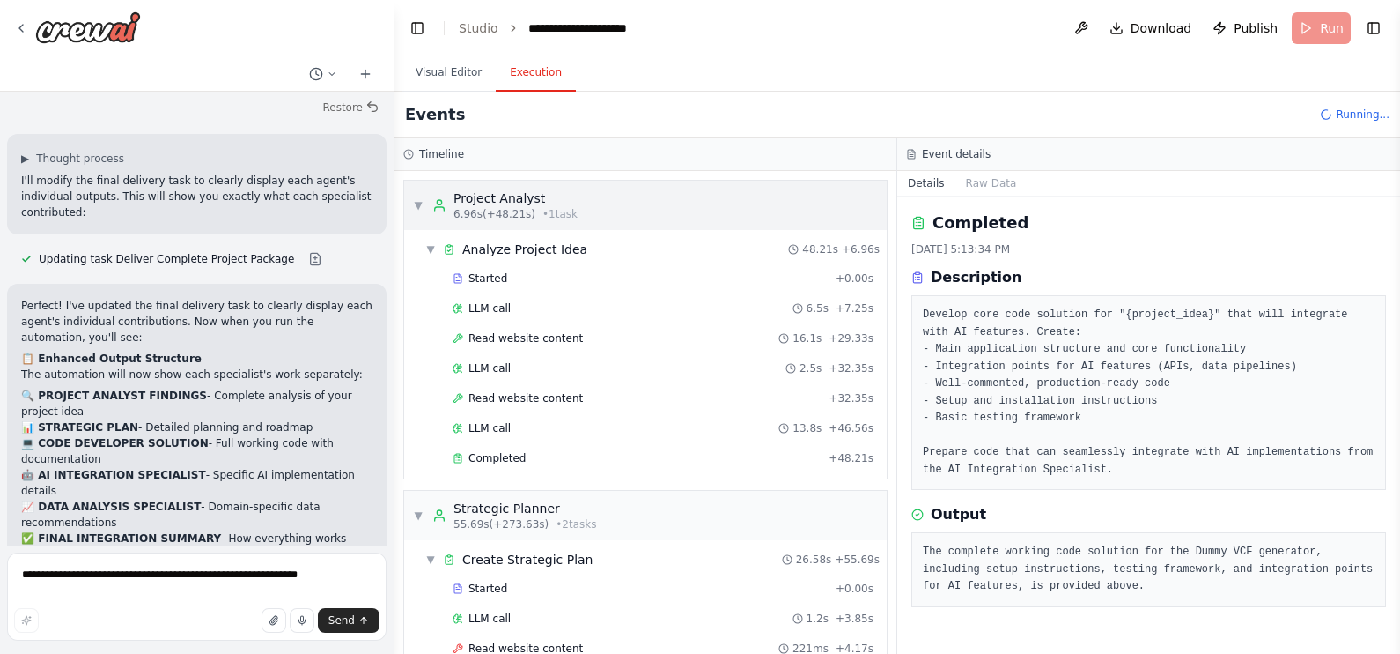
click at [431, 195] on div "▼ Project Analyst 6.96s (+48.21s) • 1 task" at bounding box center [495, 205] width 165 height 32
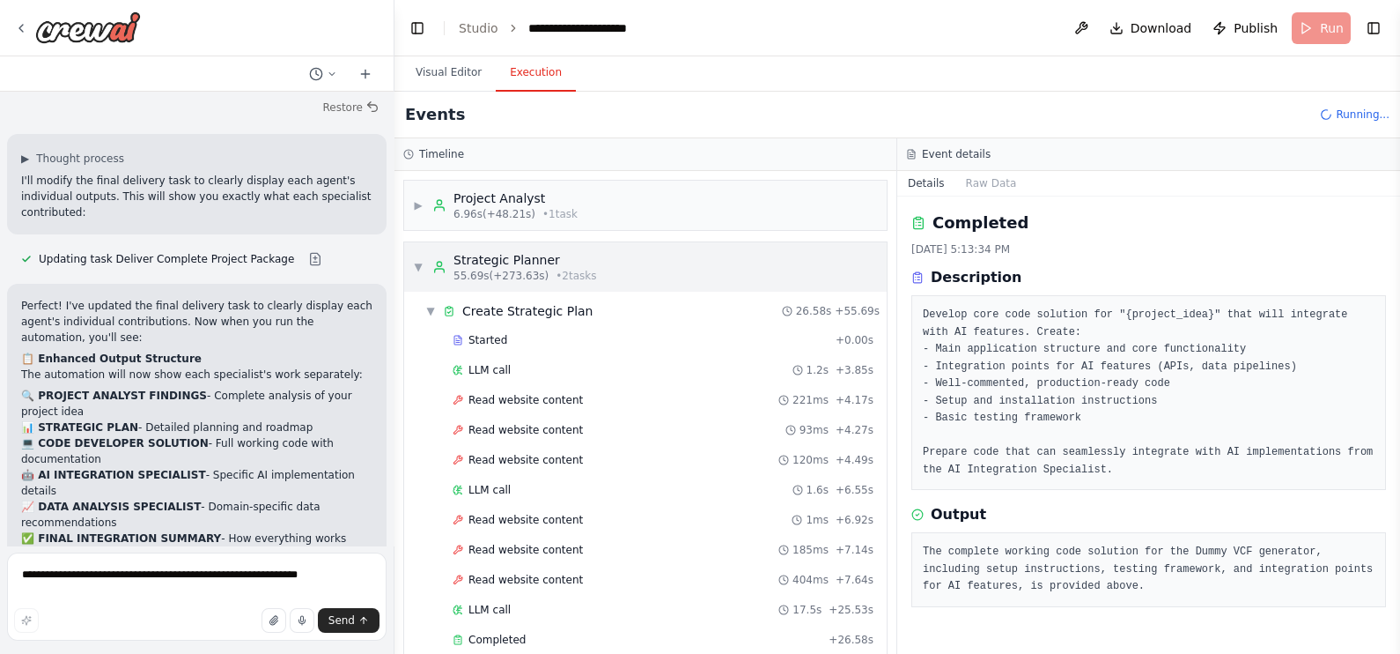
click at [413, 277] on div "▼ Strategic Planner 55.69s (+273.63s) • 2 task s" at bounding box center [505, 267] width 184 height 32
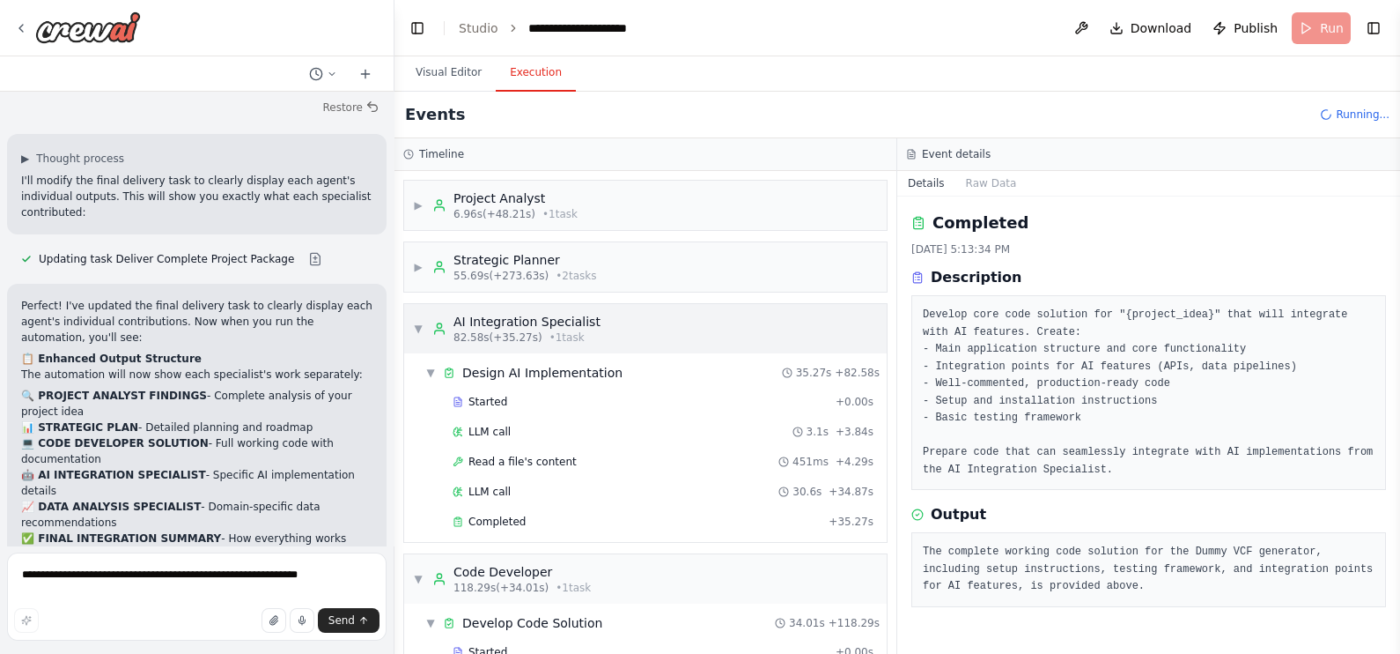
click at [423, 328] on span "▼" at bounding box center [418, 328] width 11 height 14
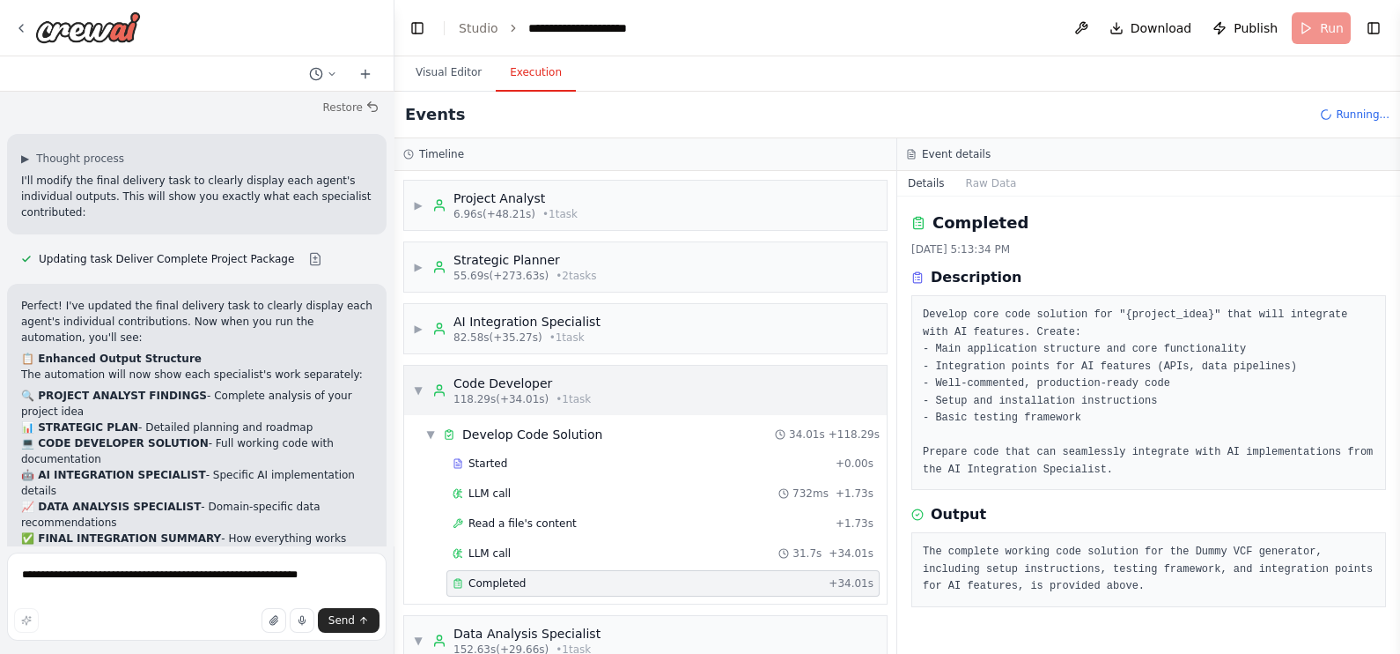
click at [428, 387] on div "▼ Code Developer 118.29s (+34.01s) • 1 task" at bounding box center [502, 390] width 178 height 32
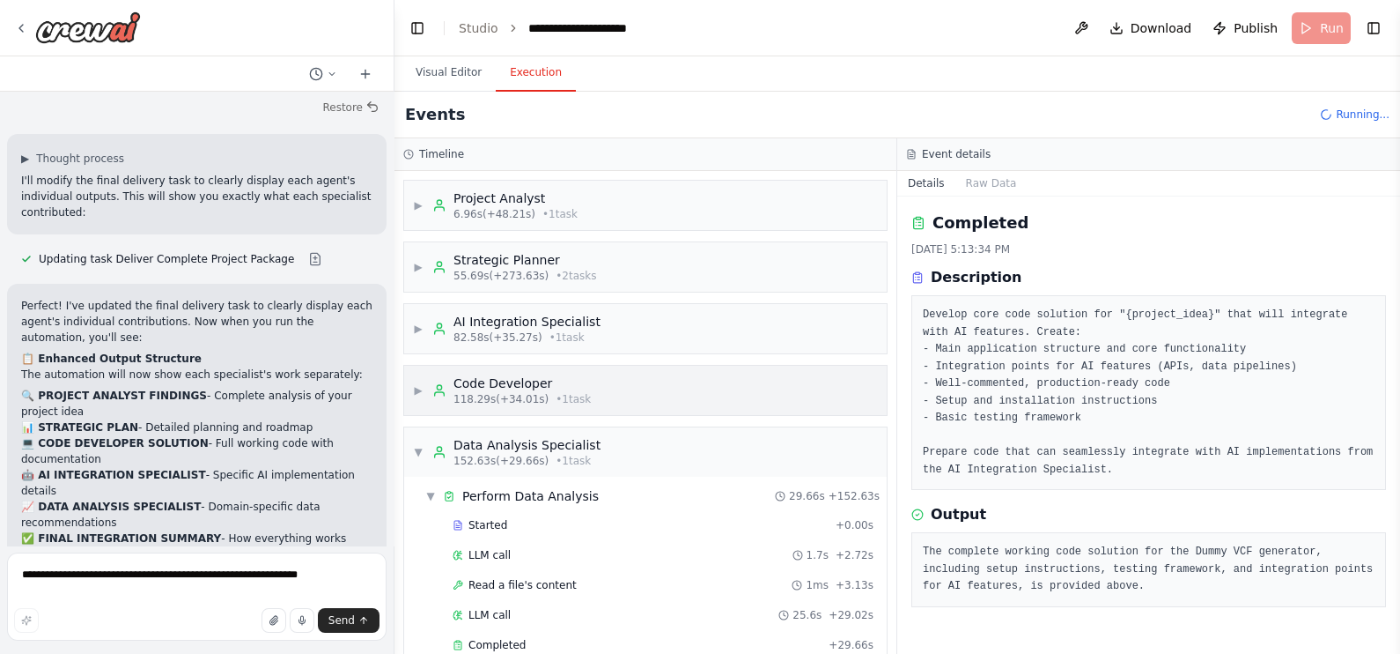
scroll to position [27, 0]
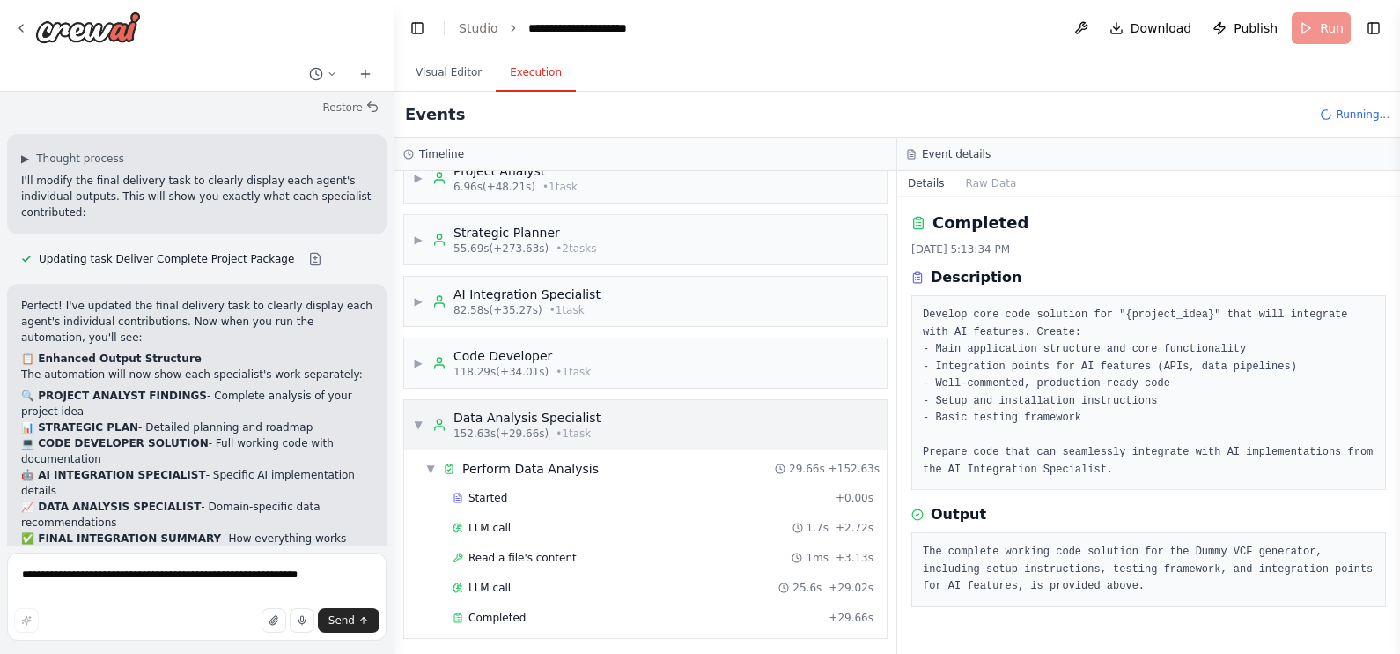
click at [427, 423] on div "▼ Data Analysis Specialist 152.63s (+29.66s) • 1 task" at bounding box center [507, 425] width 188 height 32
